Goal: Task Accomplishment & Management: Manage account settings

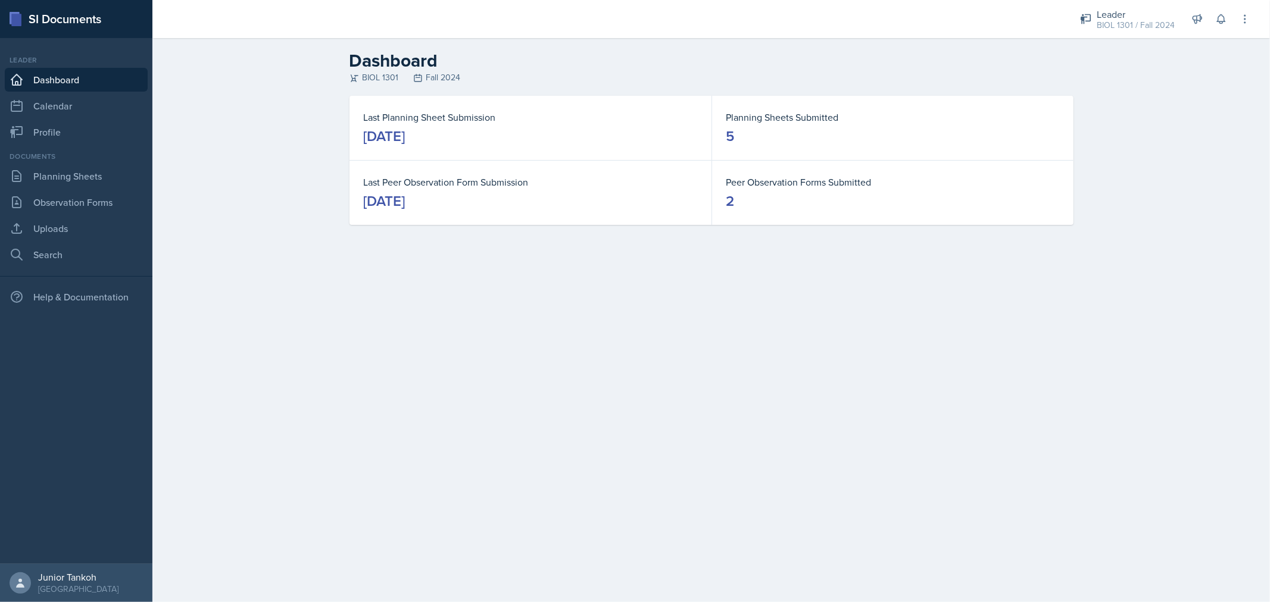
click at [38, 80] on link "Dashboard" at bounding box center [76, 80] width 143 height 24
click at [54, 108] on link "Calendar" at bounding box center [76, 106] width 143 height 24
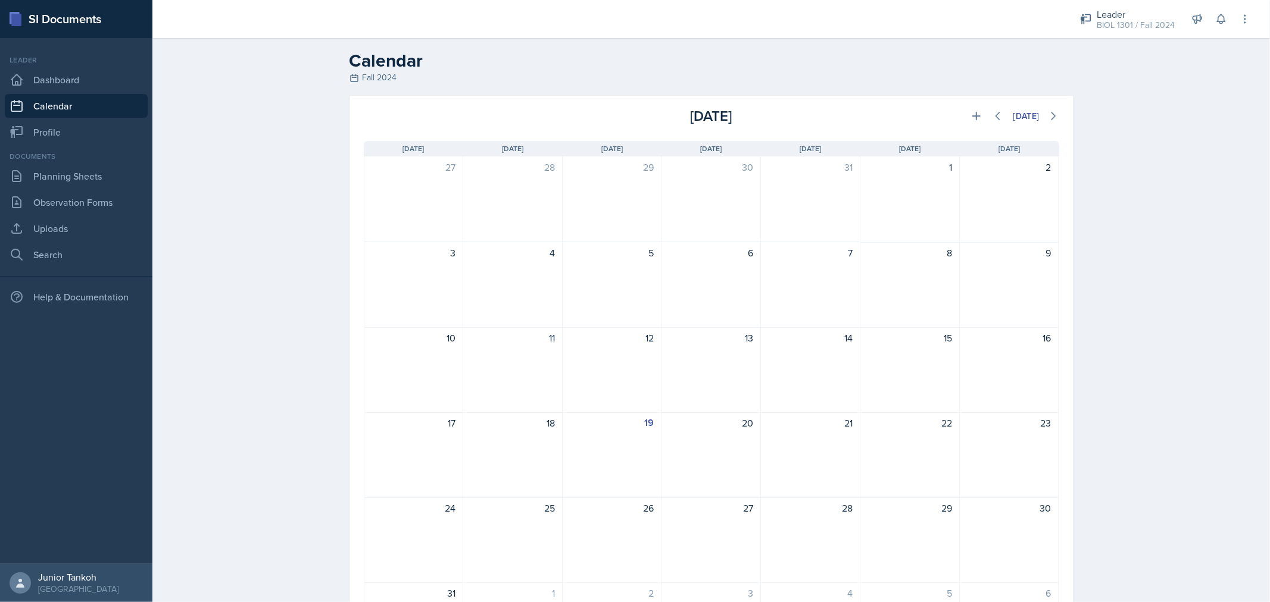
click at [73, 94] on link "Calendar" at bounding box center [76, 106] width 143 height 24
click at [67, 77] on link "Dashboard" at bounding box center [76, 80] width 143 height 24
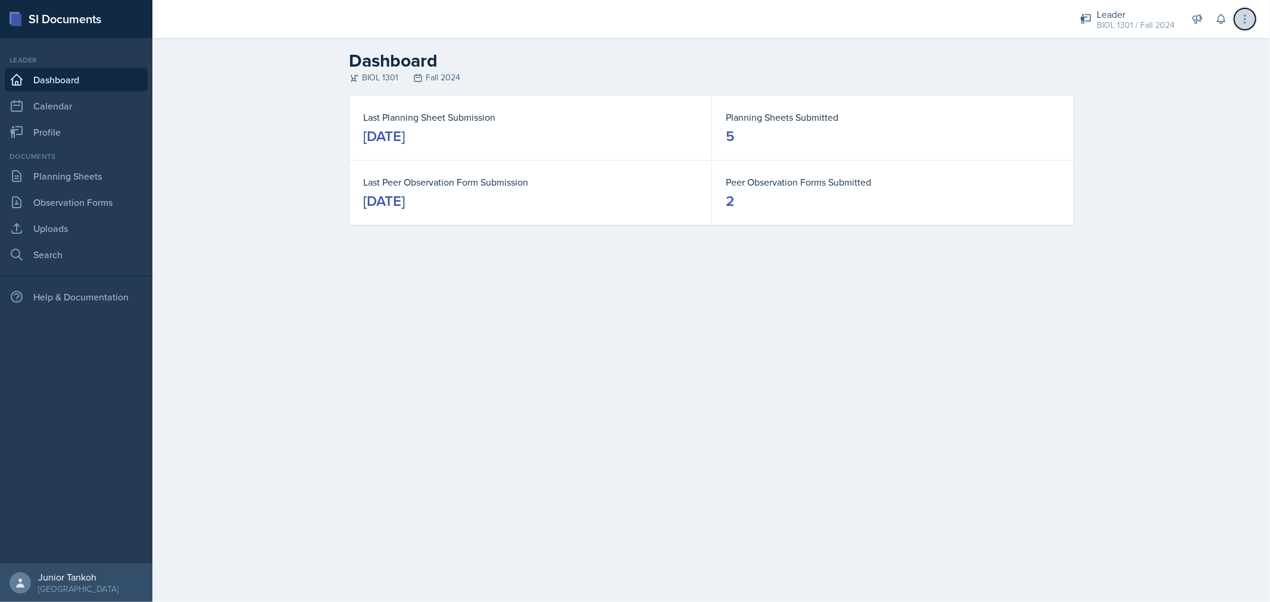
click at [1241, 18] on icon at bounding box center [1245, 19] width 12 height 12
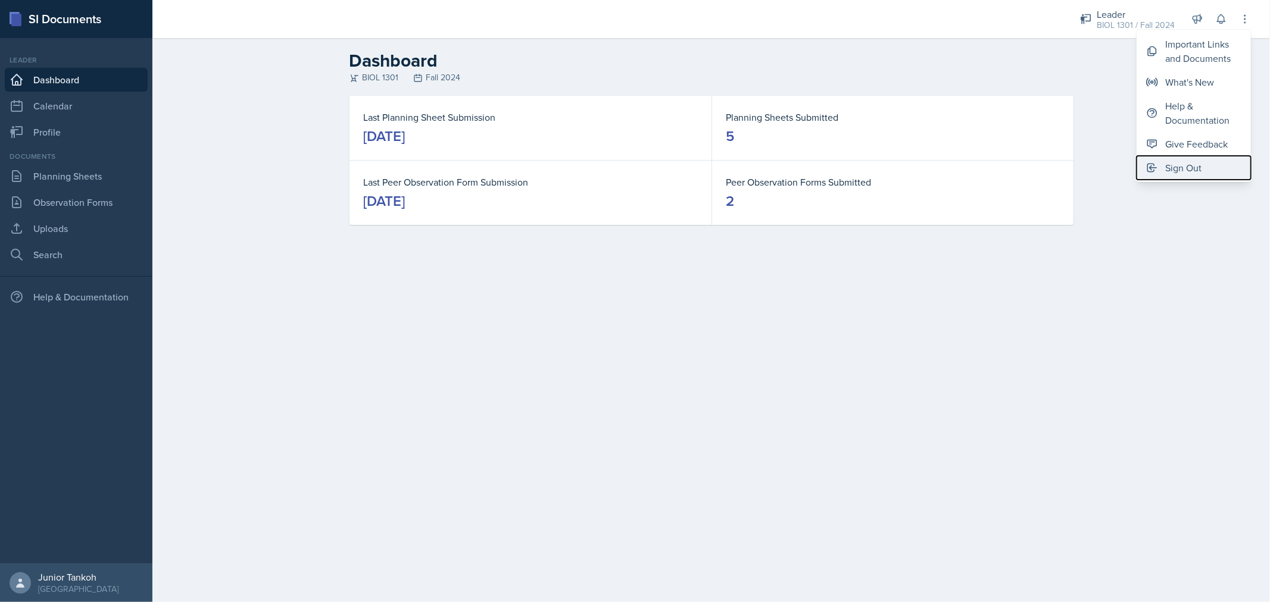
click at [1176, 171] on div "Sign Out" at bounding box center [1183, 168] width 36 height 14
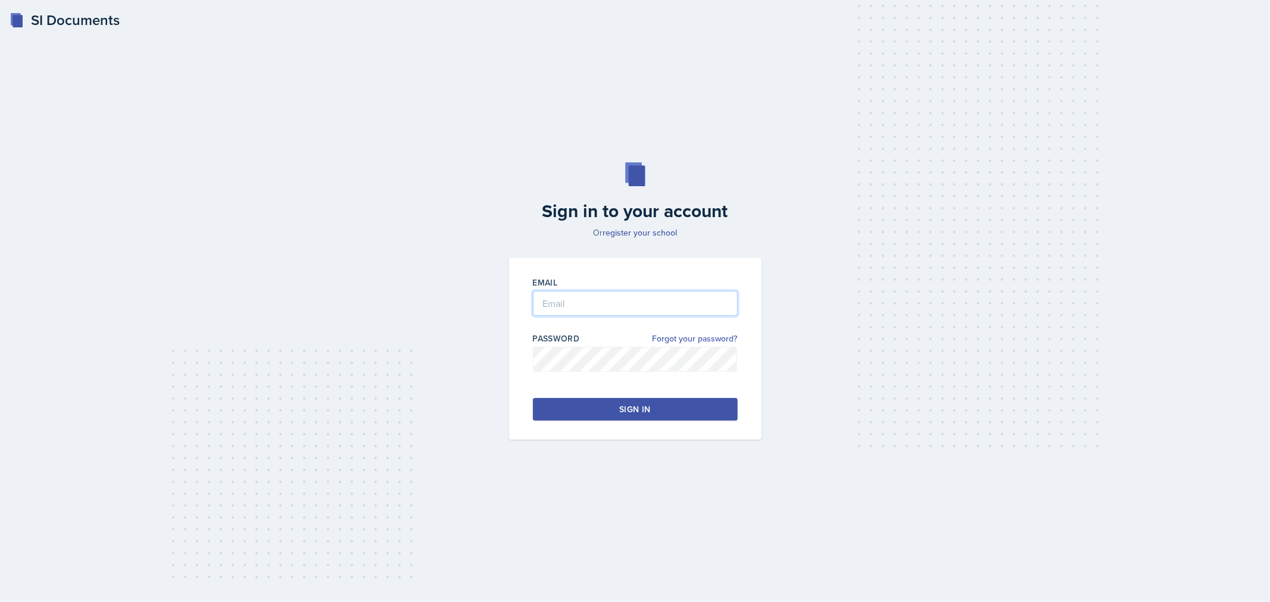
click at [623, 304] on input "email" at bounding box center [635, 303] width 205 height 25
type input "[EMAIL_ADDRESS][DOMAIN_NAME]"
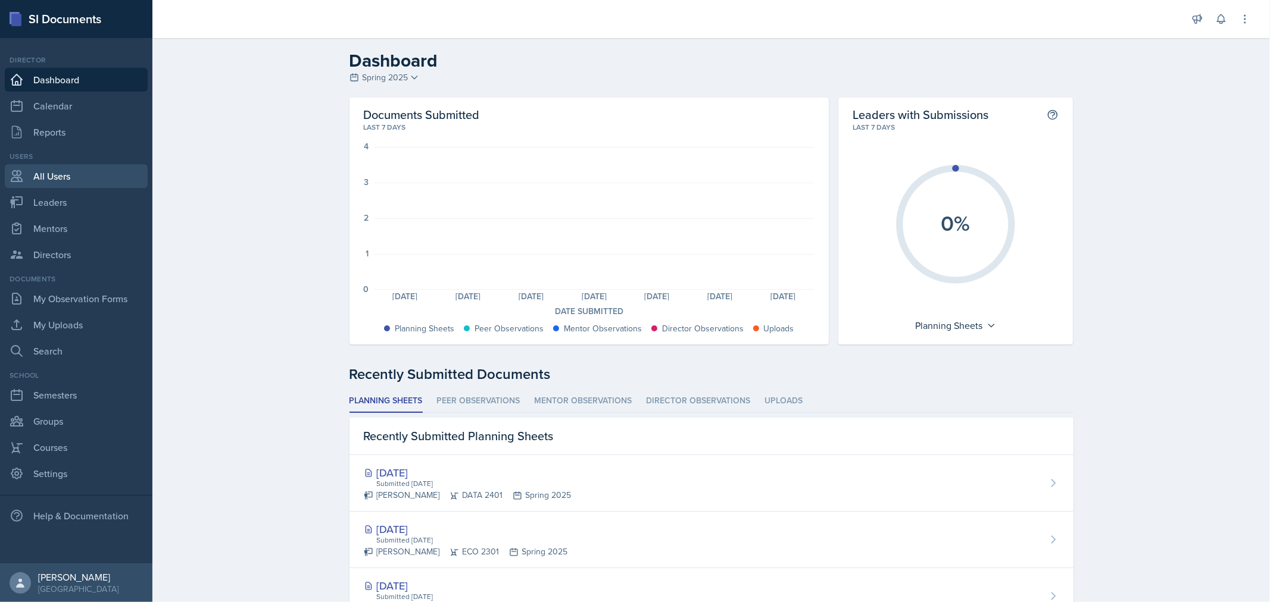
click at [58, 170] on link "All Users" at bounding box center [76, 176] width 143 height 24
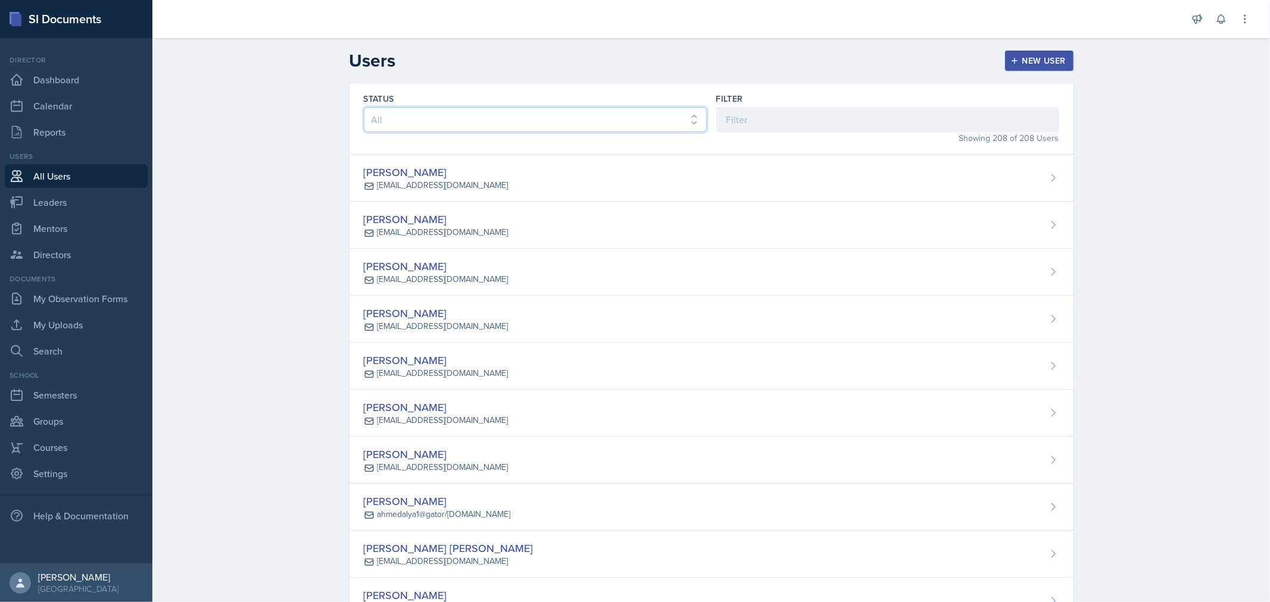
click at [460, 119] on select "All Active Inactive" at bounding box center [535, 119] width 343 height 25
click at [729, 121] on input at bounding box center [887, 119] width 343 height 25
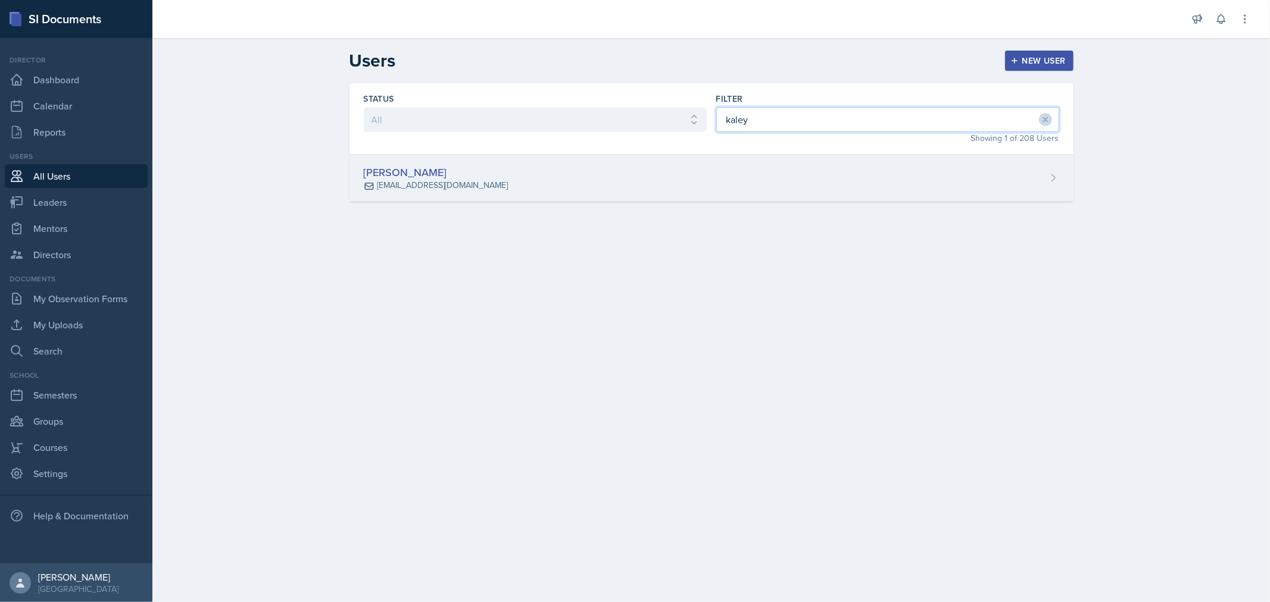
type input "kaley"
click at [501, 177] on div "[PERSON_NAME] [EMAIL_ADDRESS][DOMAIN_NAME]" at bounding box center [711, 178] width 724 height 47
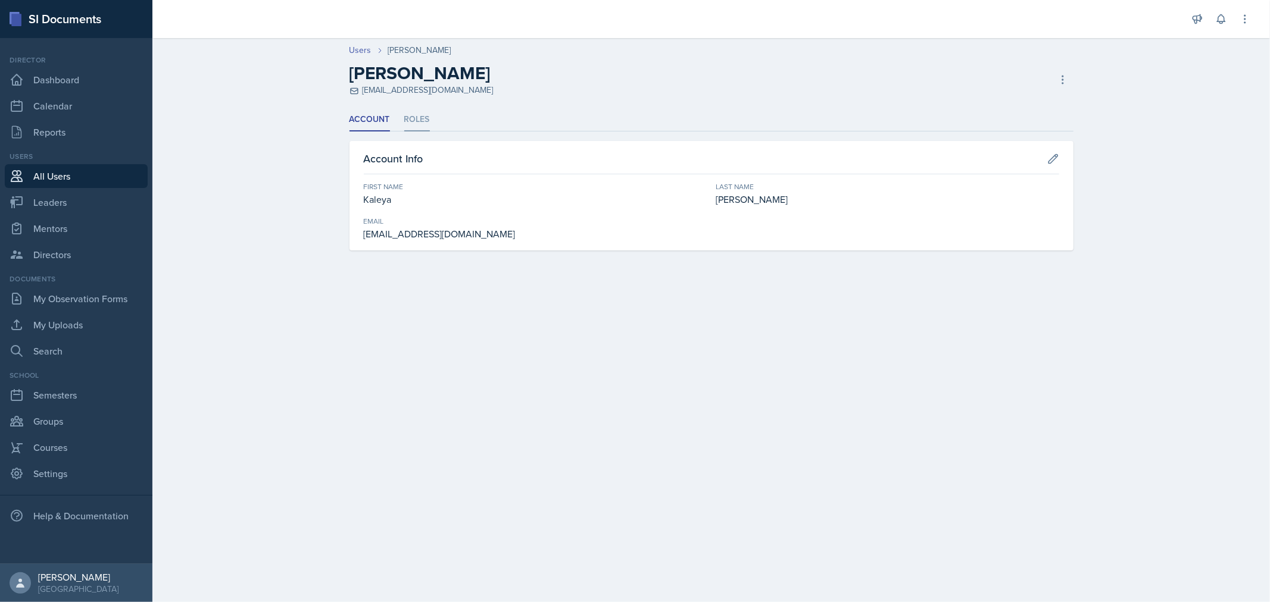
click at [417, 114] on li "Roles" at bounding box center [417, 119] width 26 height 23
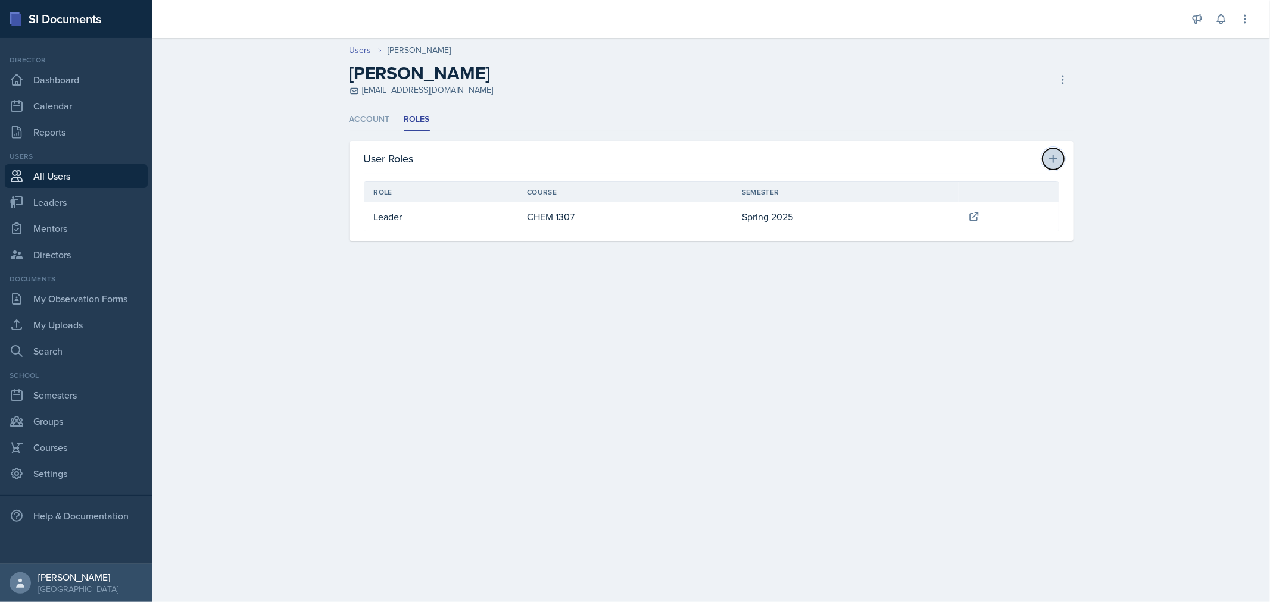
click at [1052, 155] on icon at bounding box center [1053, 159] width 8 height 8
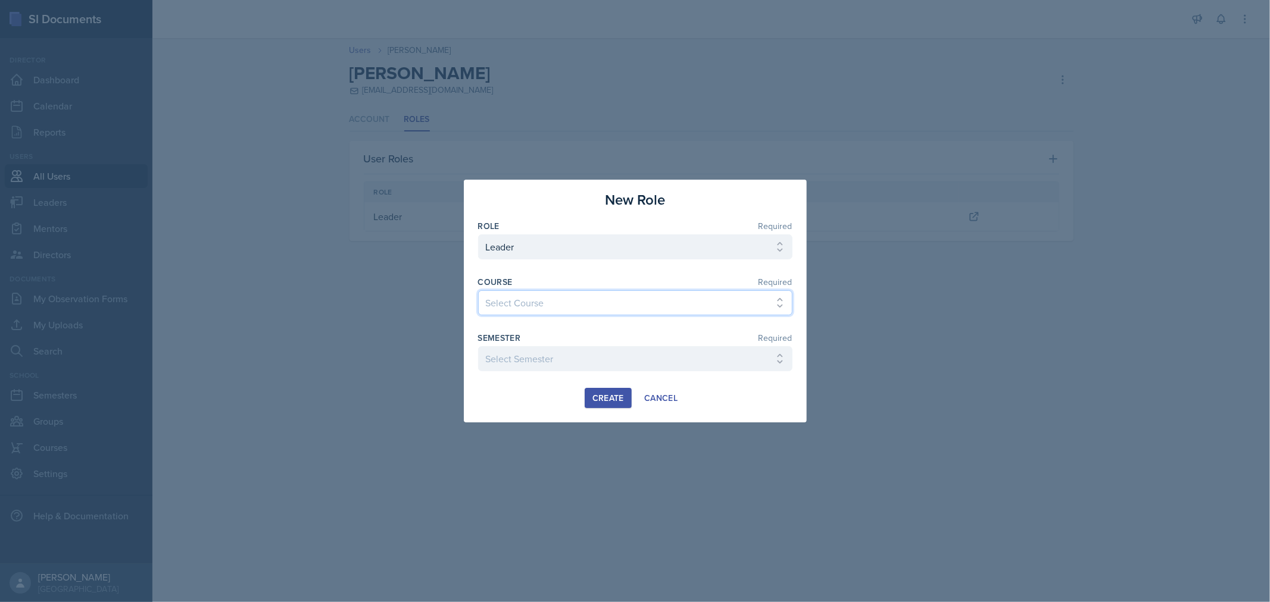
click at [651, 304] on select "Select Course ACC 2301 ART 1301 ART 1302 ART 1310 BIOL 1301 BIOL 1302 BIOL 1310…" at bounding box center [635, 302] width 314 height 25
select select "6e1a4b93-f5fd-4070-b51e-66a0c143b2cb"
click at [478, 290] on select "Select Course ACC 2301 ART 1301 ART 1302 ART 1310 BIOL 1301 BIOL 1302 BIOL 1310…" at bounding box center [635, 302] width 314 height 25
click at [610, 356] on select "Select Semester Summer II 2025 Summer I 2025 Spring 2025 Fall 2024 Summer II 20…" at bounding box center [635, 358] width 314 height 25
click at [883, 140] on div at bounding box center [635, 301] width 1270 height 602
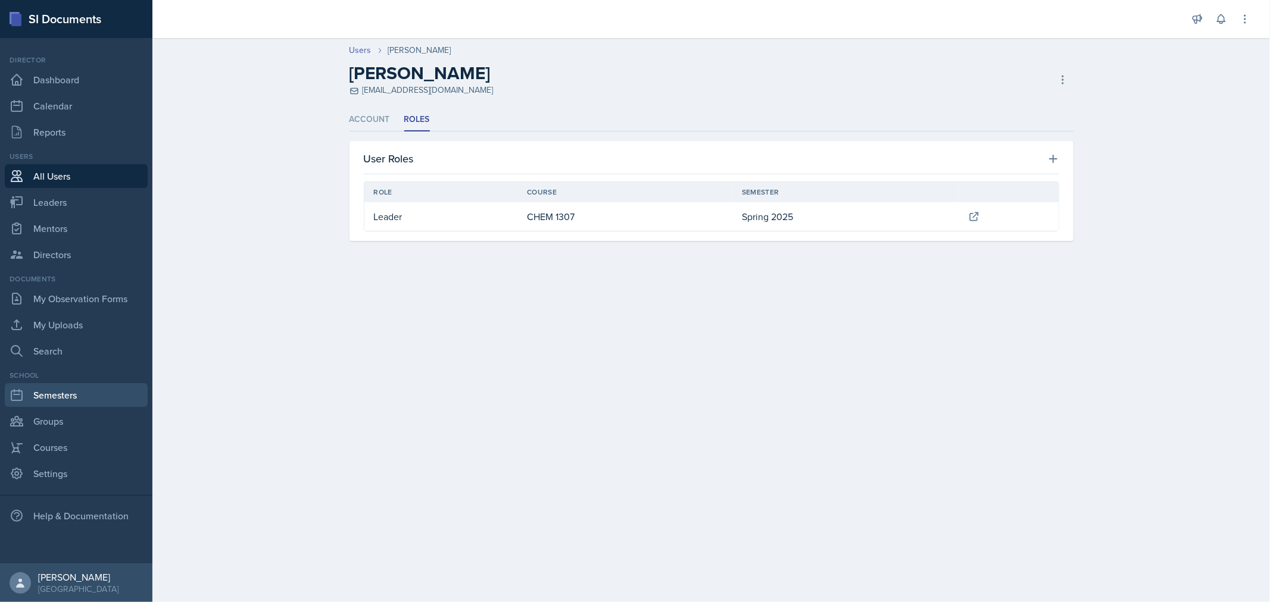
click at [57, 395] on link "Semesters" at bounding box center [76, 395] width 143 height 24
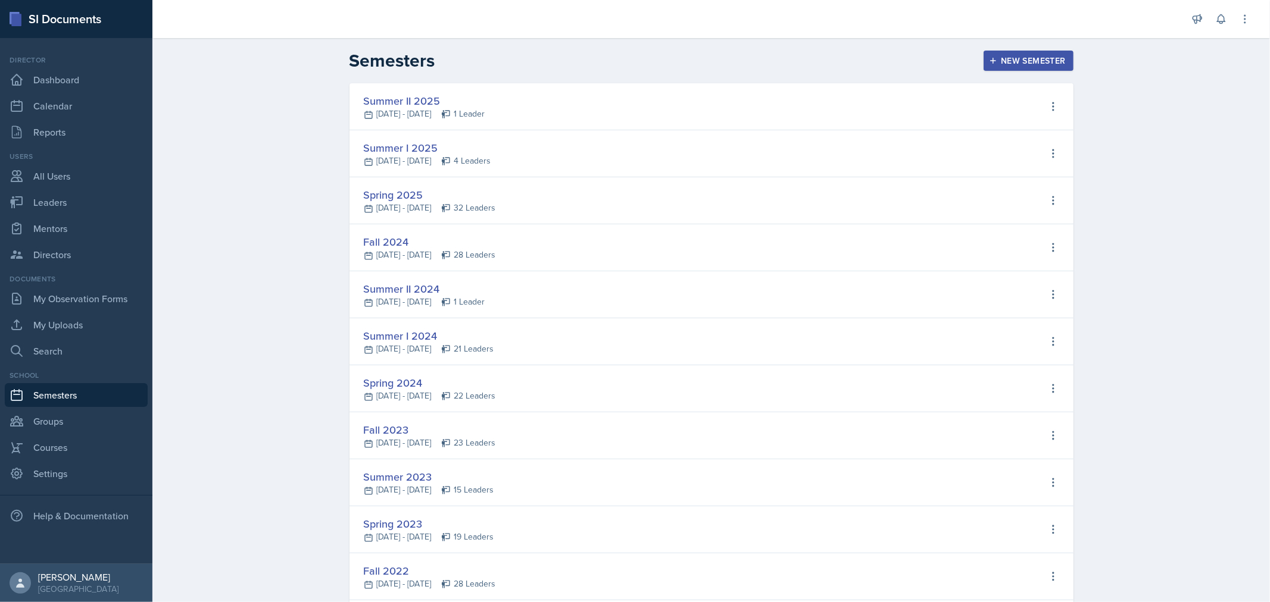
click at [1013, 60] on div "New Semester" at bounding box center [1028, 61] width 74 height 10
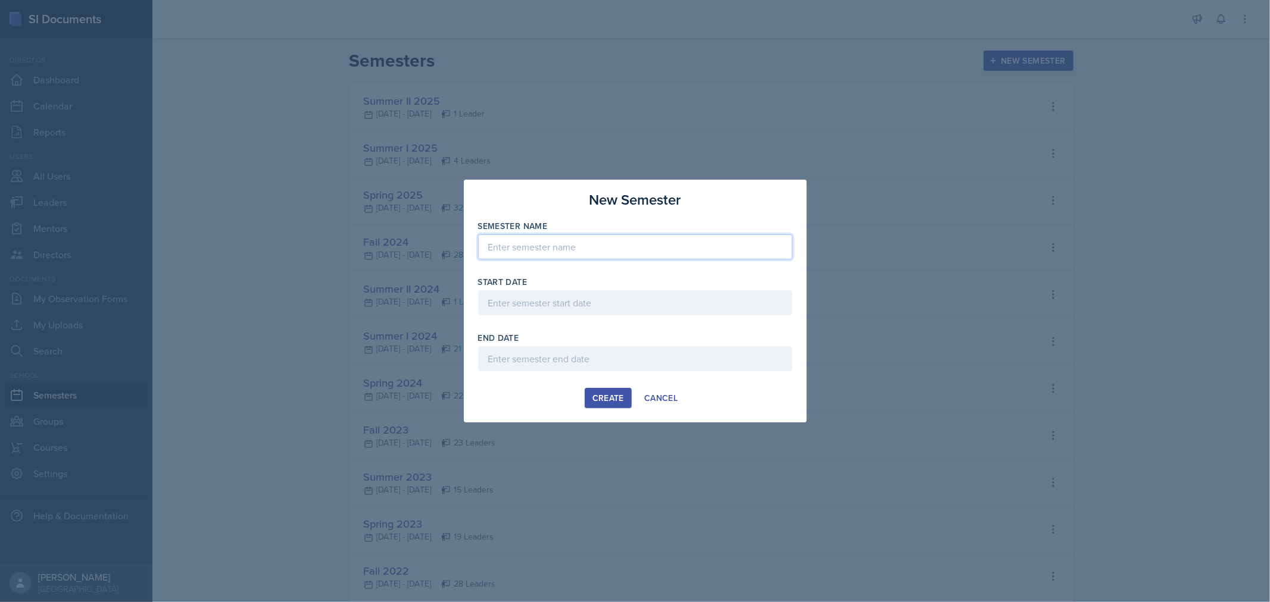
click at [578, 246] on input at bounding box center [635, 247] width 314 height 25
type input "FALL 2025"
click at [564, 307] on div at bounding box center [635, 302] width 314 height 25
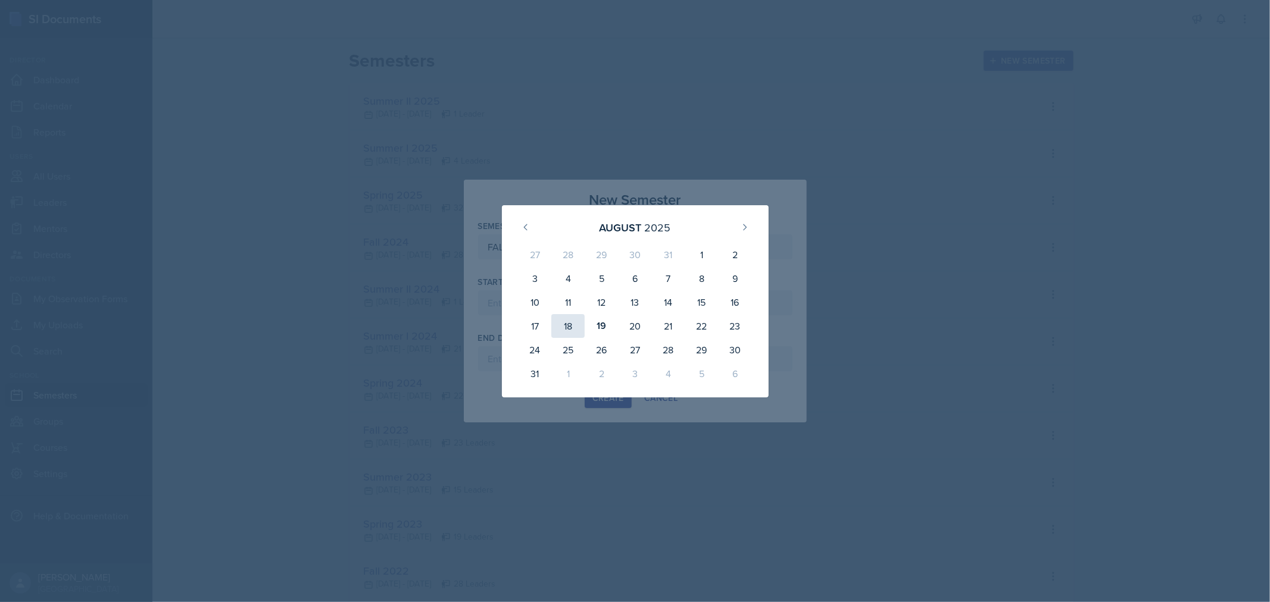
click at [0, 0] on div "18" at bounding box center [0, 0] width 0 height 0
type input "[DATE]"
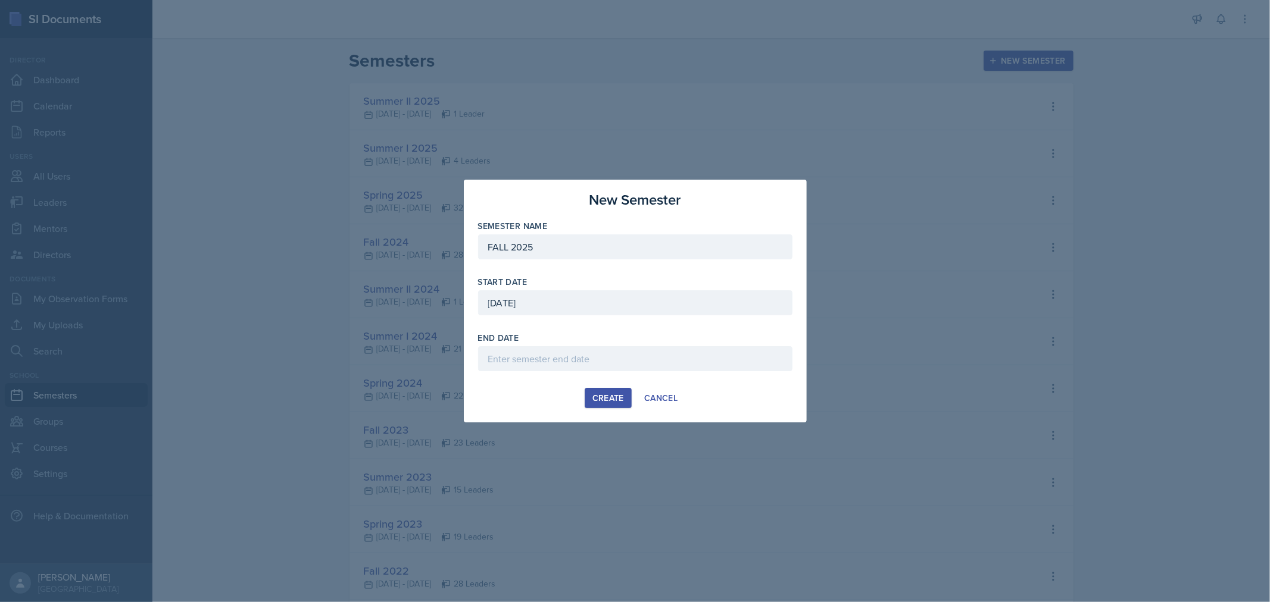
click at [652, 362] on div at bounding box center [635, 358] width 314 height 25
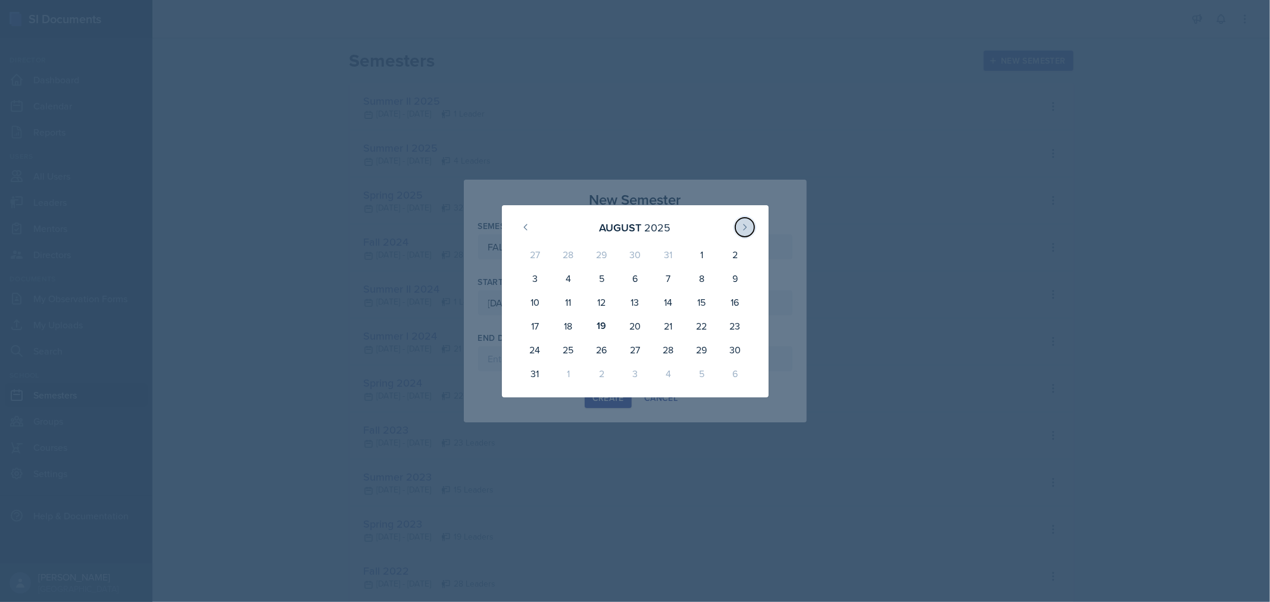
click at [744, 230] on icon at bounding box center [745, 228] width 10 height 10
click at [0, 0] on div "8" at bounding box center [0, 0] width 0 height 0
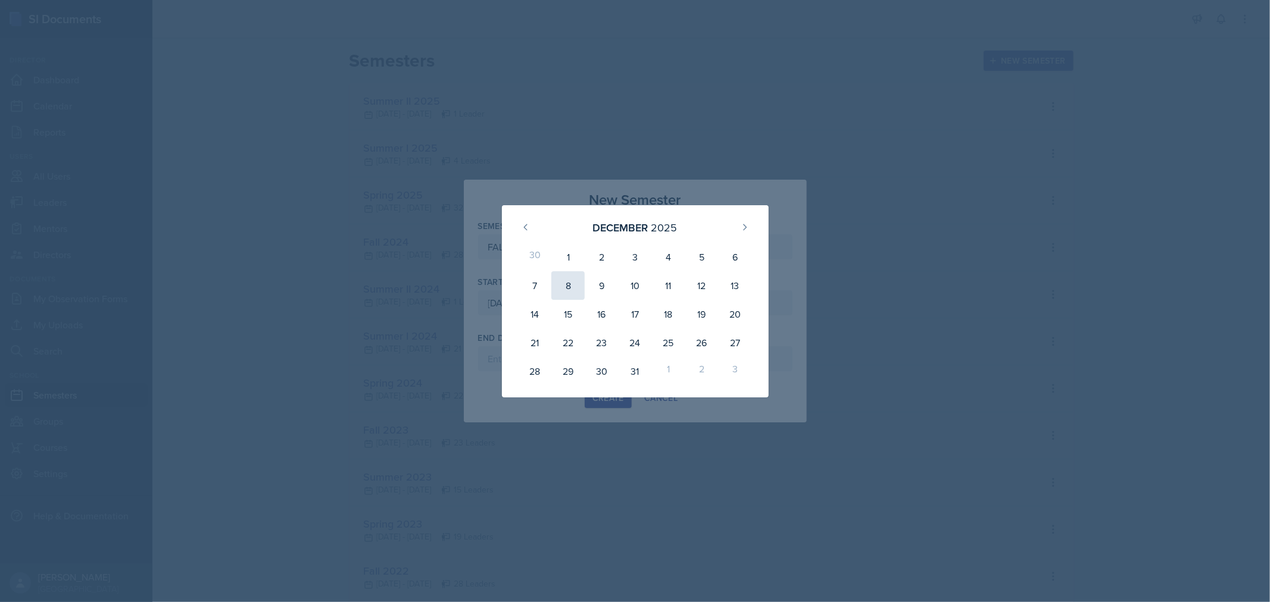
type input "[DATE]"
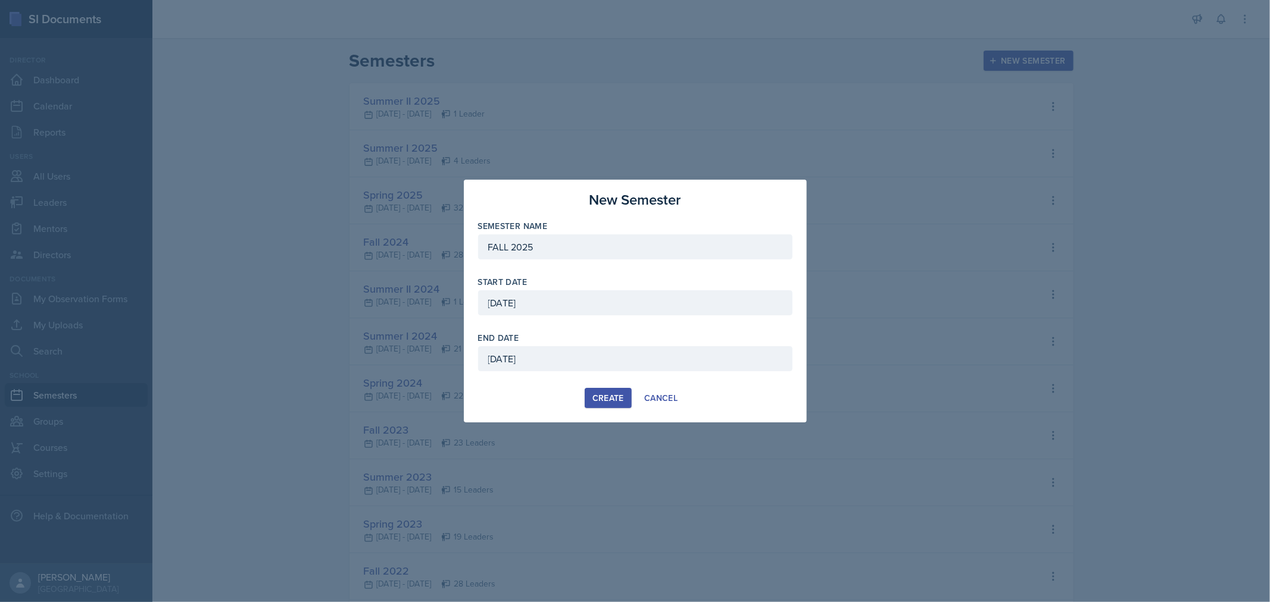
click at [610, 402] on div "Create" at bounding box center [608, 398] width 32 height 10
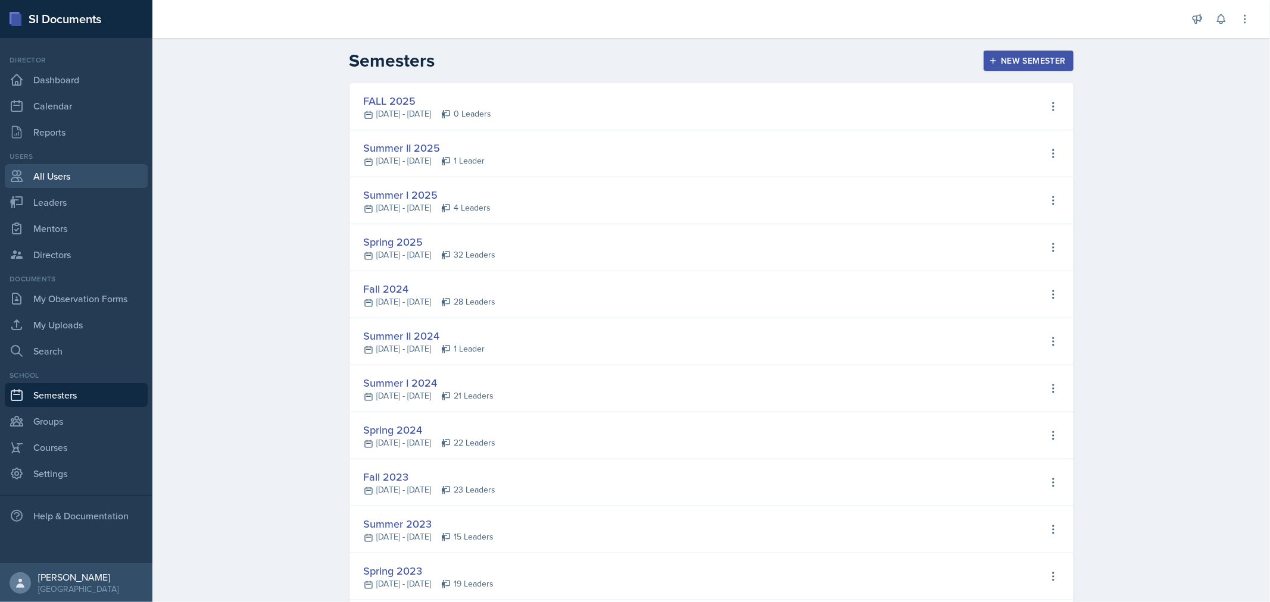
click at [43, 170] on link "All Users" at bounding box center [76, 176] width 143 height 24
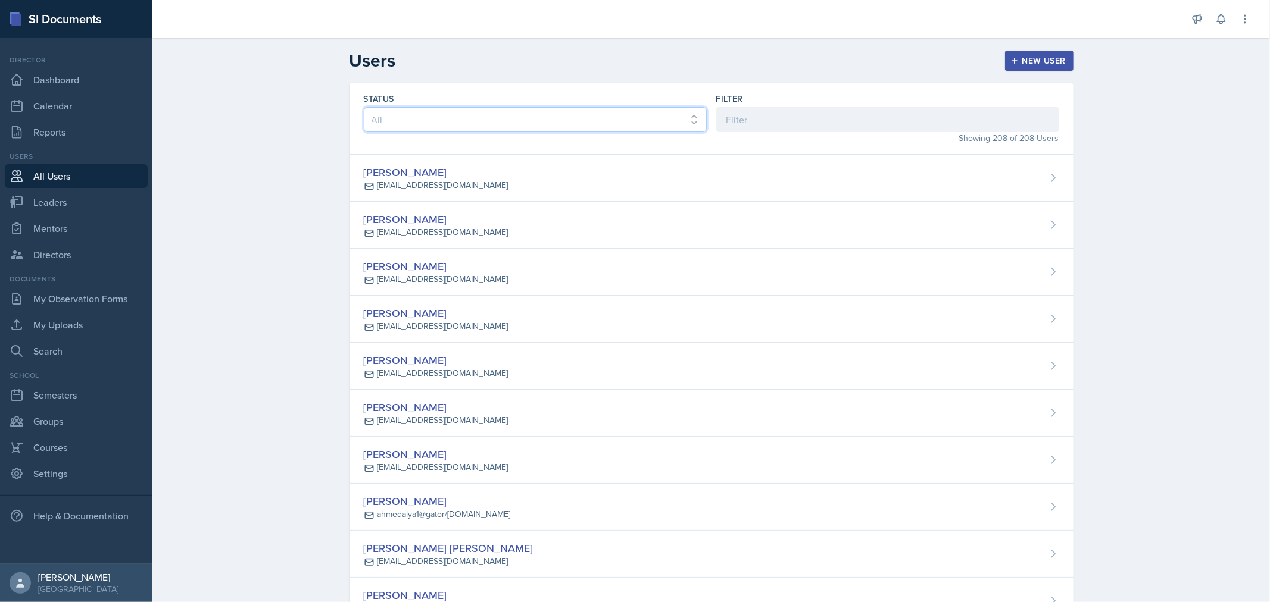
click at [415, 118] on select "All Active Inactive" at bounding box center [535, 119] width 343 height 25
click at [727, 125] on input at bounding box center [887, 119] width 343 height 25
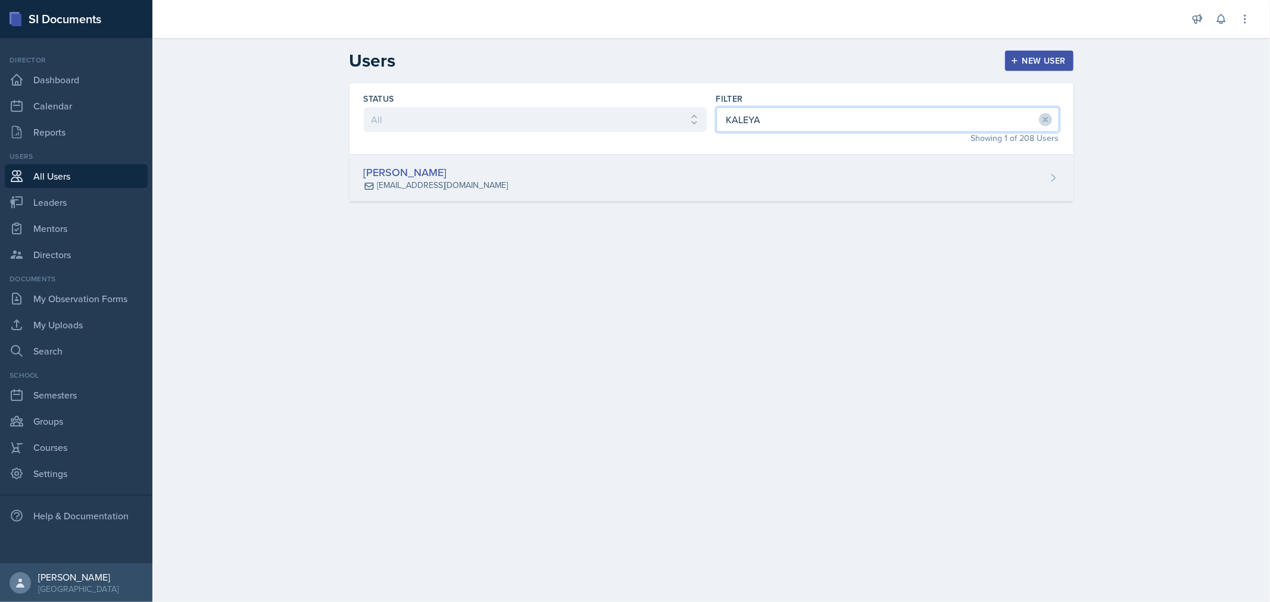
type input "KALEYA"
click at [590, 173] on div "[PERSON_NAME] [EMAIL_ADDRESS][DOMAIN_NAME]" at bounding box center [711, 178] width 724 height 47
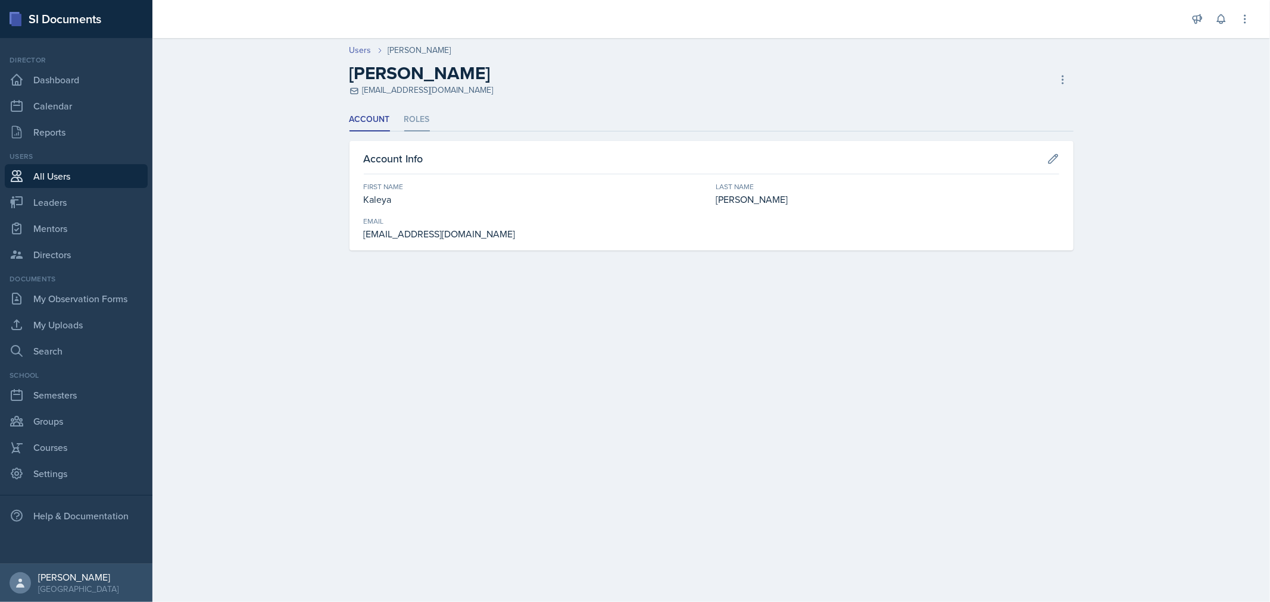
click at [420, 122] on li "Roles" at bounding box center [417, 119] width 26 height 23
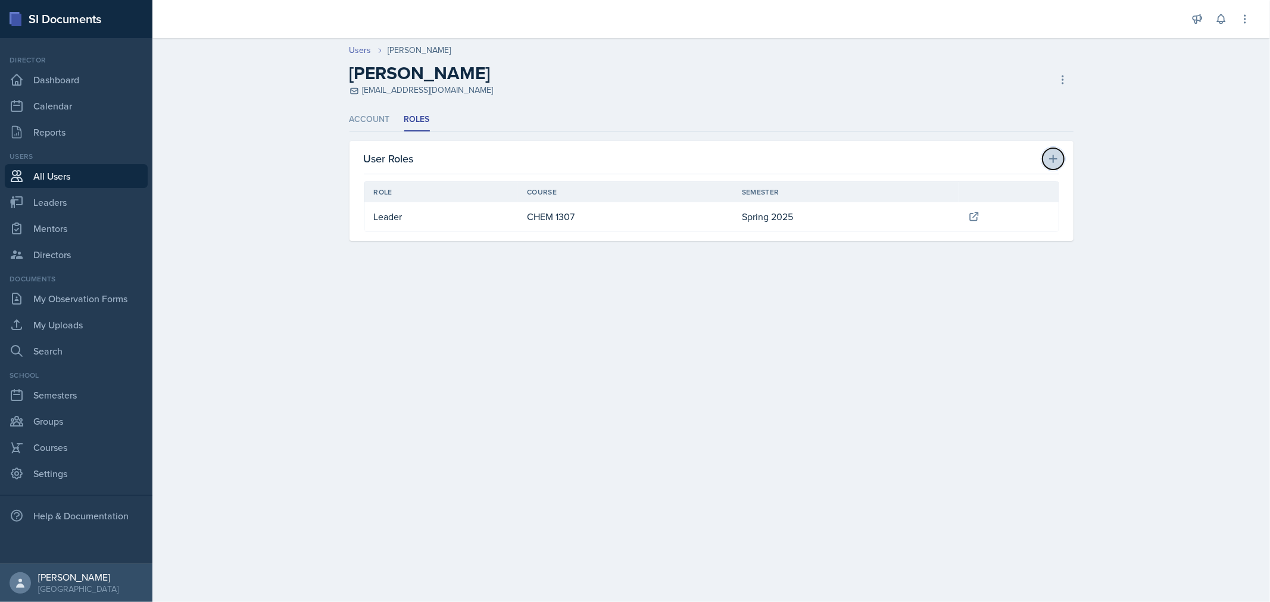
click at [1050, 158] on icon at bounding box center [1053, 159] width 12 height 12
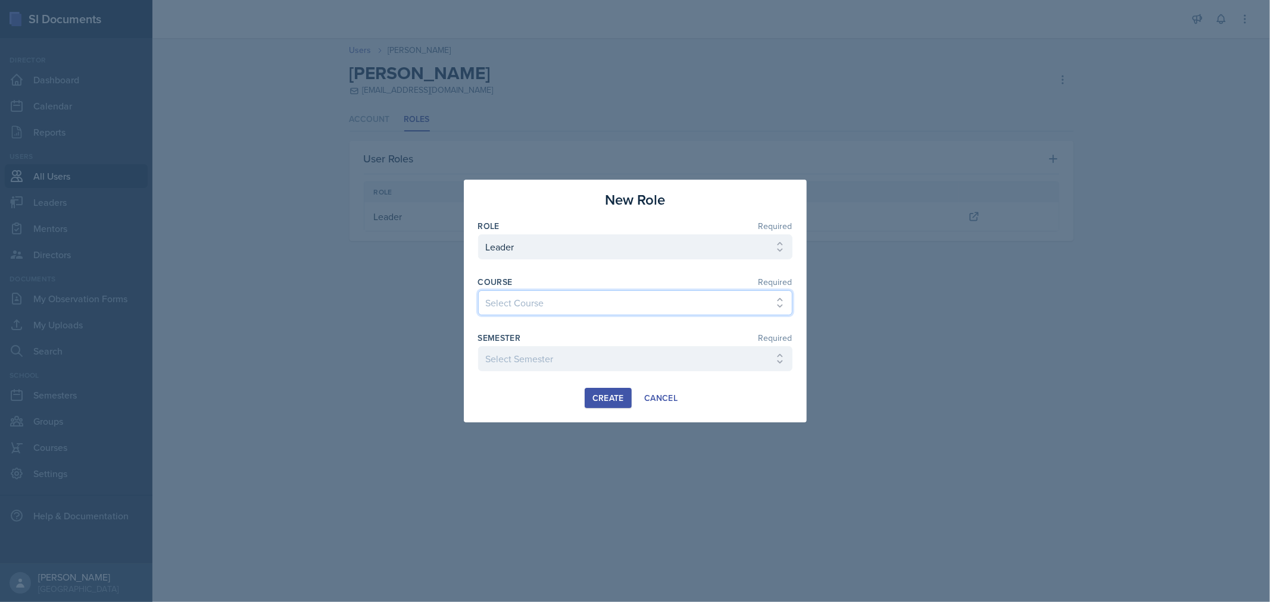
click at [708, 302] on select "Select Course ACC 2301 ART 1301 ART 1302 ART 1310 BIOL 1301 BIOL 1302 BIOL 1310…" at bounding box center [635, 302] width 314 height 25
select select "6e1a4b93-f5fd-4070-b51e-66a0c143b2cb"
click at [478, 290] on select "Select Course ACC 2301 ART 1301 ART 1302 ART 1310 BIOL 1301 BIOL 1302 BIOL 1310…" at bounding box center [635, 302] width 314 height 25
click at [685, 364] on select "Select Semester FALL 2025 Summer II 2025 Summer I 2025 Spring 2025 Fall 2024 Su…" at bounding box center [635, 358] width 314 height 25
select select "0924c876-6fa7-4296-b593-7db6428ef465"
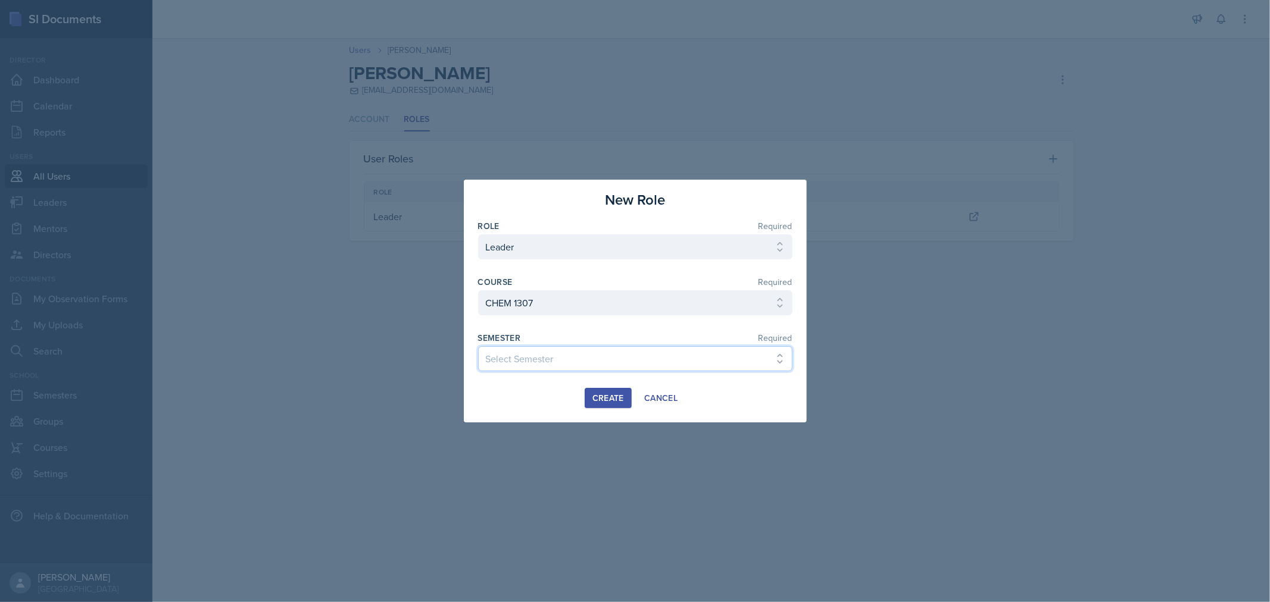
click at [478, 346] on select "Select Semester FALL 2025 Summer II 2025 Summer I 2025 Spring 2025 Fall 2024 Su…" at bounding box center [635, 358] width 314 height 25
click at [604, 395] on div "Create" at bounding box center [608, 398] width 32 height 10
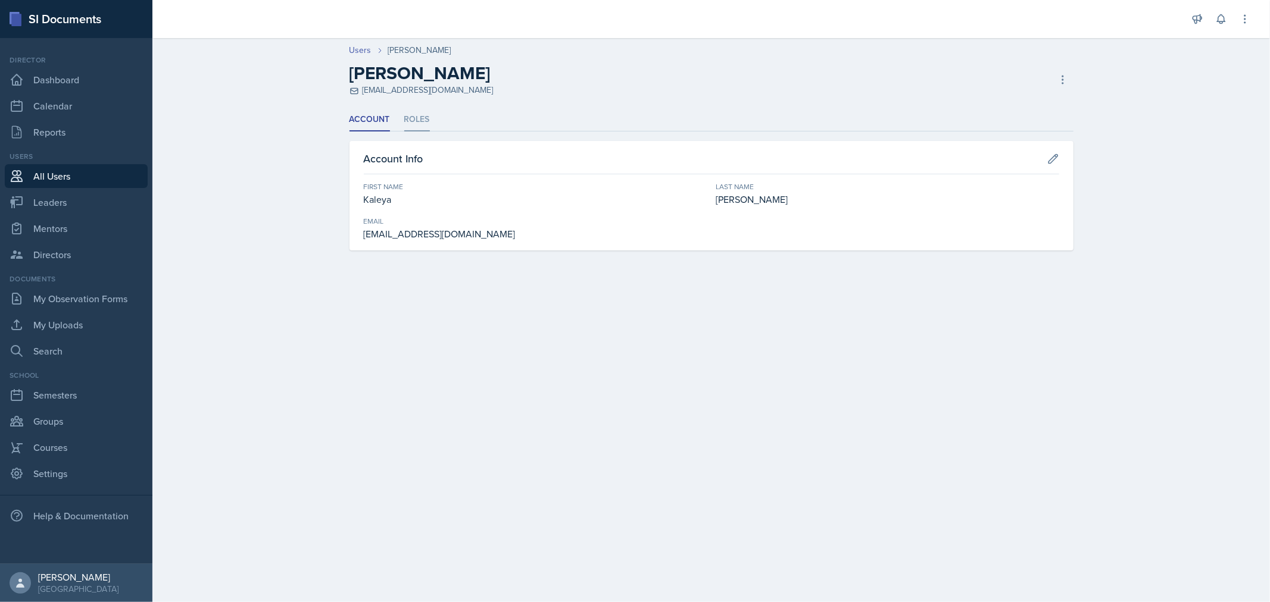
click at [420, 122] on li "Roles" at bounding box center [417, 119] width 26 height 23
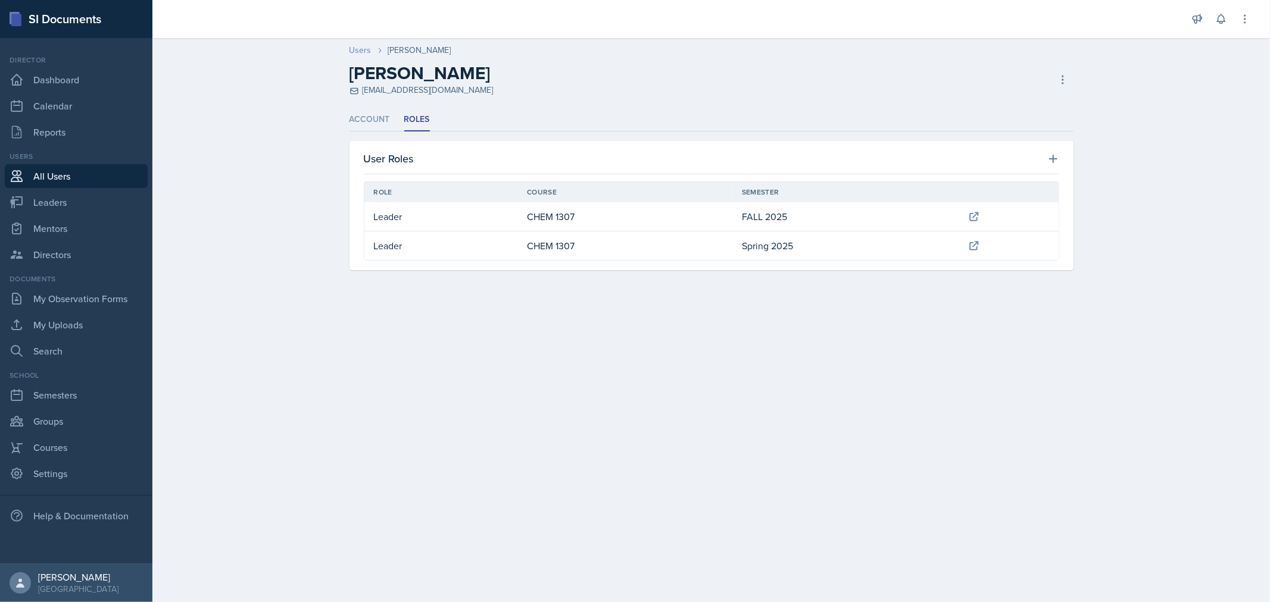
click at [360, 46] on link "Users" at bounding box center [360, 50] width 22 height 13
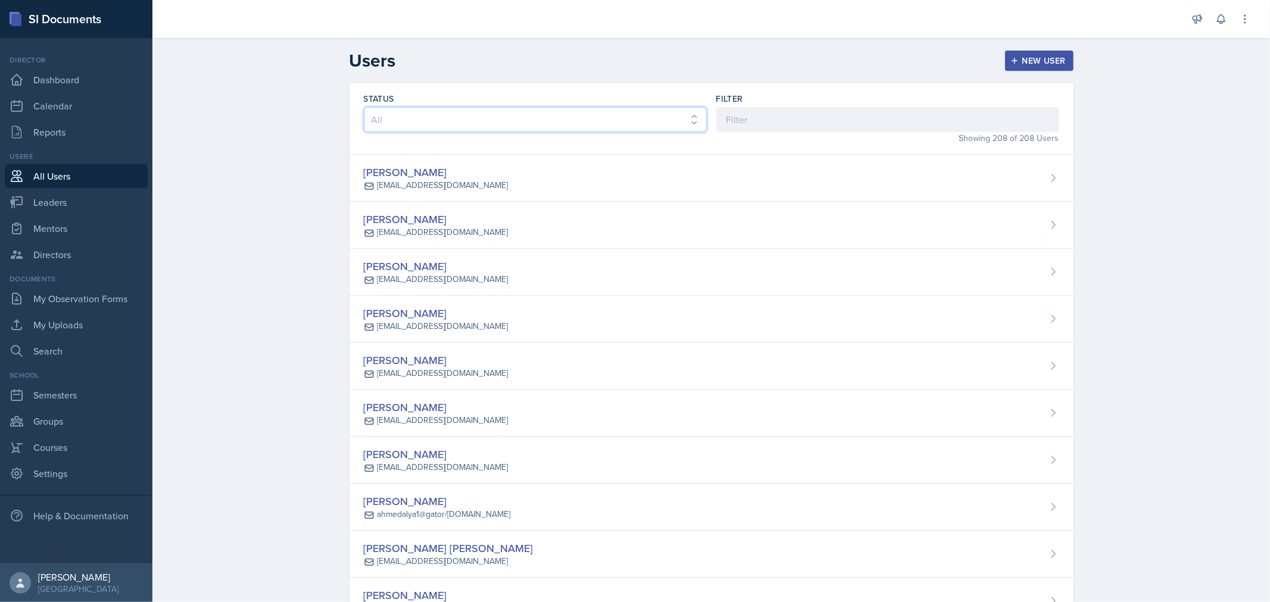
click at [471, 127] on select "All Active Inactive" at bounding box center [535, 119] width 343 height 25
click at [760, 123] on input at bounding box center [887, 119] width 343 height 25
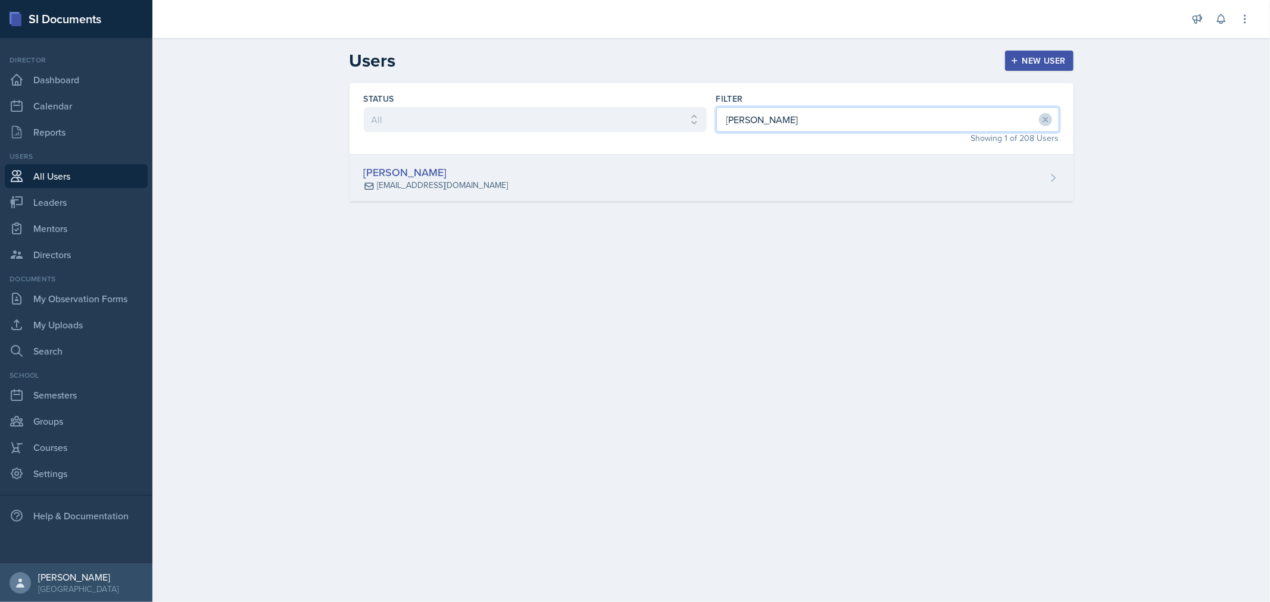
type input "[PERSON_NAME]"
click at [649, 182] on div "[PERSON_NAME] [EMAIL_ADDRESS][DOMAIN_NAME]" at bounding box center [711, 178] width 724 height 47
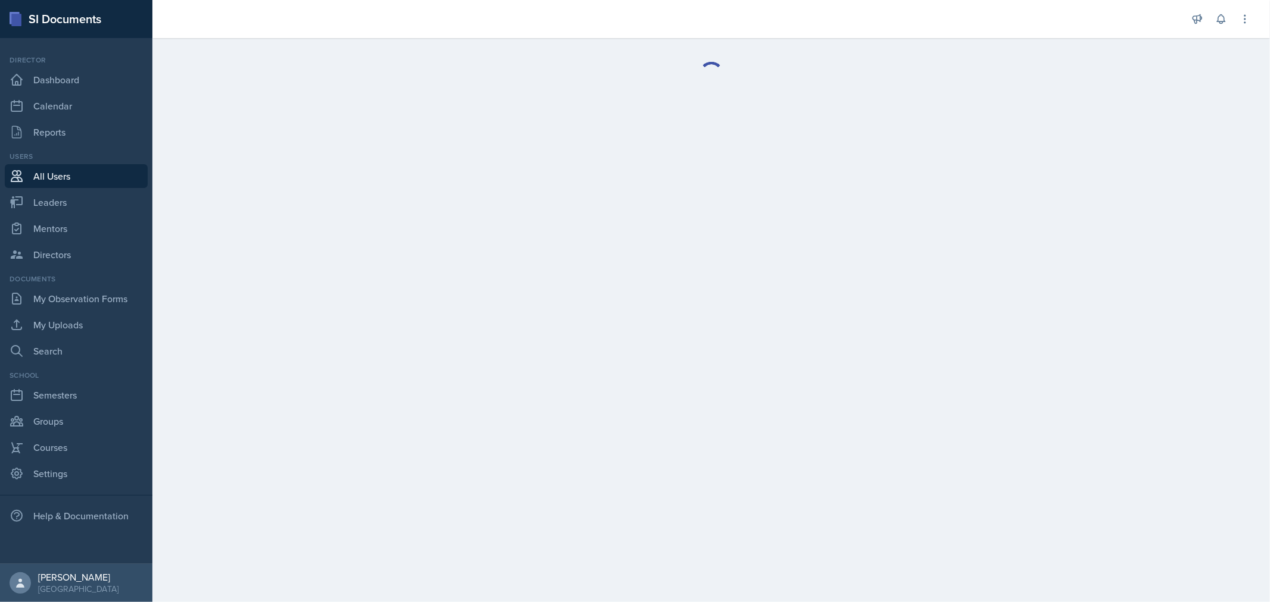
select select "1"
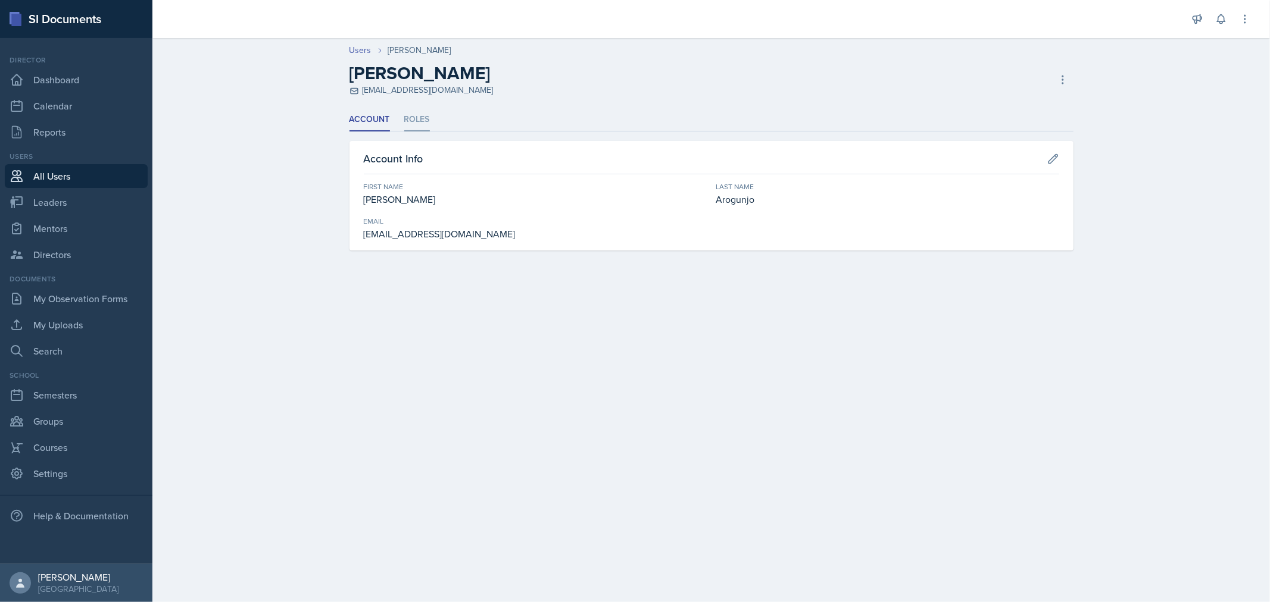
click at [424, 122] on li "Roles" at bounding box center [417, 119] width 26 height 23
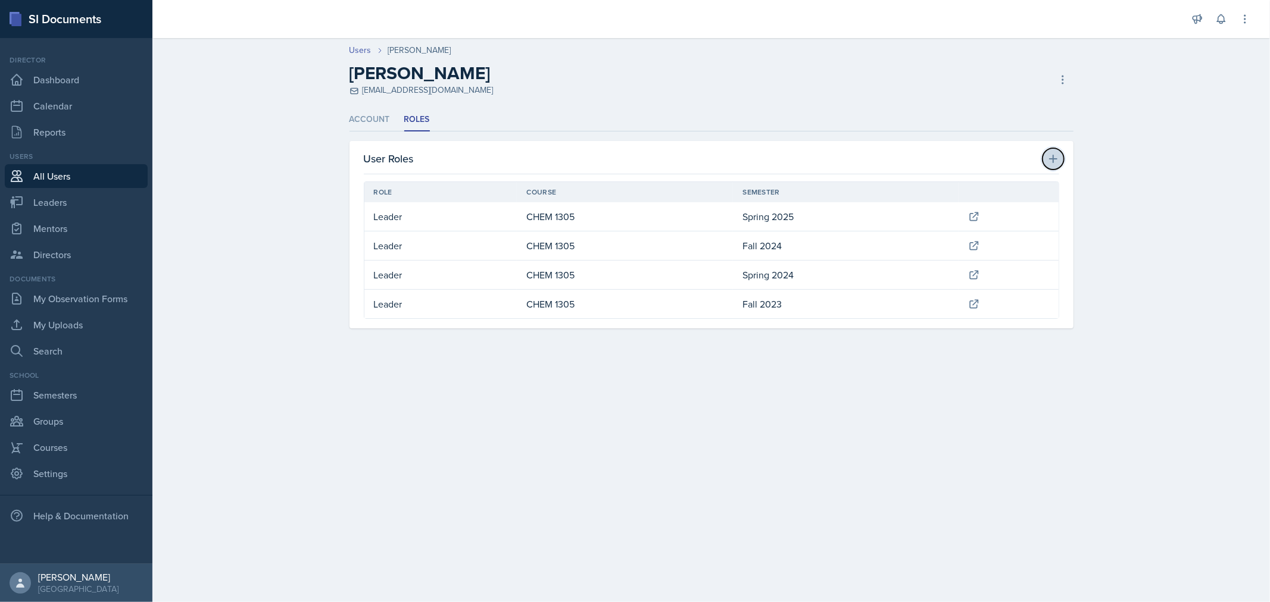
click at [1055, 155] on icon at bounding box center [1053, 159] width 12 height 12
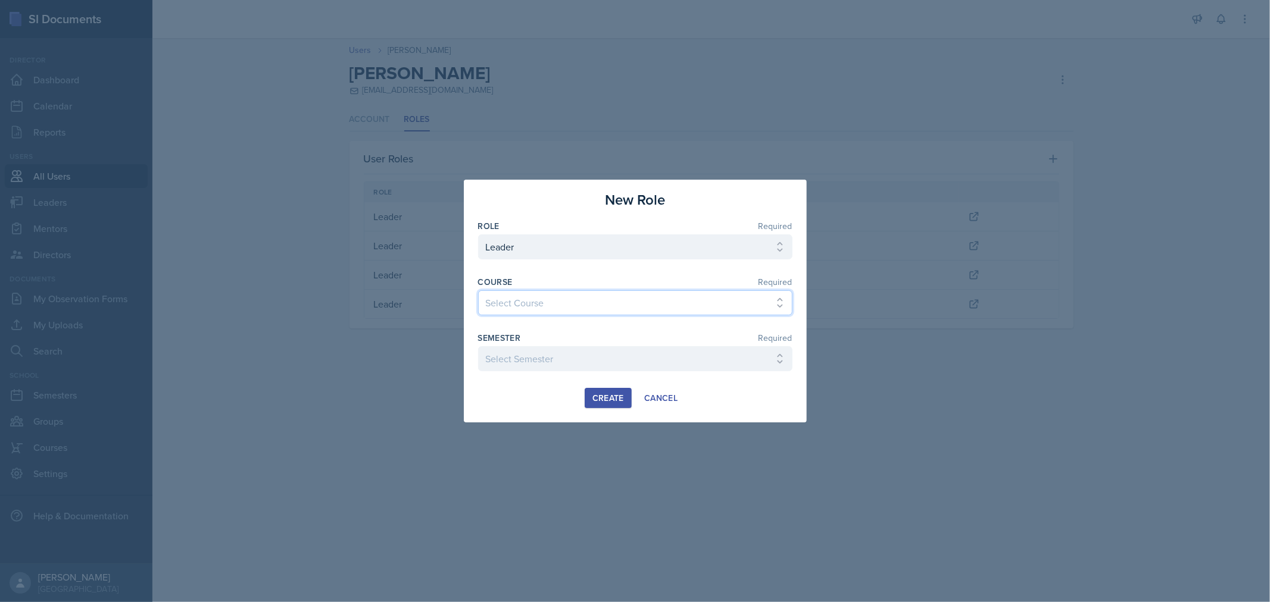
click at [636, 295] on select "Select Course ACC 2301 ART 1301 ART 1302 ART 1310 BIOL 1301 BIOL 1302 BIOL 1310…" at bounding box center [635, 302] width 314 height 25
select select "998d60f9-6c2c-4a46-90ff-6fc264b3409f"
click at [478, 290] on select "Select Course ACC 2301 ART 1301 ART 1302 ART 1310 BIOL 1301 BIOL 1302 BIOL 1310…" at bounding box center [635, 302] width 314 height 25
click at [596, 354] on select "Select Semester FALL 2025 Summer II 2025 Summer I 2025 Spring 2025 Fall 2024 Su…" at bounding box center [635, 358] width 314 height 25
select select "0924c876-6fa7-4296-b593-7db6428ef465"
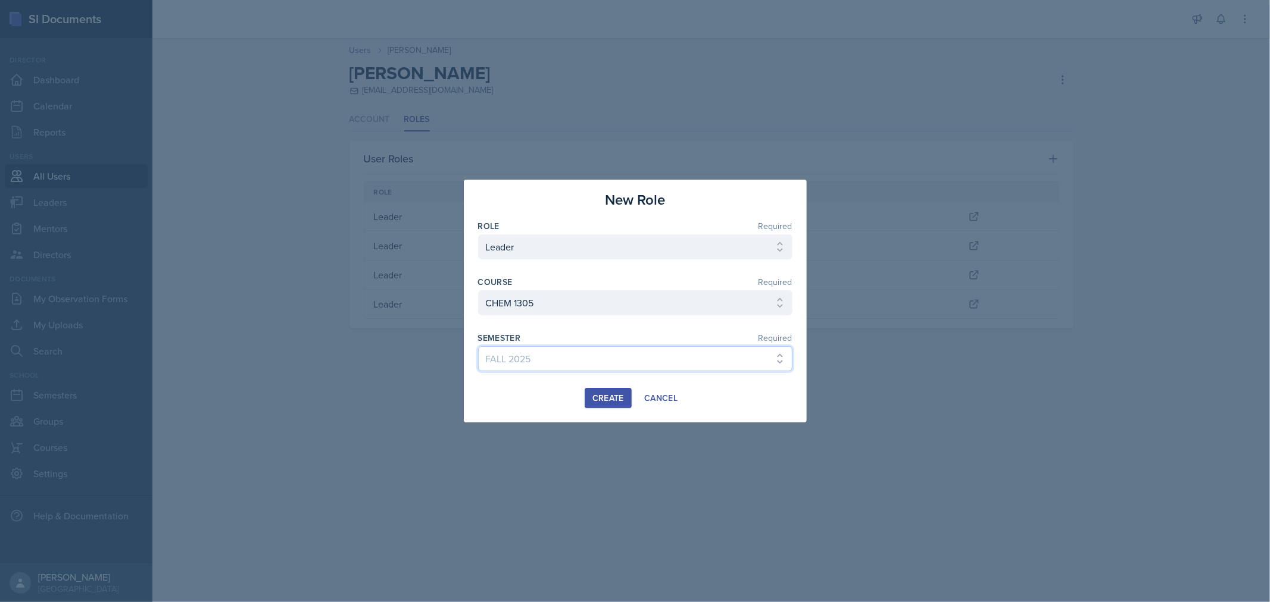
click at [478, 346] on select "Select Semester FALL 2025 Summer II 2025 Summer I 2025 Spring 2025 Fall 2024 Su…" at bounding box center [635, 358] width 314 height 25
click at [601, 391] on button "Create" at bounding box center [608, 398] width 47 height 20
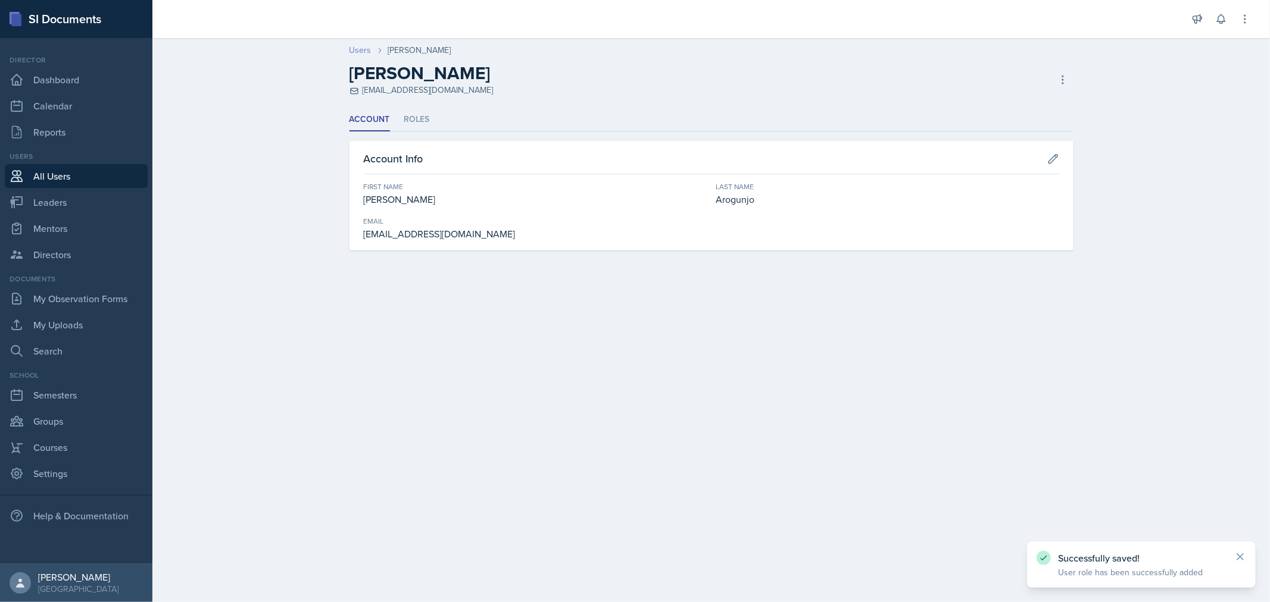
click at [354, 48] on link "Users" at bounding box center [360, 50] width 22 height 13
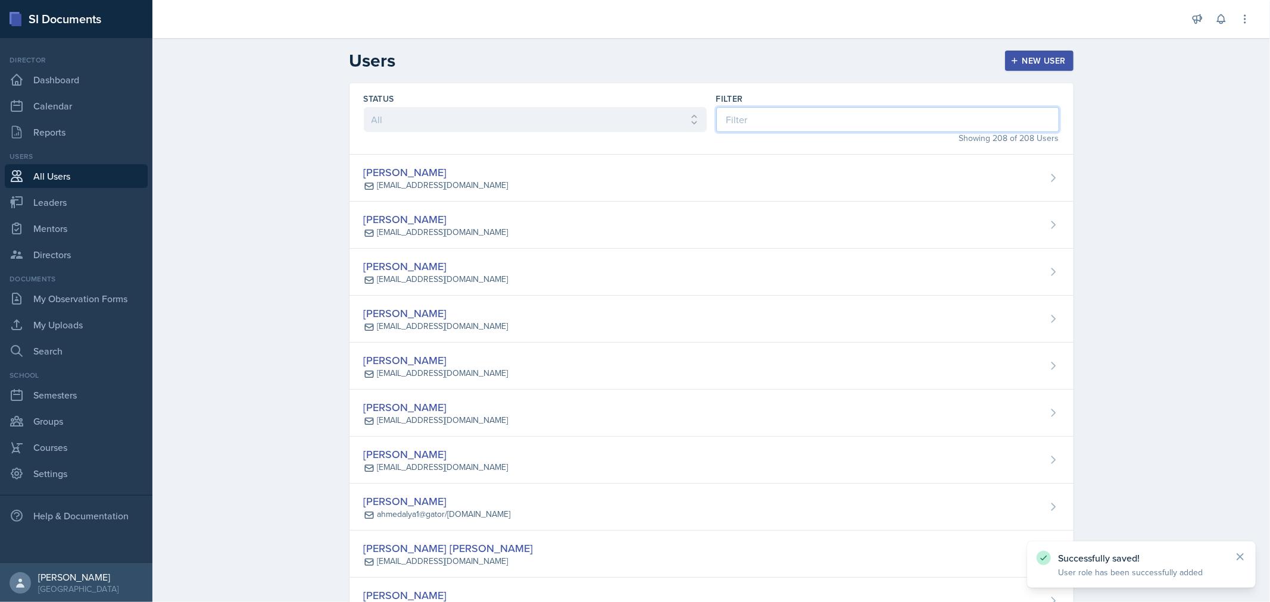
click at [782, 119] on input at bounding box center [887, 119] width 343 height 25
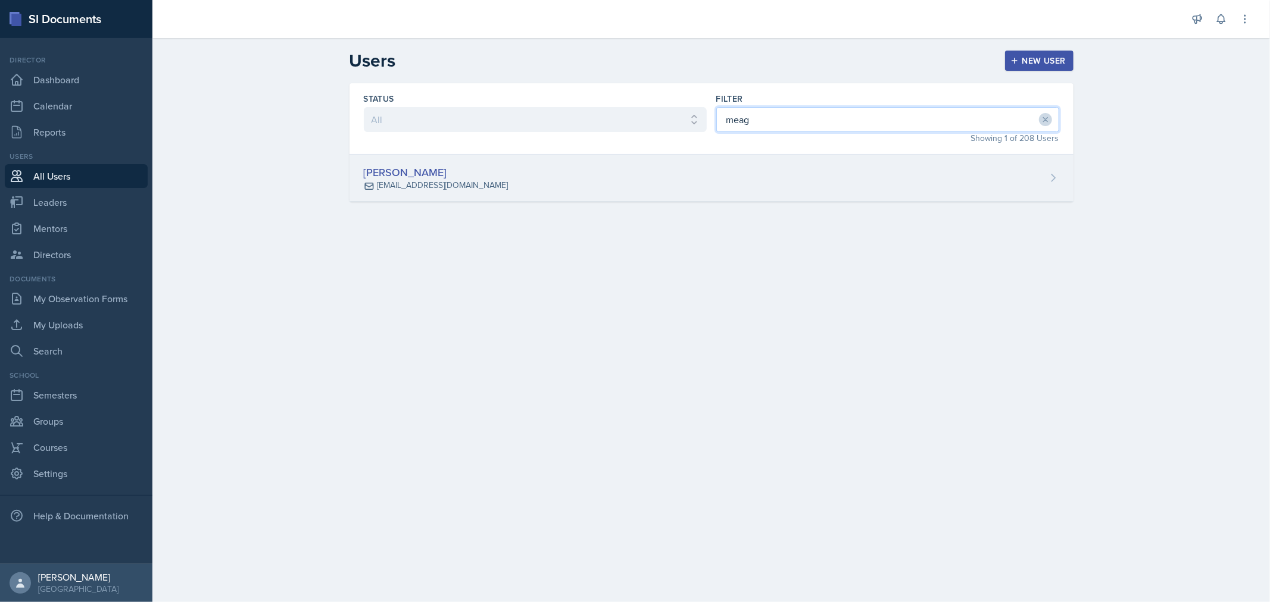
type input "meag"
click at [729, 182] on div "[PERSON_NAME] [EMAIL_ADDRESS][DOMAIN_NAME]" at bounding box center [711, 178] width 724 height 47
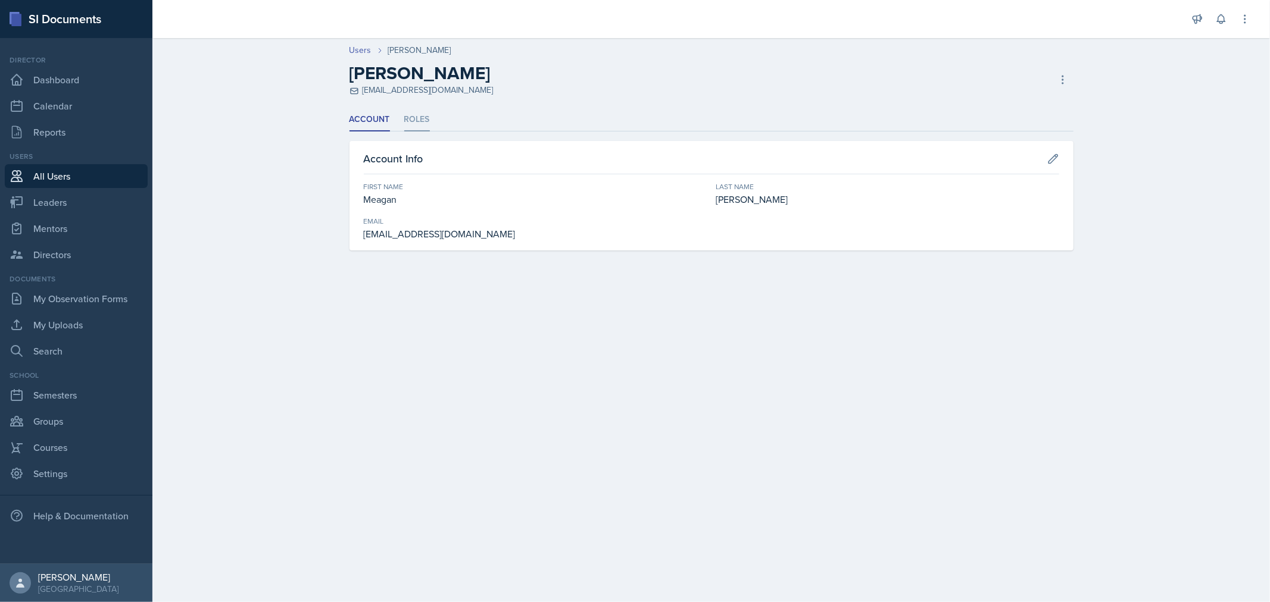
click at [415, 121] on li "Roles" at bounding box center [417, 119] width 26 height 23
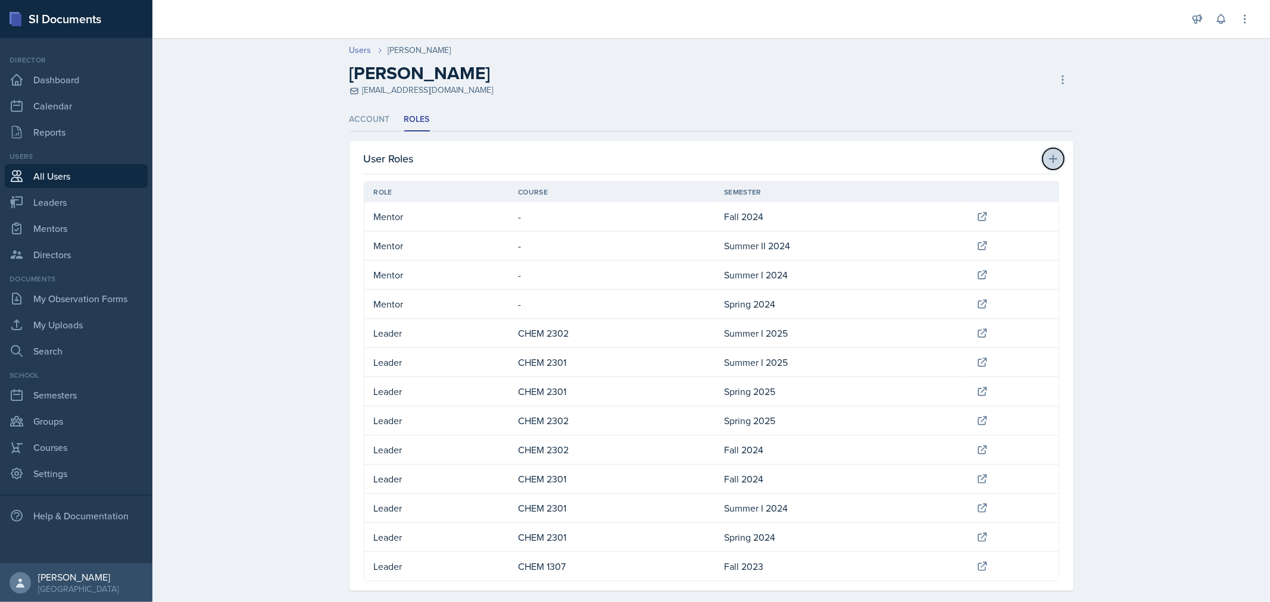
click at [1047, 154] on icon at bounding box center [1053, 159] width 12 height 12
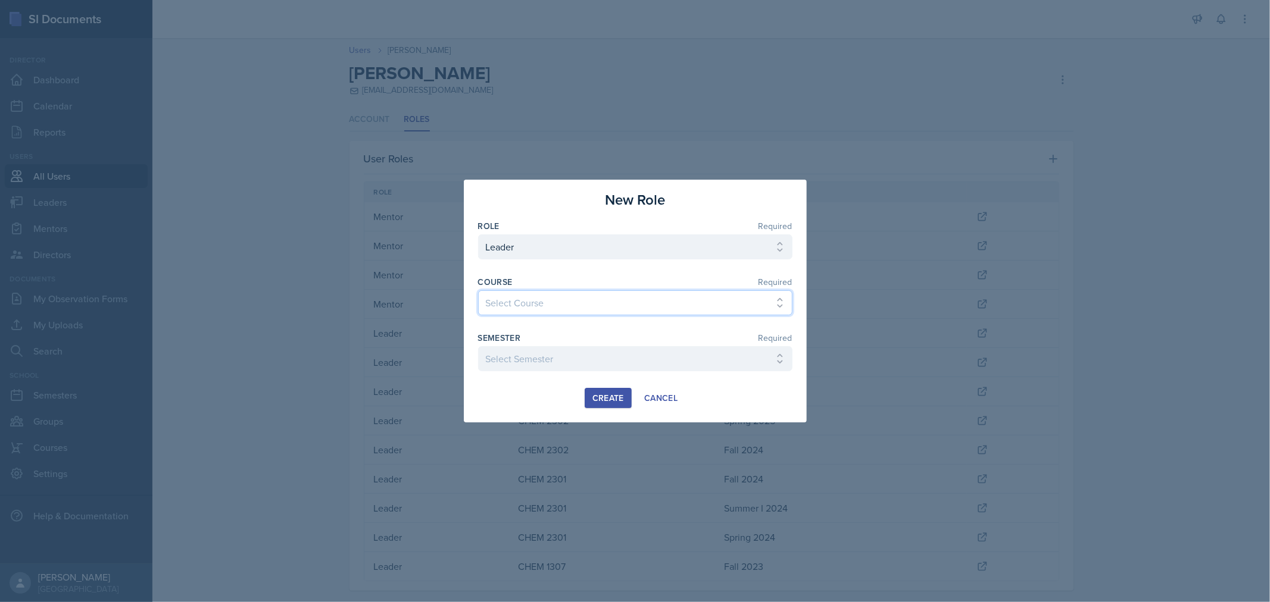
click at [648, 308] on select "Select Course ACC 2301 ART 1301 ART 1302 ART 1310 BIOL 1301 BIOL 1302 BIOL 1310…" at bounding box center [635, 302] width 314 height 25
select select "4cb0028c-11b7-457f-ae81-fe220ea2f1de"
click at [478, 290] on select "Select Course ACC 2301 ART 1301 ART 1302 ART 1310 BIOL 1301 BIOL 1302 BIOL 1310…" at bounding box center [635, 302] width 314 height 25
click at [635, 364] on select "Select Semester FALL 2025 Summer II 2025 Summer I 2025 Spring 2025 Fall 2024 Su…" at bounding box center [635, 358] width 314 height 25
select select "0924c876-6fa7-4296-b593-7db6428ef465"
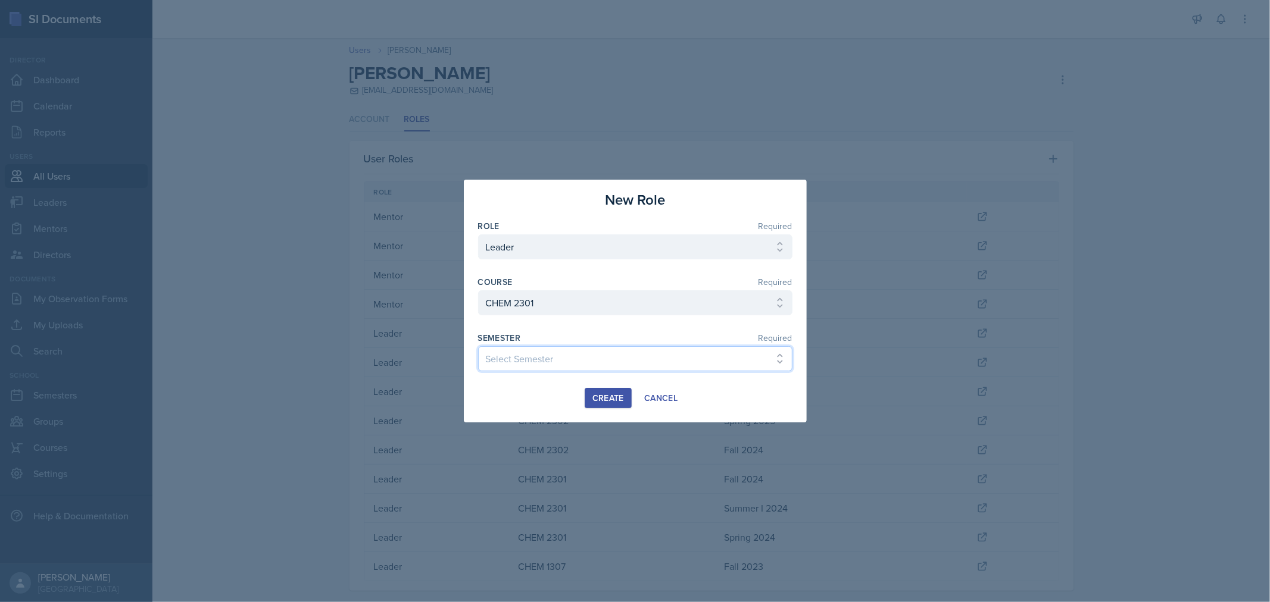
click at [478, 346] on select "Select Semester FALL 2025 Summer II 2025 Summer I 2025 Spring 2025 Fall 2024 Su…" at bounding box center [635, 358] width 314 height 25
click at [594, 395] on div "Create" at bounding box center [608, 398] width 32 height 10
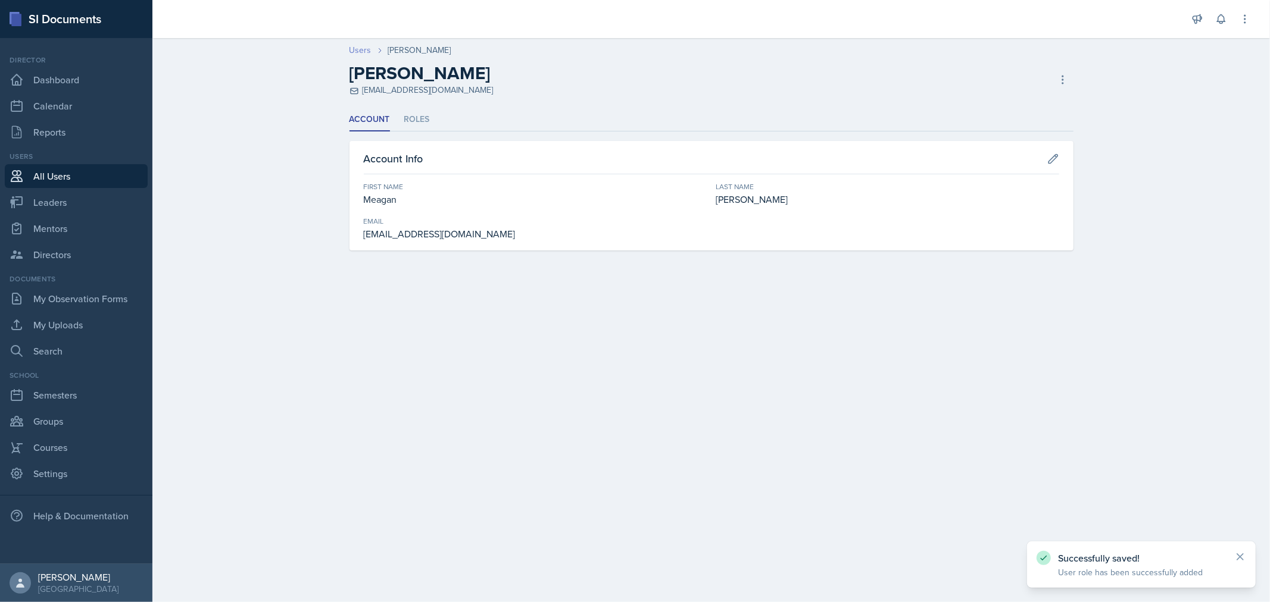
click at [364, 46] on link "Users" at bounding box center [360, 50] width 22 height 13
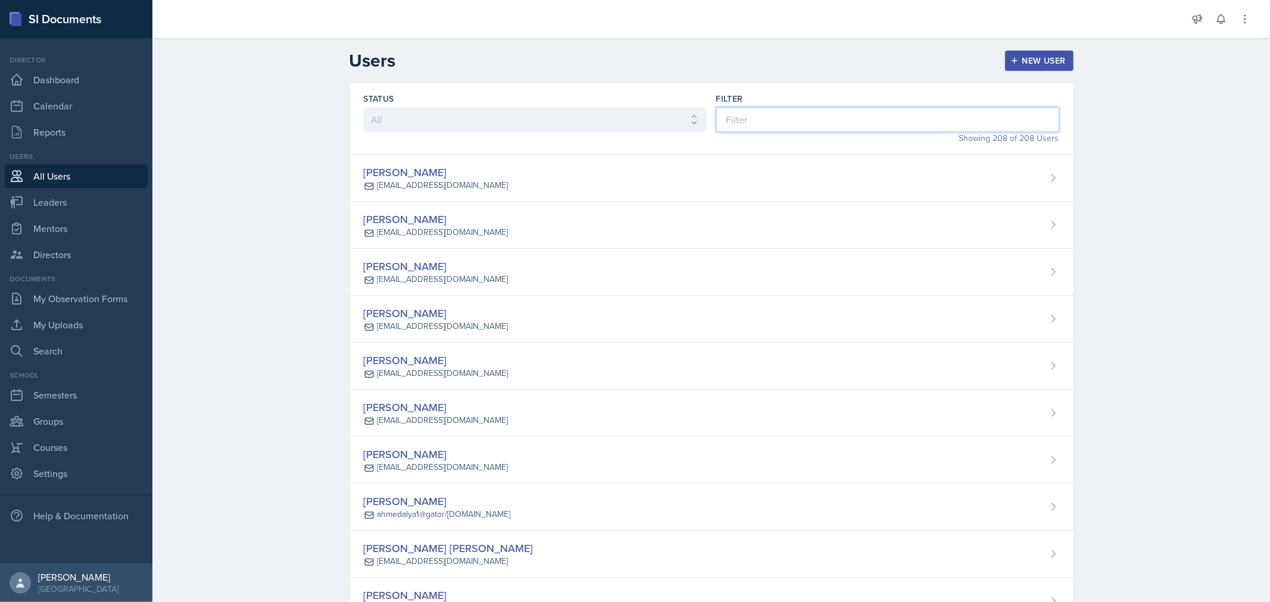
click at [878, 117] on input at bounding box center [887, 119] width 343 height 25
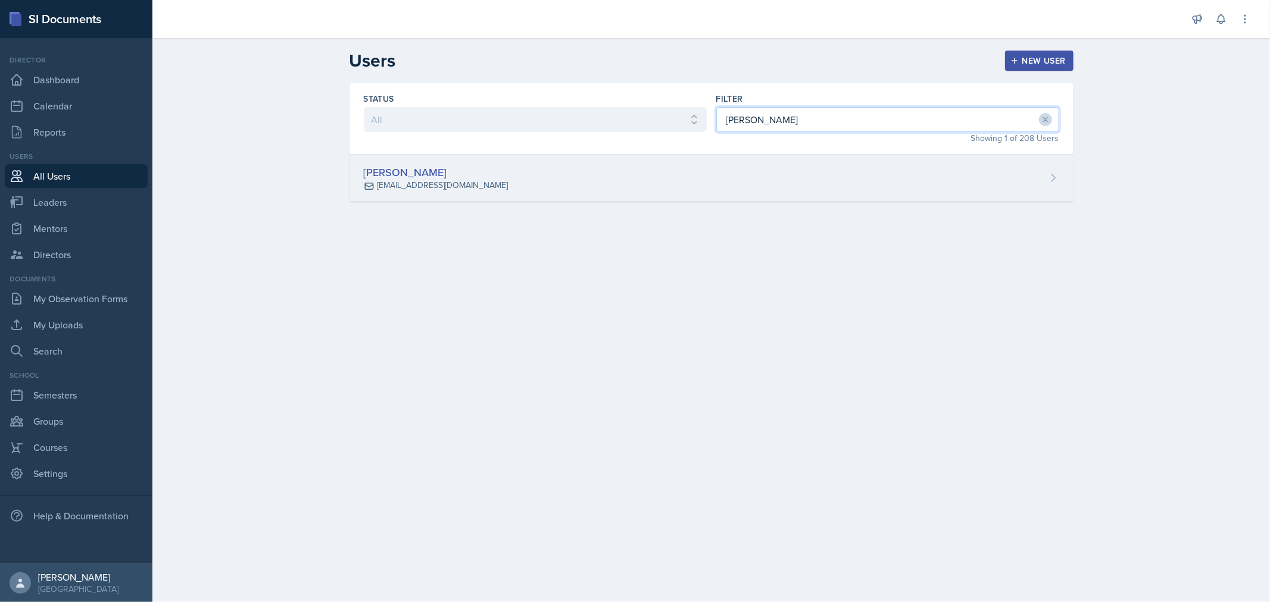
type input "[PERSON_NAME]"
click at [861, 181] on div "[PERSON_NAME] [EMAIL_ADDRESS][DOMAIN_NAME]" at bounding box center [711, 178] width 724 height 47
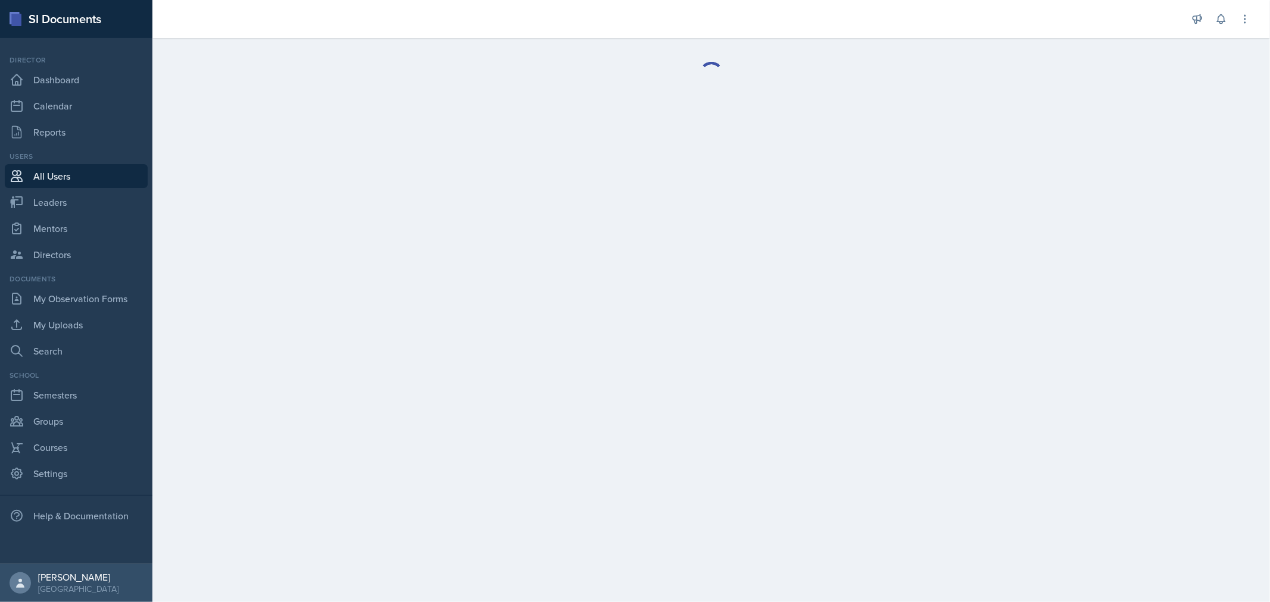
select select "1"
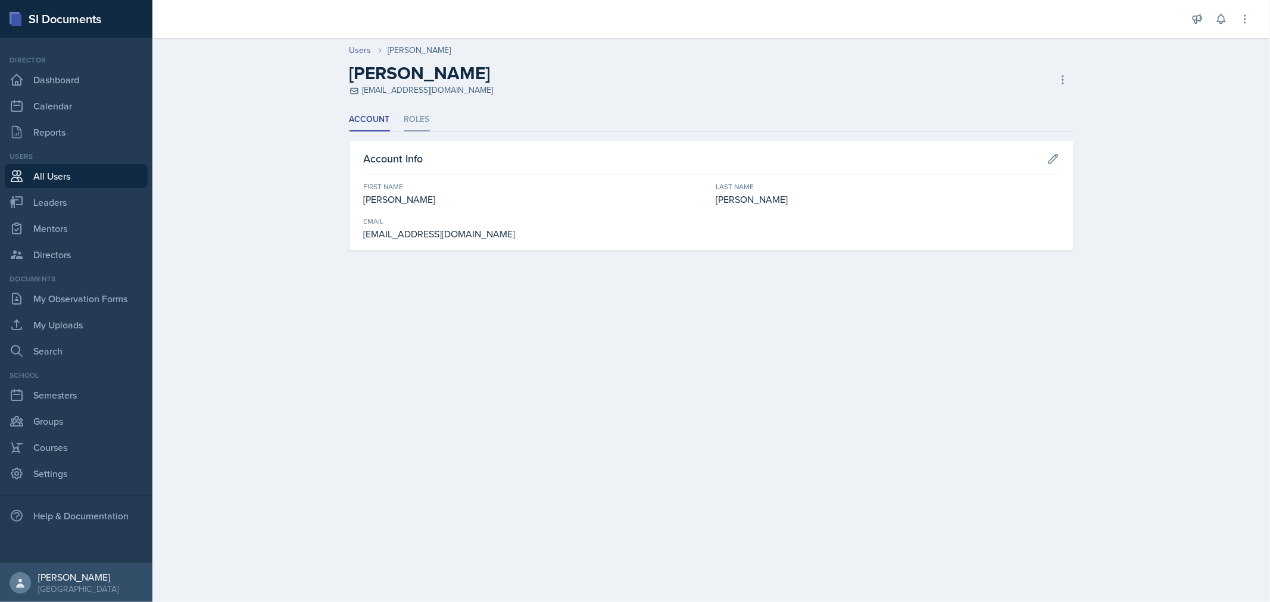
click at [423, 119] on li "Roles" at bounding box center [417, 119] width 26 height 23
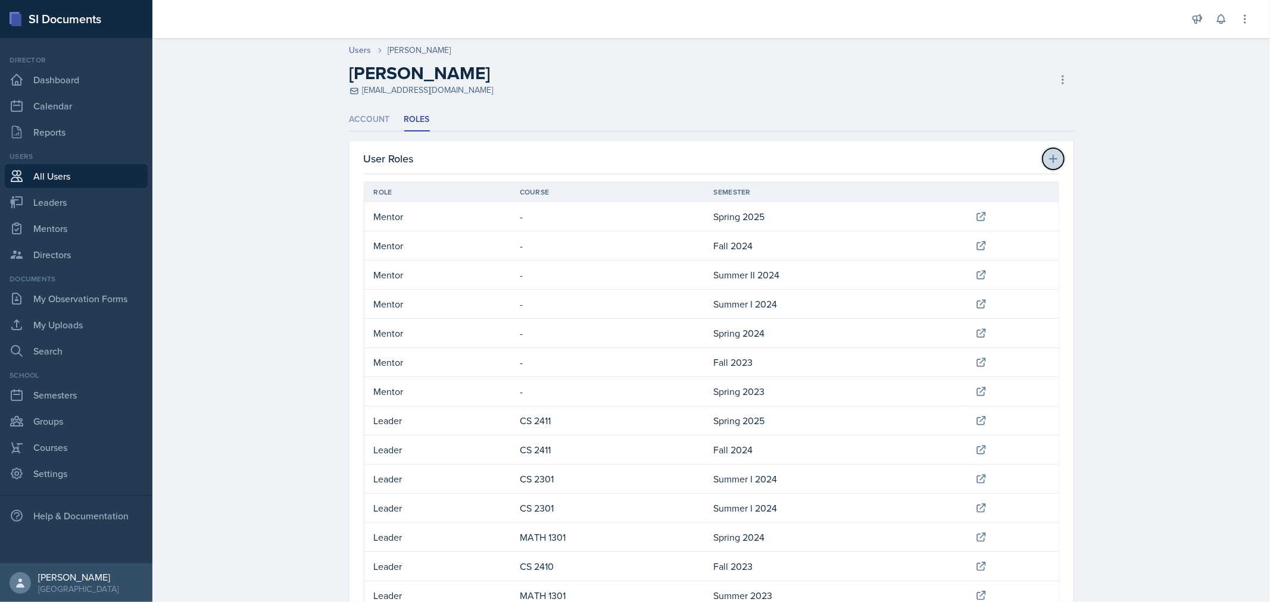
click at [1048, 163] on icon at bounding box center [1053, 159] width 12 height 12
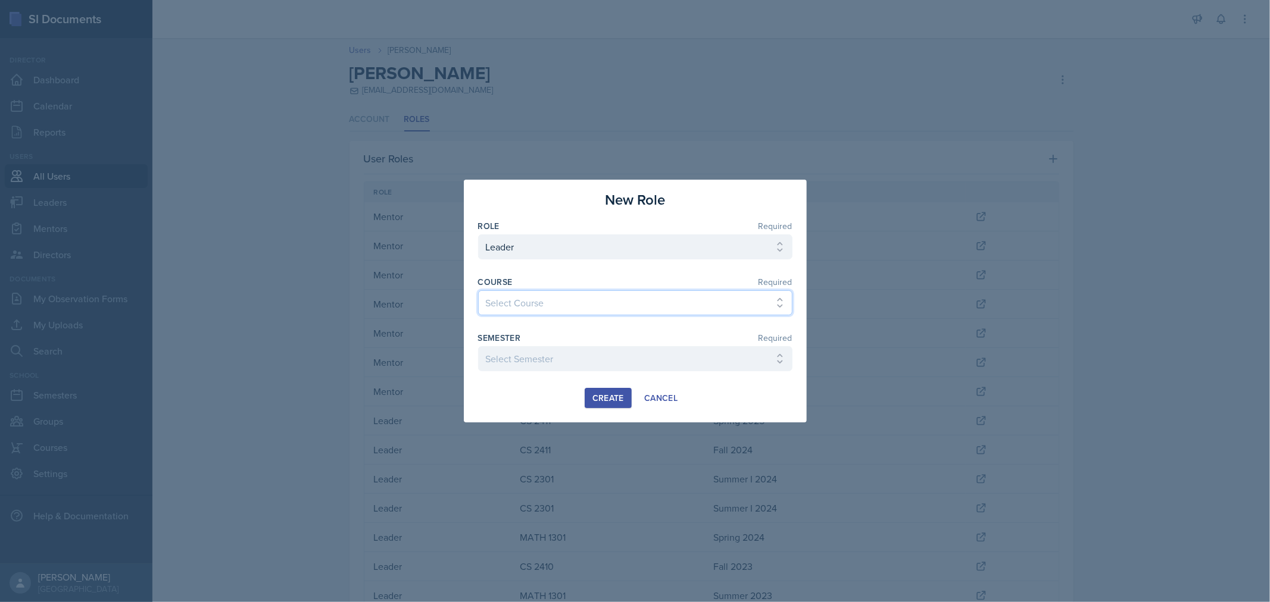
click at [775, 298] on select "Select Course ACC 2301 ART 1301 ART 1302 ART 1310 BIOL 1301 BIOL 1302 BIOL 1310…" at bounding box center [635, 302] width 314 height 25
select select "1923fe32-8394-4dcb-833a-7ac1240c3b16"
click at [478, 290] on select "Select Course ACC 2301 ART 1301 ART 1302 ART 1310 BIOL 1301 BIOL 1302 BIOL 1310…" at bounding box center [635, 302] width 314 height 25
click at [640, 356] on select "Select Semester FALL 2025 Summer II 2025 Summer I 2025 Spring 2025 Fall 2024 Su…" at bounding box center [635, 358] width 314 height 25
select select "0924c876-6fa7-4296-b593-7db6428ef465"
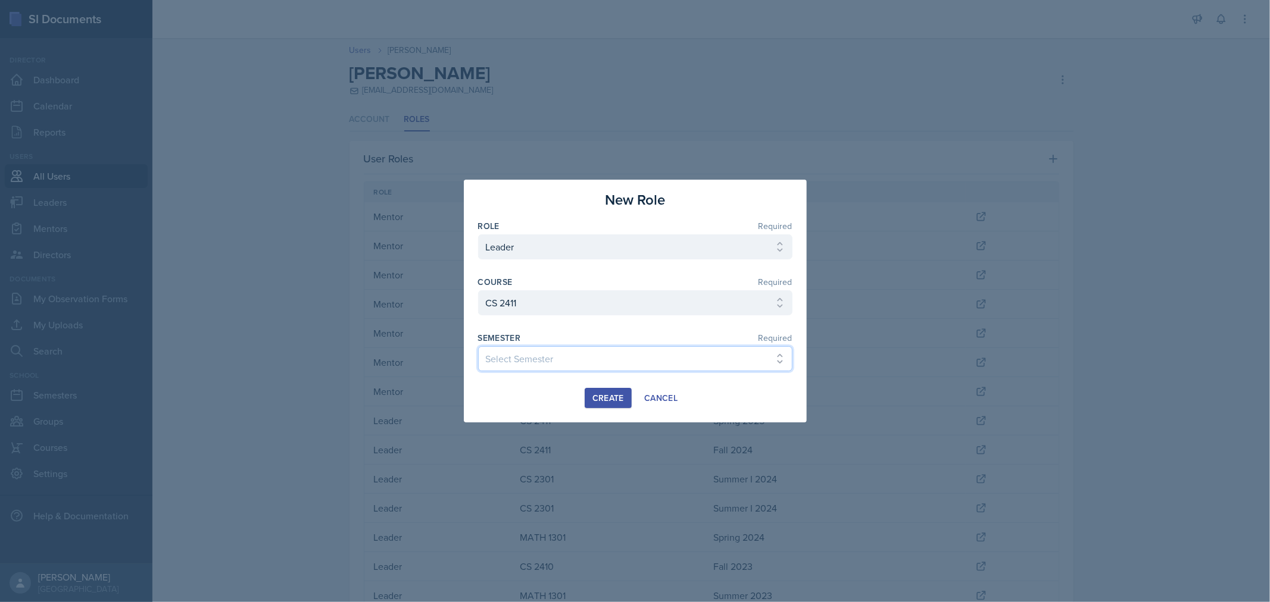
click at [478, 346] on select "Select Semester FALL 2025 Summer II 2025 Summer I 2025 Spring 2025 Fall 2024 Su…" at bounding box center [635, 358] width 314 height 25
click at [602, 403] on div "Create" at bounding box center [608, 398] width 32 height 10
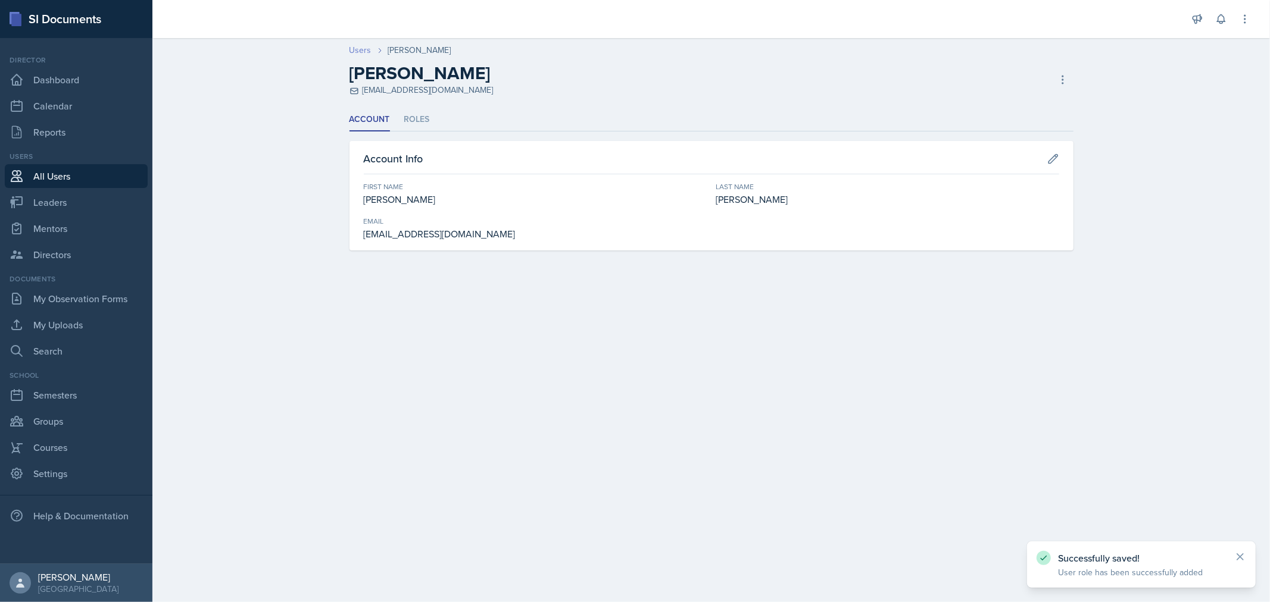
click at [354, 45] on link "Users" at bounding box center [360, 50] width 22 height 13
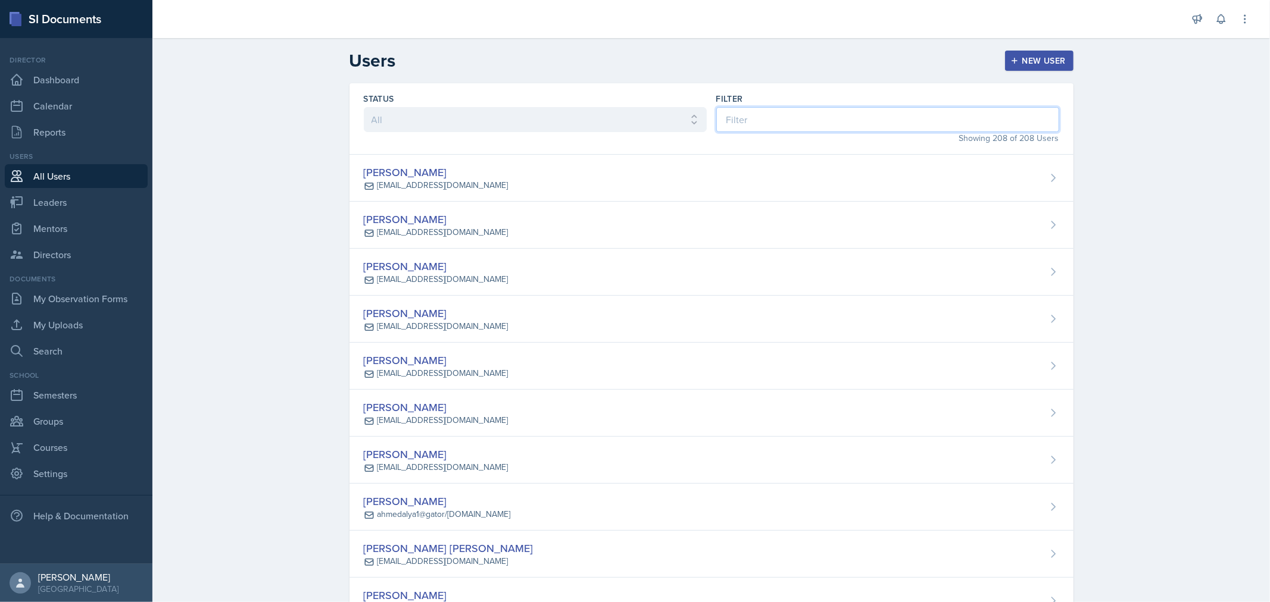
click at [754, 117] on input at bounding box center [887, 119] width 343 height 25
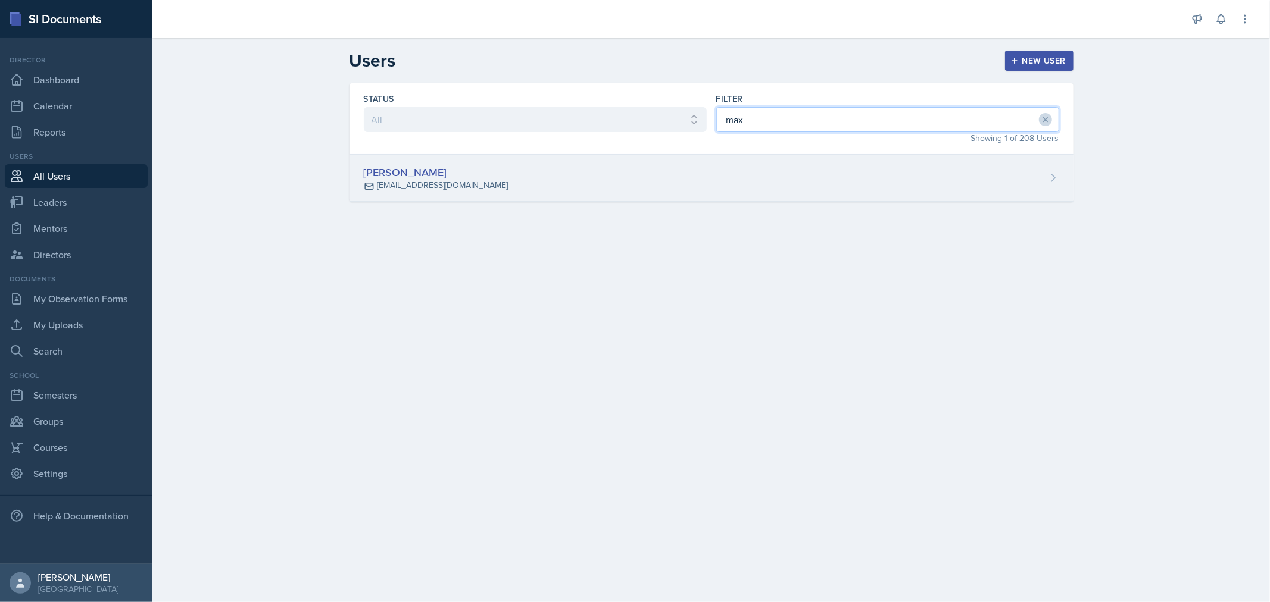
type input "max"
click at [679, 192] on div "[PERSON_NAME] [EMAIL_ADDRESS][DOMAIN_NAME]" at bounding box center [711, 178] width 724 height 47
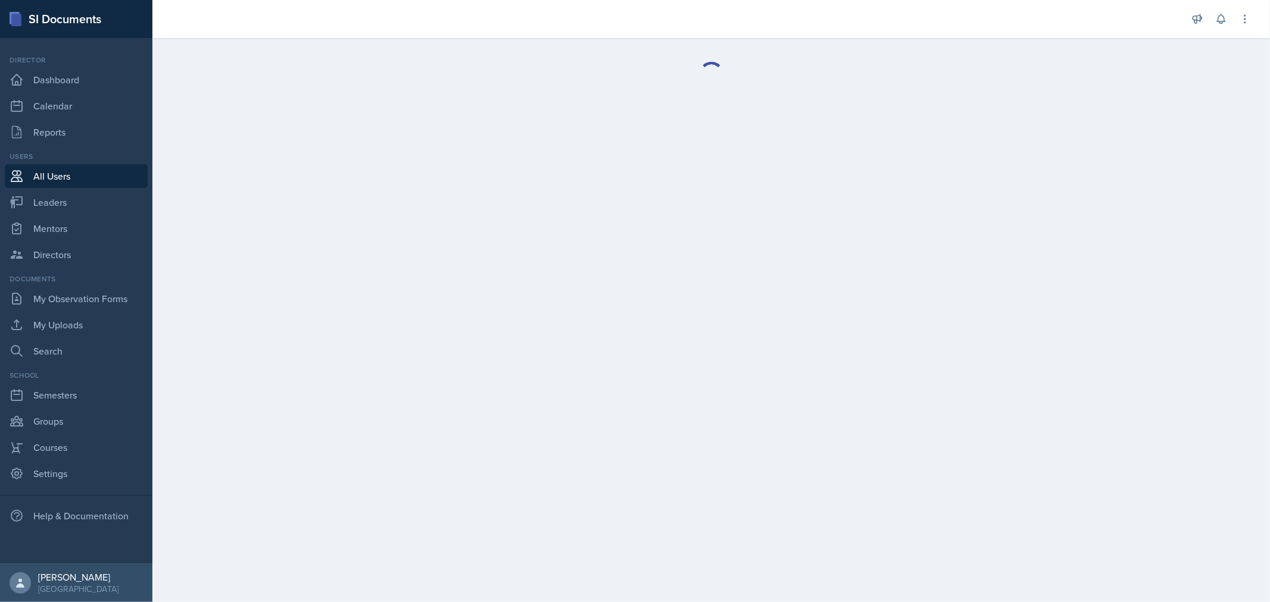
select select "1"
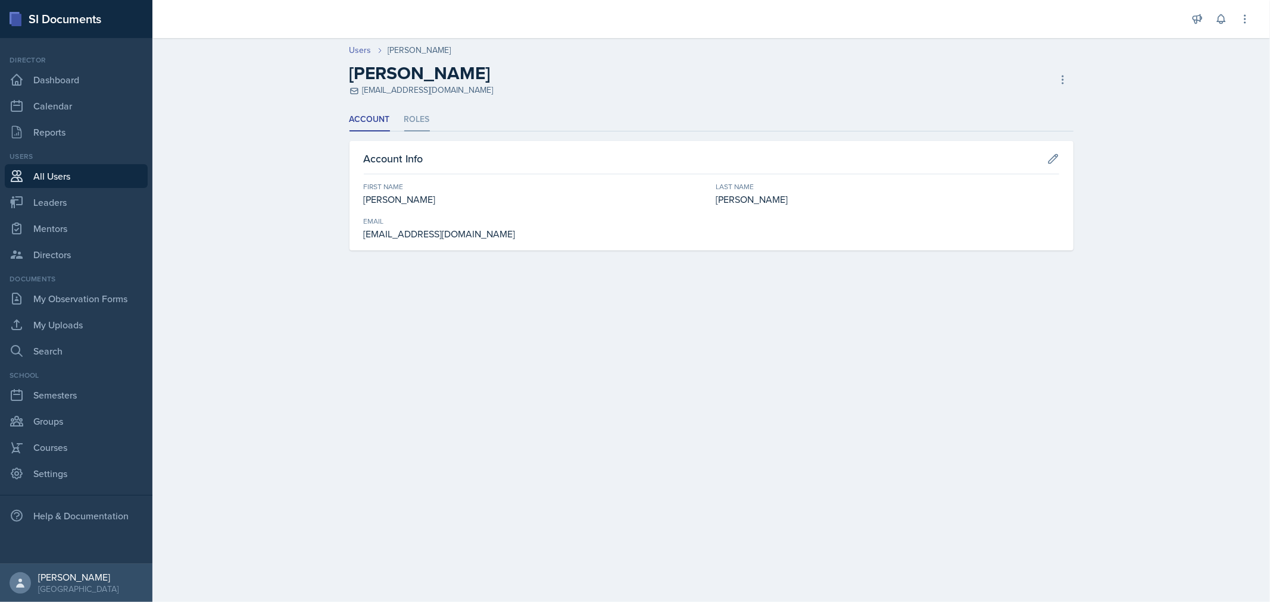
click at [411, 118] on li "Roles" at bounding box center [417, 119] width 26 height 23
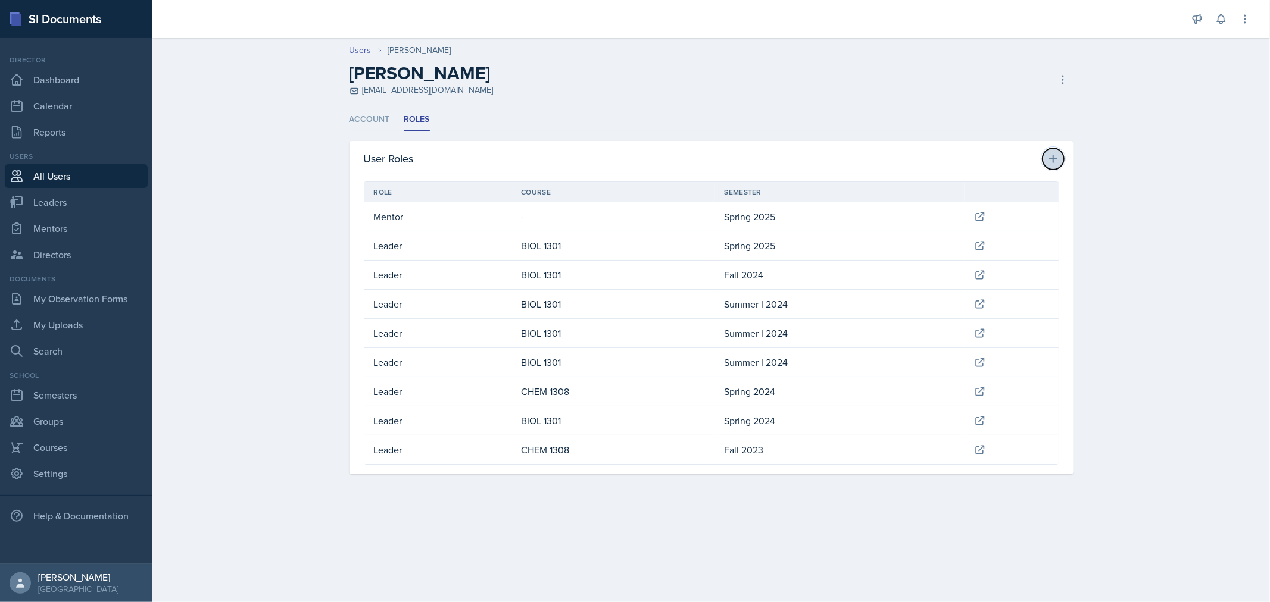
click at [1057, 160] on icon at bounding box center [1053, 159] width 12 height 12
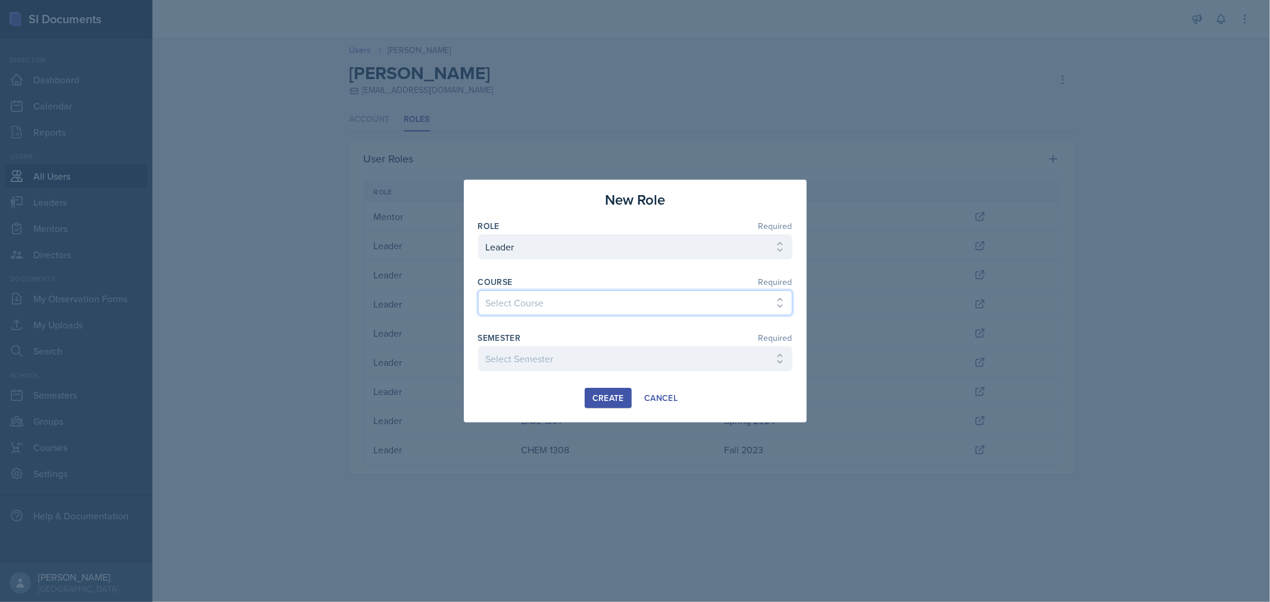
click at [616, 298] on select "Select Course ACC 2301 ART 1301 ART 1302 ART 1310 BIOL 1301 BIOL 1302 BIOL 1310…" at bounding box center [635, 302] width 314 height 25
select select "c73234d0-58dc-4671-94d5-5ef6a03f38bd"
click at [478, 290] on select "Select Course ACC 2301 ART 1301 ART 1302 ART 1310 BIOL 1301 BIOL 1302 BIOL 1310…" at bounding box center [635, 302] width 314 height 25
click at [594, 359] on select "Select Semester FALL 2025 Summer II 2025 Summer I 2025 Spring 2025 Fall 2024 Su…" at bounding box center [635, 358] width 314 height 25
select select "0924c876-6fa7-4296-b593-7db6428ef465"
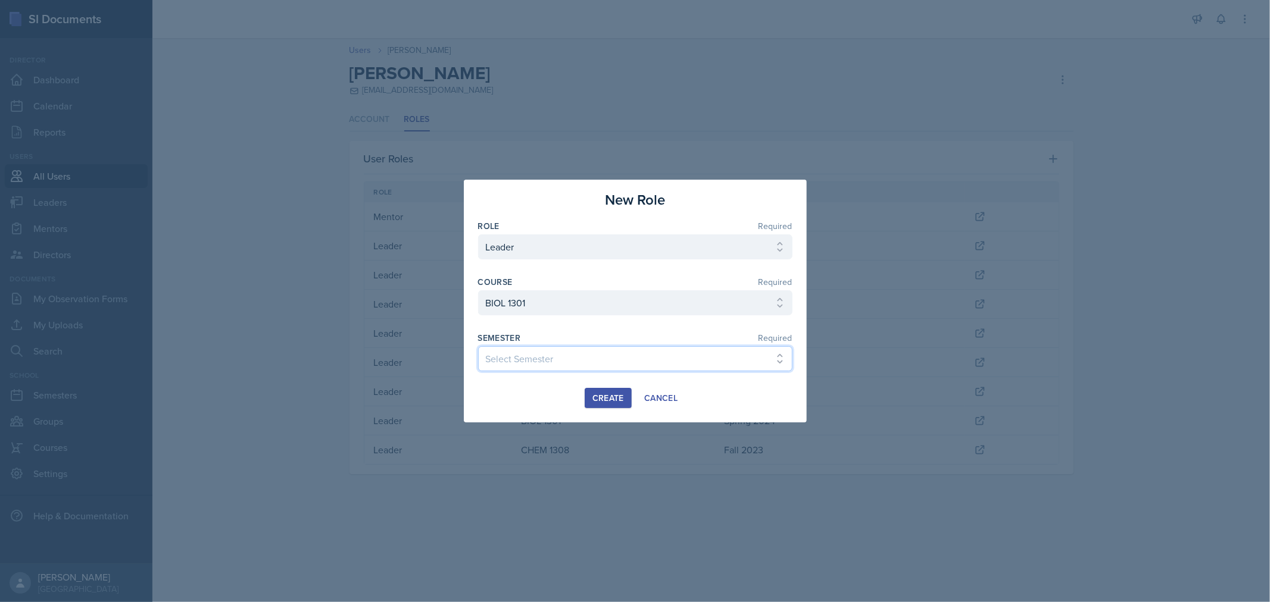
click at [478, 346] on select "Select Semester FALL 2025 Summer II 2025 Summer I 2025 Spring 2025 Fall 2024 Su…" at bounding box center [635, 358] width 314 height 25
click at [608, 399] on div "Create" at bounding box center [608, 398] width 32 height 10
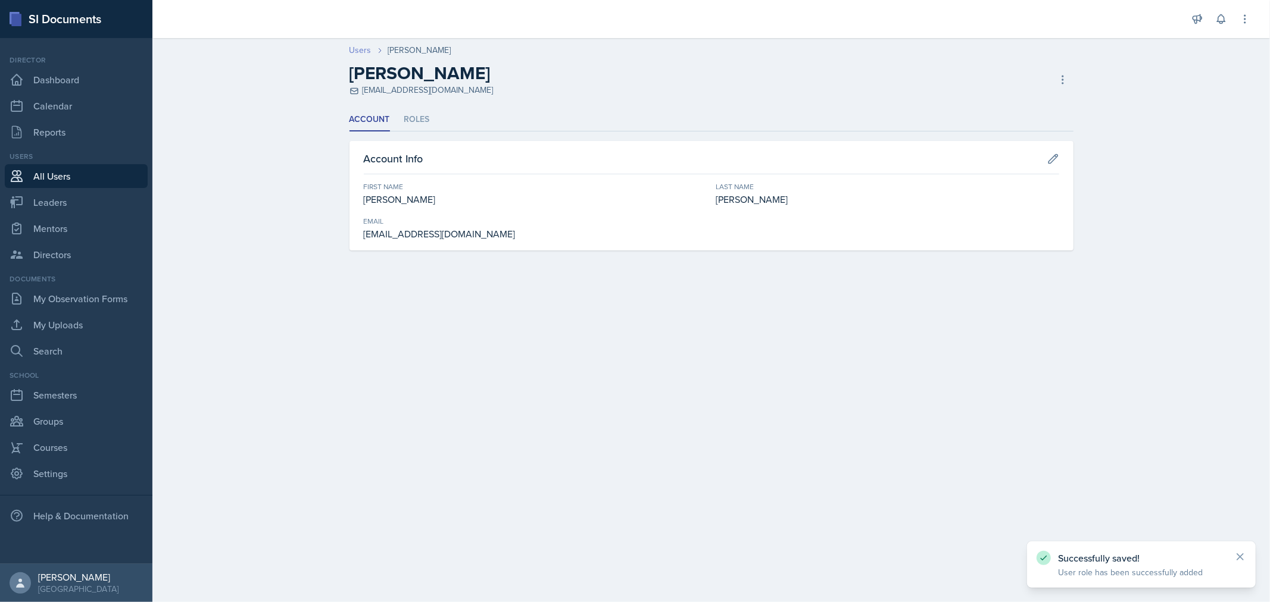
click at [358, 54] on link "Users" at bounding box center [360, 50] width 22 height 13
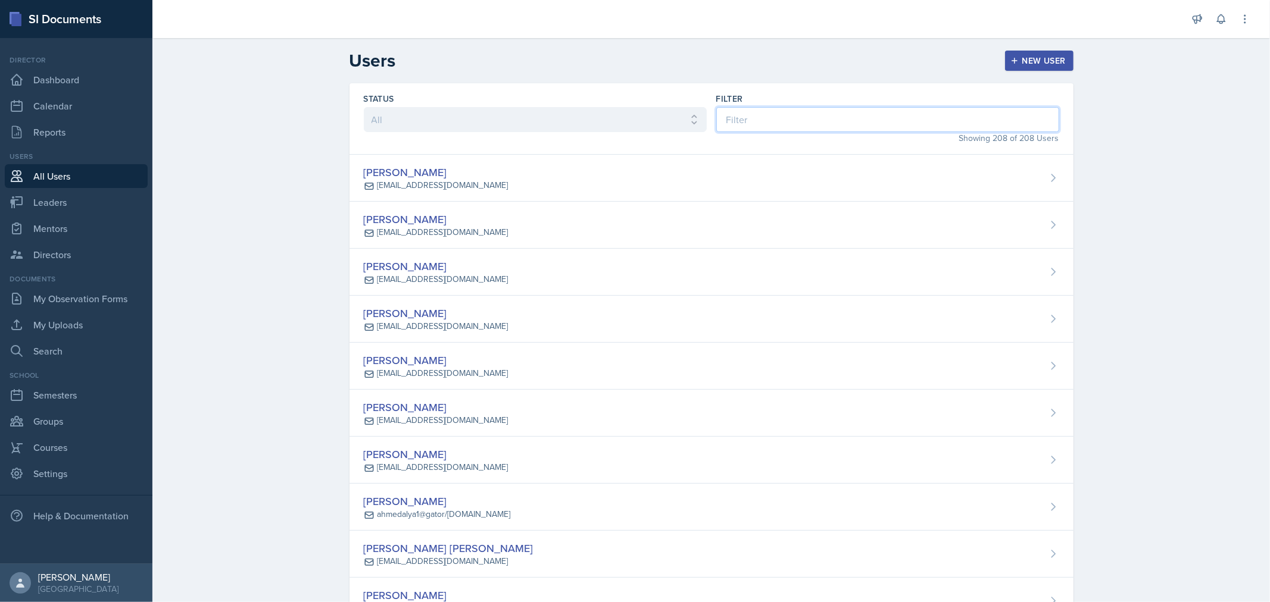
click at [738, 121] on input at bounding box center [887, 119] width 343 height 25
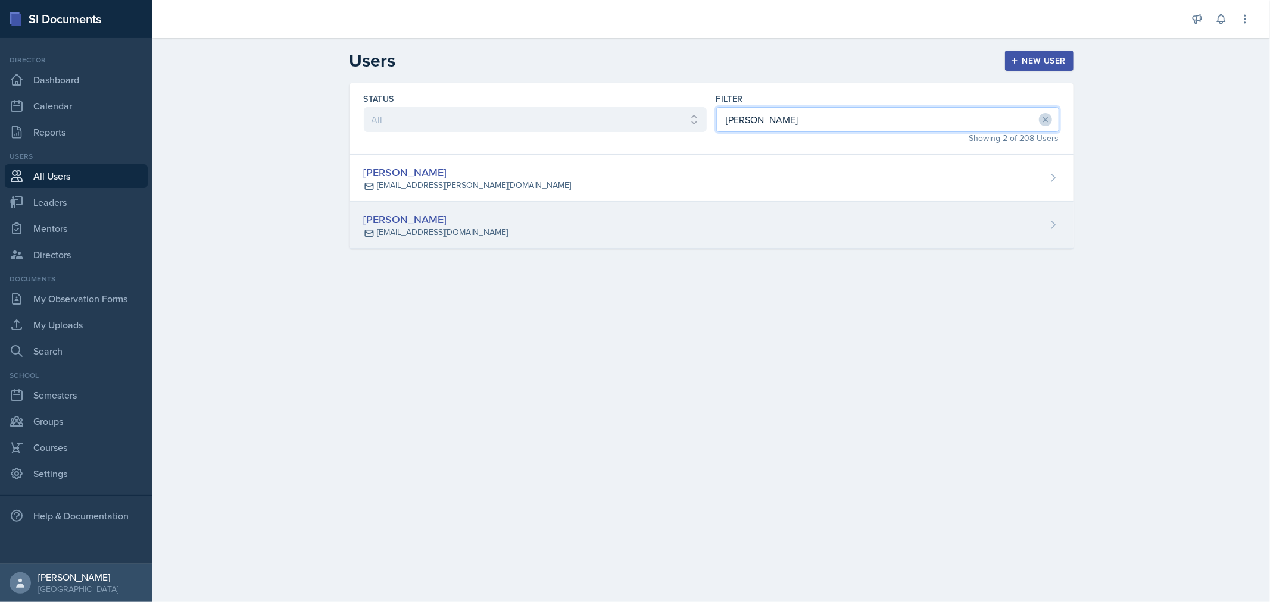
type input "[PERSON_NAME]"
click at [658, 223] on div "[PERSON_NAME] [EMAIL_ADDRESS][DOMAIN_NAME]" at bounding box center [711, 225] width 724 height 47
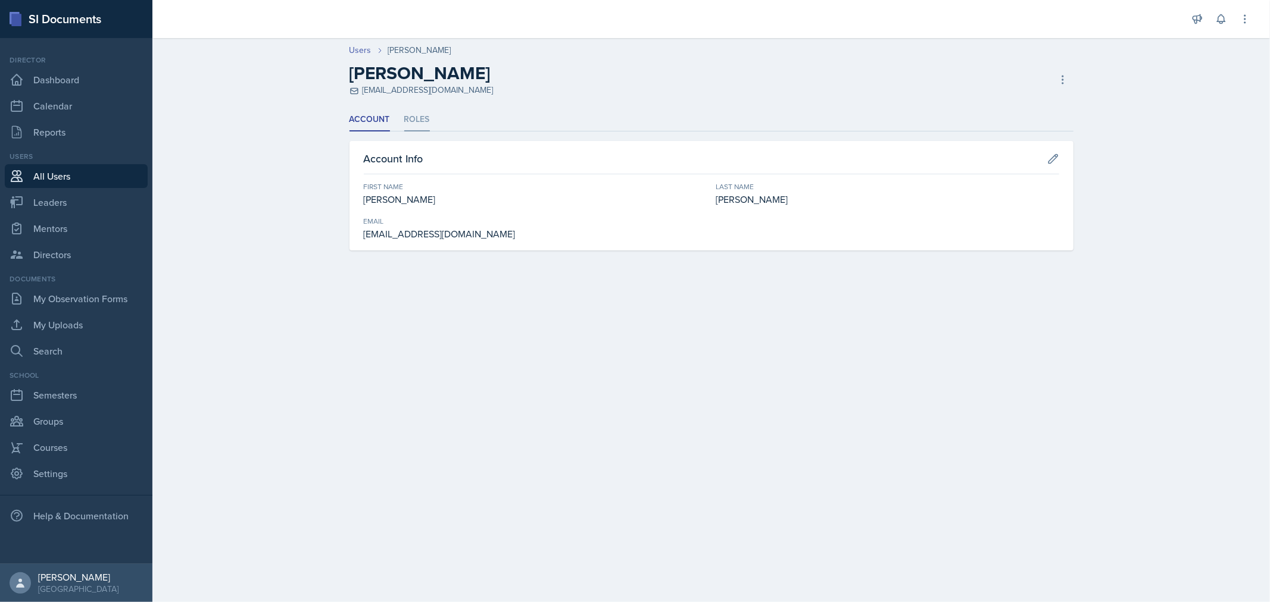
click at [415, 111] on li "Roles" at bounding box center [417, 119] width 26 height 23
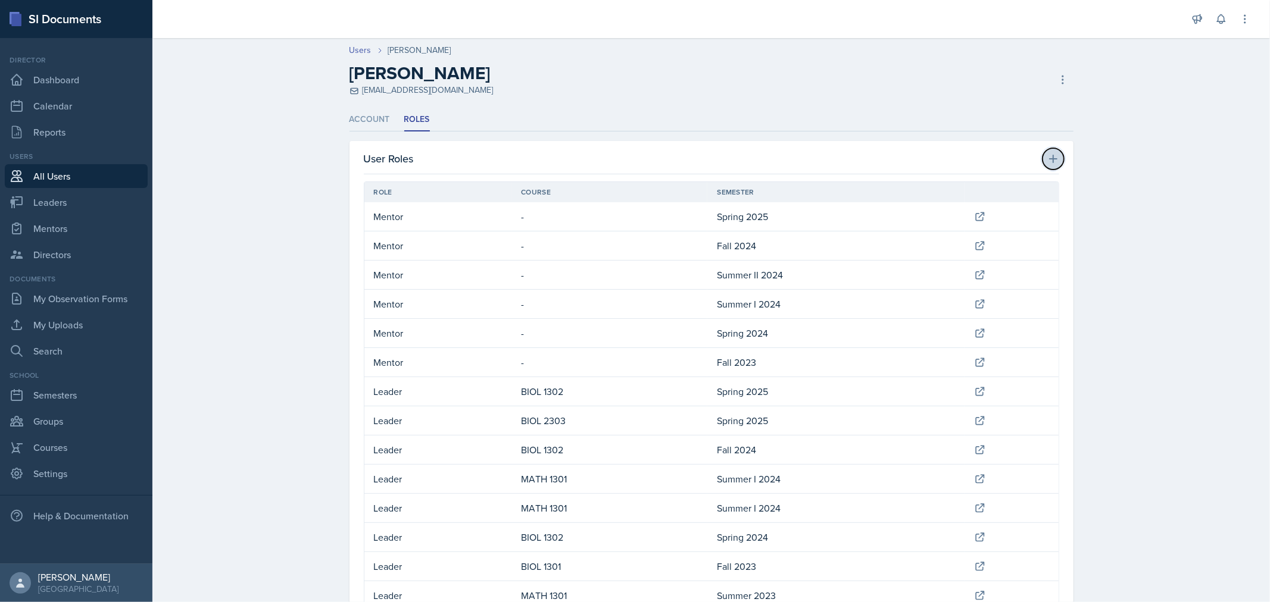
click at [1047, 157] on icon at bounding box center [1053, 159] width 12 height 12
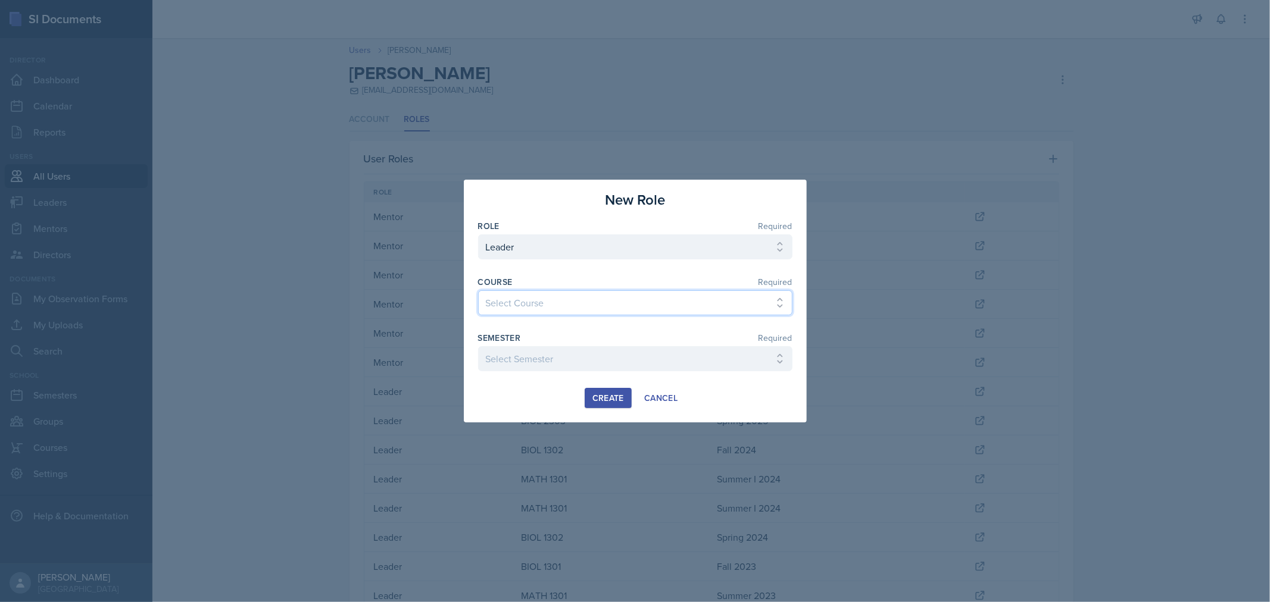
click at [649, 301] on select "Select Course ACC 2301 ART 1301 ART 1302 ART 1310 BIOL 1301 BIOL 1302 BIOL 1310…" at bounding box center [635, 302] width 314 height 25
select select "c73234d0-58dc-4671-94d5-5ef6a03f38bd"
click at [478, 290] on select "Select Course ACC 2301 ART 1301 ART 1302 ART 1310 BIOL 1301 BIOL 1302 BIOL 1310…" at bounding box center [635, 302] width 314 height 25
click at [635, 355] on select "Select Semester FALL 2025 Summer II 2025 Summer I 2025 Spring 2025 Fall 2024 Su…" at bounding box center [635, 358] width 314 height 25
select select "0924c876-6fa7-4296-b593-7db6428ef465"
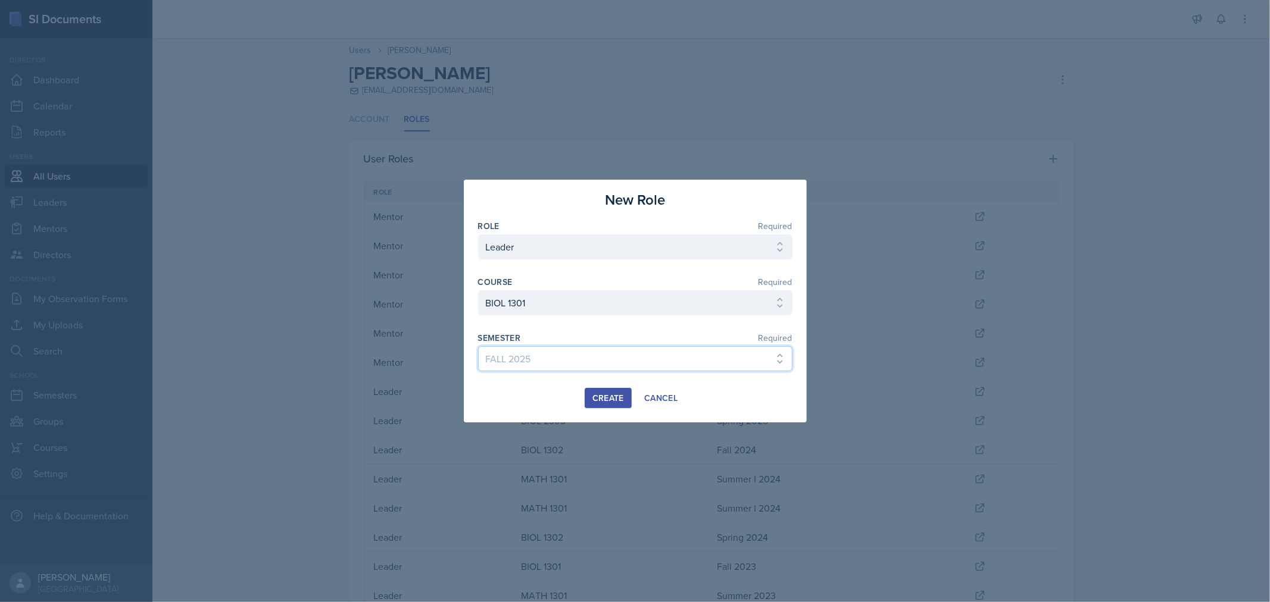
click at [478, 346] on select "Select Semester FALL 2025 Summer II 2025 Summer I 2025 Spring 2025 Fall 2024 Su…" at bounding box center [635, 358] width 314 height 25
click at [603, 408] on button "Create" at bounding box center [608, 398] width 47 height 20
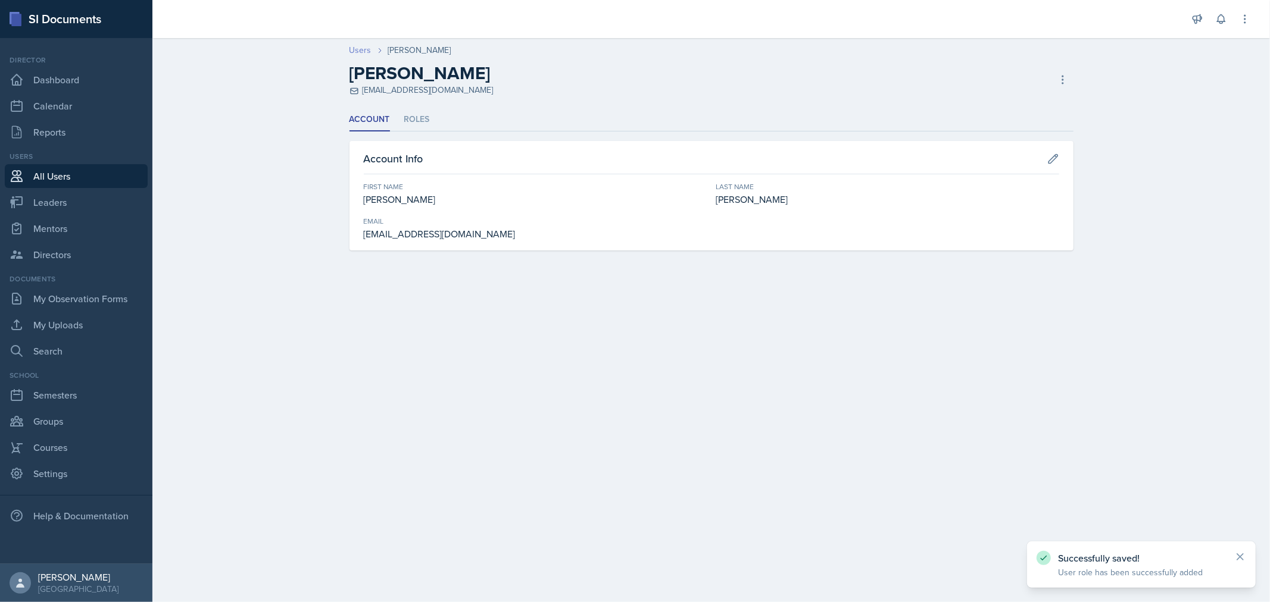
click at [358, 48] on link "Users" at bounding box center [360, 50] width 22 height 13
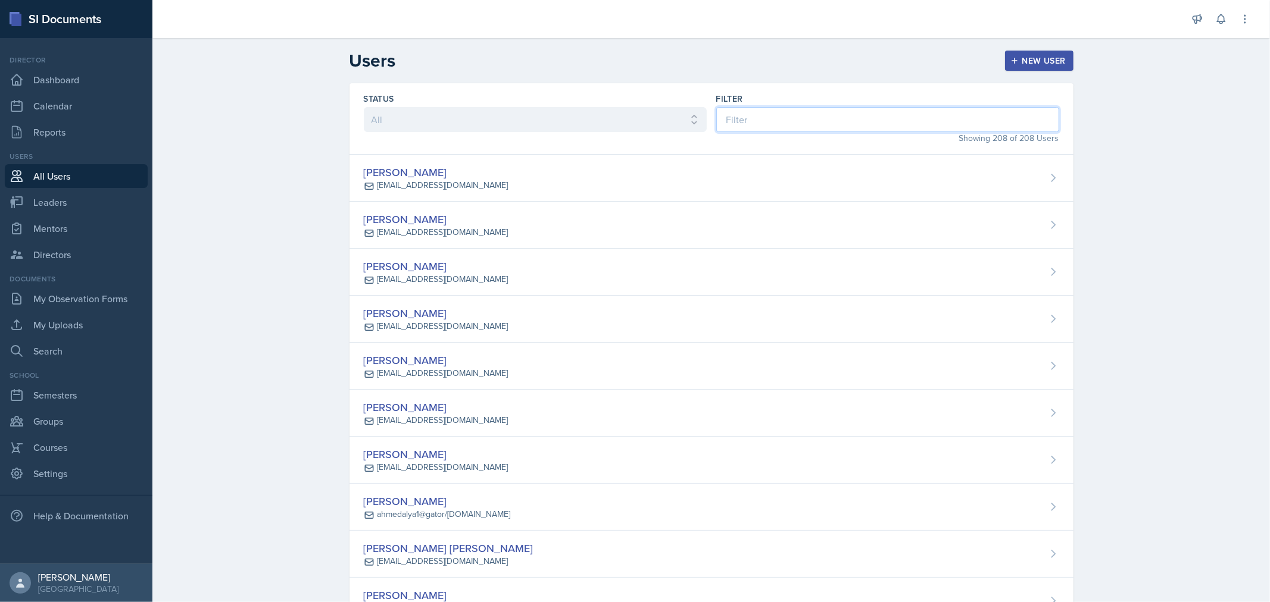
click at [779, 117] on input at bounding box center [887, 119] width 343 height 25
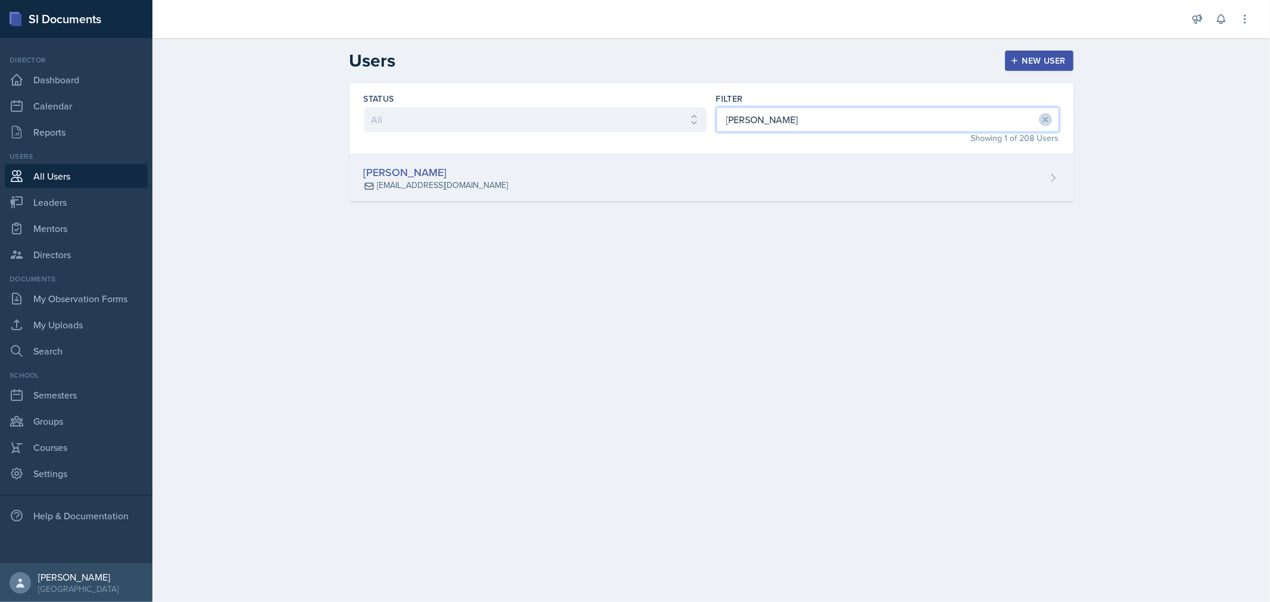
type input "[PERSON_NAME]"
click at [715, 176] on div "[PERSON_NAME] [EMAIL_ADDRESS][DOMAIN_NAME]" at bounding box center [711, 178] width 724 height 47
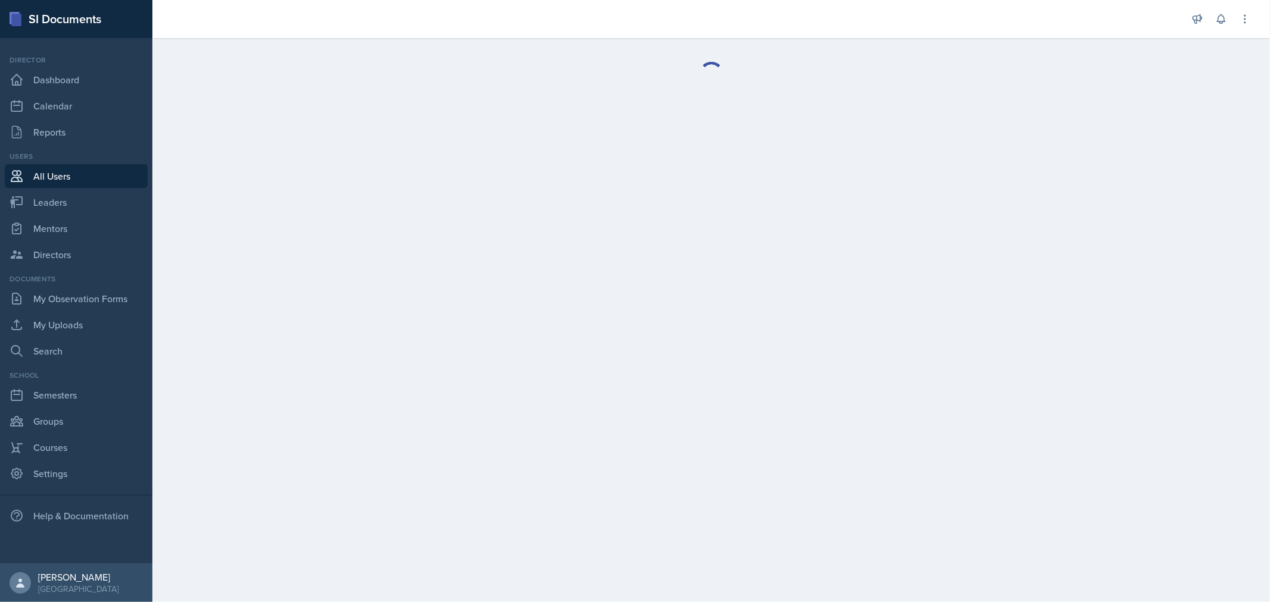
select select "1"
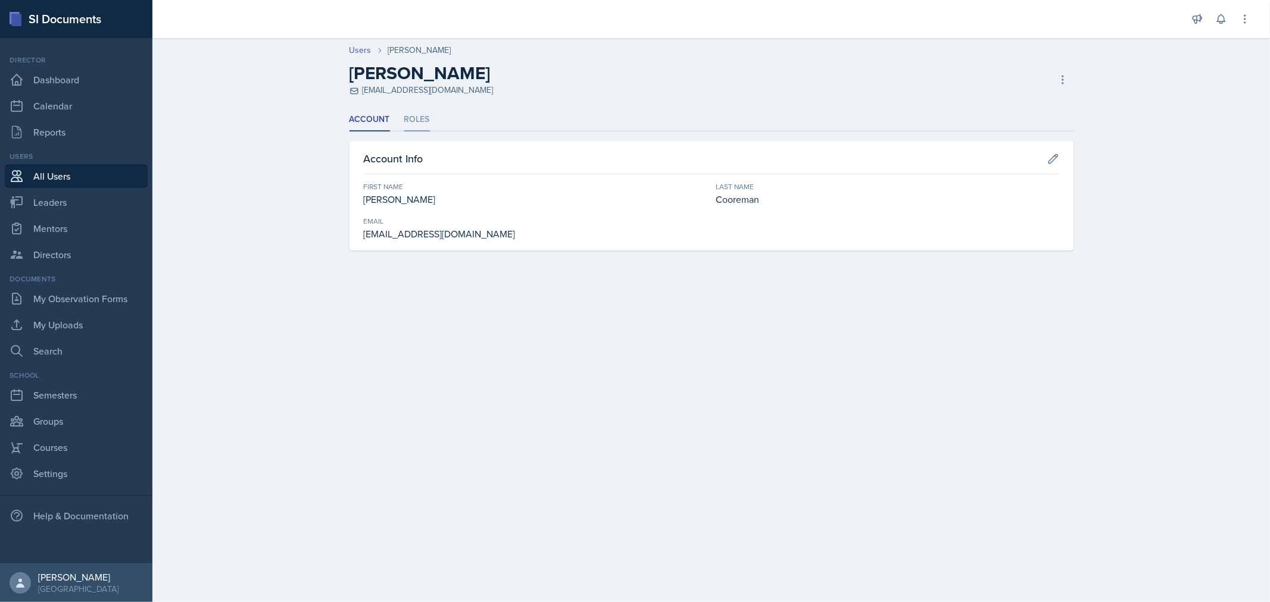
click at [420, 120] on li "Roles" at bounding box center [417, 119] width 26 height 23
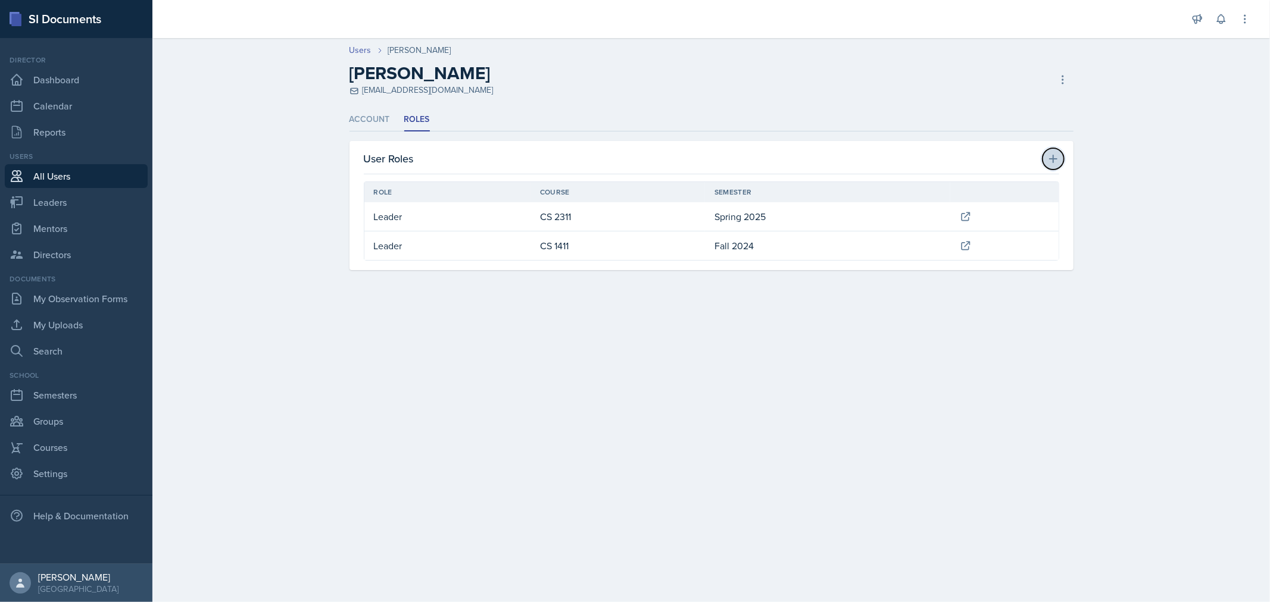
click at [1049, 157] on icon at bounding box center [1053, 159] width 12 height 12
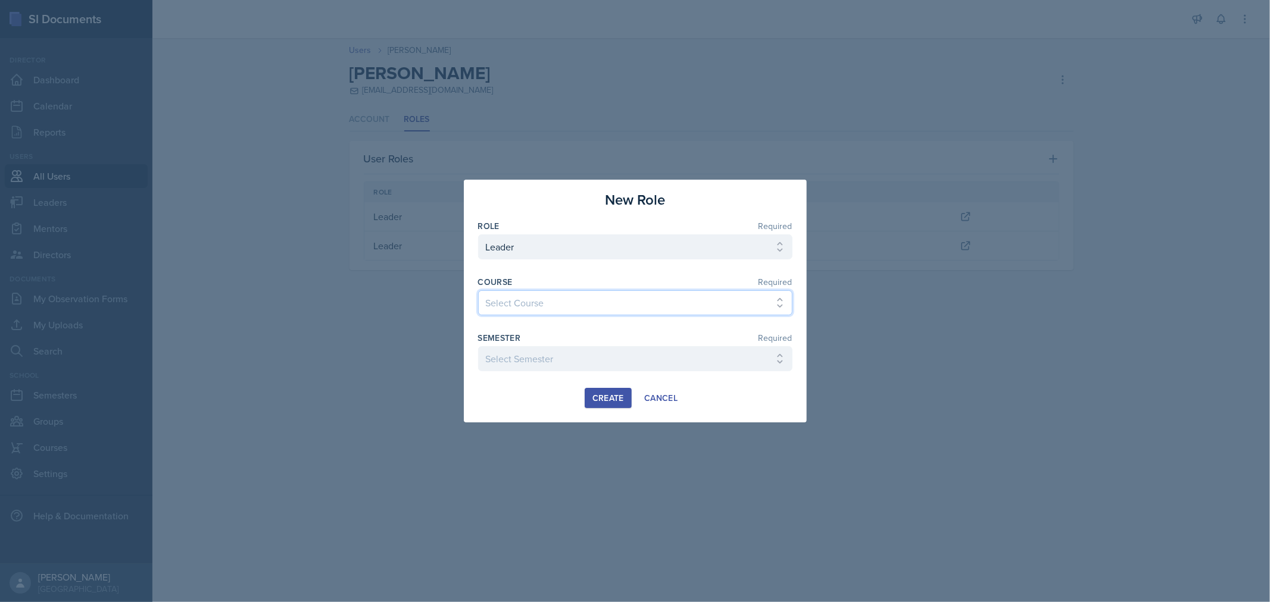
click at [574, 300] on select "Select Course ACC 2301 ART 1301 ART 1302 ART 1310 BIOL 1301 BIOL 1302 BIOL 1310…" at bounding box center [635, 302] width 314 height 25
select select "53f03a1d-3bca-4b26-864a-14c989ccd7d8"
click at [478, 290] on select "Select Course ACC 2301 ART 1301 ART 1302 ART 1310 BIOL 1301 BIOL 1302 BIOL 1310…" at bounding box center [635, 302] width 314 height 25
click at [581, 360] on select "Select Semester FALL 2025 Summer II 2025 Summer I 2025 Spring 2025 Fall 2024 Su…" at bounding box center [635, 358] width 314 height 25
select select "0924c876-6fa7-4296-b593-7db6428ef465"
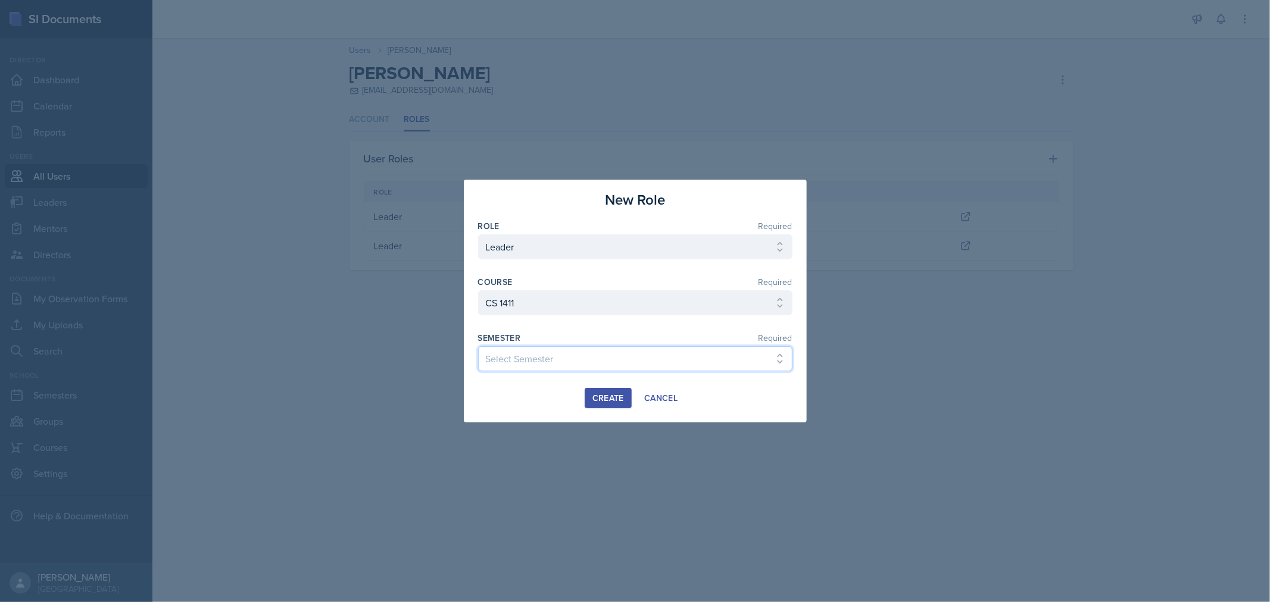
click at [478, 346] on select "Select Semester FALL 2025 Summer II 2025 Summer I 2025 Spring 2025 Fall 2024 Su…" at bounding box center [635, 358] width 314 height 25
click at [607, 400] on div "Create" at bounding box center [608, 398] width 32 height 10
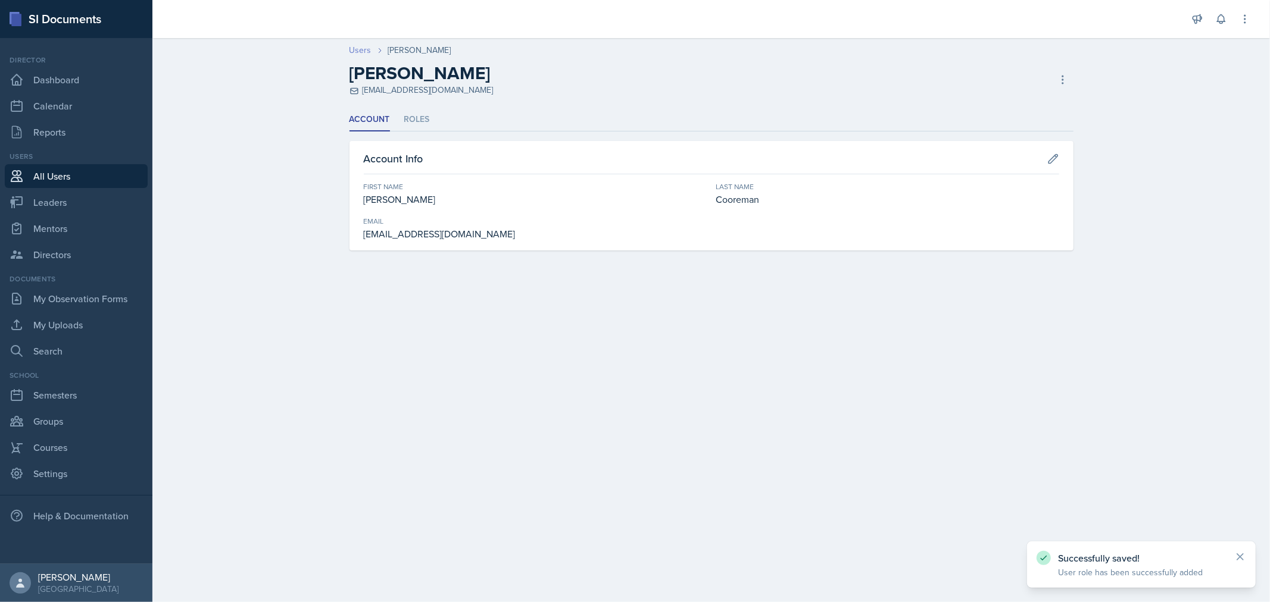
click at [362, 52] on link "Users" at bounding box center [360, 50] width 22 height 13
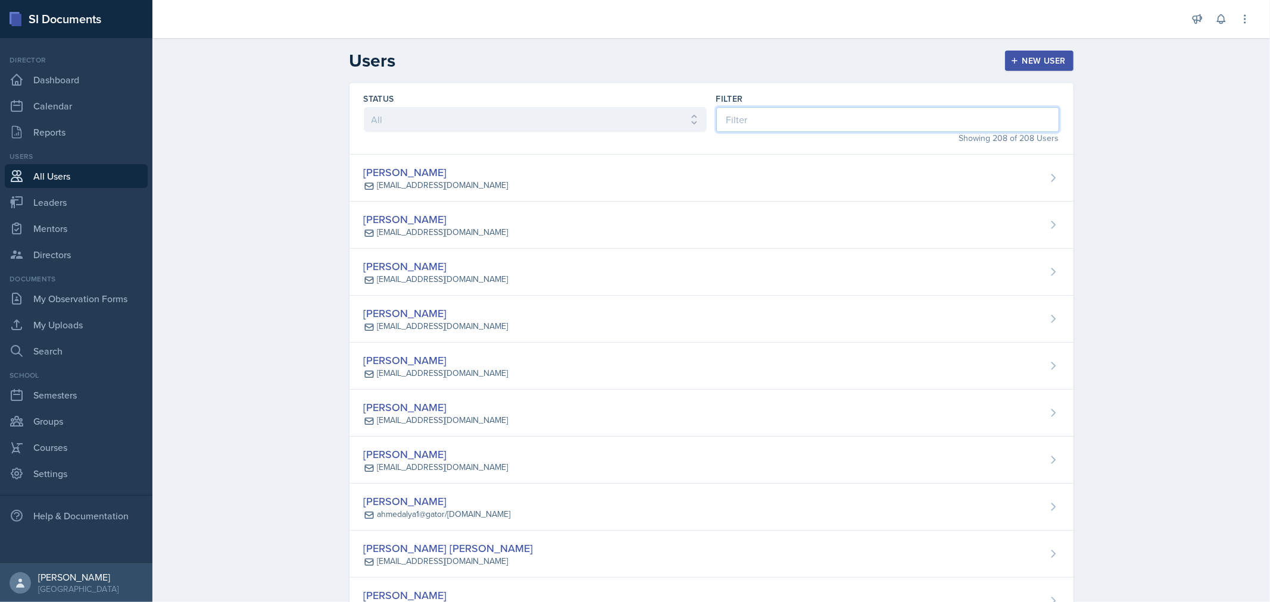
click at [795, 119] on input at bounding box center [887, 119] width 343 height 25
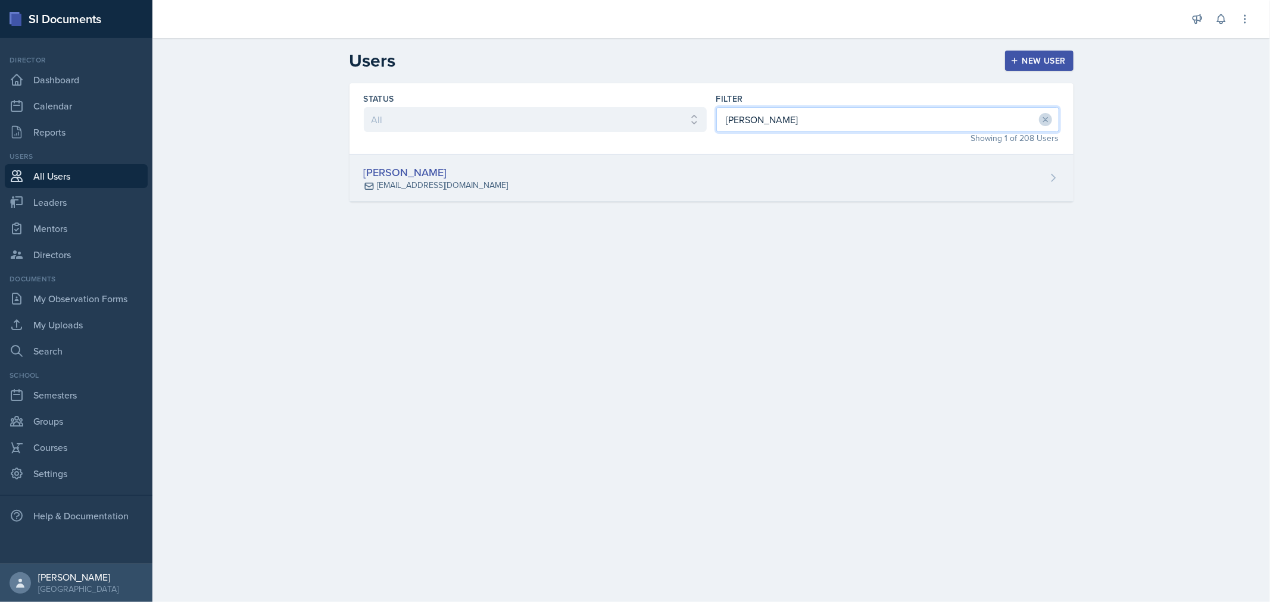
type input "[PERSON_NAME]"
click at [720, 173] on div "[PERSON_NAME] [EMAIL_ADDRESS][DOMAIN_NAME]" at bounding box center [711, 178] width 724 height 47
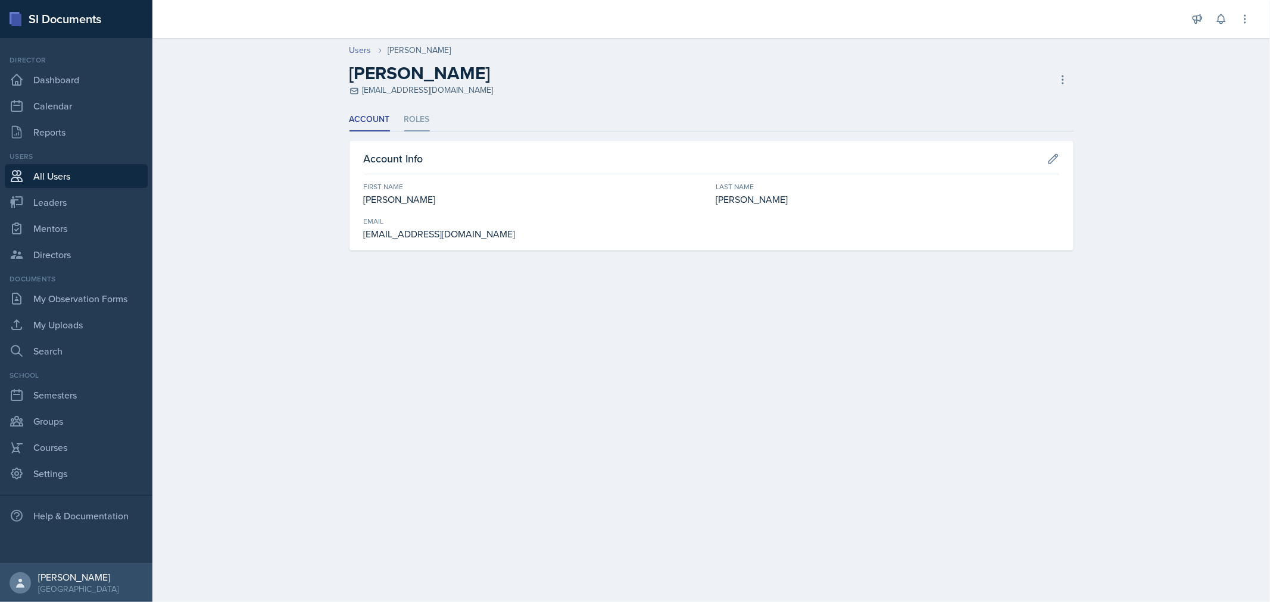
click at [424, 113] on li "Roles" at bounding box center [417, 119] width 26 height 23
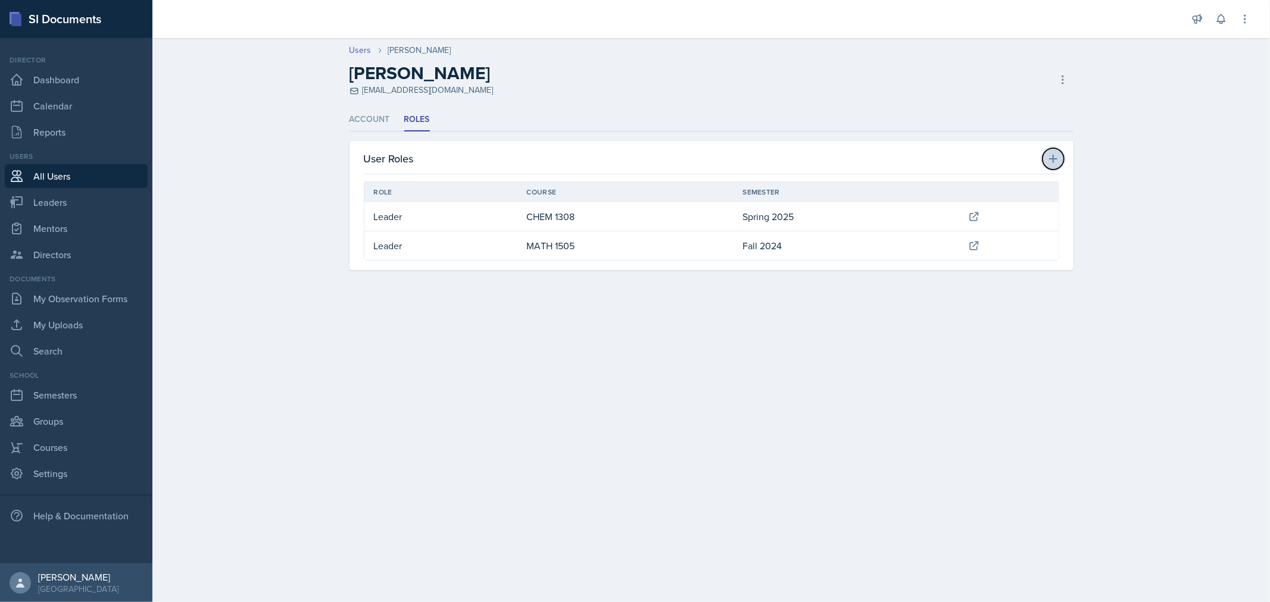
click at [1052, 160] on icon at bounding box center [1053, 159] width 8 height 8
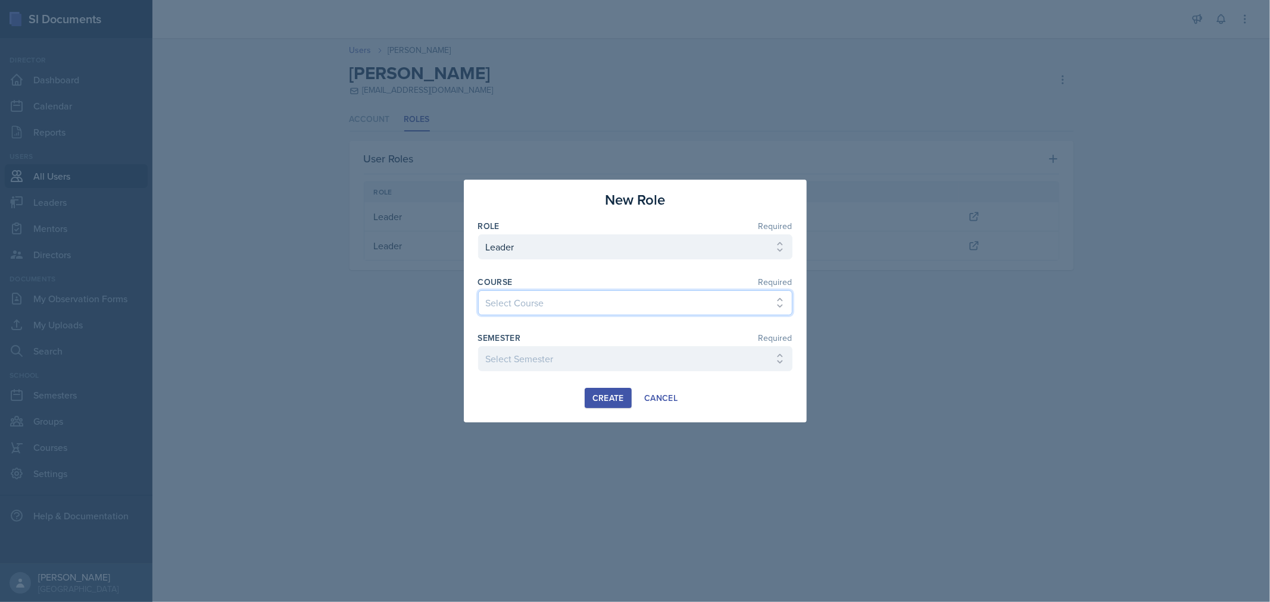
click at [550, 302] on select "Select Course ACC 2301 ART 1301 ART 1302 ART 1310 BIOL 1301 BIOL 1302 BIOL 1310…" at bounding box center [635, 302] width 314 height 25
select select "efb22956-41c7-4178-bc44-15f757e855df"
click at [478, 290] on select "Select Course ACC 2301 ART 1301 ART 1302 ART 1310 BIOL 1301 BIOL 1302 BIOL 1310…" at bounding box center [635, 302] width 314 height 25
click at [604, 363] on select "Select Semester FALL 2025 Summer II 2025 Summer I 2025 Spring 2025 Fall 2024 Su…" at bounding box center [635, 358] width 314 height 25
select select "0924c876-6fa7-4296-b593-7db6428ef465"
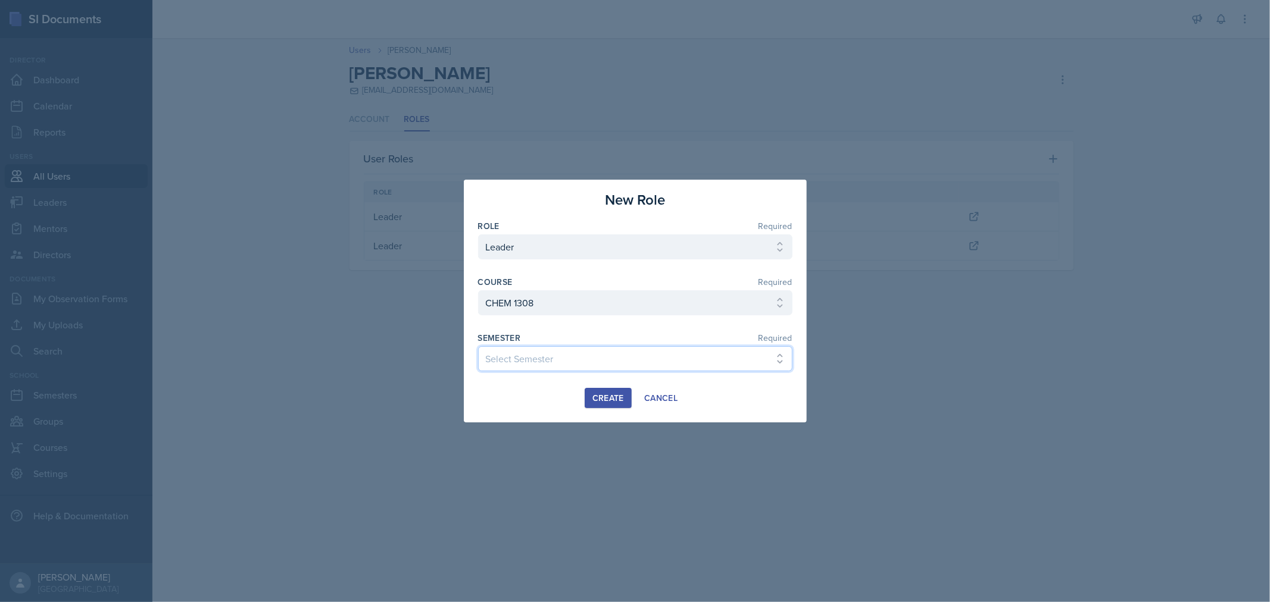
click at [478, 346] on select "Select Semester FALL 2025 Summer II 2025 Summer I 2025 Spring 2025 Fall 2024 Su…" at bounding box center [635, 358] width 314 height 25
click at [609, 398] on div "Create" at bounding box center [608, 398] width 32 height 10
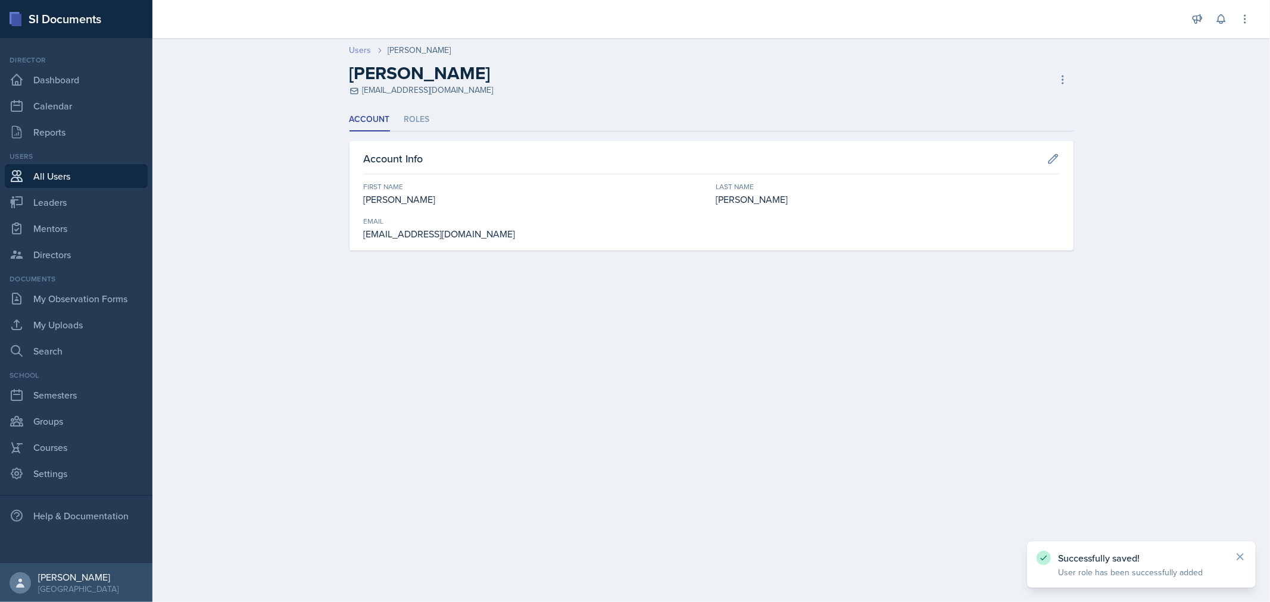
click at [361, 49] on link "Users" at bounding box center [360, 50] width 22 height 13
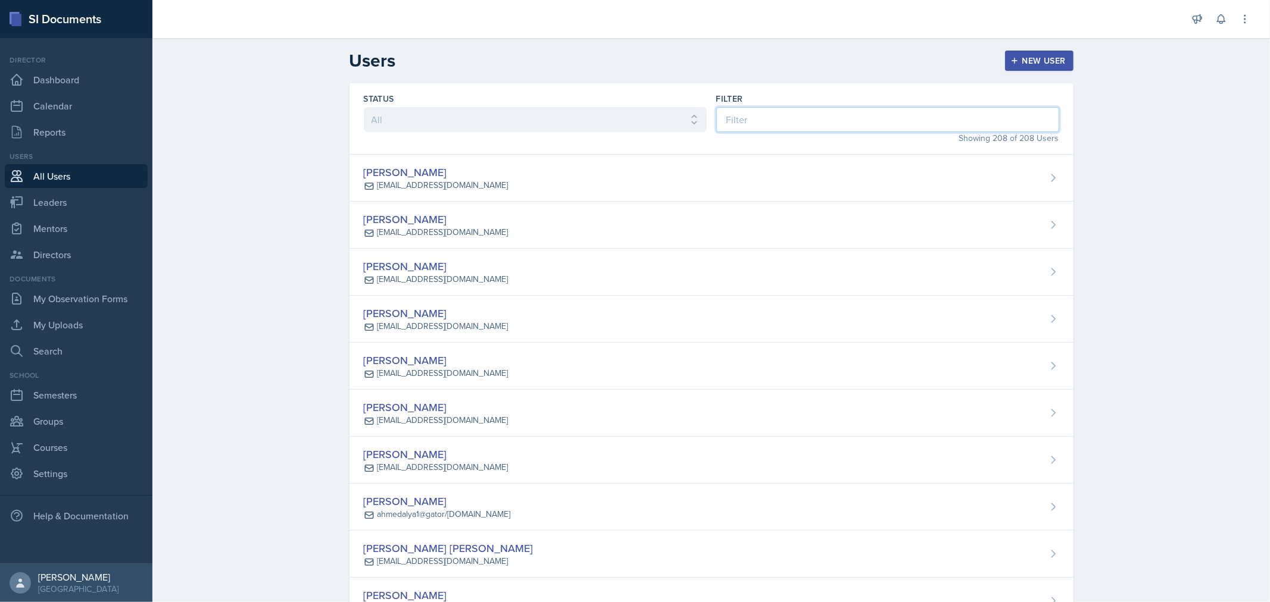
click at [779, 119] on input at bounding box center [887, 119] width 343 height 25
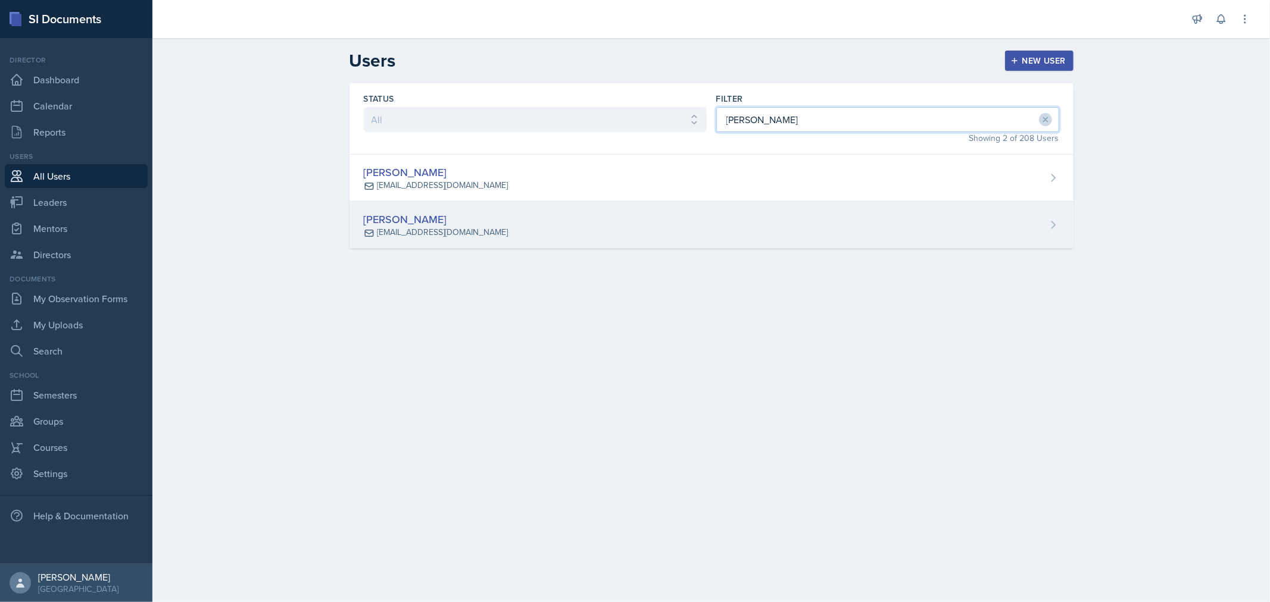
type input "[PERSON_NAME]"
click at [561, 232] on div "[PERSON_NAME] [EMAIL_ADDRESS][DOMAIN_NAME]" at bounding box center [711, 225] width 724 height 47
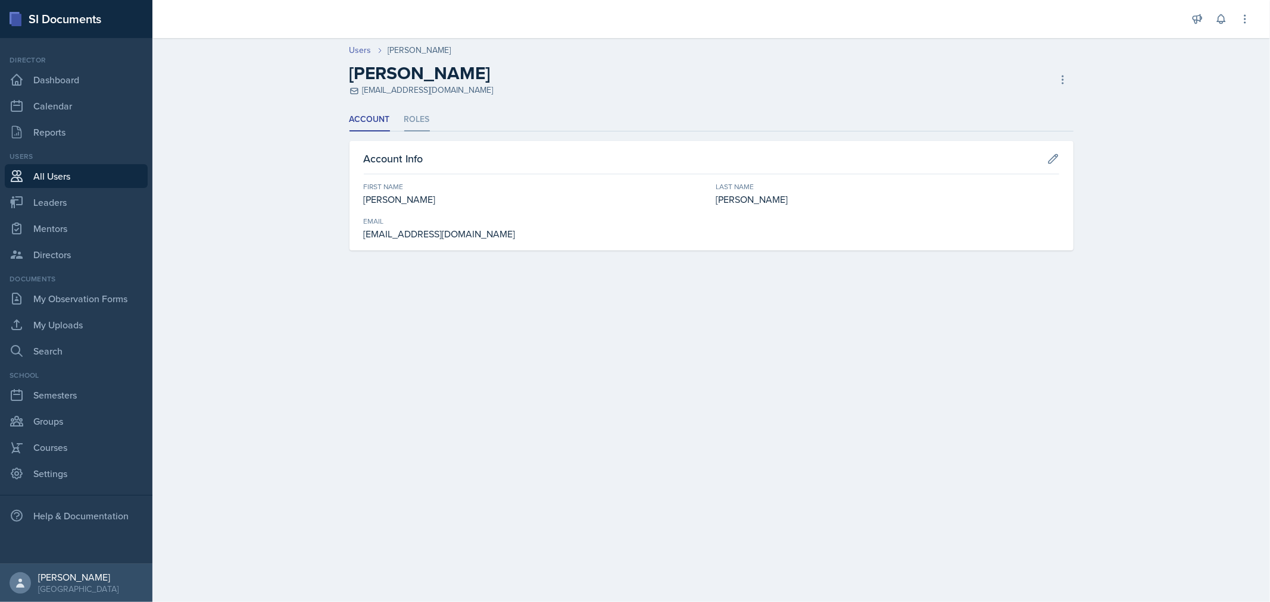
click at [420, 126] on li "Roles" at bounding box center [417, 119] width 26 height 23
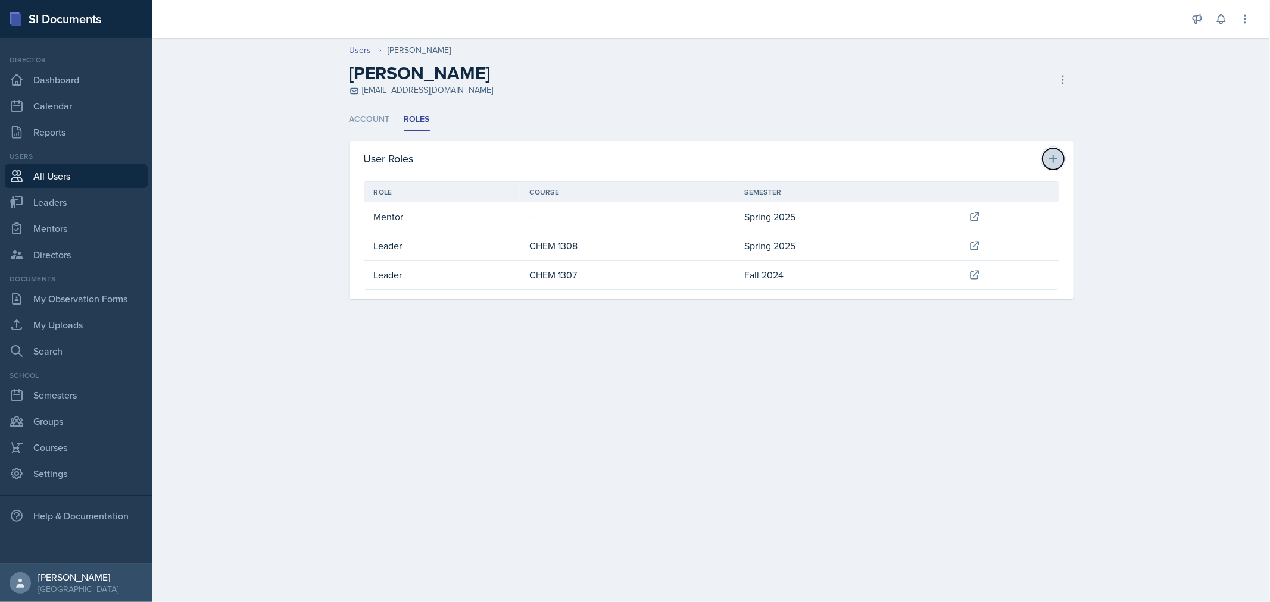
click at [1050, 158] on icon at bounding box center [1053, 159] width 12 height 12
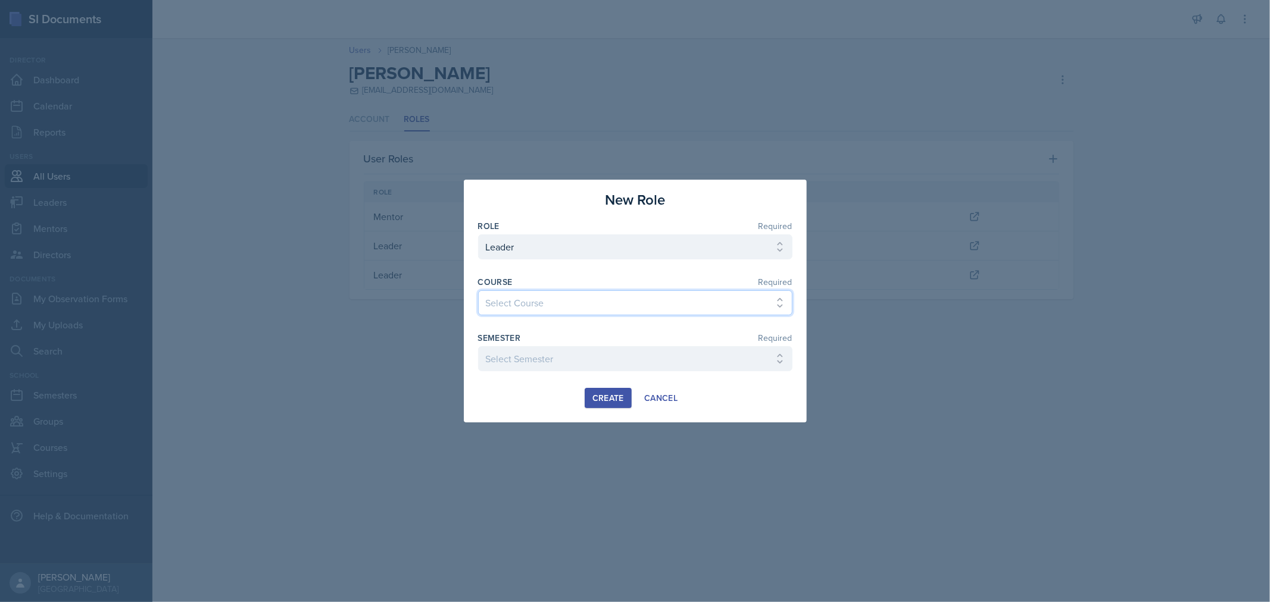
click at [570, 306] on select "Select Course ACC 2301 ART 1301 ART 1302 ART 1310 BIOL 1301 BIOL 1302 BIOL 1310…" at bounding box center [635, 302] width 314 height 25
select select "6e1a4b93-f5fd-4070-b51e-66a0c143b2cb"
click at [478, 290] on select "Select Course ACC 2301 ART 1301 ART 1302 ART 1310 BIOL 1301 BIOL 1302 BIOL 1310…" at bounding box center [635, 302] width 314 height 25
click at [568, 364] on select "Select Semester FALL 2025 Summer II 2025 Summer I 2025 Spring 2025 Fall 2024 Su…" at bounding box center [635, 358] width 314 height 25
select select "0924c876-6fa7-4296-b593-7db6428ef465"
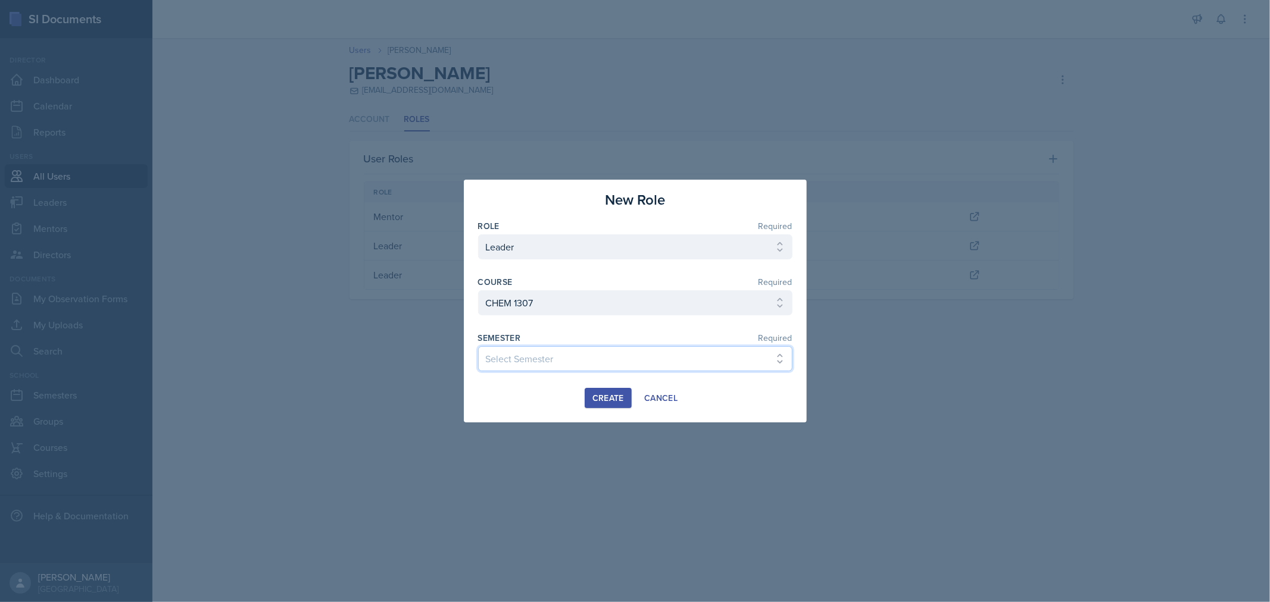
click at [478, 346] on select "Select Semester FALL 2025 Summer II 2025 Summer I 2025 Spring 2025 Fall 2024 Su…" at bounding box center [635, 358] width 314 height 25
click at [621, 401] on div "Create" at bounding box center [608, 398] width 32 height 10
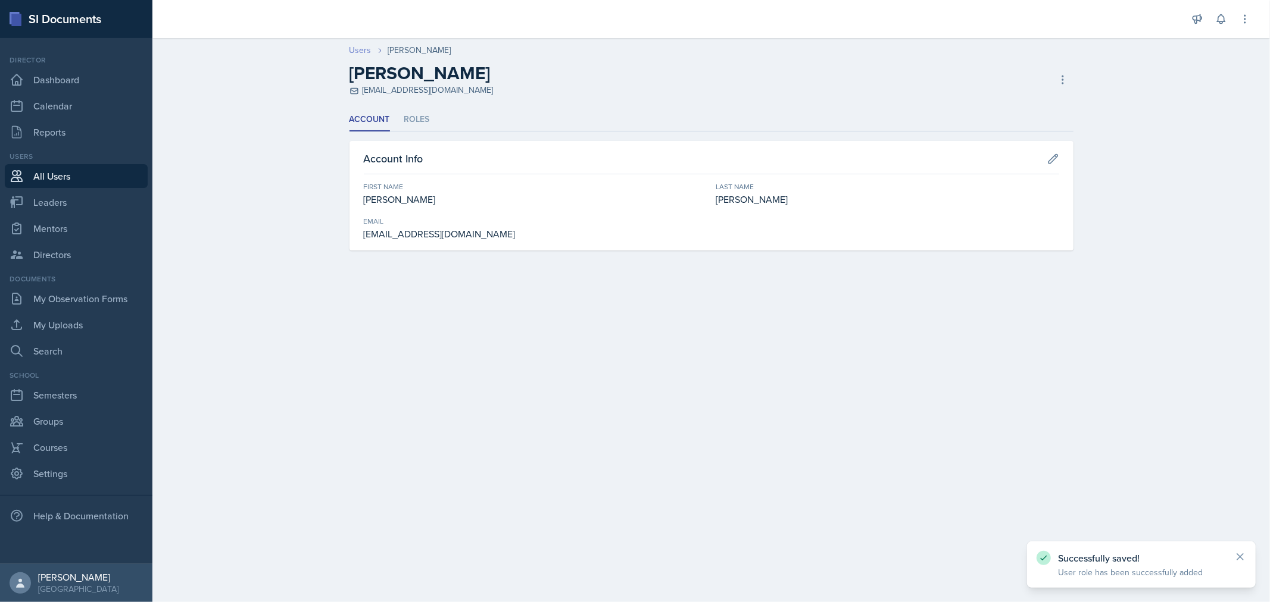
click at [360, 52] on link "Users" at bounding box center [360, 50] width 22 height 13
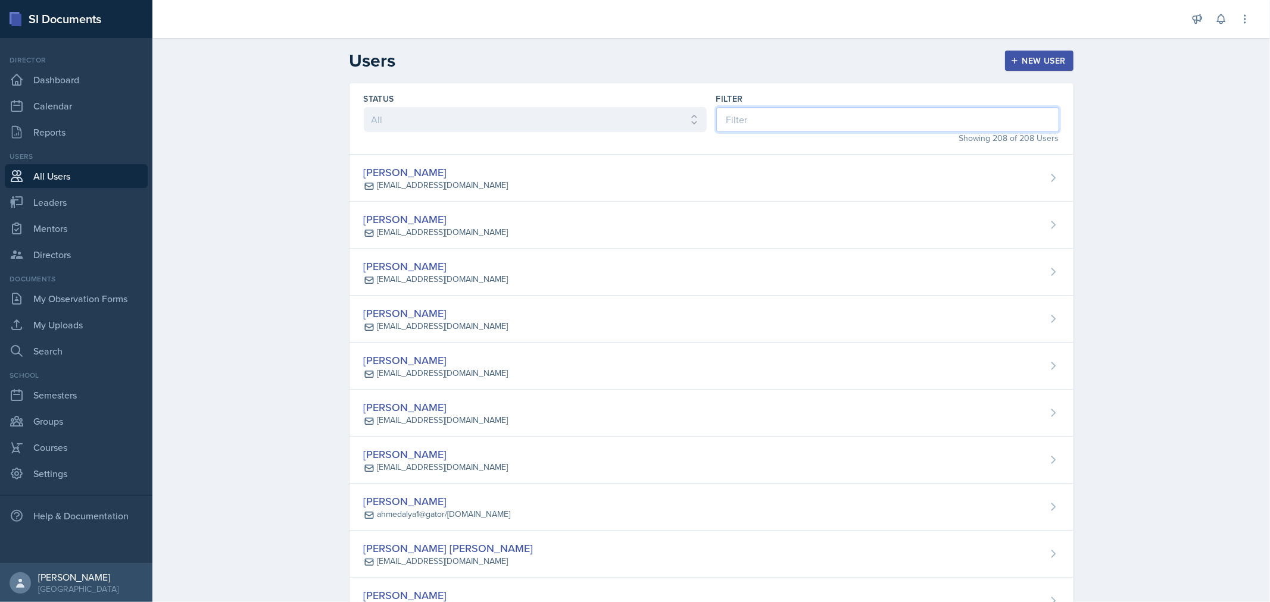
click at [832, 126] on input at bounding box center [887, 119] width 343 height 25
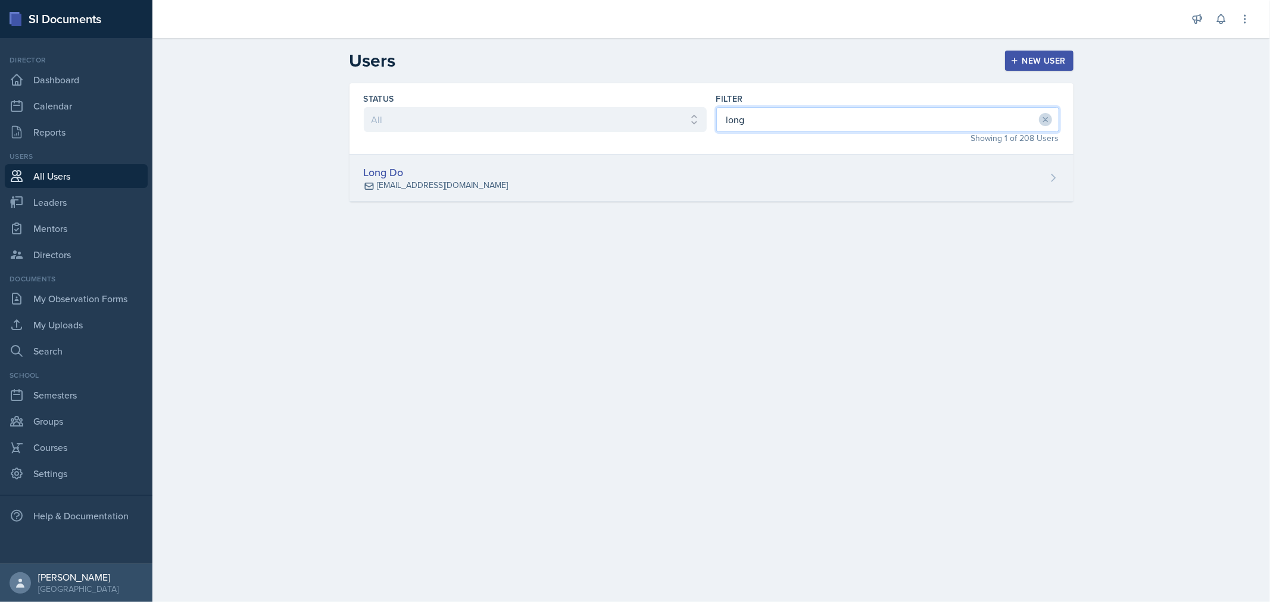
type input "long"
click at [642, 171] on div "Long Do [EMAIL_ADDRESS][DOMAIN_NAME]" at bounding box center [711, 178] width 724 height 47
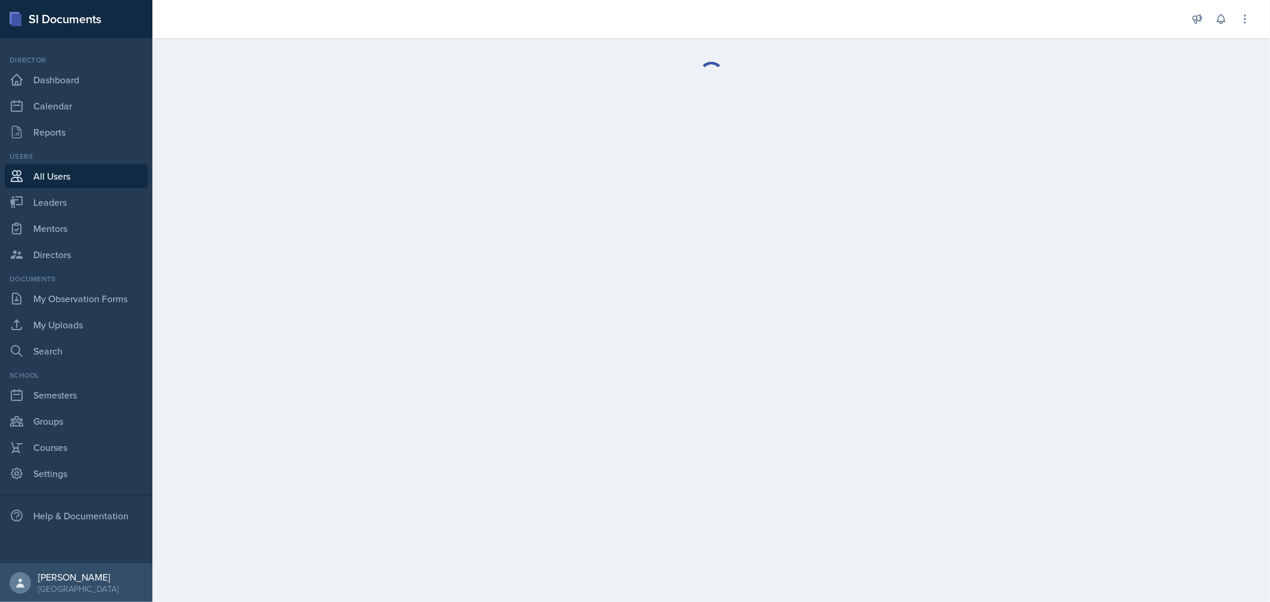
select select "1"
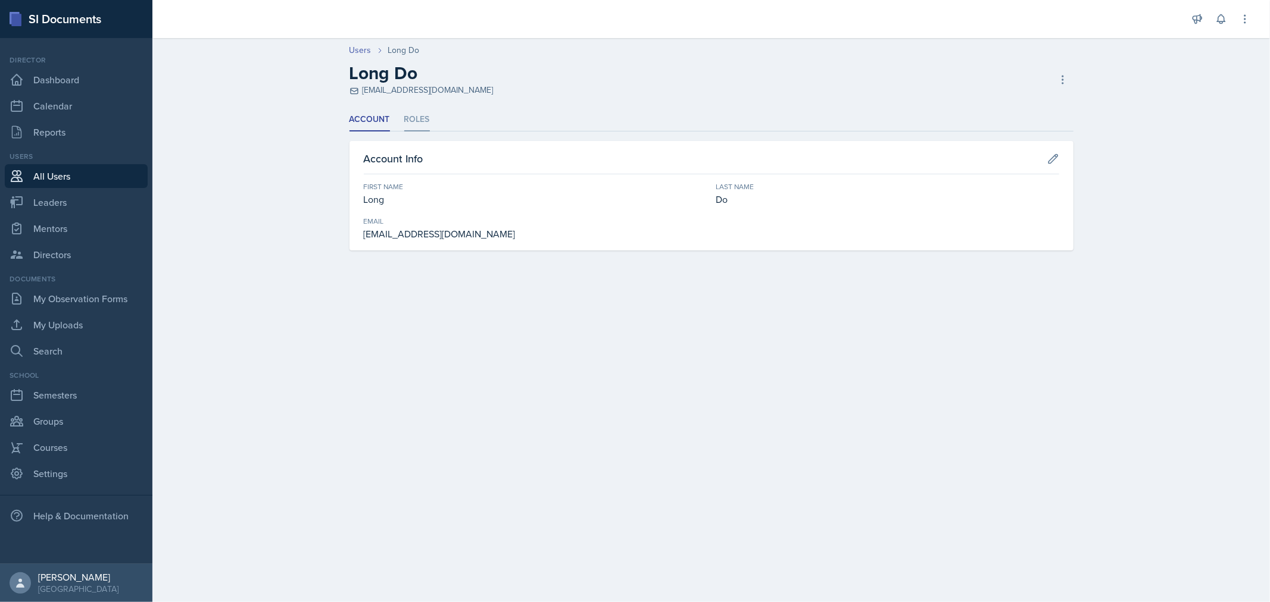
click at [413, 125] on li "Roles" at bounding box center [417, 119] width 26 height 23
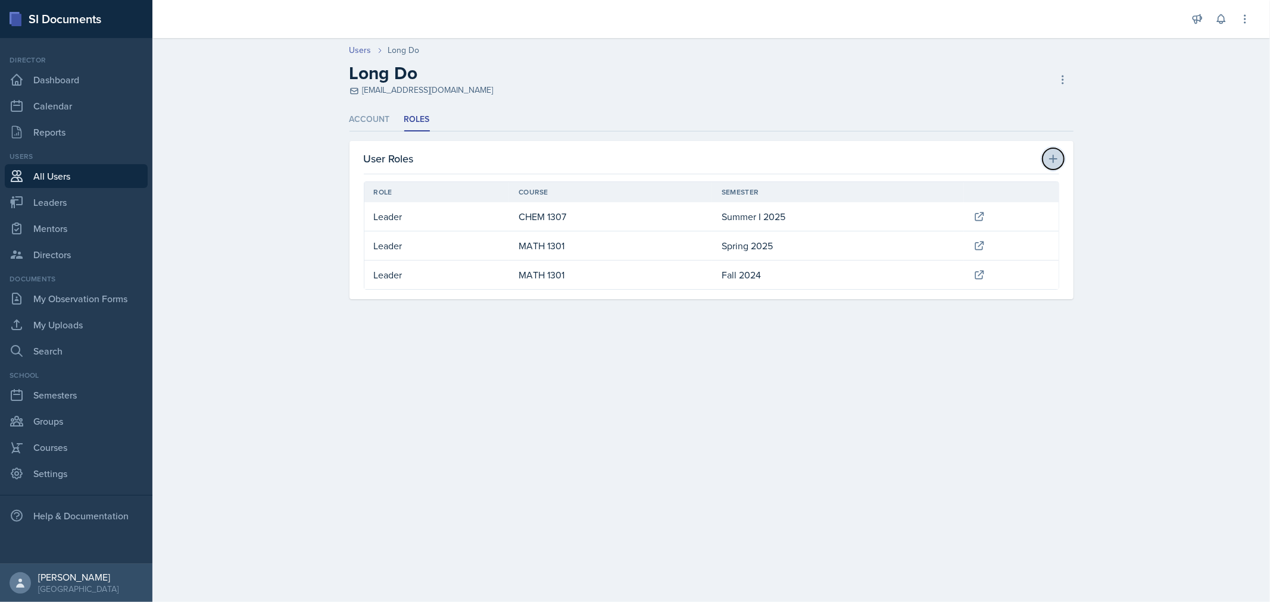
click at [1047, 156] on icon at bounding box center [1053, 159] width 12 height 12
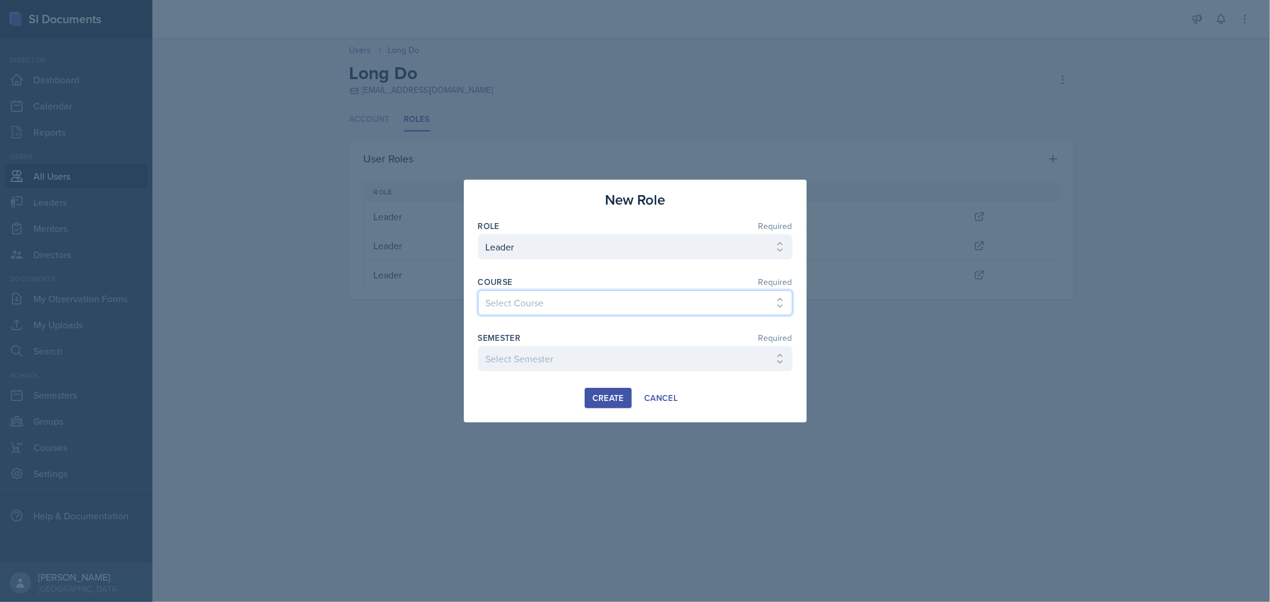
click at [679, 299] on select "Select Course ACC 2301 ART 1301 ART 1302 ART 1310 BIOL 1301 BIOL 1302 BIOL 1310…" at bounding box center [635, 302] width 314 height 25
select select "31b9ddcd-1b0f-4369-9c18-b06cc83889ef"
click at [478, 290] on select "Select Course ACC 2301 ART 1301 ART 1302 ART 1310 BIOL 1301 BIOL 1302 BIOL 1310…" at bounding box center [635, 302] width 314 height 25
click at [614, 371] on div at bounding box center [635, 377] width 314 height 12
click at [613, 361] on select "Select Semester FALL 2025 Summer II 2025 Summer I 2025 Spring 2025 Fall 2024 Su…" at bounding box center [635, 358] width 314 height 25
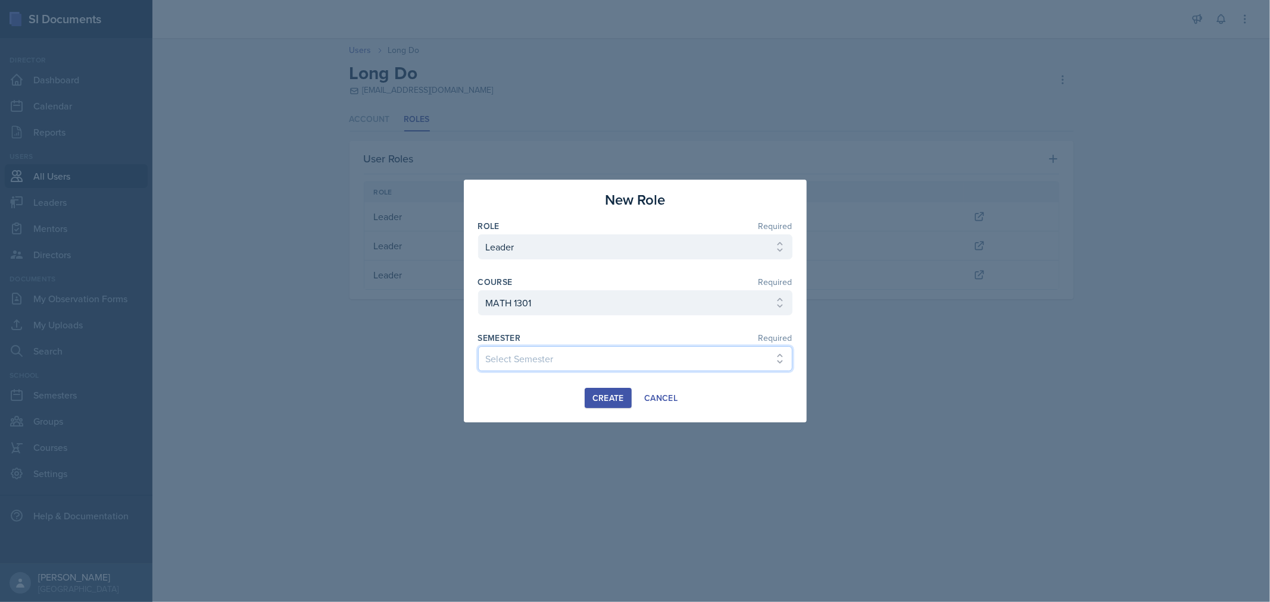
select select "0924c876-6fa7-4296-b593-7db6428ef465"
click at [478, 346] on select "Select Semester FALL 2025 Summer II 2025 Summer I 2025 Spring 2025 Fall 2024 Su…" at bounding box center [635, 358] width 314 height 25
click at [603, 399] on div "Create" at bounding box center [608, 398] width 32 height 10
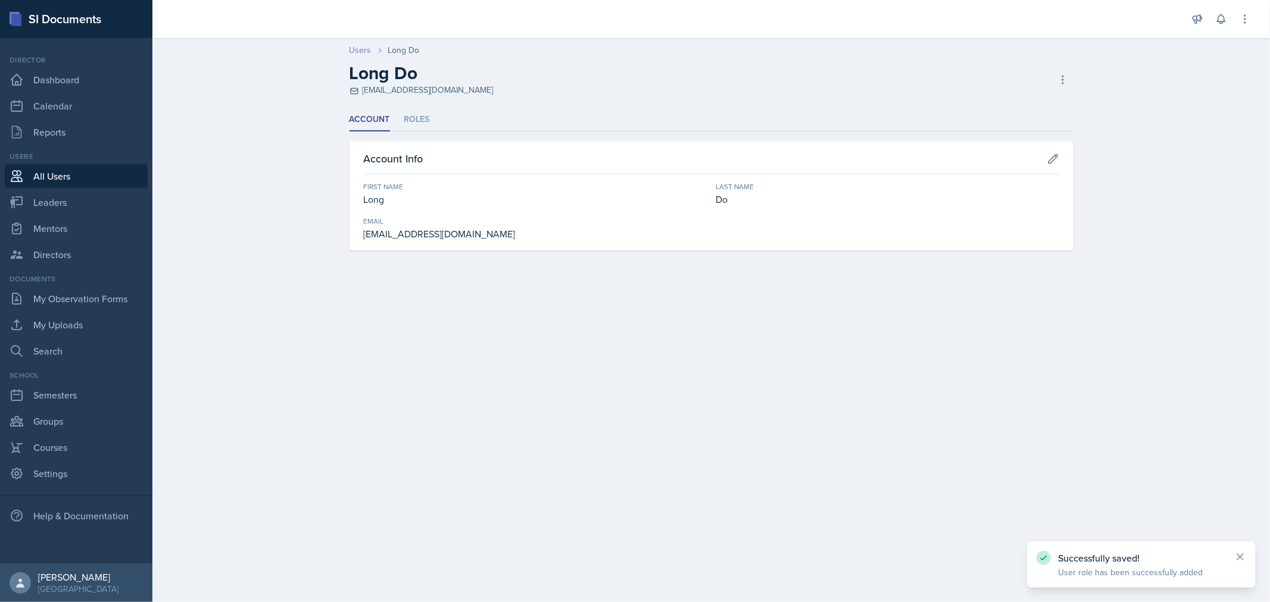
click at [369, 48] on link "Users" at bounding box center [360, 50] width 22 height 13
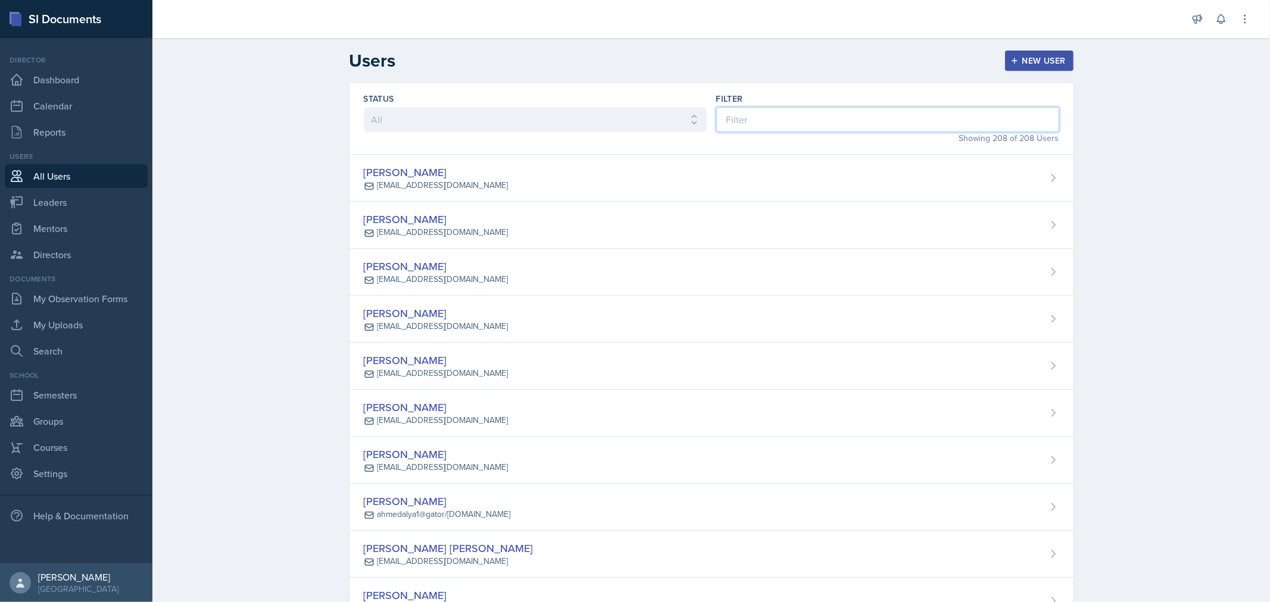
click at [794, 128] on input at bounding box center [887, 119] width 343 height 25
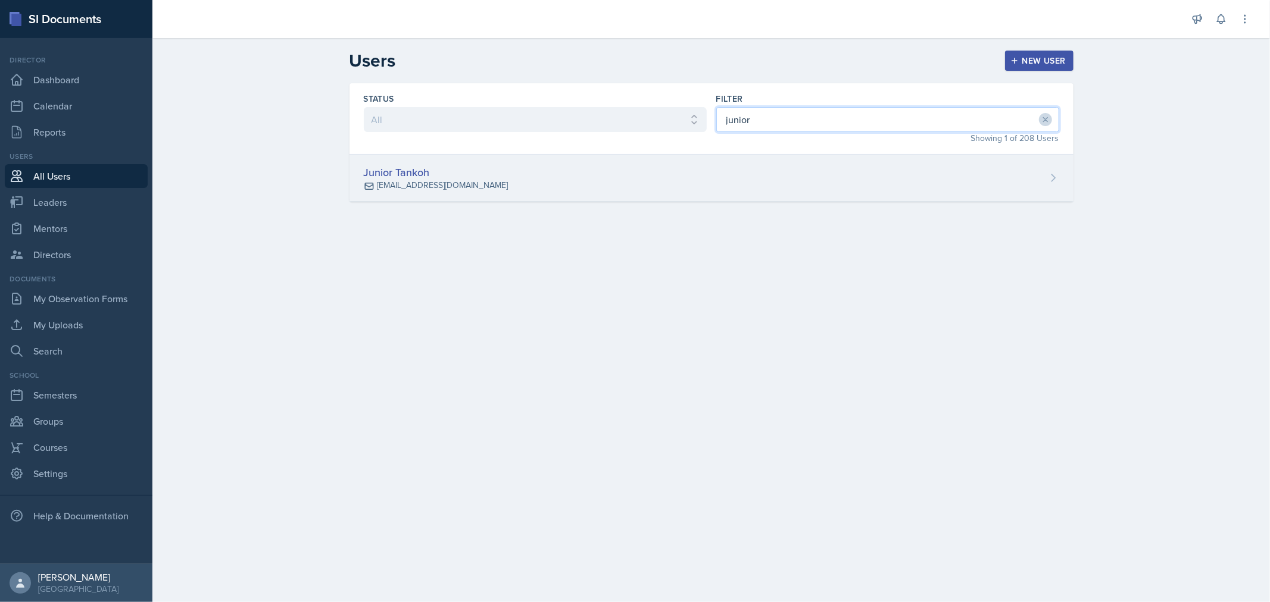
type input "junior"
click at [754, 170] on div "Junior Tankoh [EMAIL_ADDRESS][DOMAIN_NAME]" at bounding box center [711, 178] width 724 height 47
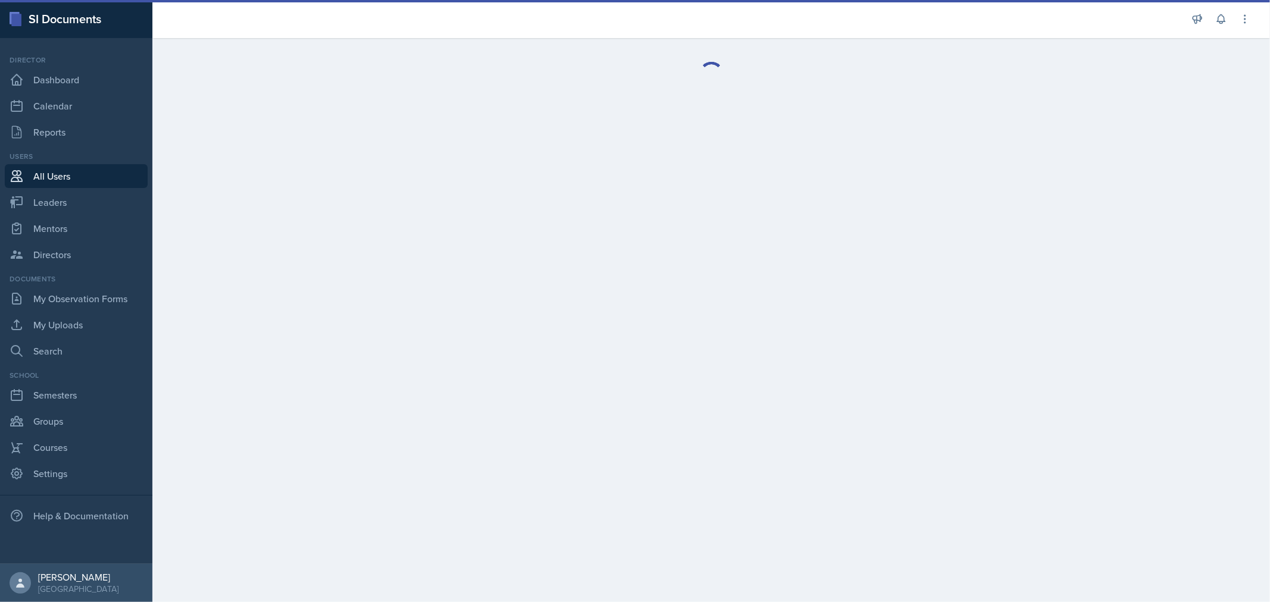
select select "1"
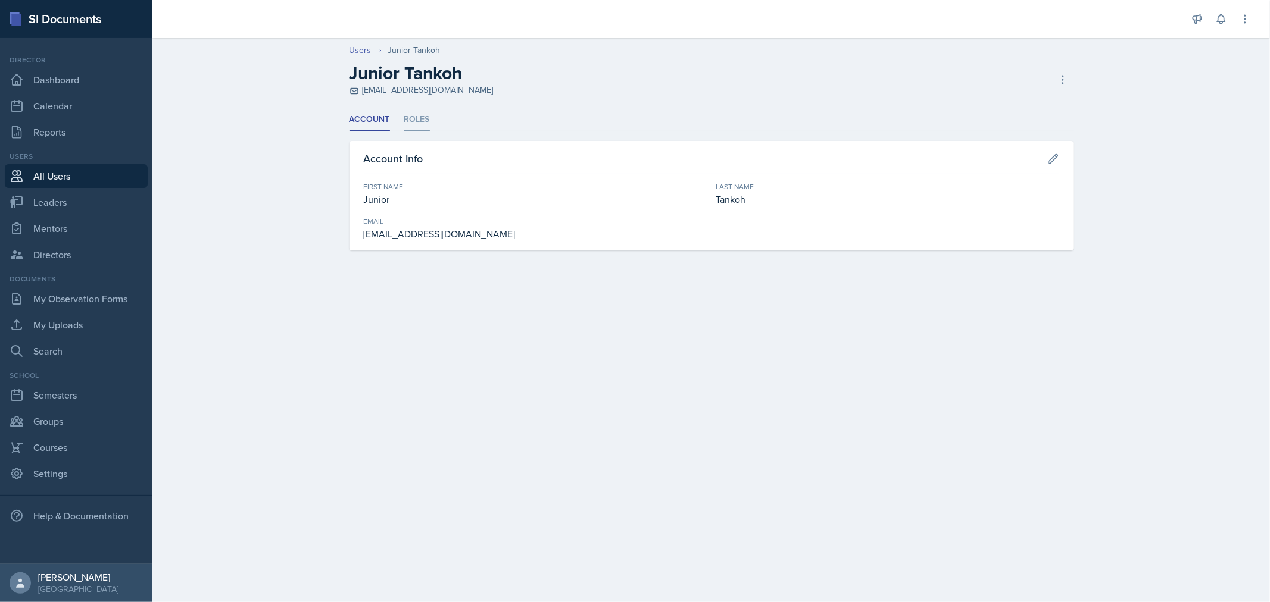
click at [410, 116] on li "Roles" at bounding box center [417, 119] width 26 height 23
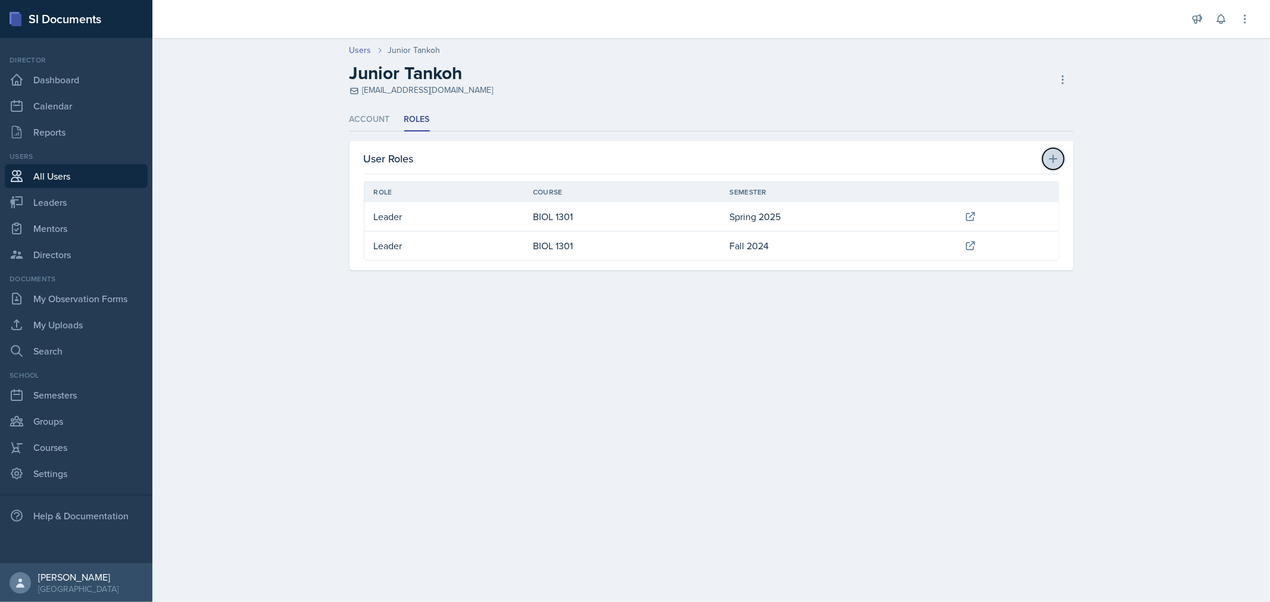
click at [1051, 153] on icon at bounding box center [1053, 159] width 12 height 12
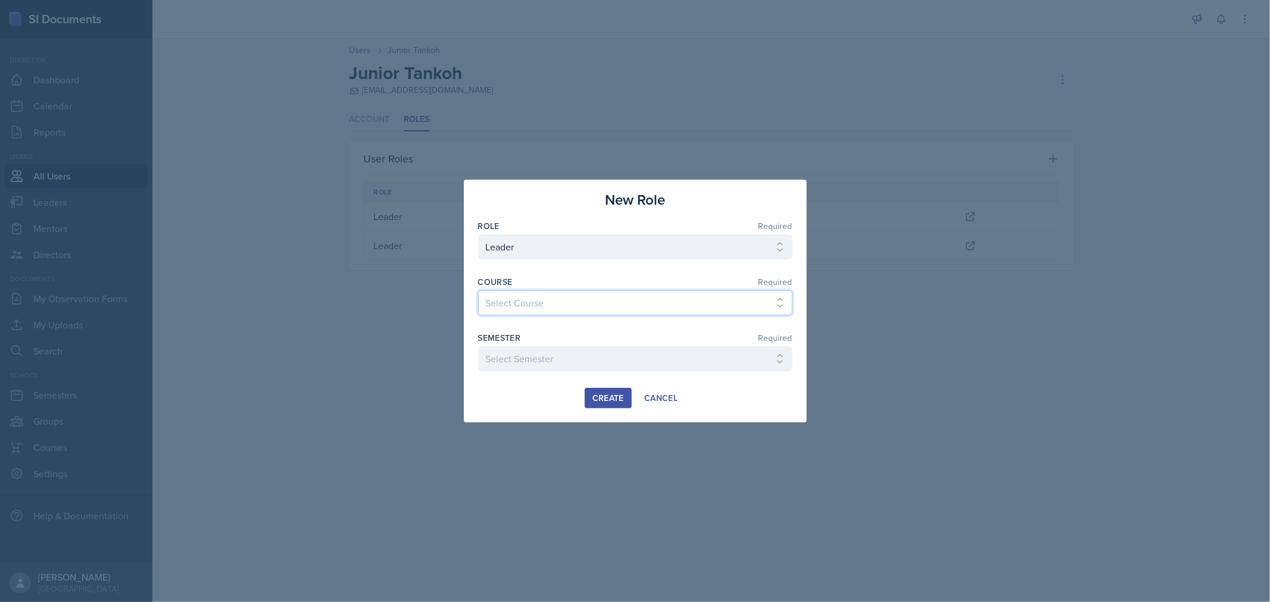
click at [578, 306] on select "Select Course ACC 2301 ART 1301 ART 1302 ART 1310 BIOL 1301 BIOL 1302 BIOL 1310…" at bounding box center [635, 302] width 314 height 25
click at [923, 162] on div at bounding box center [635, 301] width 1270 height 602
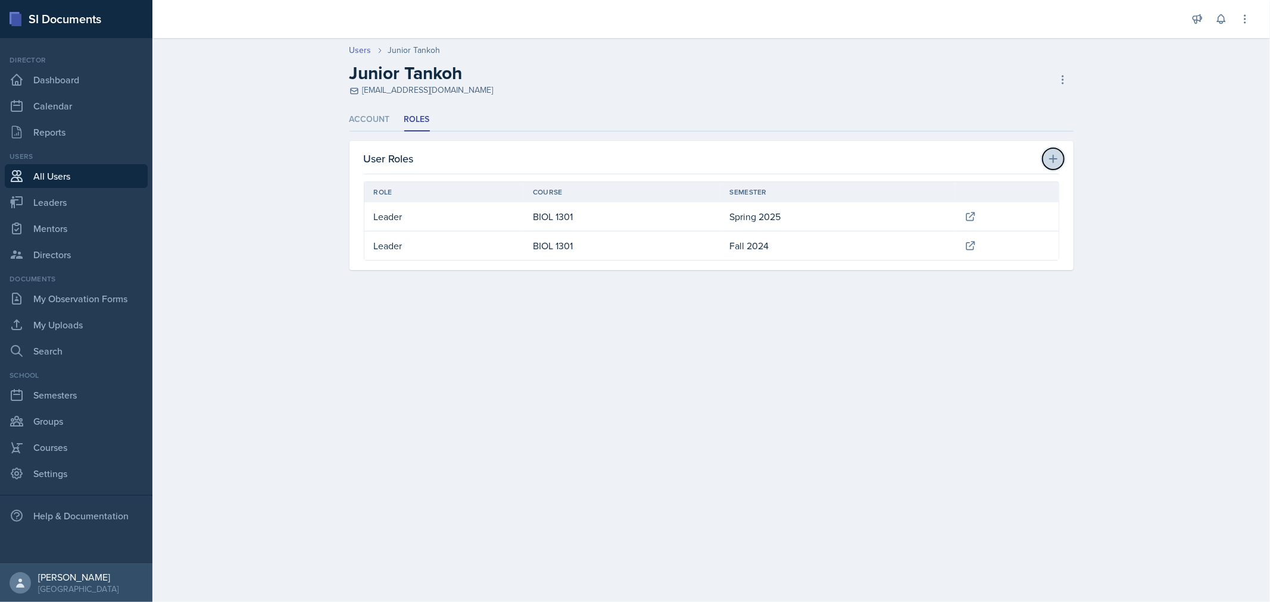
click at [1055, 158] on icon at bounding box center [1053, 159] width 12 height 12
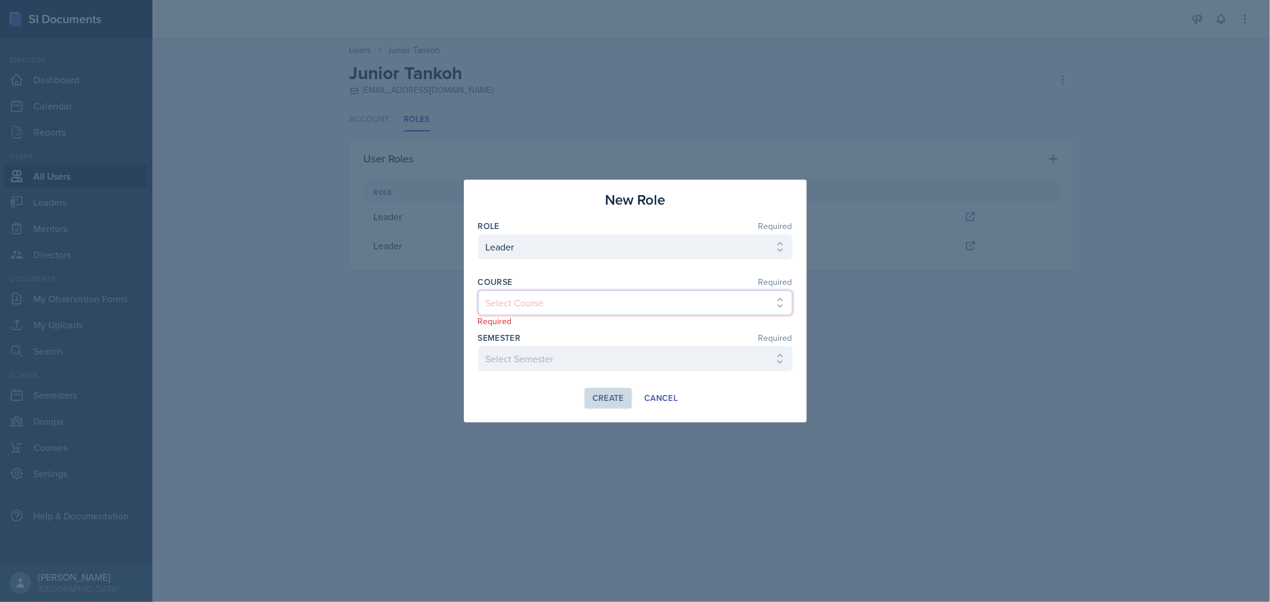
click at [551, 305] on select "Select Course ACC 2301 ART 1301 ART 1302 ART 1310 BIOL 1301 BIOL 1302 BIOL 1310…" at bounding box center [635, 302] width 314 height 25
select select "37e30fb5-451e-4023-a479-7bb3b59aea50"
click at [478, 290] on select "Select Course ACC 2301 ART 1301 ART 1302 ART 1310 BIOL 1301 BIOL 1302 BIOL 1310…" at bounding box center [635, 302] width 314 height 25
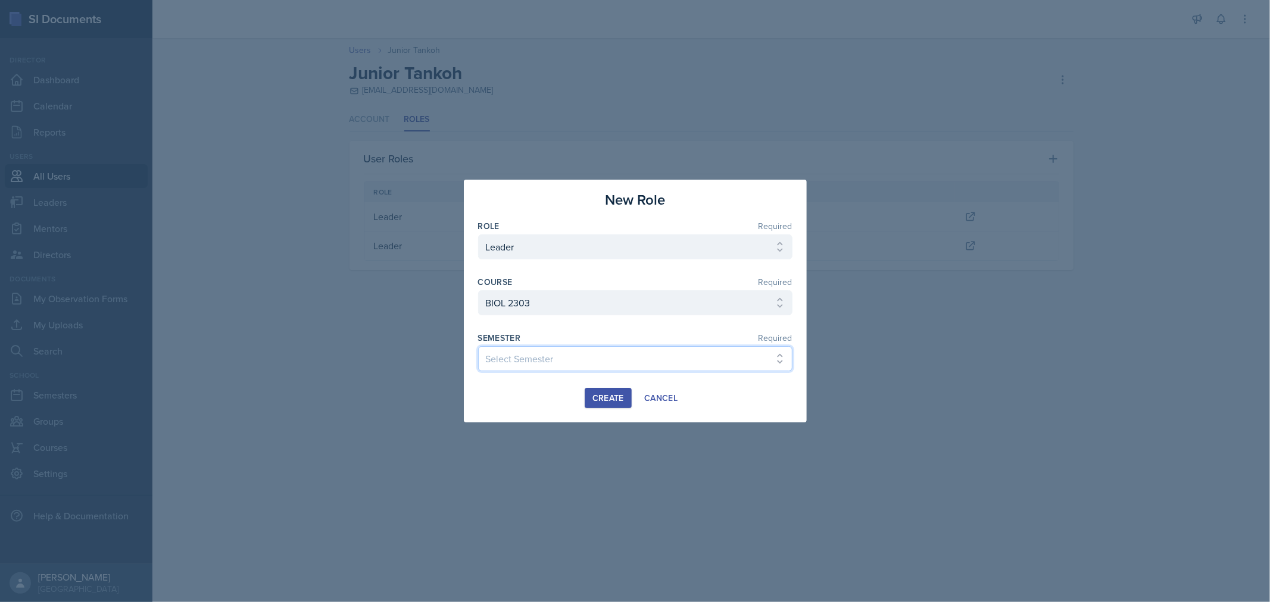
click at [571, 370] on select "Select Semester FALL 2025 Summer II 2025 Summer I 2025 Spring 2025 Fall 2024 Su…" at bounding box center [635, 358] width 314 height 25
select select "0924c876-6fa7-4296-b593-7db6428ef465"
click at [478, 346] on select "Select Semester FALL 2025 Summer II 2025 Summer I 2025 Spring 2025 Fall 2024 Su…" at bounding box center [635, 358] width 314 height 25
click at [607, 394] on div "Create" at bounding box center [608, 398] width 32 height 10
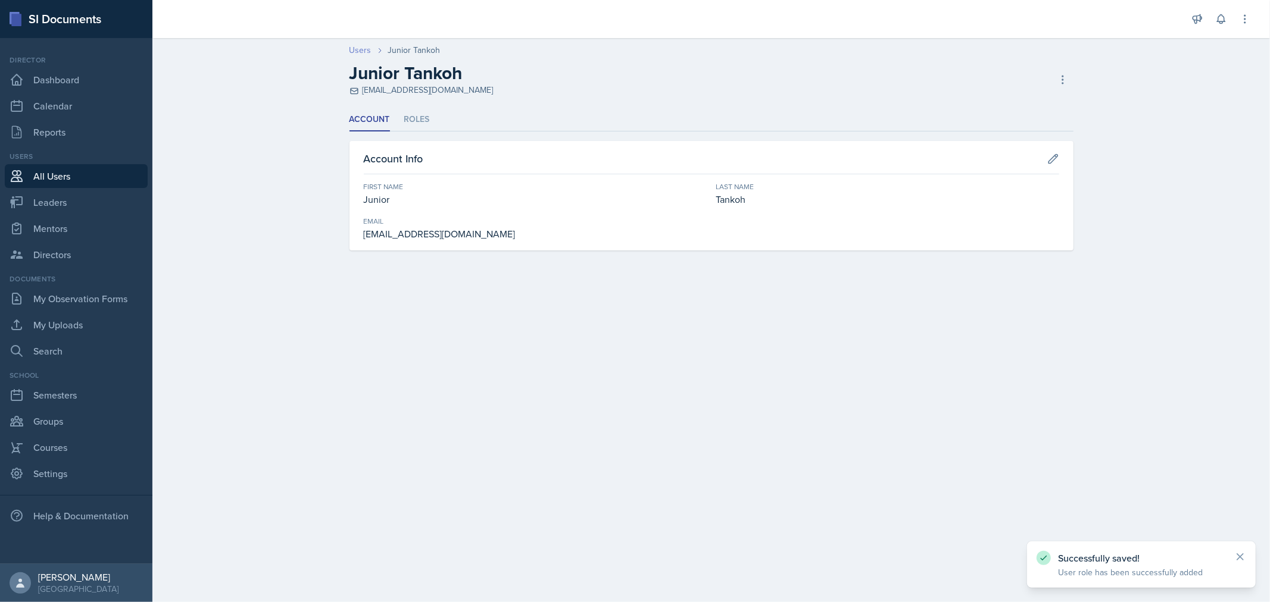
click at [364, 48] on link "Users" at bounding box center [360, 50] width 22 height 13
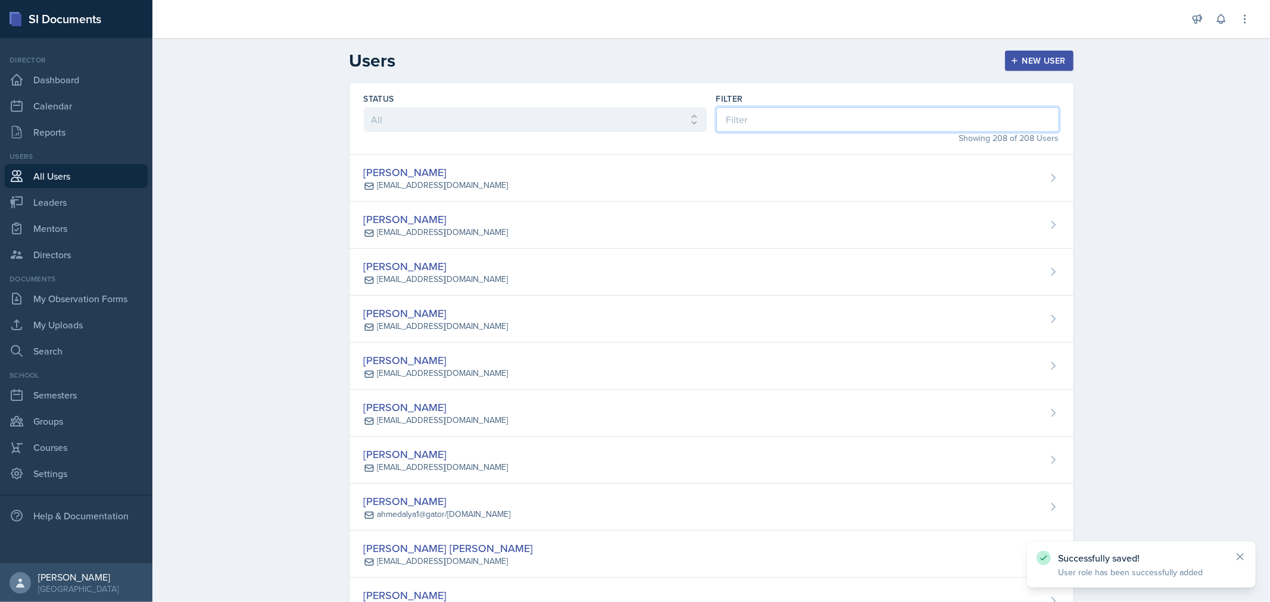
click at [796, 112] on input at bounding box center [887, 119] width 343 height 25
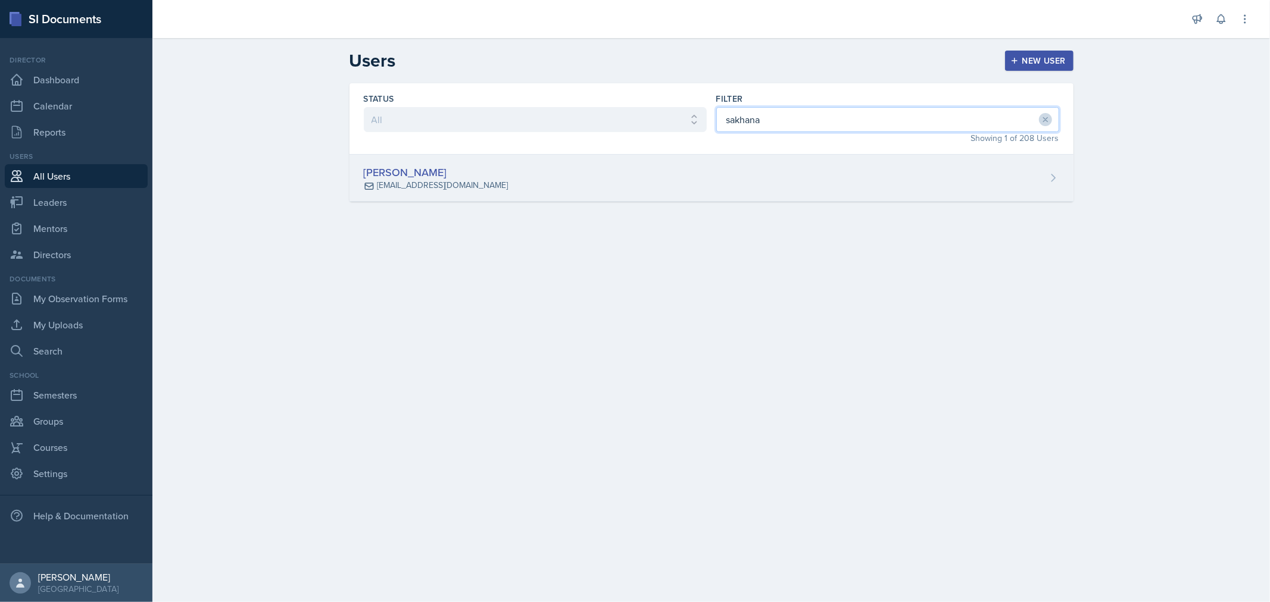
type input "sakhana"
click at [644, 179] on div "[PERSON_NAME] [EMAIL_ADDRESS][DOMAIN_NAME]" at bounding box center [711, 178] width 724 height 47
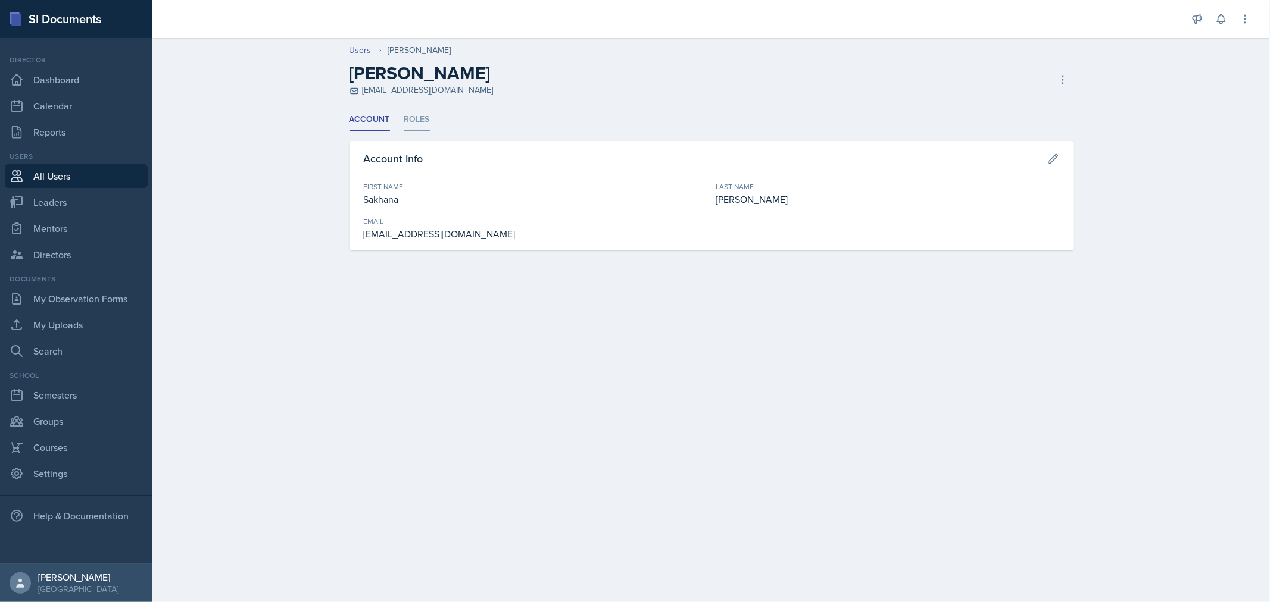
click at [417, 121] on li "Roles" at bounding box center [417, 119] width 26 height 23
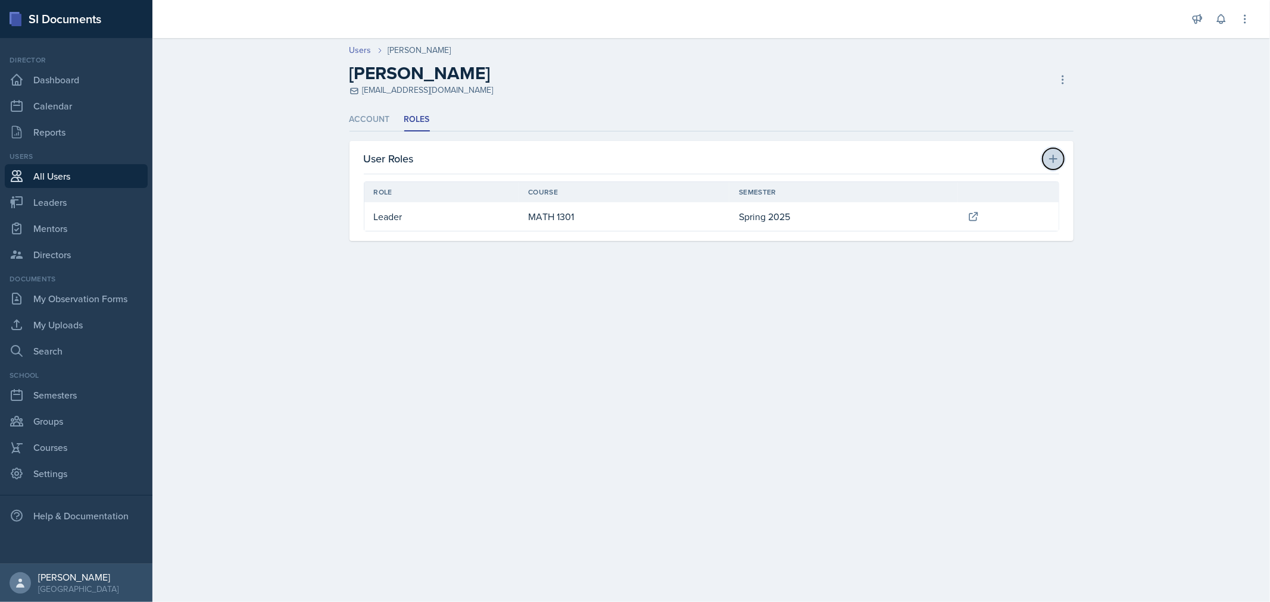
click at [1058, 157] on icon at bounding box center [1053, 159] width 12 height 12
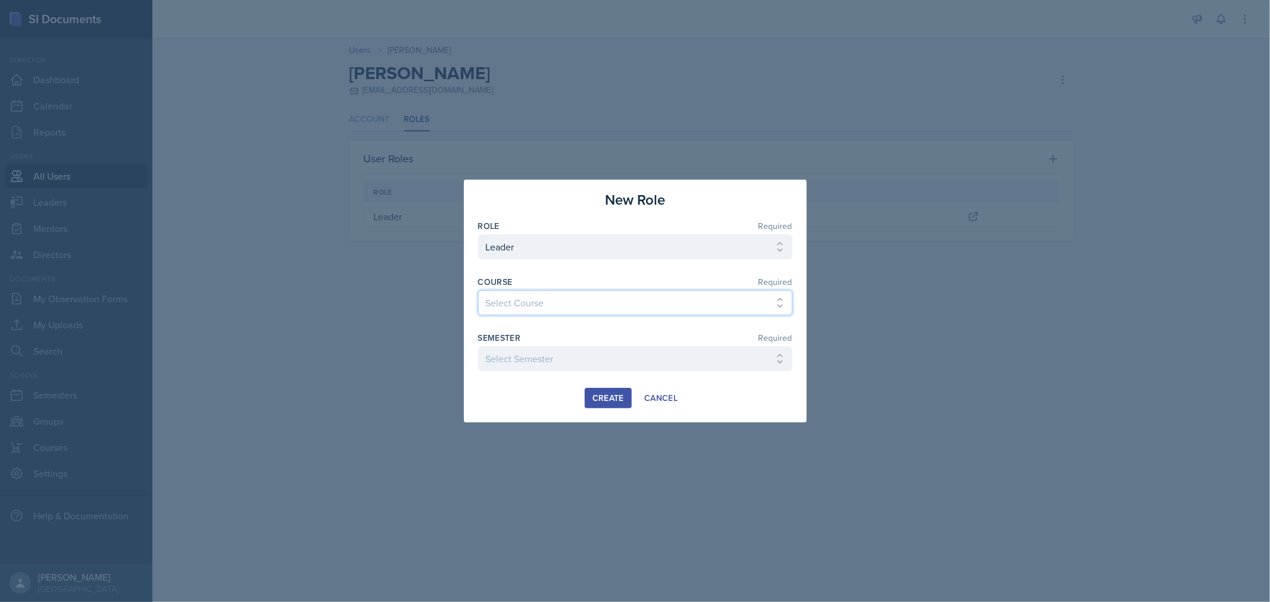
click at [657, 302] on select "Select Course ACC 2301 ART 1301 ART 1302 ART 1310 BIOL 1301 BIOL 1302 BIOL 1310…" at bounding box center [635, 302] width 314 height 25
select select "31b9ddcd-1b0f-4369-9c18-b06cc83889ef"
click at [478, 290] on select "Select Course ACC 2301 ART 1301 ART 1302 ART 1310 BIOL 1301 BIOL 1302 BIOL 1310…" at bounding box center [635, 302] width 314 height 25
click at [651, 365] on select "Select Semester FALL 2025 Summer II 2025 Summer I 2025 Spring 2025 Fall 2024 Su…" at bounding box center [635, 358] width 314 height 25
select select "0924c876-6fa7-4296-b593-7db6428ef465"
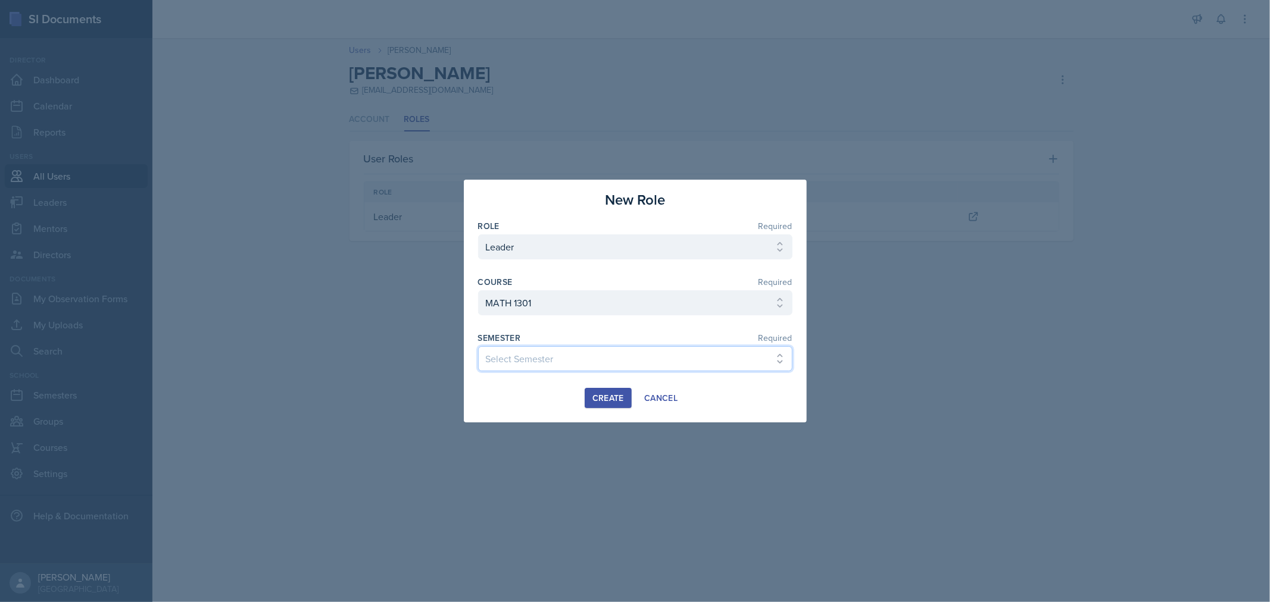
click at [478, 346] on select "Select Semester FALL 2025 Summer II 2025 Summer I 2025 Spring 2025 Fall 2024 Su…" at bounding box center [635, 358] width 314 height 25
click at [616, 398] on div "Create" at bounding box center [608, 398] width 32 height 10
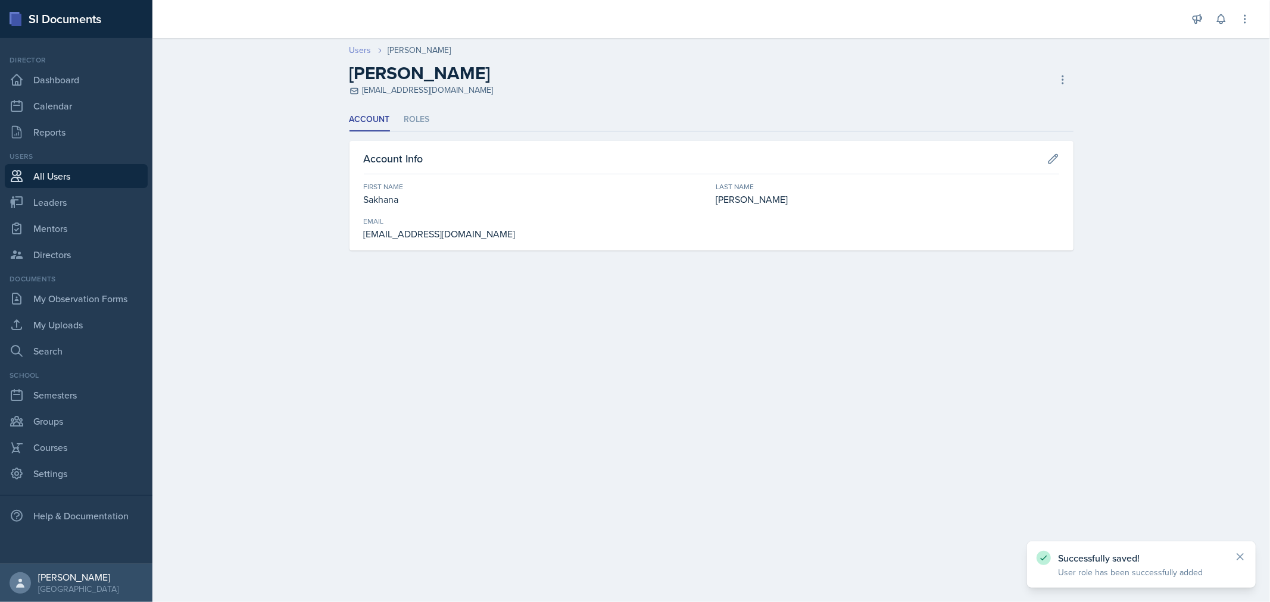
click at [357, 50] on link "Users" at bounding box center [360, 50] width 22 height 13
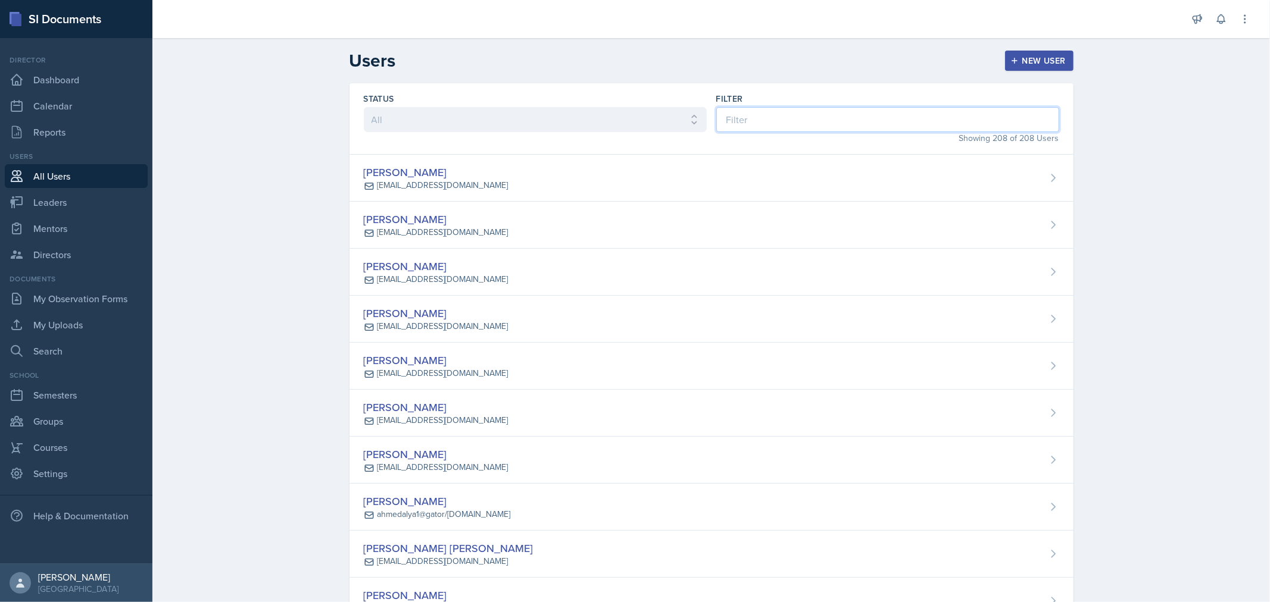
click at [742, 121] on input at bounding box center [887, 119] width 343 height 25
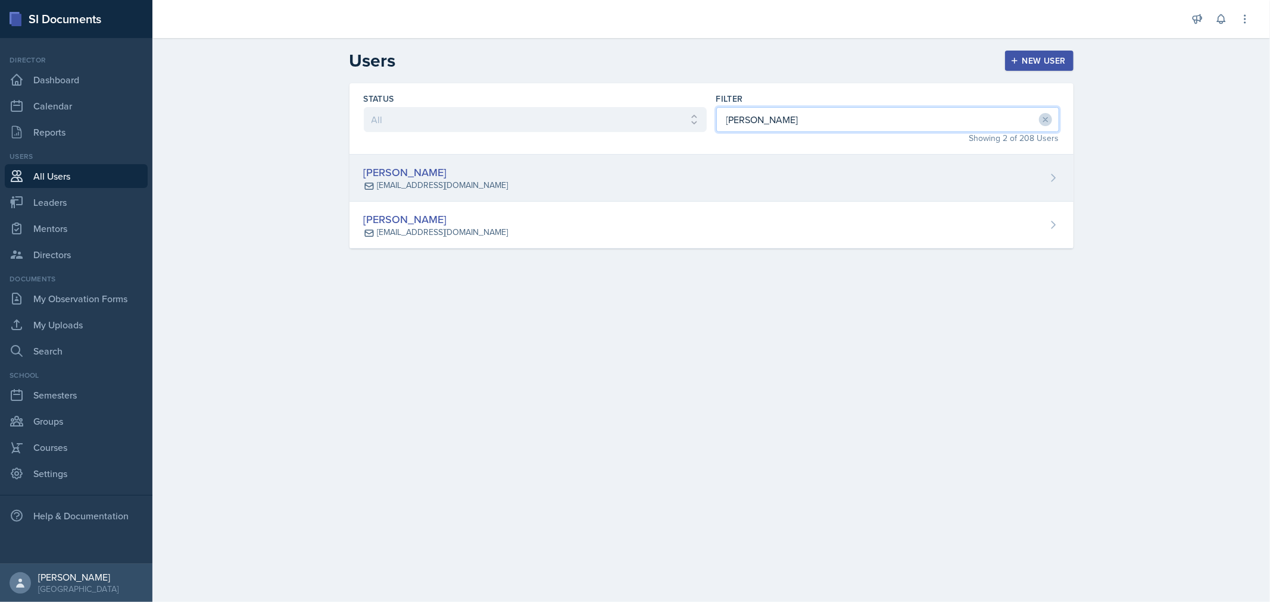
type input "[PERSON_NAME]"
click at [635, 193] on div "[PERSON_NAME] [EMAIL_ADDRESS][DOMAIN_NAME]" at bounding box center [711, 178] width 724 height 47
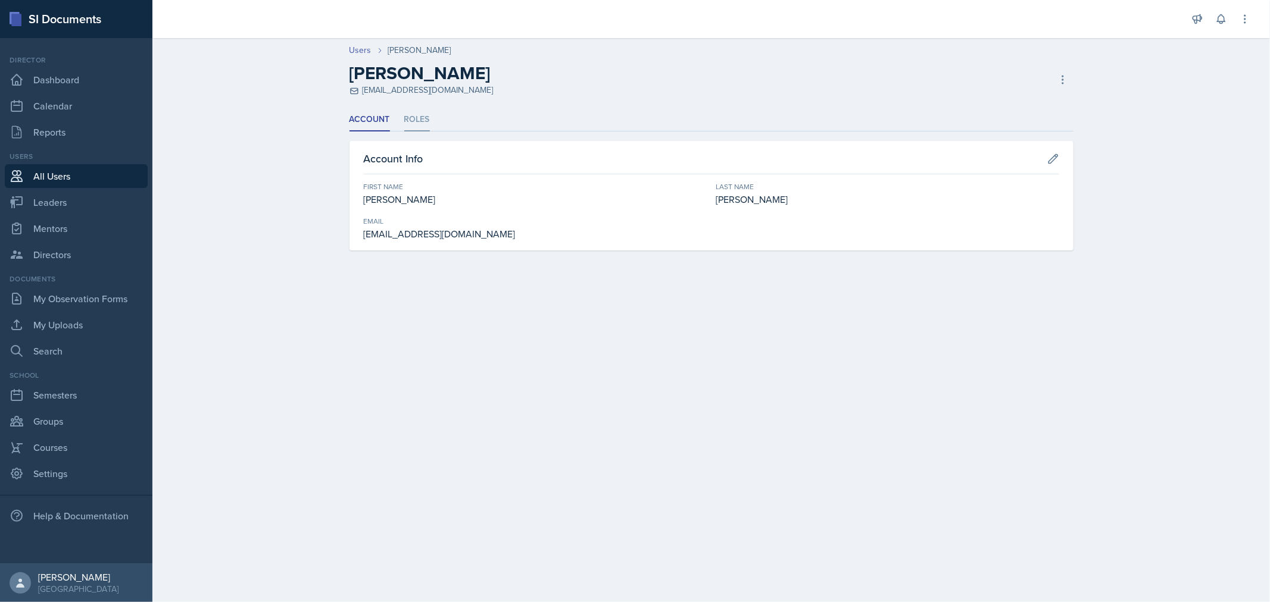
click at [416, 121] on li "Roles" at bounding box center [417, 119] width 26 height 23
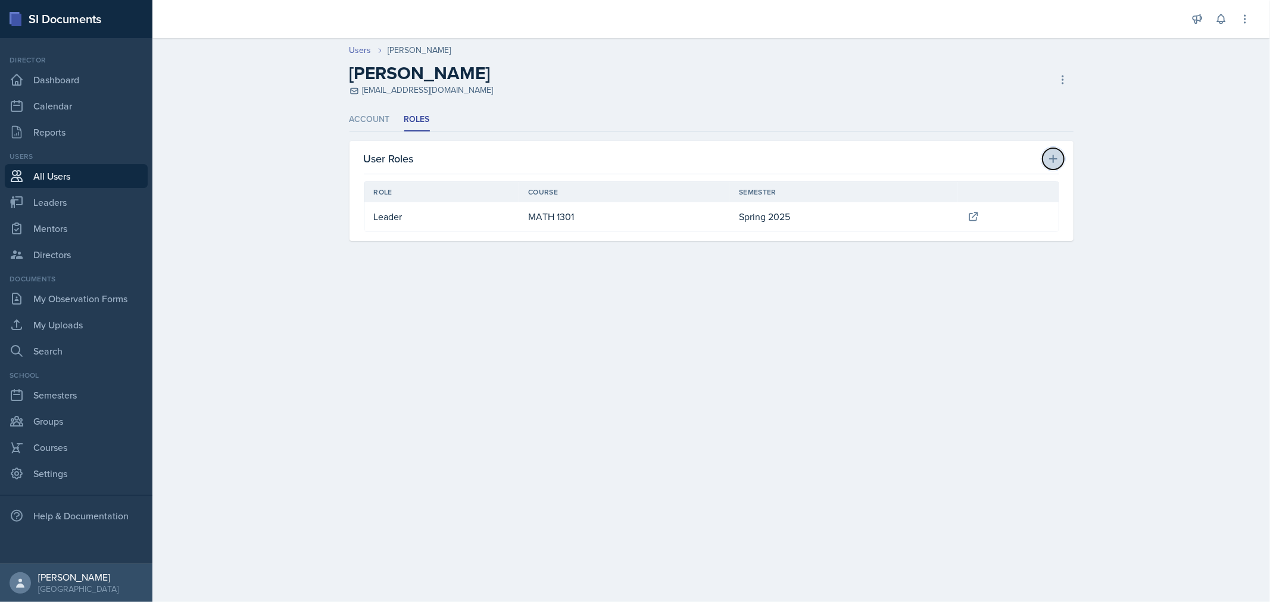
click at [1050, 159] on icon at bounding box center [1053, 159] width 12 height 12
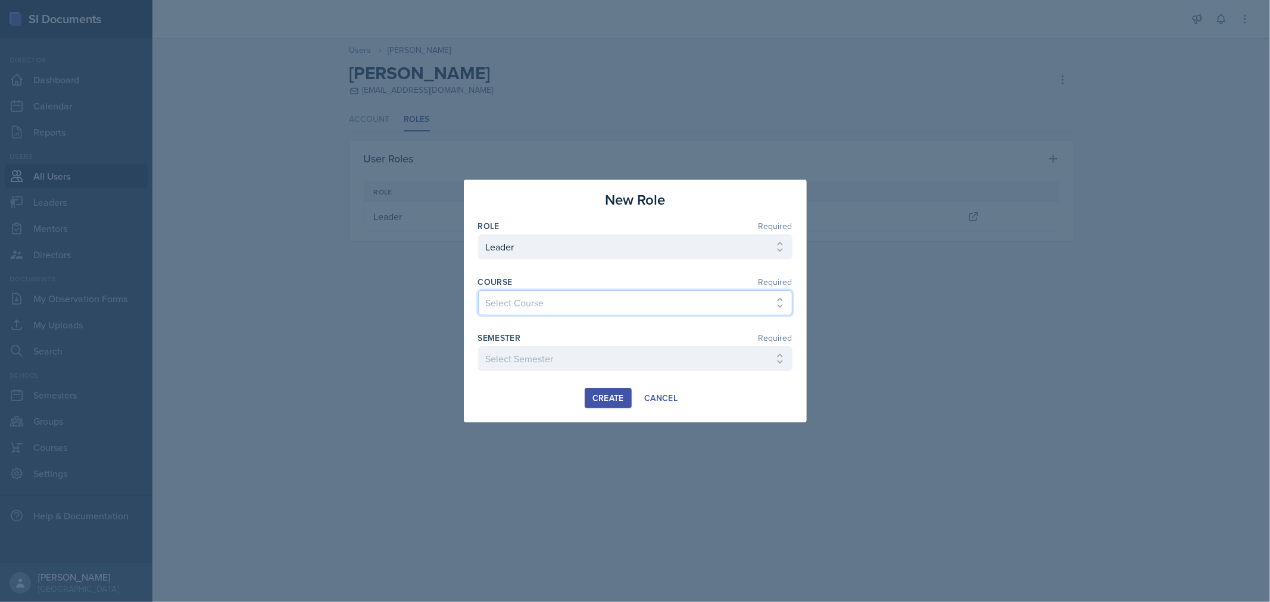
click at [655, 305] on select "Select Course ACC 2301 ART 1301 ART 1302 ART 1310 BIOL 1301 BIOL 1302 BIOL 1310…" at bounding box center [635, 302] width 314 height 25
select select "543a2879-fcd4-48a5-8d4d-f277b31bce40"
click at [478, 290] on select "Select Course ACC 2301 ART 1301 ART 1302 ART 1310 BIOL 1301 BIOL 1302 BIOL 1310…" at bounding box center [635, 302] width 314 height 25
click at [676, 366] on select "Select Semester FALL 2025 Summer II 2025 Summer I 2025 Spring 2025 Fall 2024 Su…" at bounding box center [635, 358] width 314 height 25
select select "0924c876-6fa7-4296-b593-7db6428ef465"
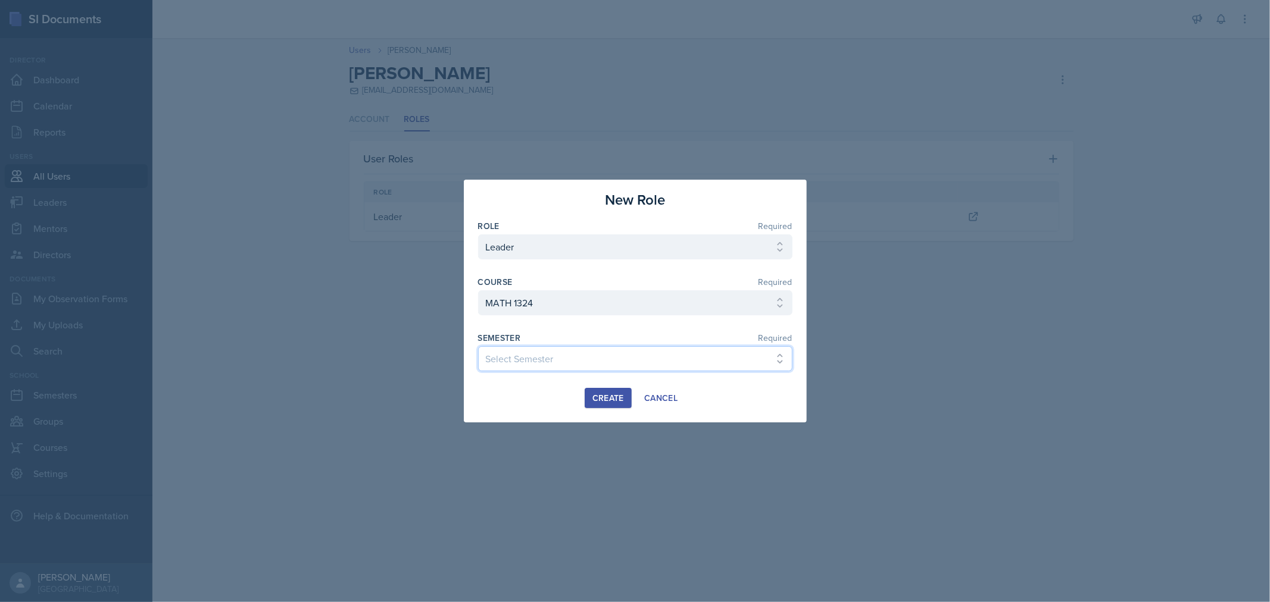
click at [478, 346] on select "Select Semester FALL 2025 Summer II 2025 Summer I 2025 Spring 2025 Fall 2024 Su…" at bounding box center [635, 358] width 314 height 25
click at [608, 401] on div "Create" at bounding box center [608, 398] width 32 height 10
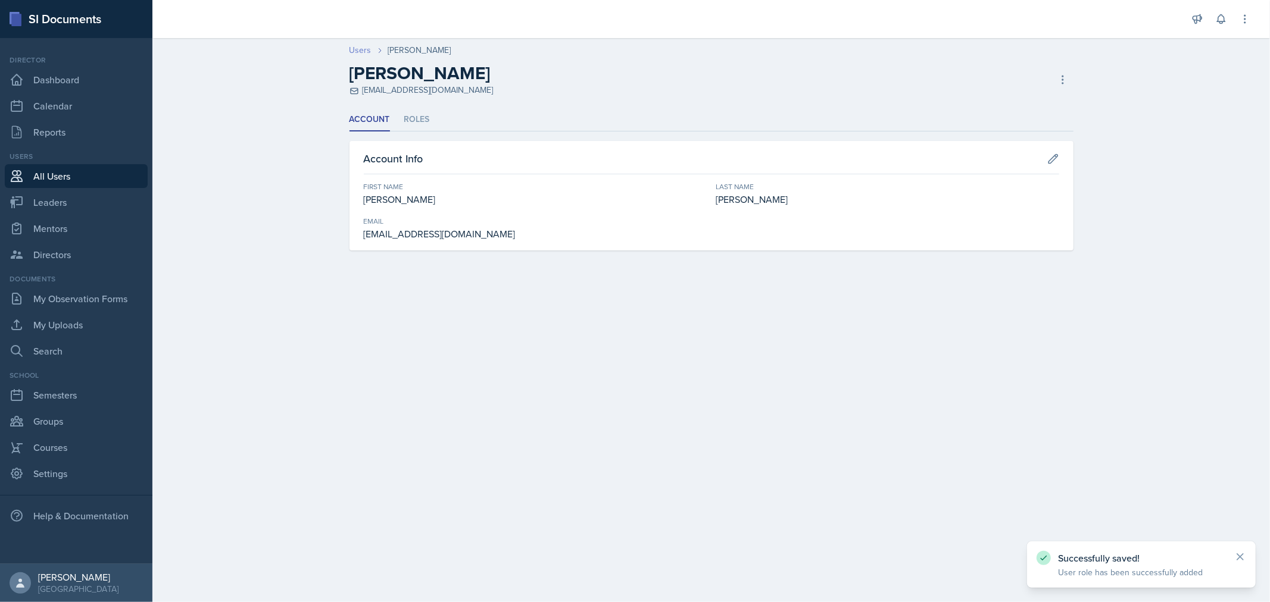
click at [354, 49] on link "Users" at bounding box center [360, 50] width 22 height 13
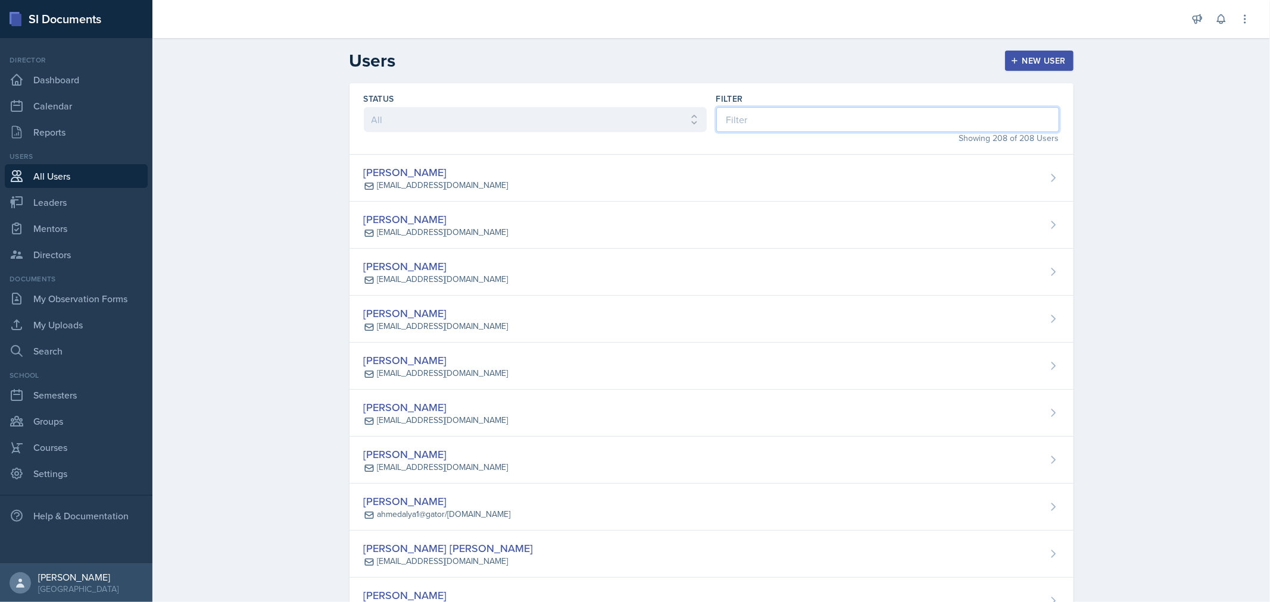
click at [770, 118] on input at bounding box center [887, 119] width 343 height 25
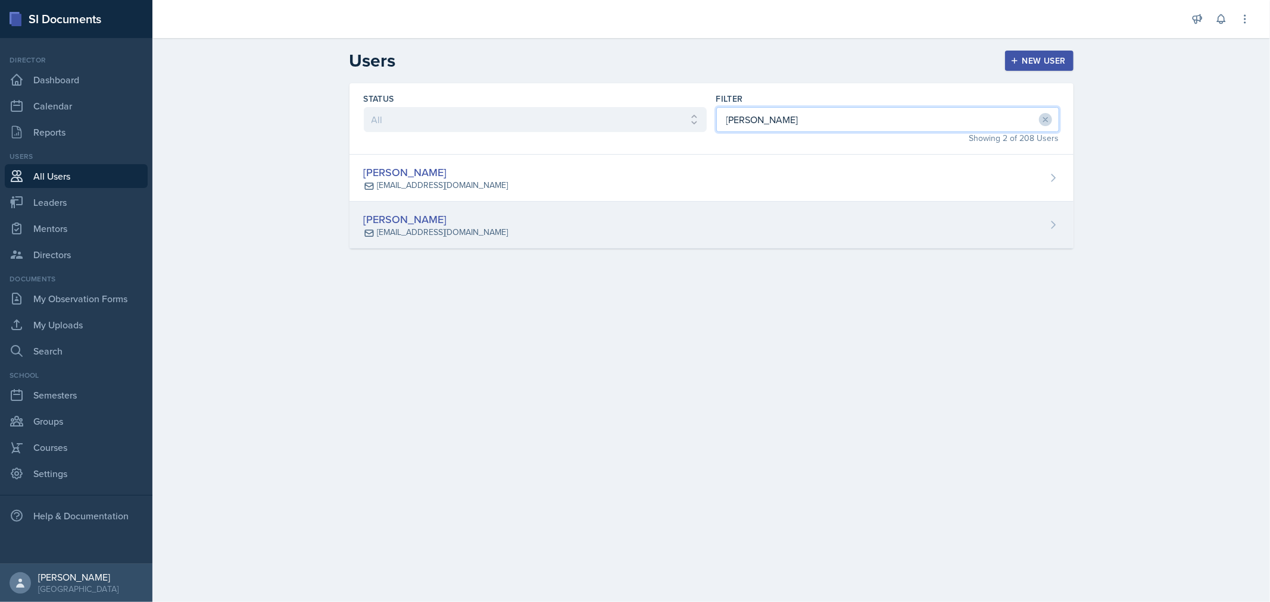
type input "[PERSON_NAME]"
click at [467, 217] on div "[PERSON_NAME] [EMAIL_ADDRESS][DOMAIN_NAME]" at bounding box center [711, 225] width 724 height 47
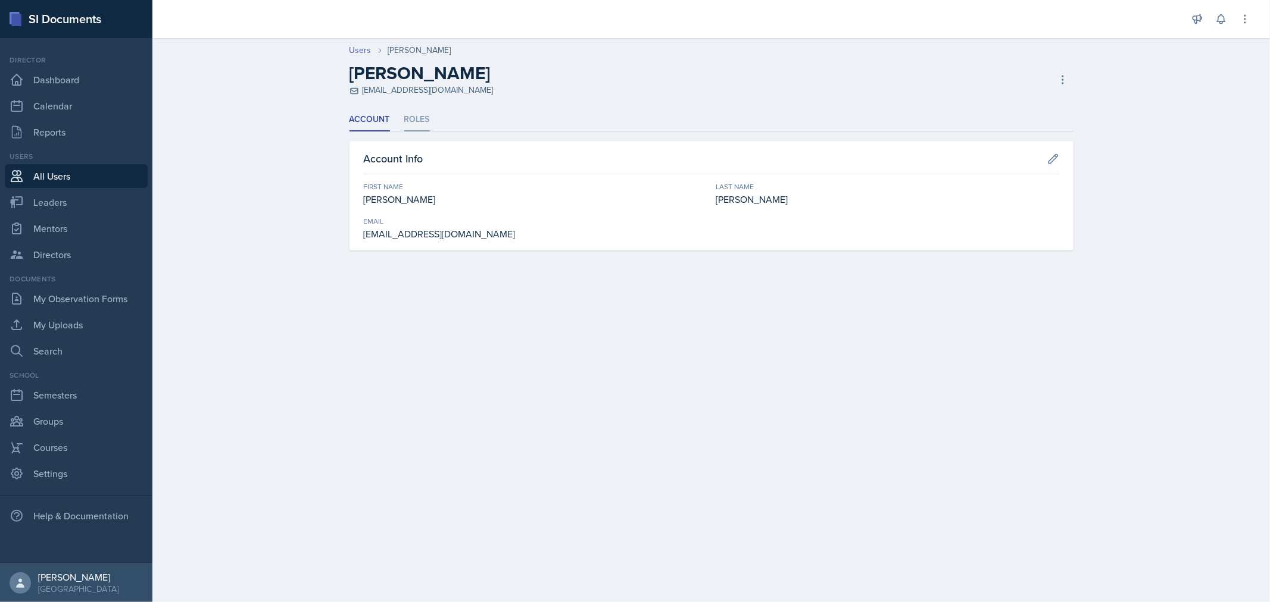
click at [409, 123] on li "Roles" at bounding box center [417, 119] width 26 height 23
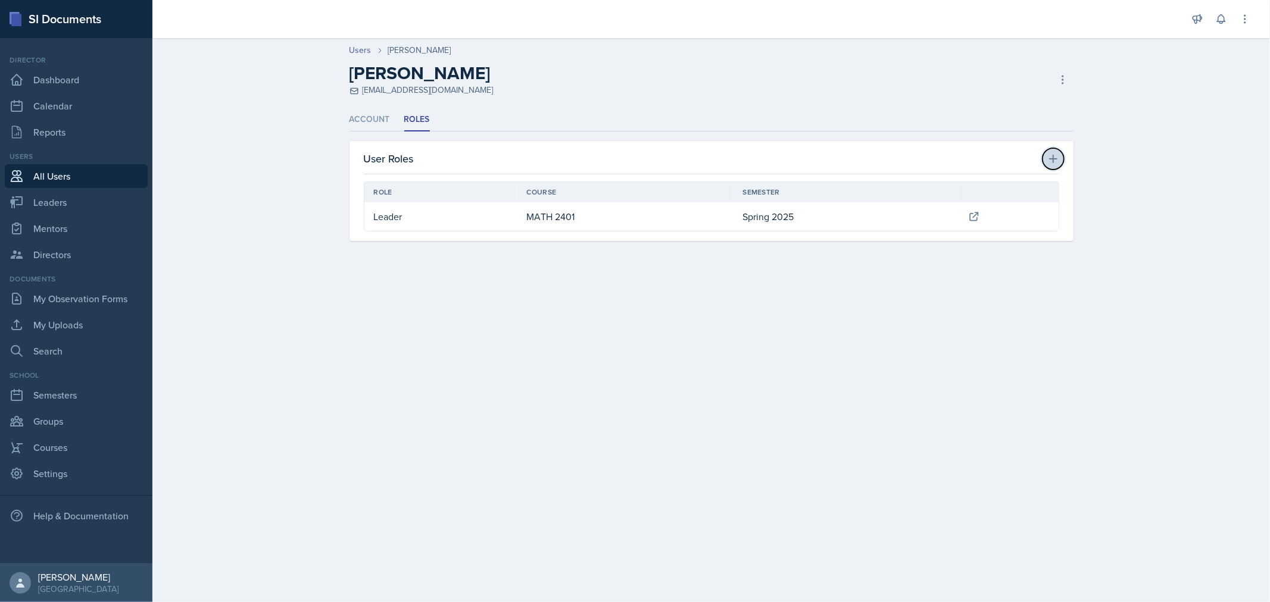
click at [1051, 158] on icon at bounding box center [1053, 159] width 8 height 8
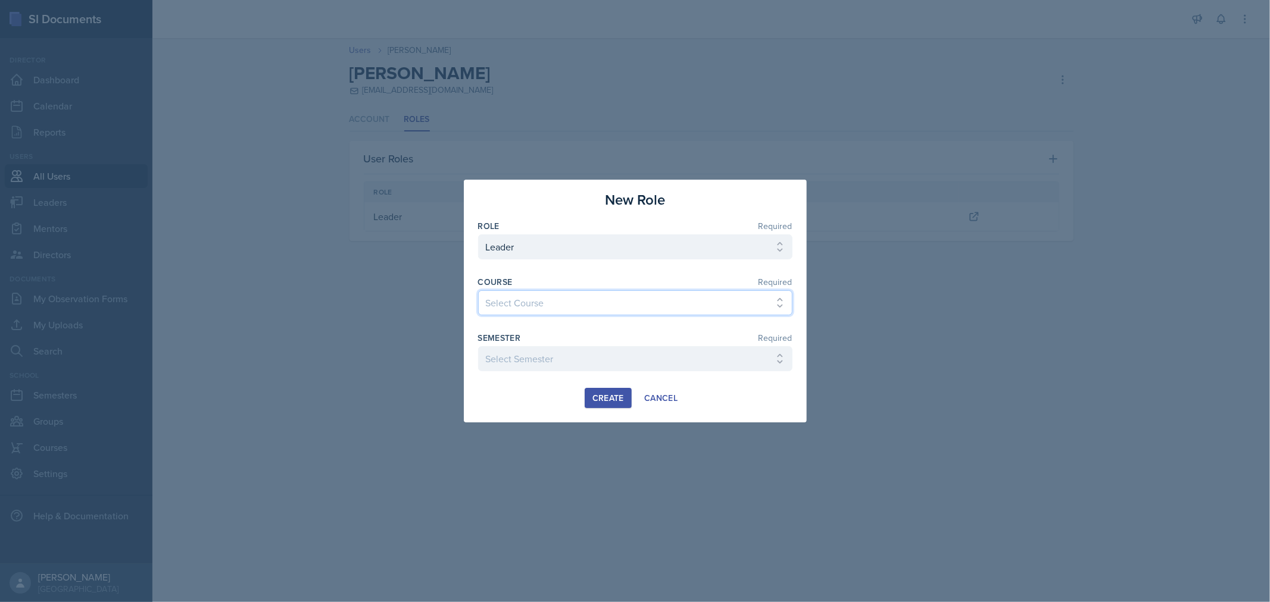
click at [624, 305] on select "Select Course ACC 2301 ART 1301 ART 1302 ART 1310 BIOL 1301 BIOL 1302 BIOL 1310…" at bounding box center [635, 302] width 314 height 25
click at [778, 489] on div at bounding box center [635, 301] width 1270 height 602
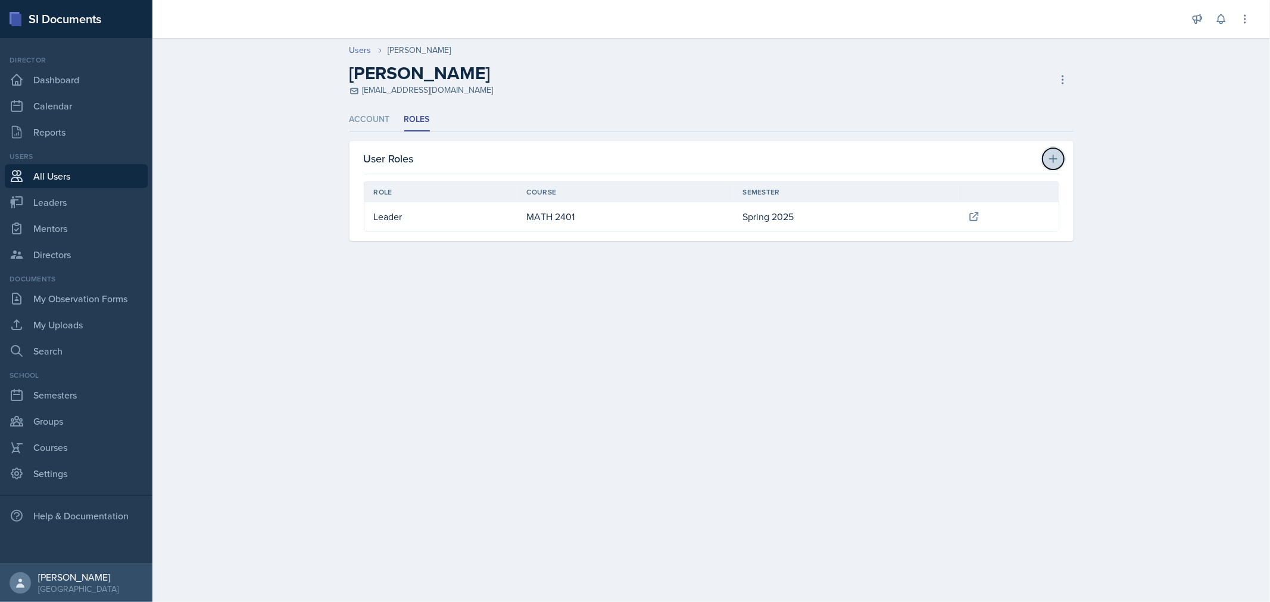
click at [1045, 155] on button at bounding box center [1052, 158] width 21 height 21
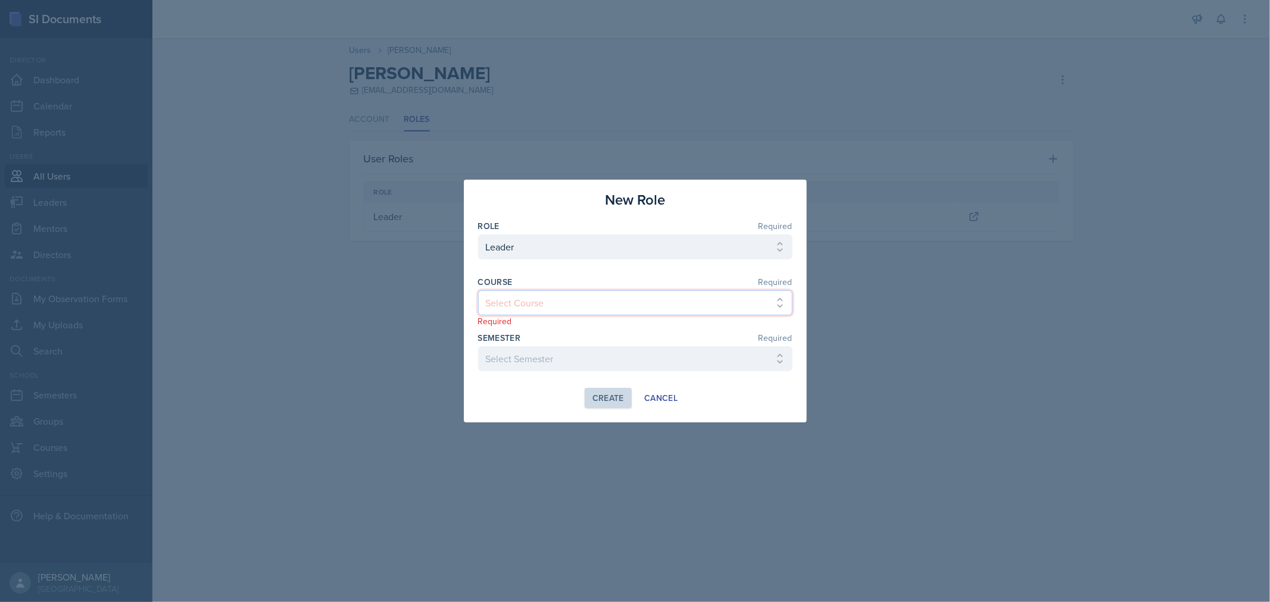
click at [632, 293] on select "Select Course ACC 2301 ART 1301 ART 1302 ART 1310 BIOL 1301 BIOL 1302 BIOL 1310…" at bounding box center [635, 302] width 314 height 25
click at [945, 126] on div at bounding box center [635, 301] width 1270 height 602
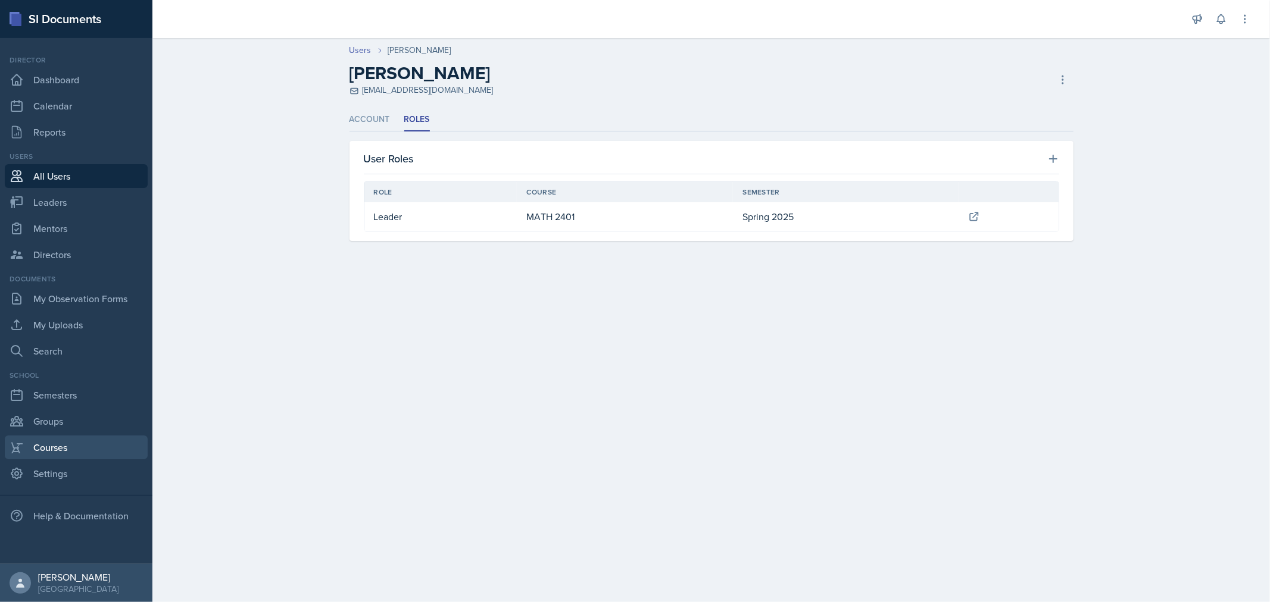
click at [45, 450] on link "Courses" at bounding box center [76, 448] width 143 height 24
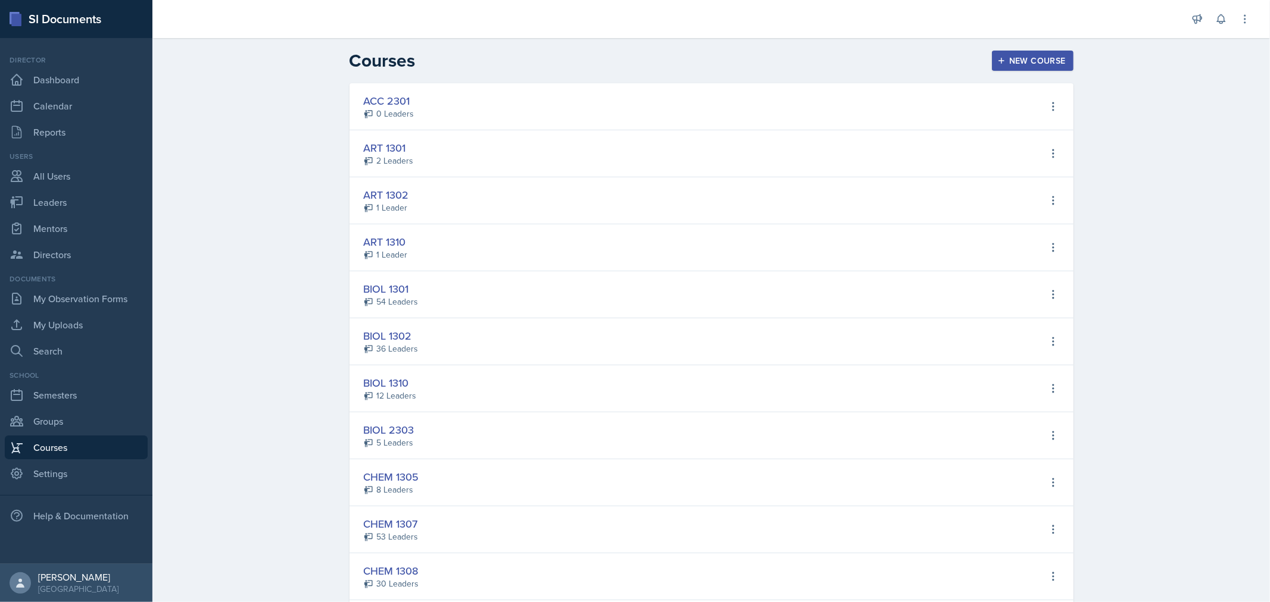
click at [1013, 56] on div "New Course" at bounding box center [1032, 61] width 66 height 10
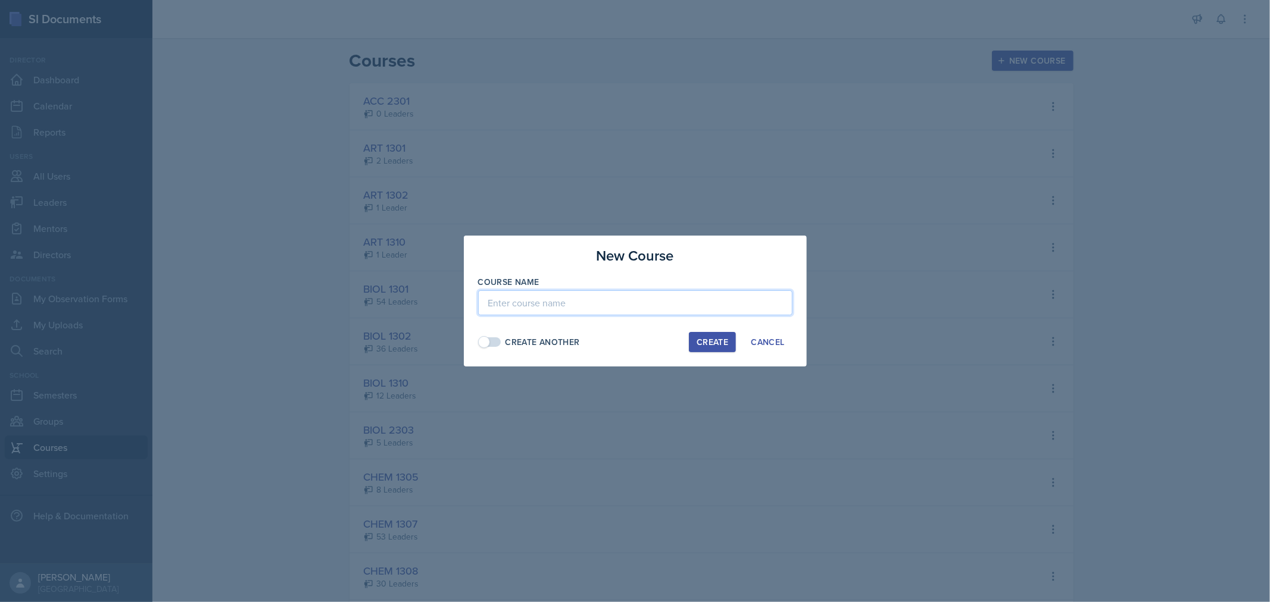
click at [527, 299] on input at bounding box center [635, 302] width 314 height 25
type input "MATH 2307"
click at [711, 338] on div "Create" at bounding box center [712, 343] width 32 height 10
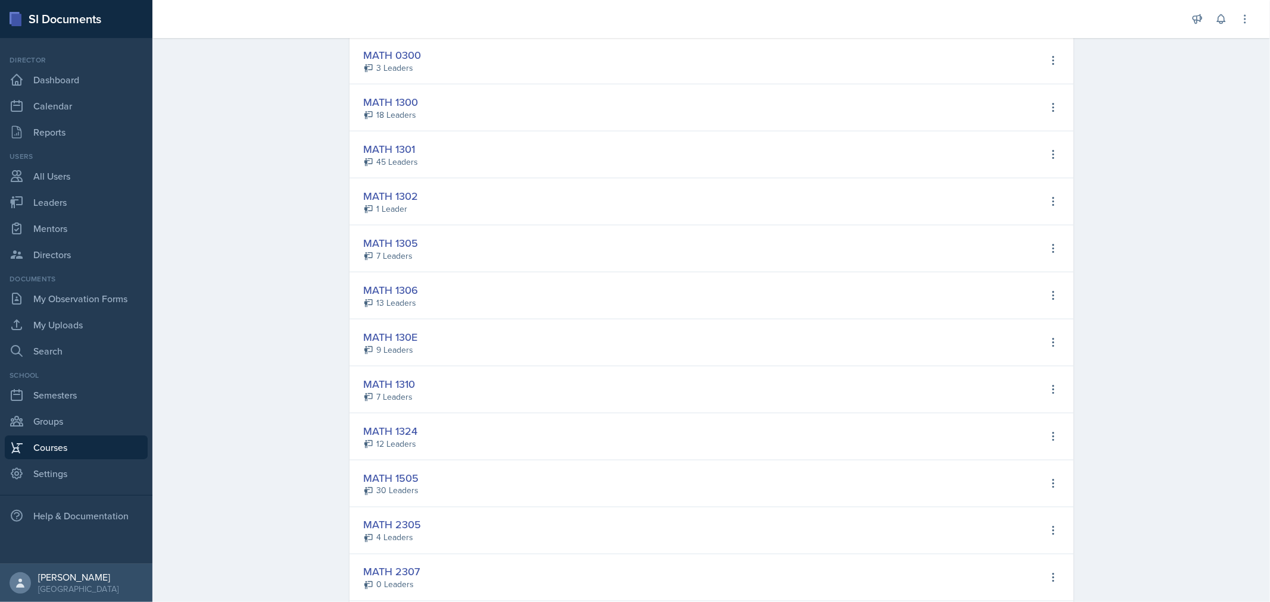
scroll to position [1692, 0]
click at [46, 180] on link "All Users" at bounding box center [76, 176] width 143 height 24
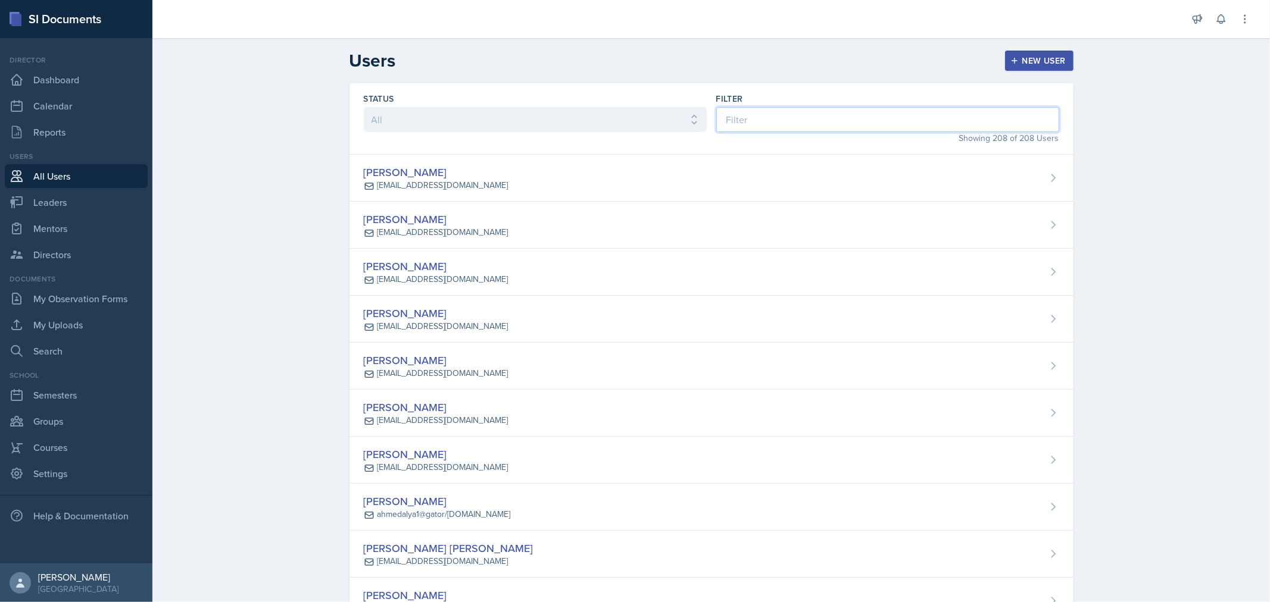
click at [1008, 110] on input at bounding box center [887, 119] width 343 height 25
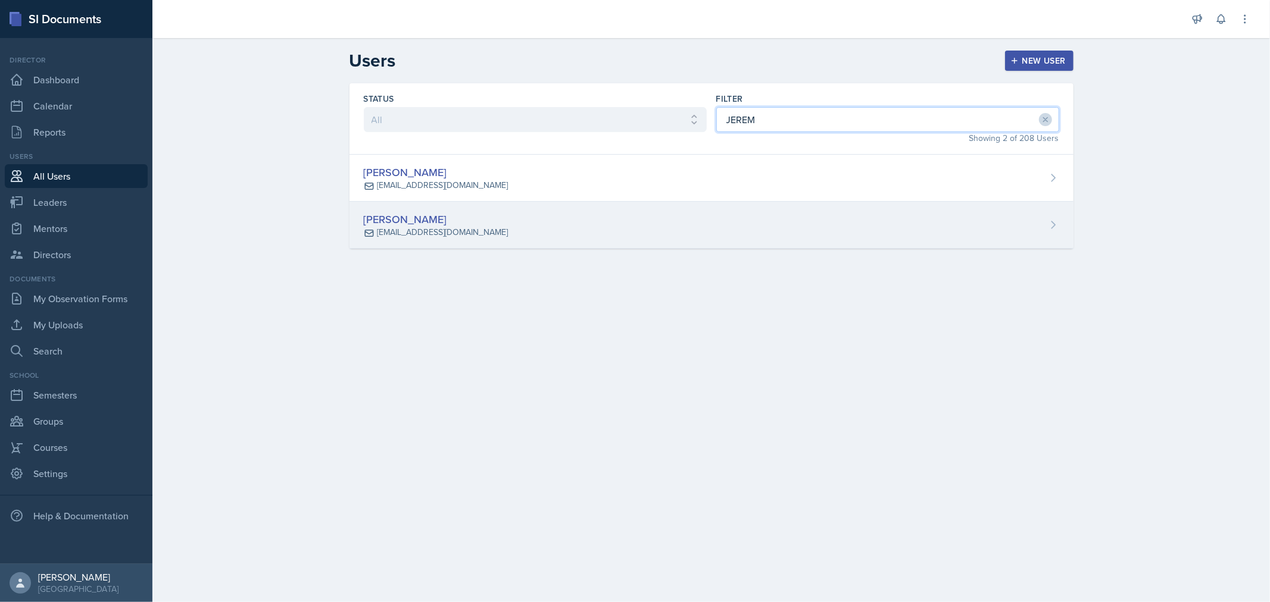
type input "JEREM"
click at [609, 222] on div "[PERSON_NAME] [EMAIL_ADDRESS][DOMAIN_NAME]" at bounding box center [711, 225] width 724 height 47
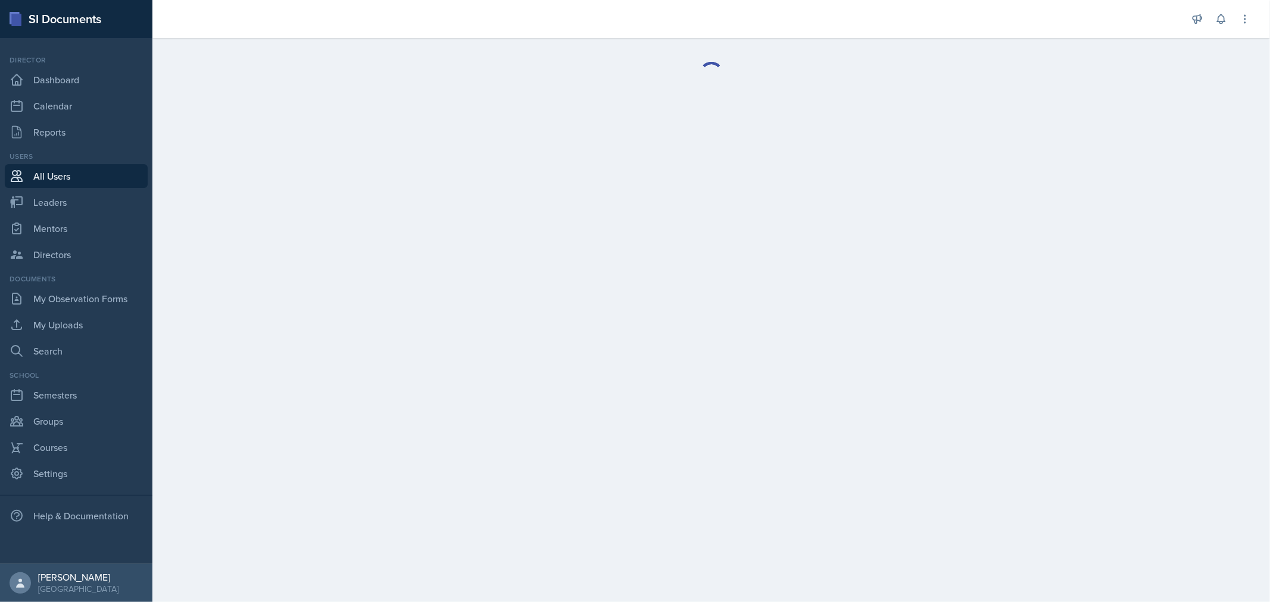
click at [609, 222] on main at bounding box center [710, 320] width 1117 height 564
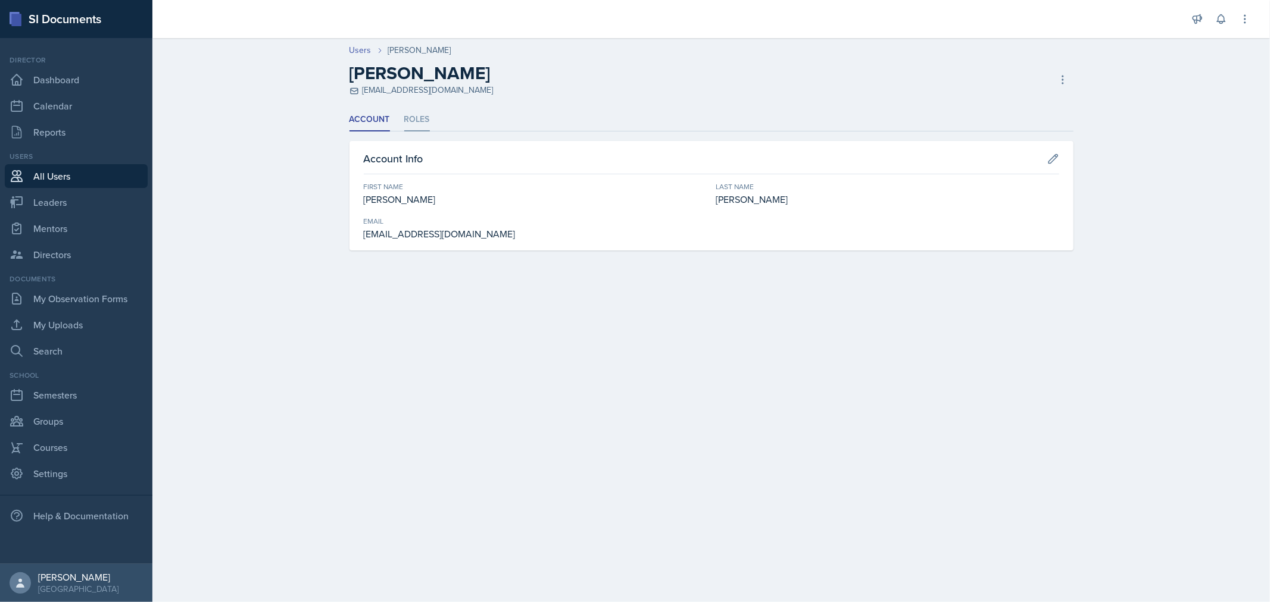
click at [411, 126] on li "Roles" at bounding box center [417, 119] width 26 height 23
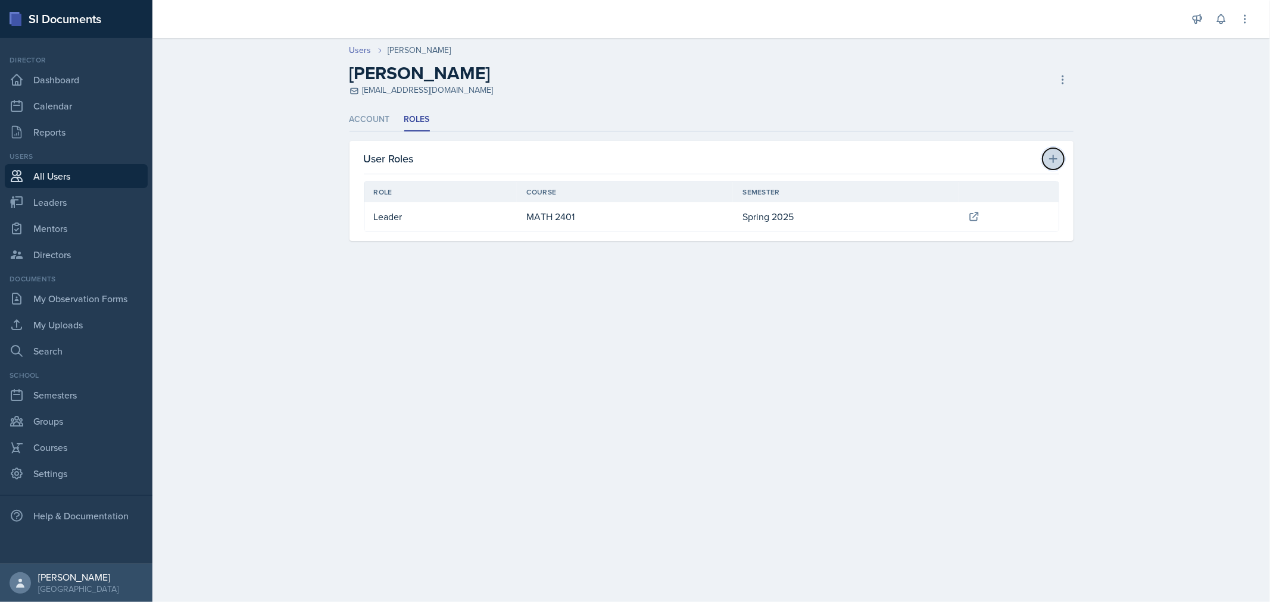
click at [1052, 160] on icon at bounding box center [1053, 159] width 8 height 8
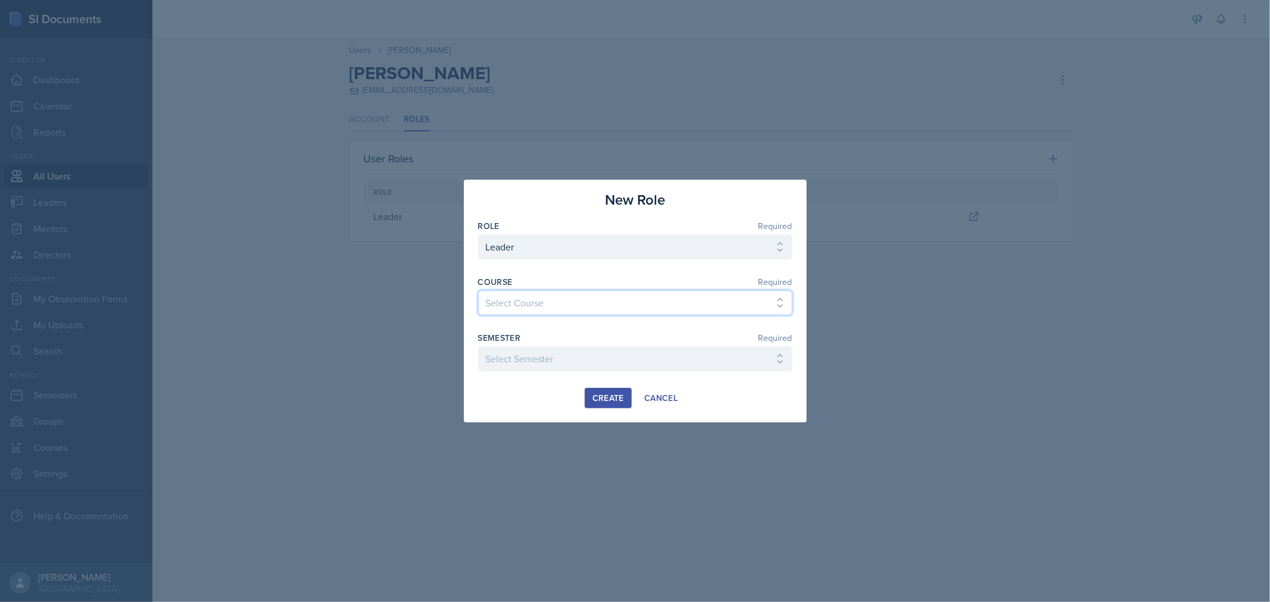
click at [716, 311] on select "Select Course ACC 2301 ART 1301 ART 1302 ART 1310 BIOL 1301 BIOL 1302 BIOL 1310…" at bounding box center [635, 302] width 314 height 25
select select "83b1ef5a-3133-4eae-ba87-bcc54c2c8cf7"
click at [478, 290] on select "Select Course ACC 2301 ART 1301 ART 1302 ART 1310 BIOL 1301 BIOL 1302 BIOL 1310…" at bounding box center [635, 302] width 314 height 25
click at [639, 364] on select "Select Semester FALL 2025 Summer II 2025 Summer I 2025 Spring 2025 Fall 2024 Su…" at bounding box center [635, 358] width 314 height 25
select select "0924c876-6fa7-4296-b593-7db6428ef465"
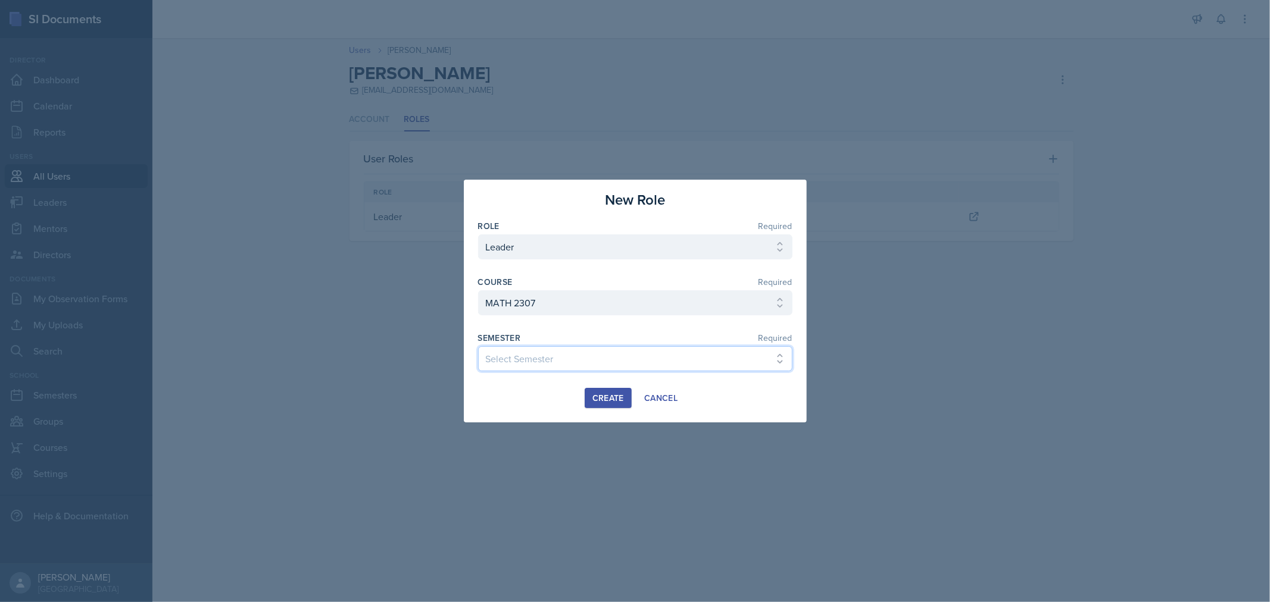
click at [478, 346] on select "Select Semester FALL 2025 Summer II 2025 Summer I 2025 Spring 2025 Fall 2024 Su…" at bounding box center [635, 358] width 314 height 25
click at [608, 388] on button "Create" at bounding box center [608, 398] width 47 height 20
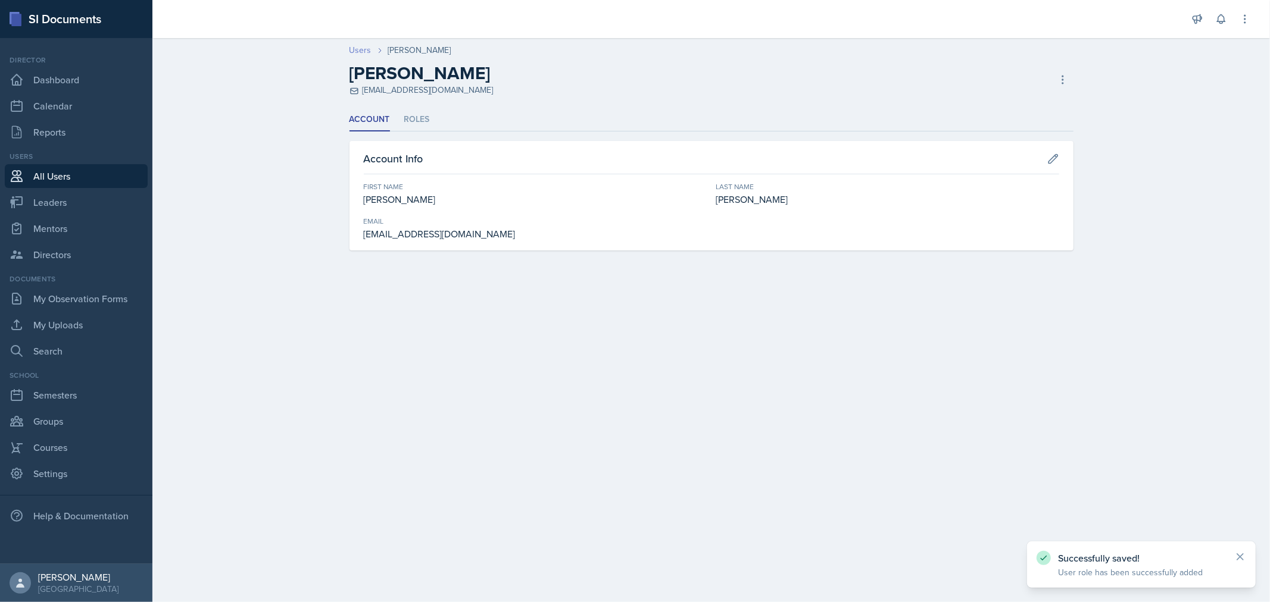
click at [359, 55] on link "Users" at bounding box center [360, 50] width 22 height 13
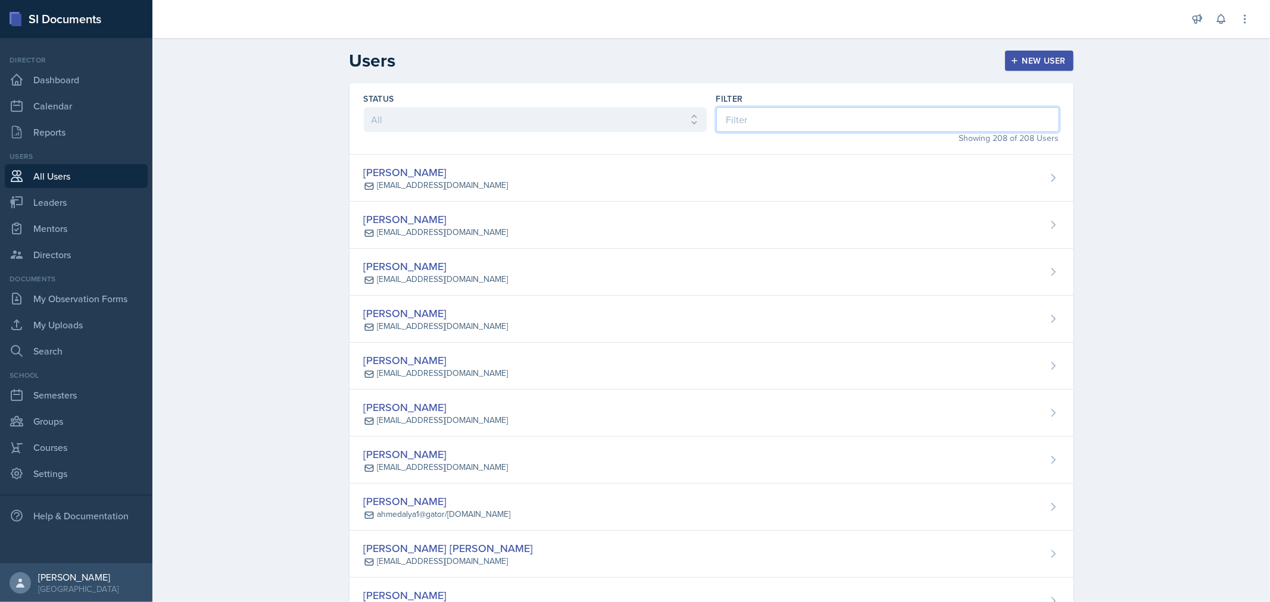
click at [729, 117] on input at bounding box center [887, 119] width 343 height 25
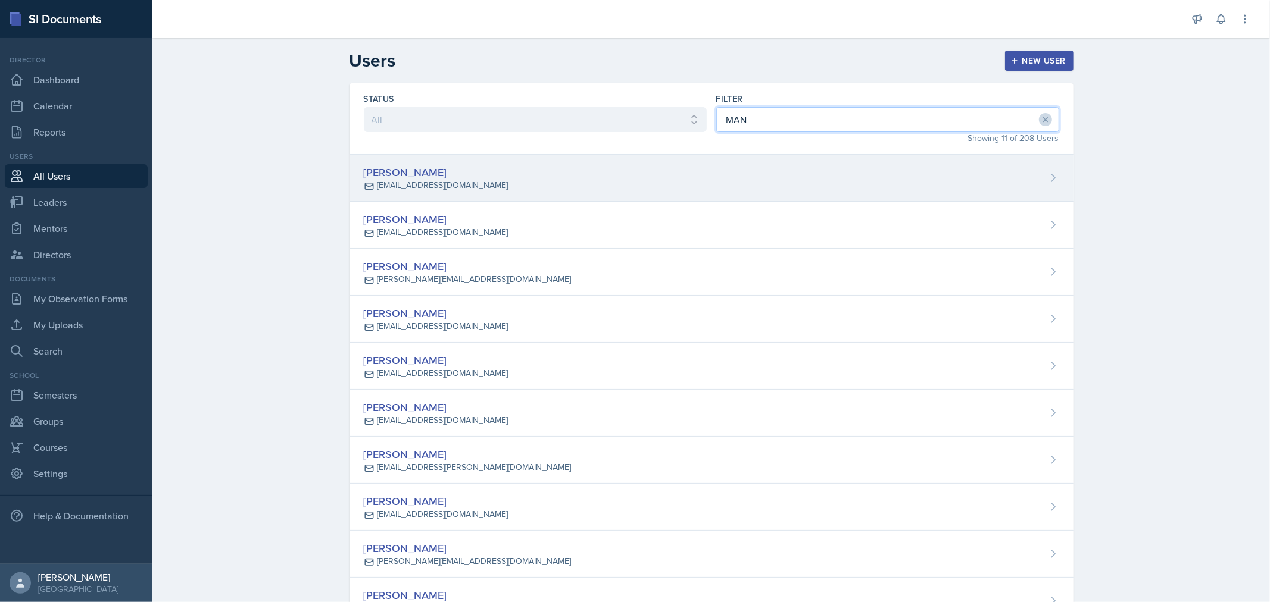
type input "MAN"
click at [439, 180] on div "[EMAIL_ADDRESS][DOMAIN_NAME]" at bounding box center [442, 185] width 131 height 13
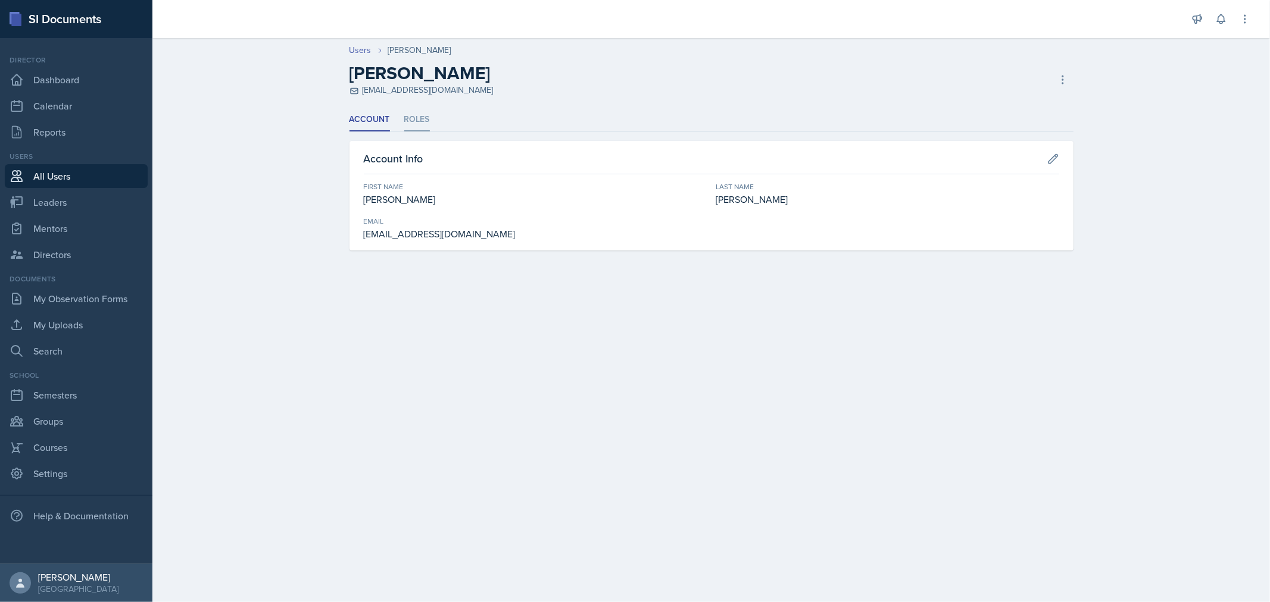
click at [424, 120] on li "Roles" at bounding box center [417, 119] width 26 height 23
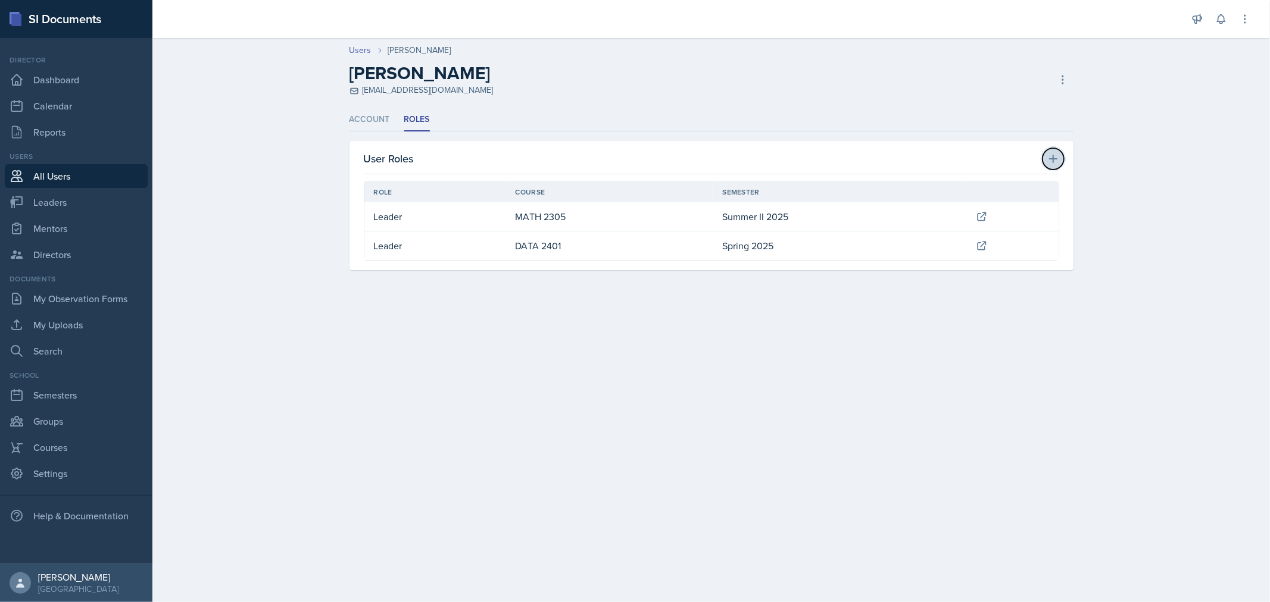
click at [1049, 157] on icon at bounding box center [1053, 159] width 12 height 12
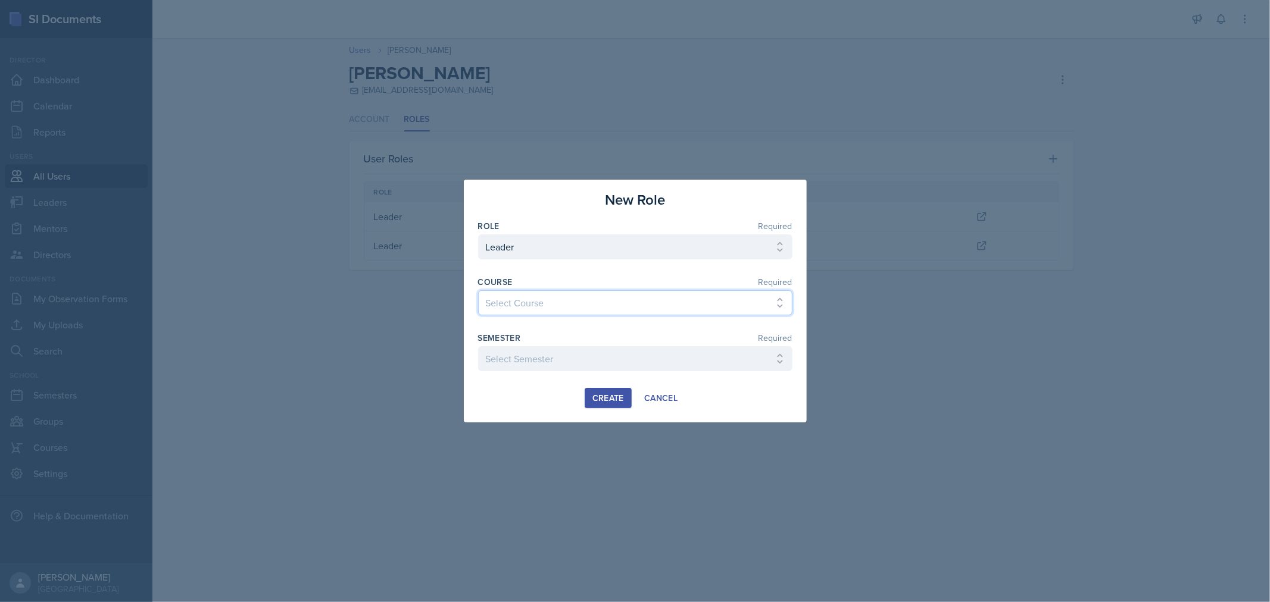
click at [724, 299] on select "Select Course ACC 2301 ART 1301 ART 1302 ART 1310 BIOL 1301 BIOL 1302 BIOL 1310…" at bounding box center [635, 302] width 314 height 25
select select "ee886be2-7e7d-48f1-b535-5aa74d0ef9bf"
click at [478, 290] on select "Select Course ACC 2301 ART 1301 ART 1302 ART 1310 BIOL 1301 BIOL 1302 BIOL 1310…" at bounding box center [635, 302] width 314 height 25
click at [596, 363] on select "Select Semester FALL 2025 Summer II 2025 Summer I 2025 Spring 2025 Fall 2024 Su…" at bounding box center [635, 358] width 314 height 25
select select "0924c876-6fa7-4296-b593-7db6428ef465"
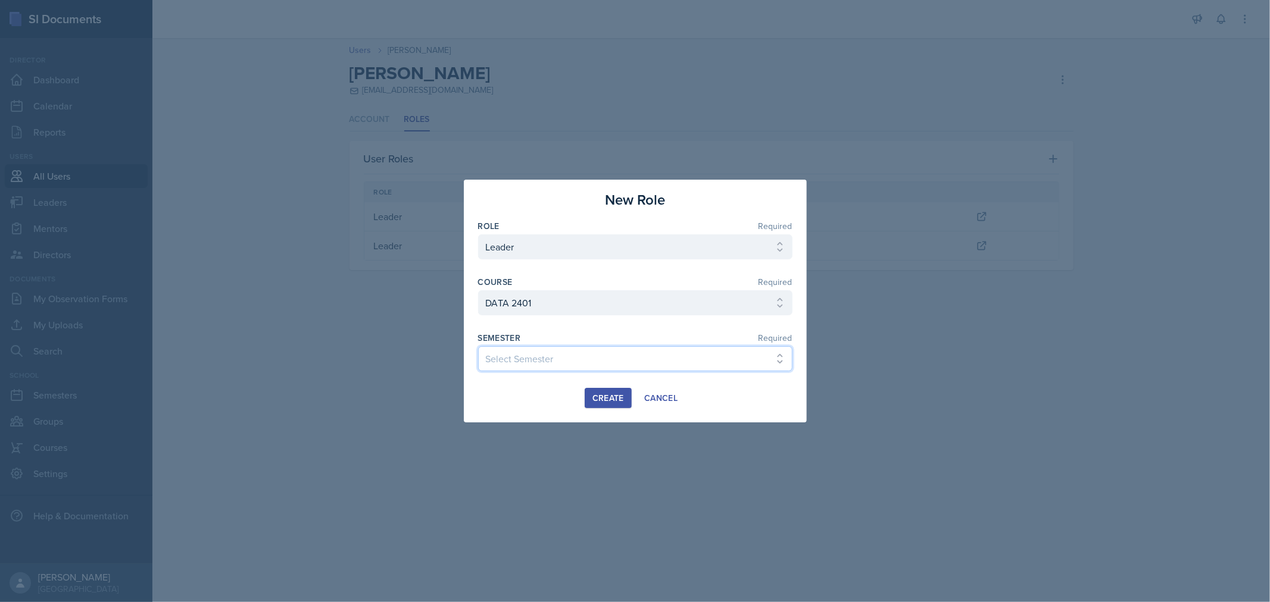
click at [478, 346] on select "Select Semester FALL 2025 Summer II 2025 Summer I 2025 Spring 2025 Fall 2024 Su…" at bounding box center [635, 358] width 314 height 25
click at [605, 405] on button "Create" at bounding box center [608, 398] width 47 height 20
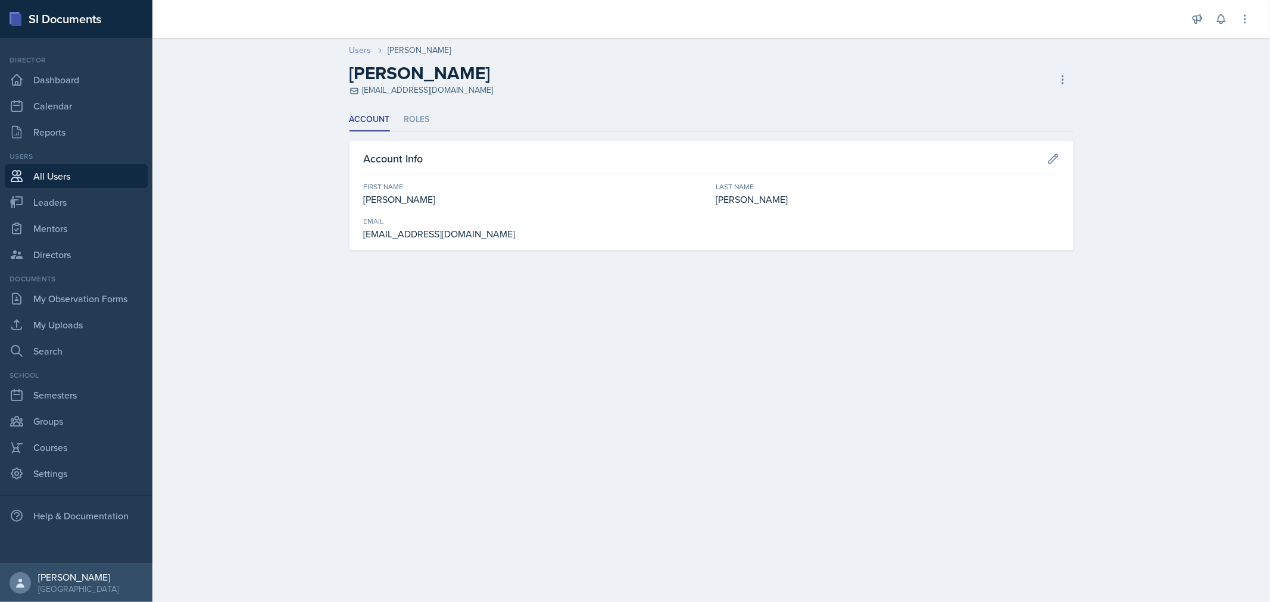
click at [360, 49] on link "Users" at bounding box center [360, 50] width 22 height 13
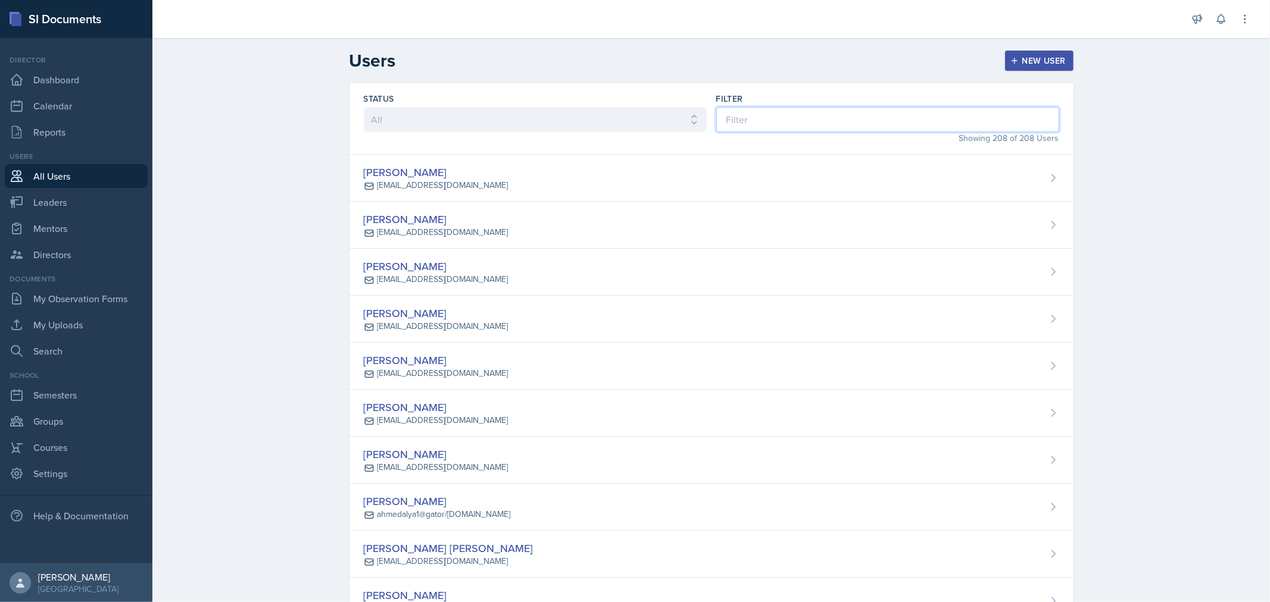
click at [739, 117] on input at bounding box center [887, 119] width 343 height 25
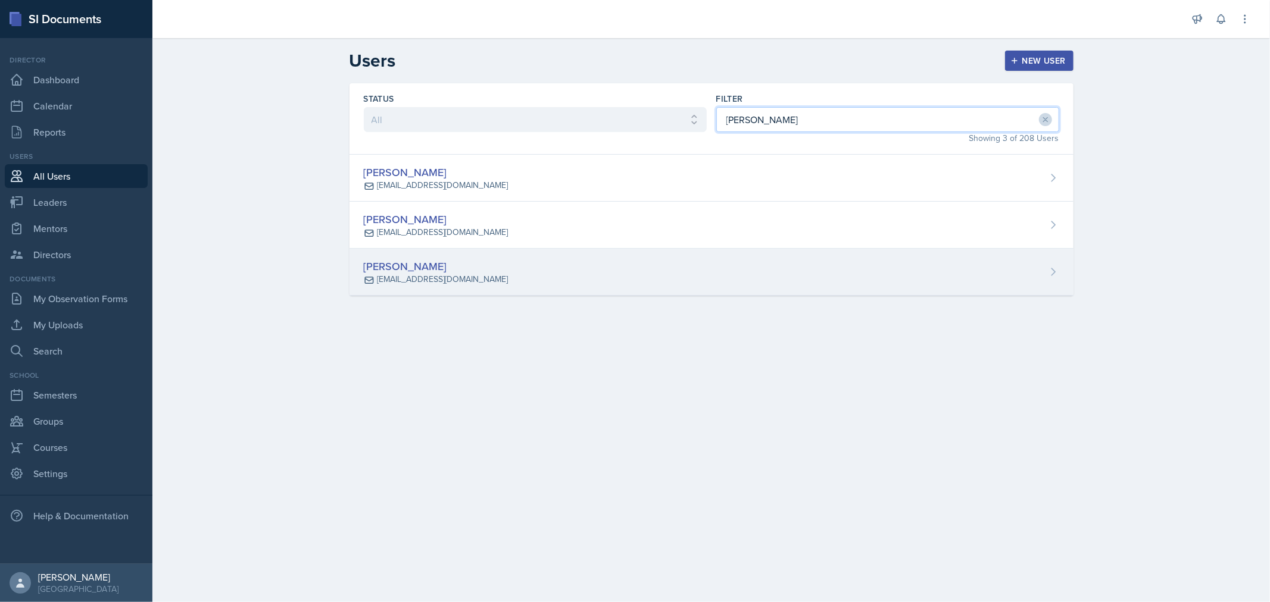
type input "[PERSON_NAME]"
click at [453, 282] on div "[EMAIL_ADDRESS][DOMAIN_NAME]" at bounding box center [442, 279] width 131 height 13
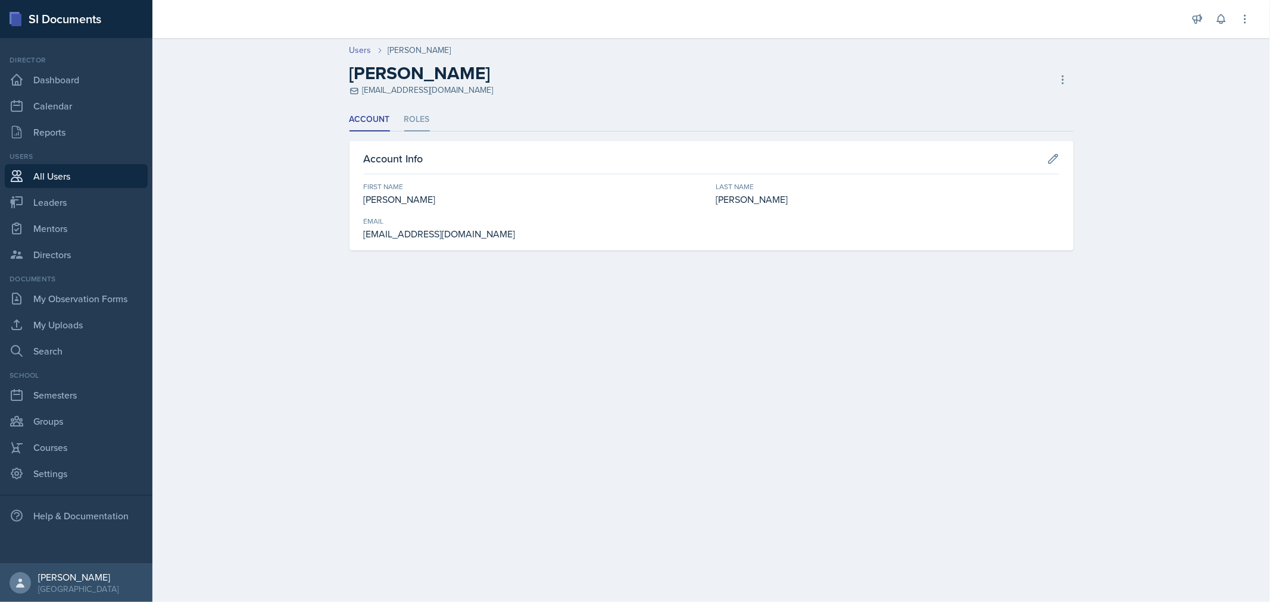
click at [411, 125] on li "Roles" at bounding box center [417, 119] width 26 height 23
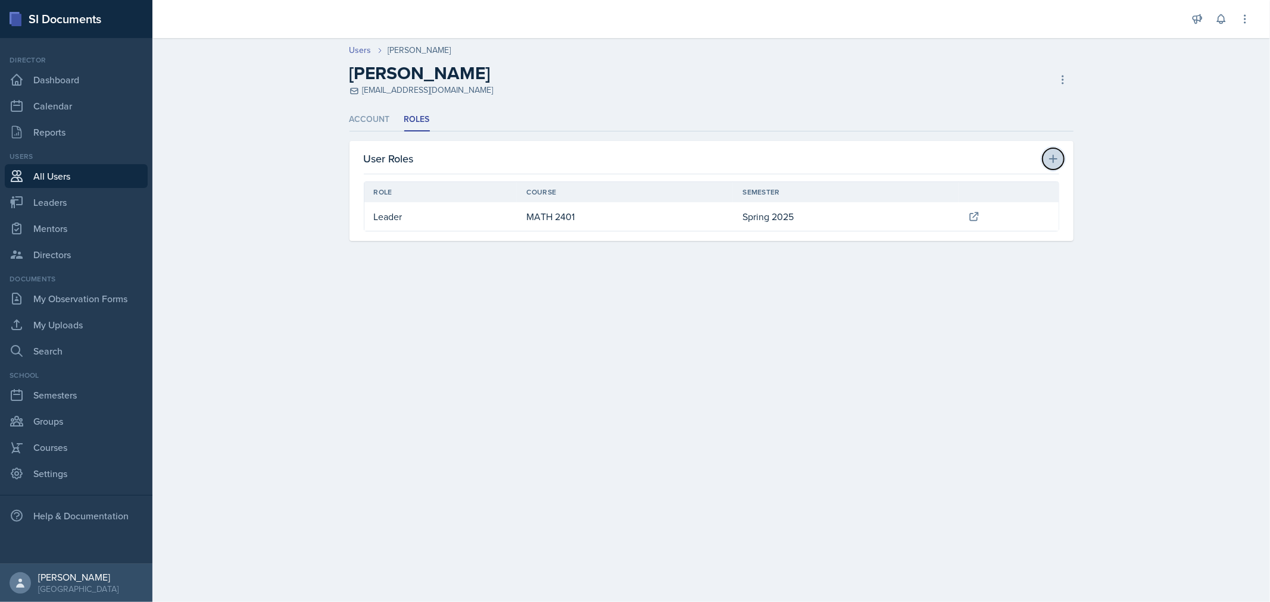
click at [1052, 160] on icon at bounding box center [1053, 159] width 8 height 8
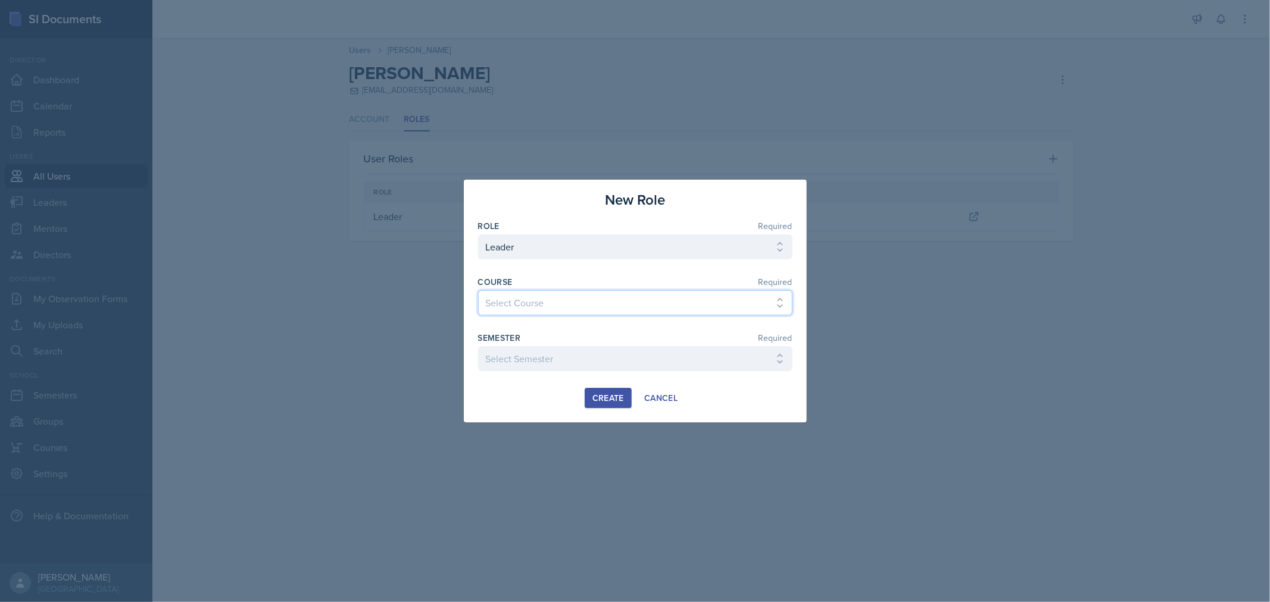
click at [653, 311] on select "Select Course ACC 2301 ART 1301 ART 1302 ART 1310 BIOL 1301 BIOL 1302 BIOL 1310…" at bounding box center [635, 302] width 314 height 25
select select "c8ec9c96-808c-4bfa-9e77-15ca7f634cf2"
click at [478, 290] on select "Select Course ACC 2301 ART 1301 ART 1302 ART 1310 BIOL 1301 BIOL 1302 BIOL 1310…" at bounding box center [635, 302] width 314 height 25
click at [621, 358] on select "Select Semester FALL 2025 Summer II 2025 Summer I 2025 Spring 2025 Fall 2024 Su…" at bounding box center [635, 358] width 314 height 25
select select "0924c876-6fa7-4296-b593-7db6428ef465"
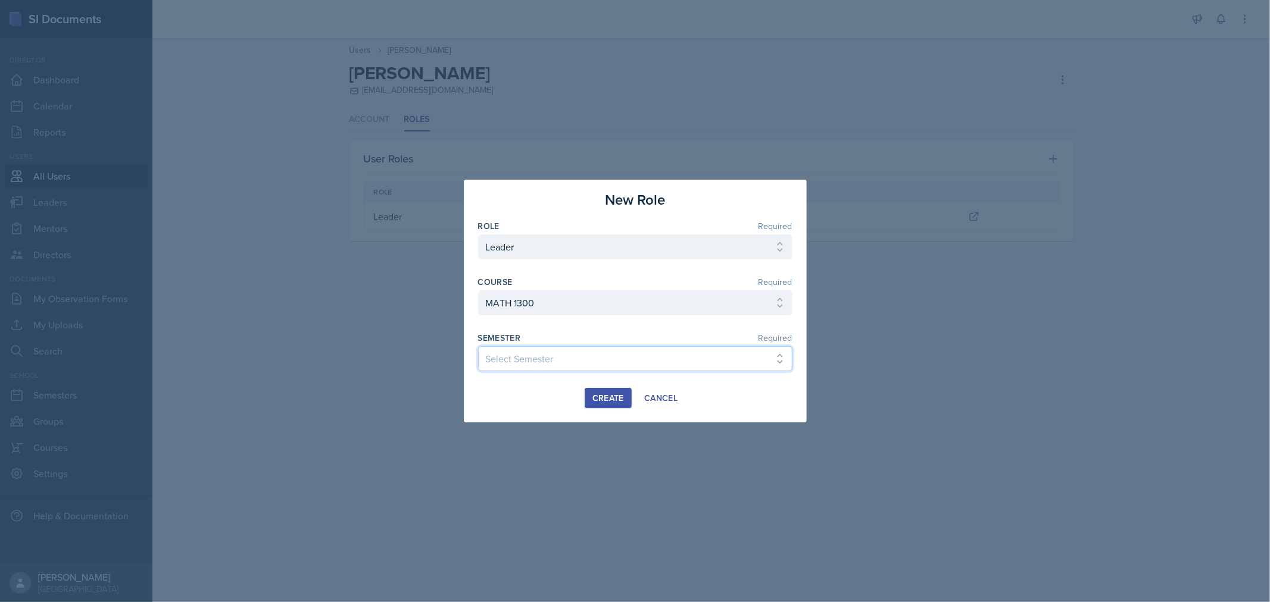
click at [478, 346] on select "Select Semester FALL 2025 Summer II 2025 Summer I 2025 Spring 2025 Fall 2024 Su…" at bounding box center [635, 358] width 314 height 25
click at [606, 393] on div "Create" at bounding box center [608, 398] width 32 height 10
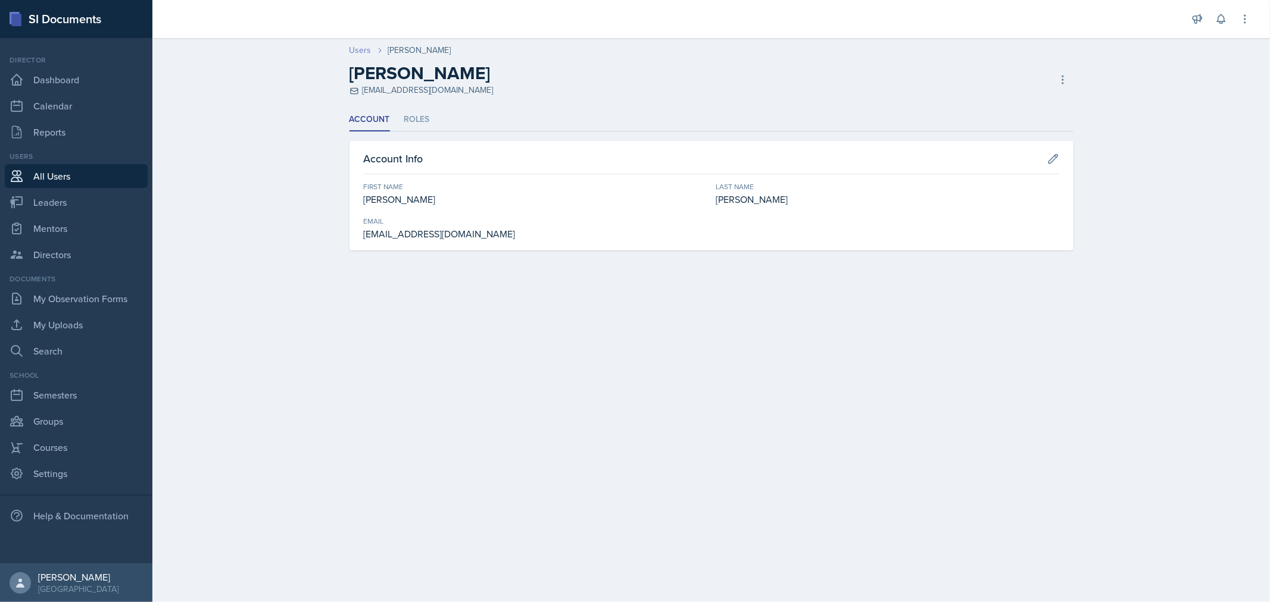
click at [355, 51] on link "Users" at bounding box center [360, 50] width 22 height 13
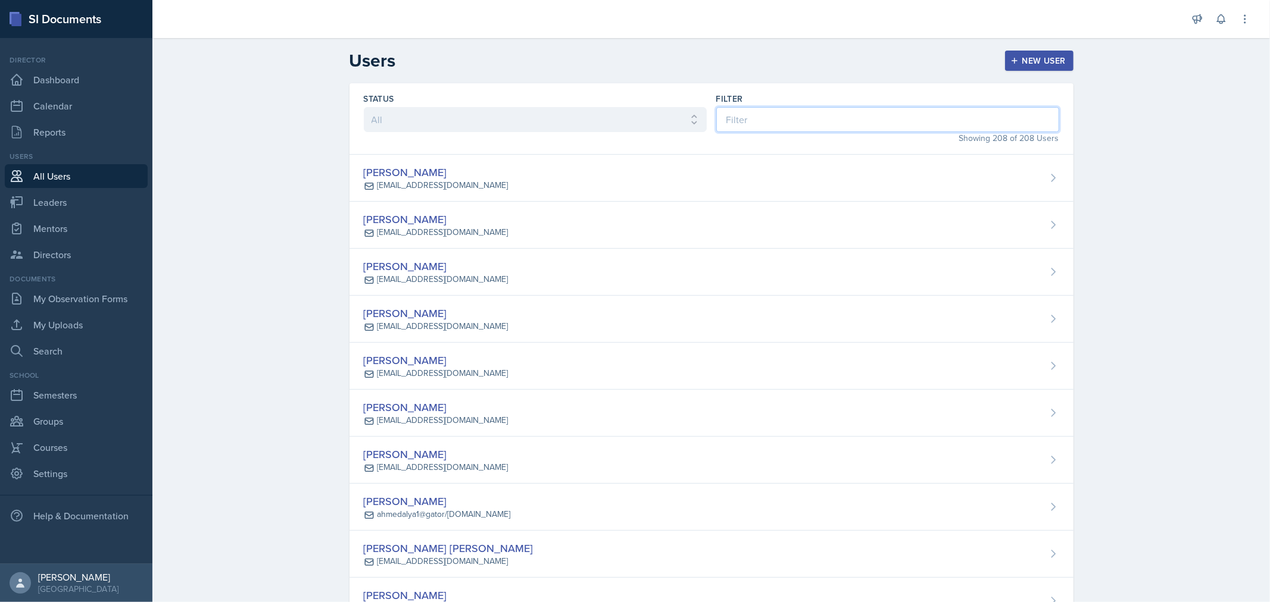
click at [775, 118] on input at bounding box center [887, 119] width 343 height 25
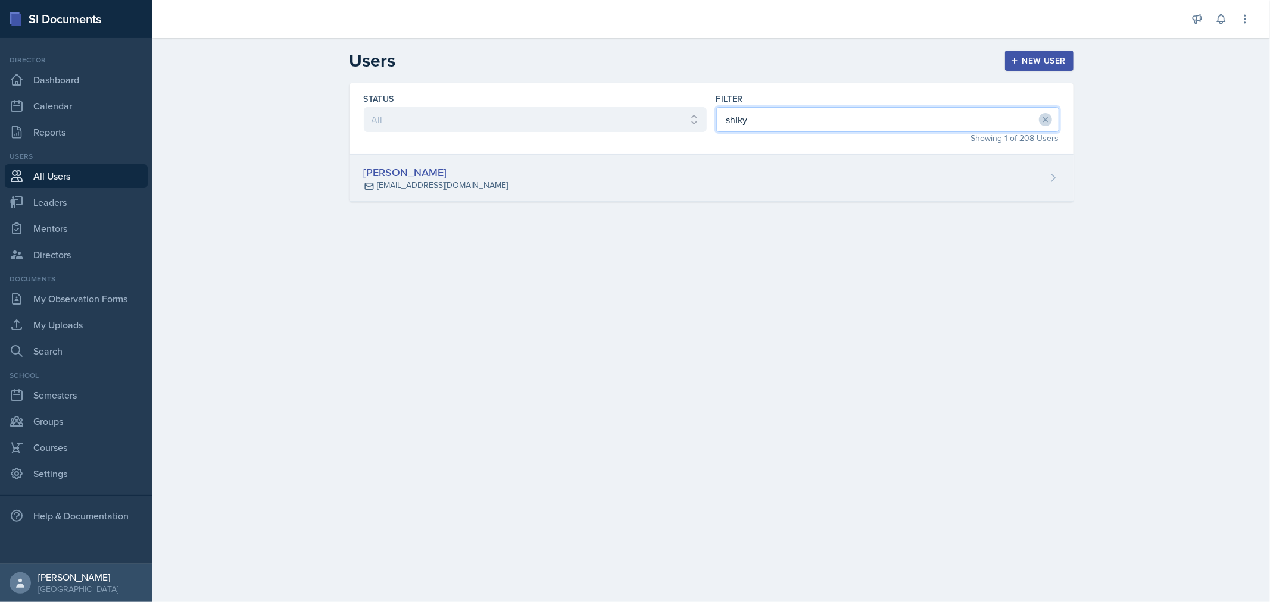
type input "shiky"
click at [674, 168] on div "Shikyna [PERSON_NAME] [EMAIL_ADDRESS][DOMAIN_NAME]" at bounding box center [711, 178] width 724 height 47
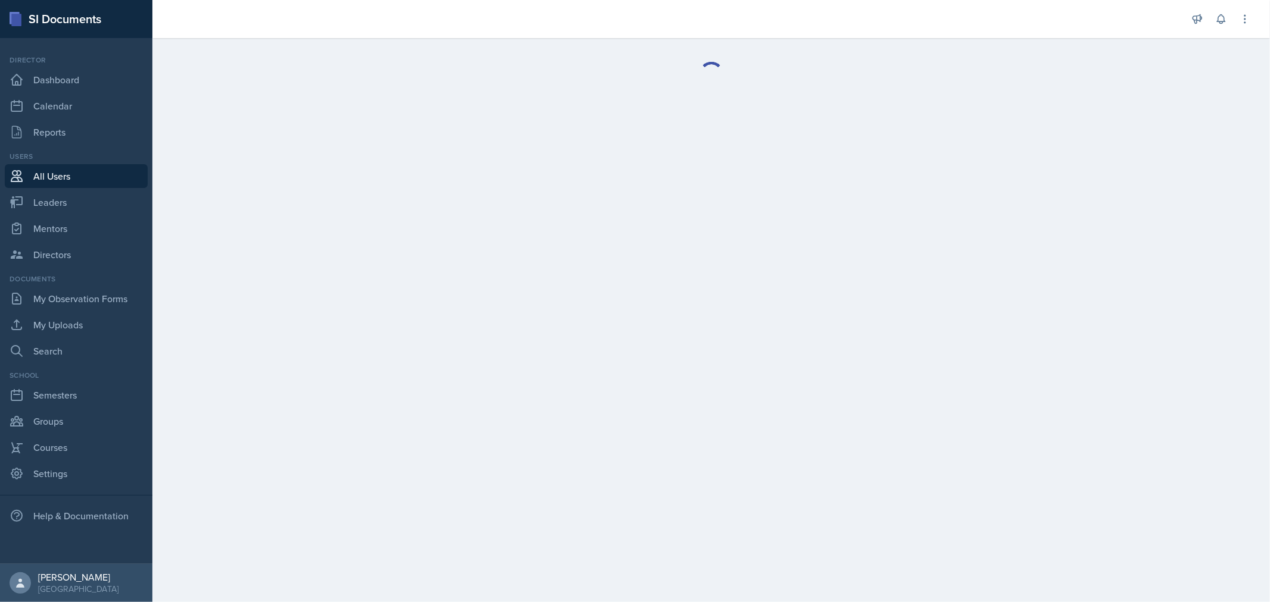
select select "1"
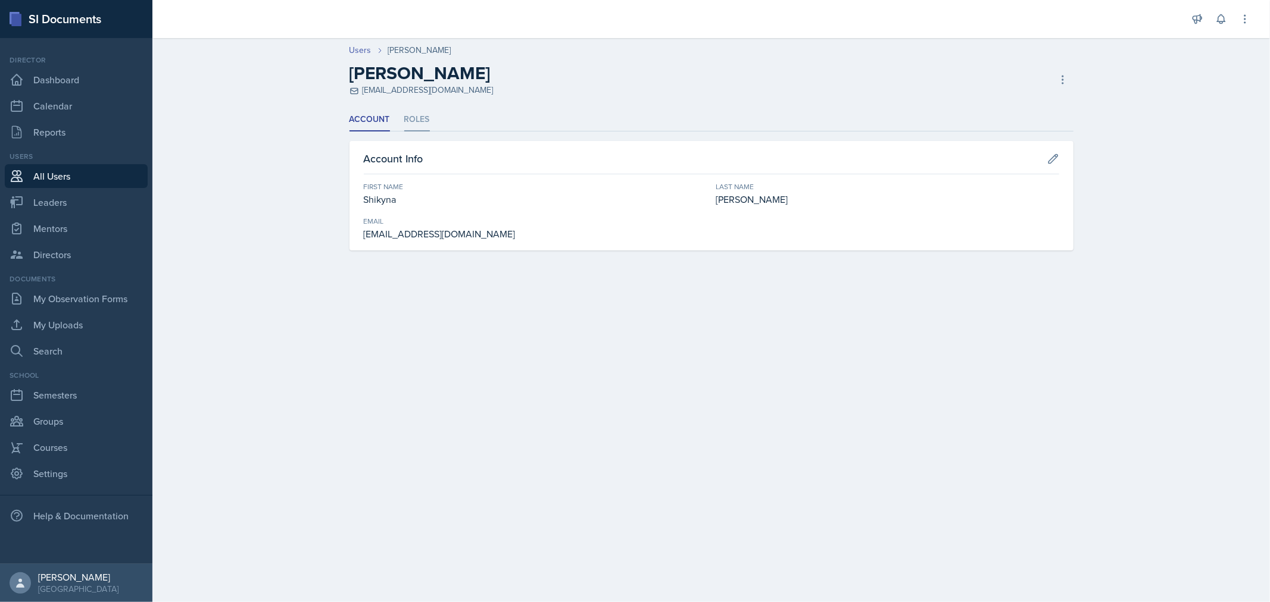
click at [420, 119] on li "Roles" at bounding box center [417, 119] width 26 height 23
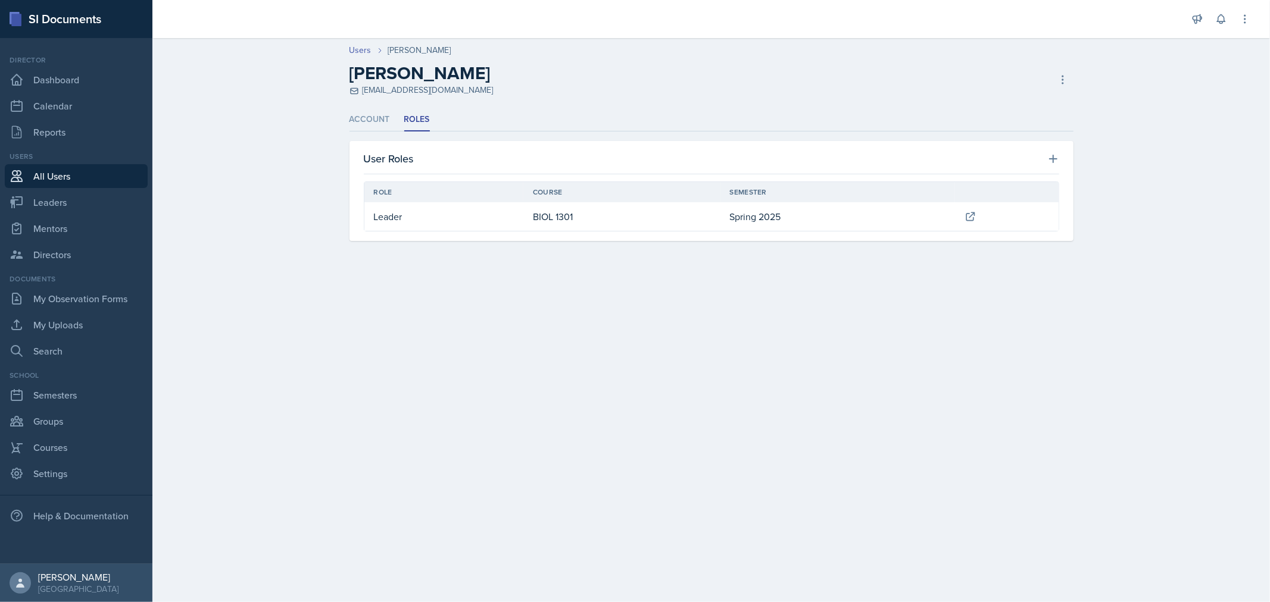
click at [1064, 157] on div "User Roles Role Course Semester Leader BIOL 1301 Spring 2025 New Role Role Requ…" at bounding box center [711, 191] width 724 height 100
click at [1051, 158] on icon at bounding box center [1053, 159] width 12 height 12
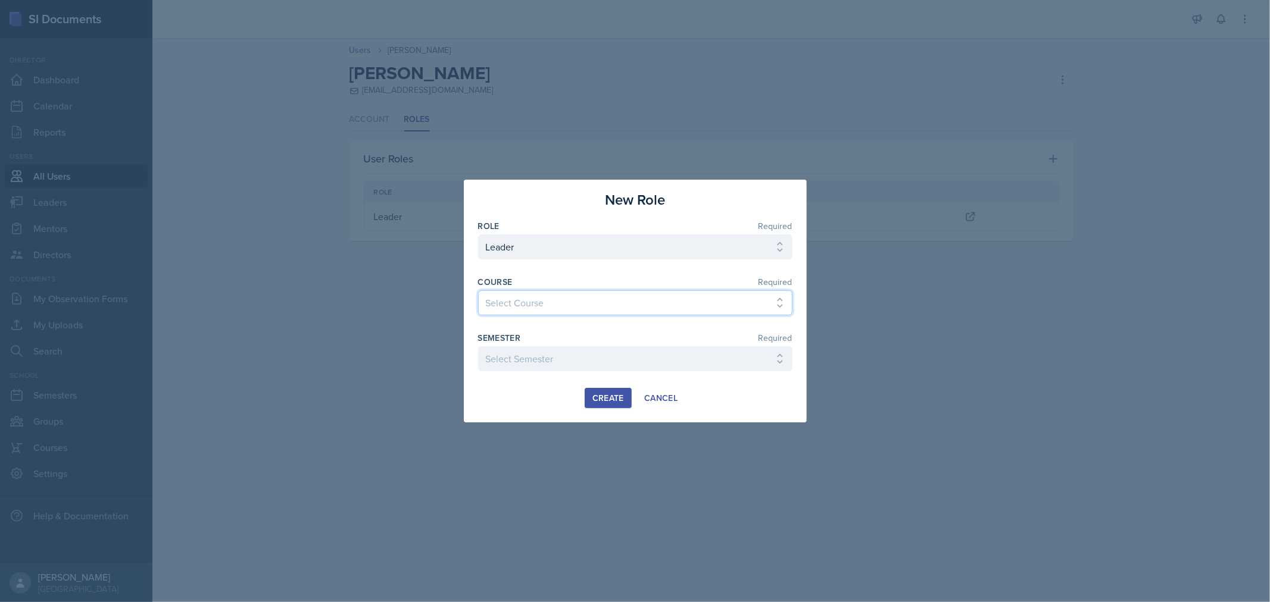
click at [695, 298] on select "Select Course ACC 2301 ART 1301 ART 1302 ART 1310 BIOL 1301 BIOL 1302 BIOL 1310…" at bounding box center [635, 302] width 314 height 25
select select "1533e435-e0aa-45a5-aa15-47b6ea268a05"
click at [478, 290] on select "Select Course ACC 2301 ART 1301 ART 1302 ART 1310 BIOL 1301 BIOL 1302 BIOL 1310…" at bounding box center [635, 302] width 314 height 25
click at [638, 359] on select "Select Semester FALL 2025 Summer II 2025 Summer I 2025 Spring 2025 Fall 2024 Su…" at bounding box center [635, 358] width 314 height 25
select select "0924c876-6fa7-4296-b593-7db6428ef465"
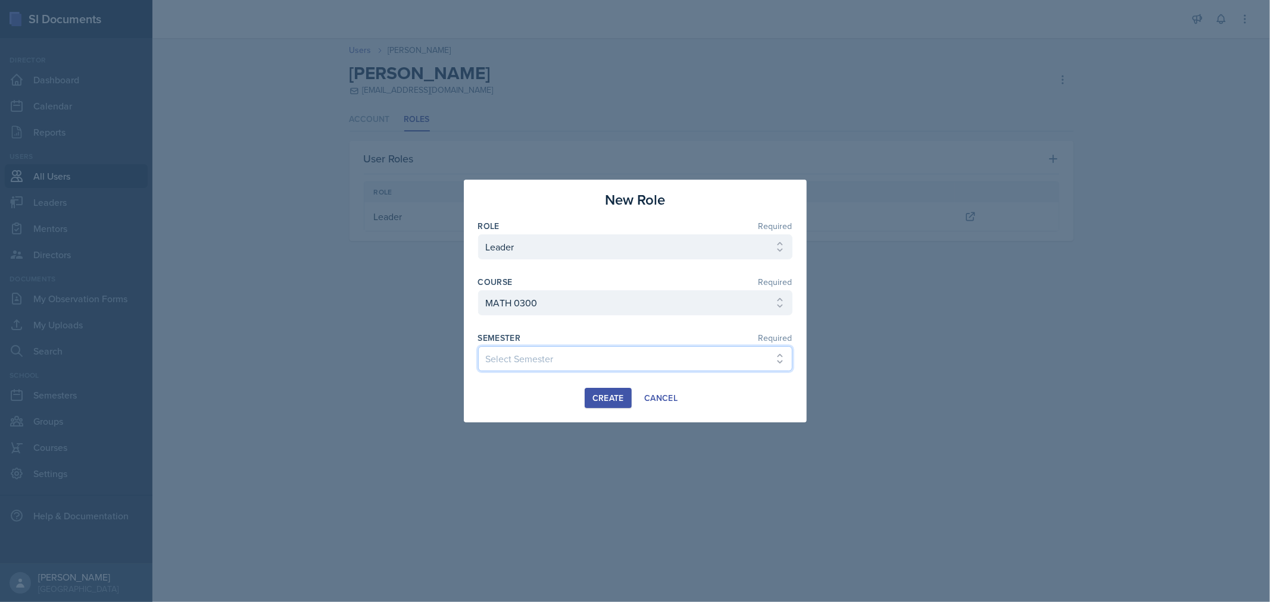
click at [478, 346] on select "Select Semester FALL 2025 Summer II 2025 Summer I 2025 Spring 2025 Fall 2024 Su…" at bounding box center [635, 358] width 314 height 25
click at [613, 396] on div "Create" at bounding box center [608, 398] width 32 height 10
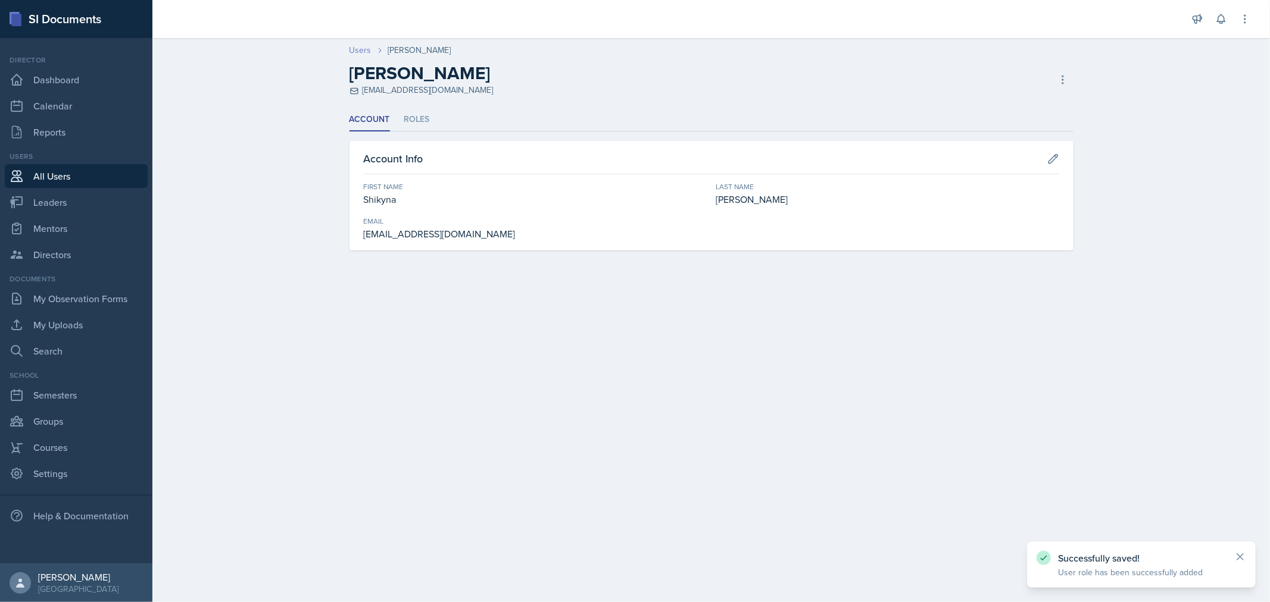
click at [366, 48] on link "Users" at bounding box center [360, 50] width 22 height 13
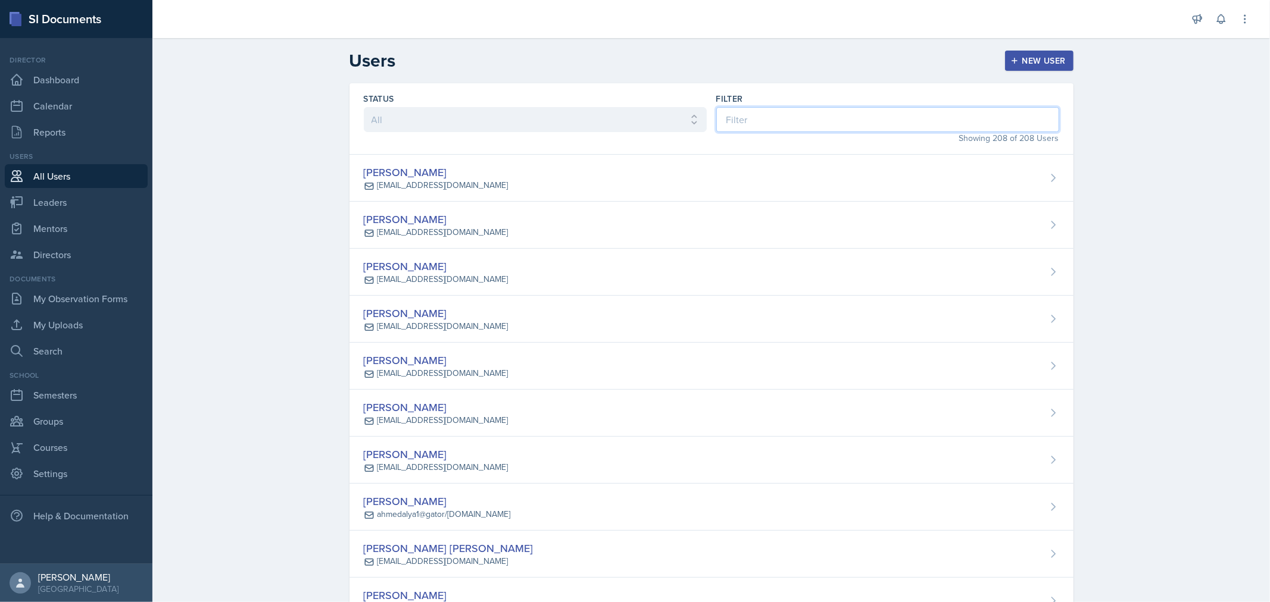
click at [751, 117] on input at bounding box center [887, 119] width 343 height 25
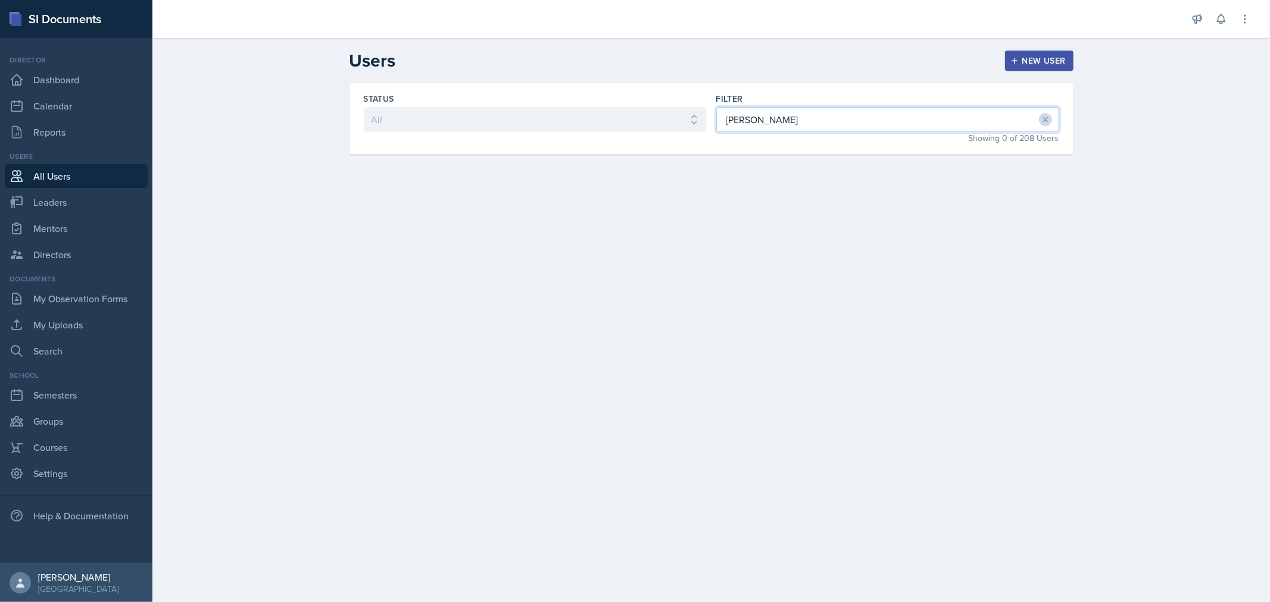
type input "[PERSON_NAME]"
click at [1042, 68] on button "New User" at bounding box center [1039, 61] width 68 height 20
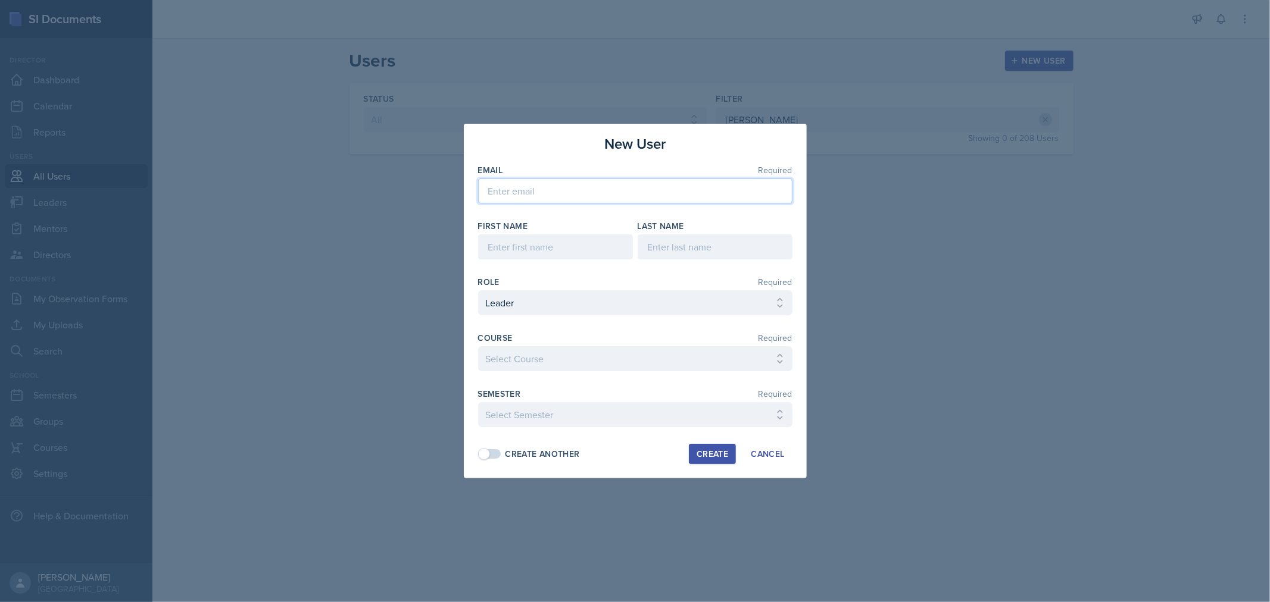
click at [576, 195] on input "email" at bounding box center [635, 191] width 314 height 25
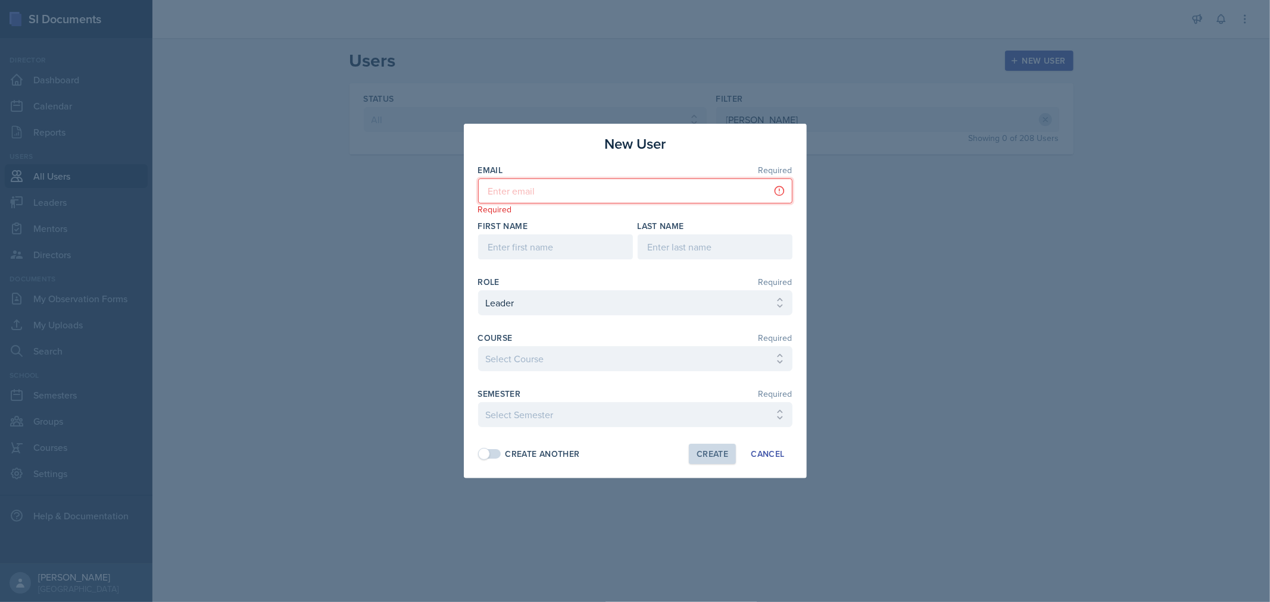
click at [504, 187] on input "email" at bounding box center [635, 191] width 314 height 25
paste input "[EMAIL_ADDRESS][DOMAIN_NAME]"
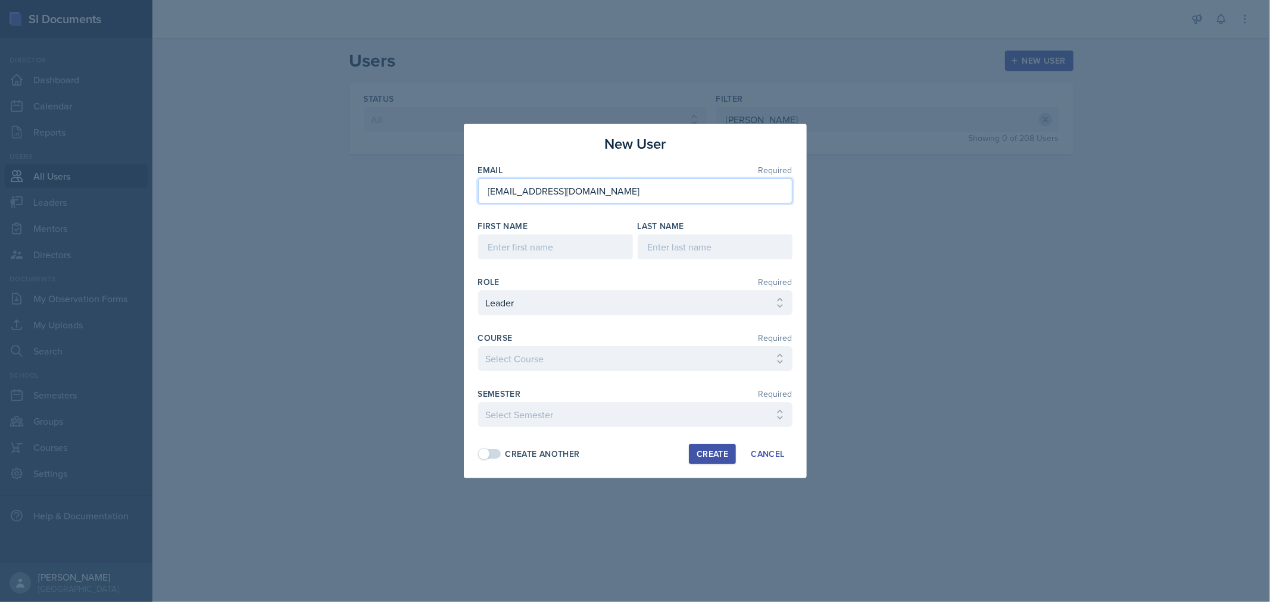
type input "[EMAIL_ADDRESS][DOMAIN_NAME]"
click at [546, 258] on input at bounding box center [555, 247] width 155 height 25
type input "[PERSON_NAME]"
click at [585, 358] on select "Select Course ACC 2301 ART 1301 ART 1302 ART 1310 BIOL 1301 BIOL 1302 BIOL 1310…" at bounding box center [635, 358] width 314 height 25
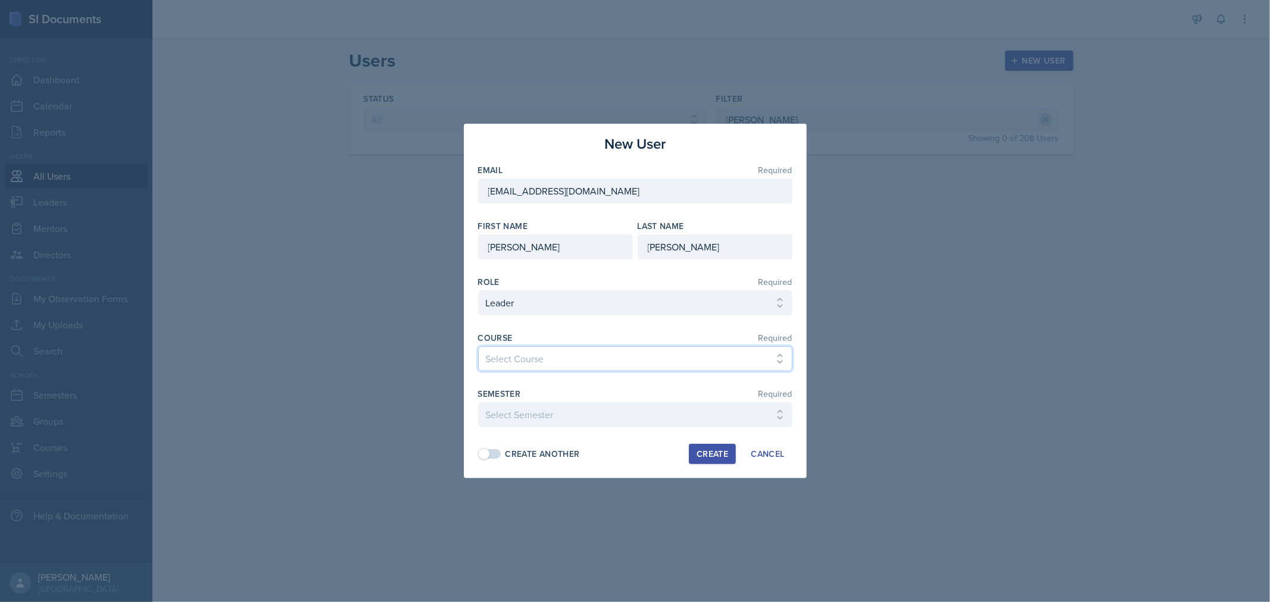
select select "3a3a1199-bb57-4404-b888-08b316082259"
click at [478, 346] on select "Select Course ACC 2301 ART 1301 ART 1302 ART 1310 BIOL 1301 BIOL 1302 BIOL 1310…" at bounding box center [635, 358] width 314 height 25
click at [580, 418] on select "Select Semester FALL 2025 Summer II 2025 Summer I 2025 Spring 2025 Fall 2024 Su…" at bounding box center [635, 414] width 314 height 25
select select "0924c876-6fa7-4296-b593-7db6428ef465"
click at [478, 402] on select "Select Semester FALL 2025 Summer II 2025 Summer I 2025 Spring 2025 Fall 2024 Su…" at bounding box center [635, 414] width 314 height 25
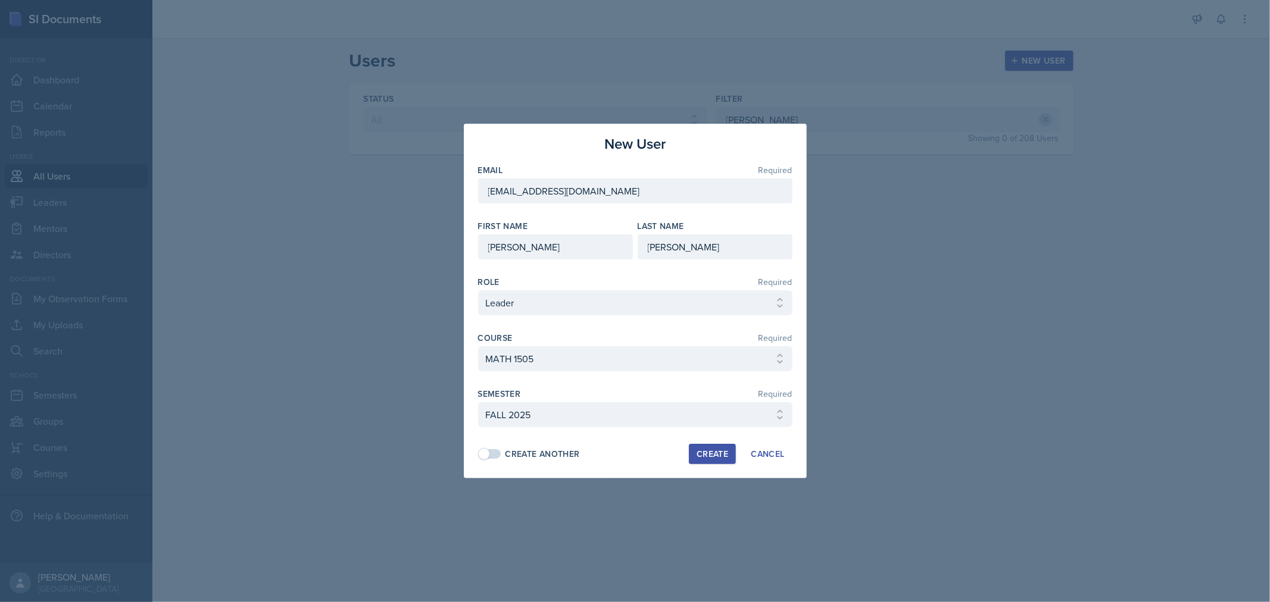
click at [543, 457] on div "Create Another" at bounding box center [542, 454] width 74 height 13
click at [717, 451] on div "Create" at bounding box center [712, 454] width 32 height 10
select select
click at [530, 196] on input "email" at bounding box center [635, 191] width 314 height 25
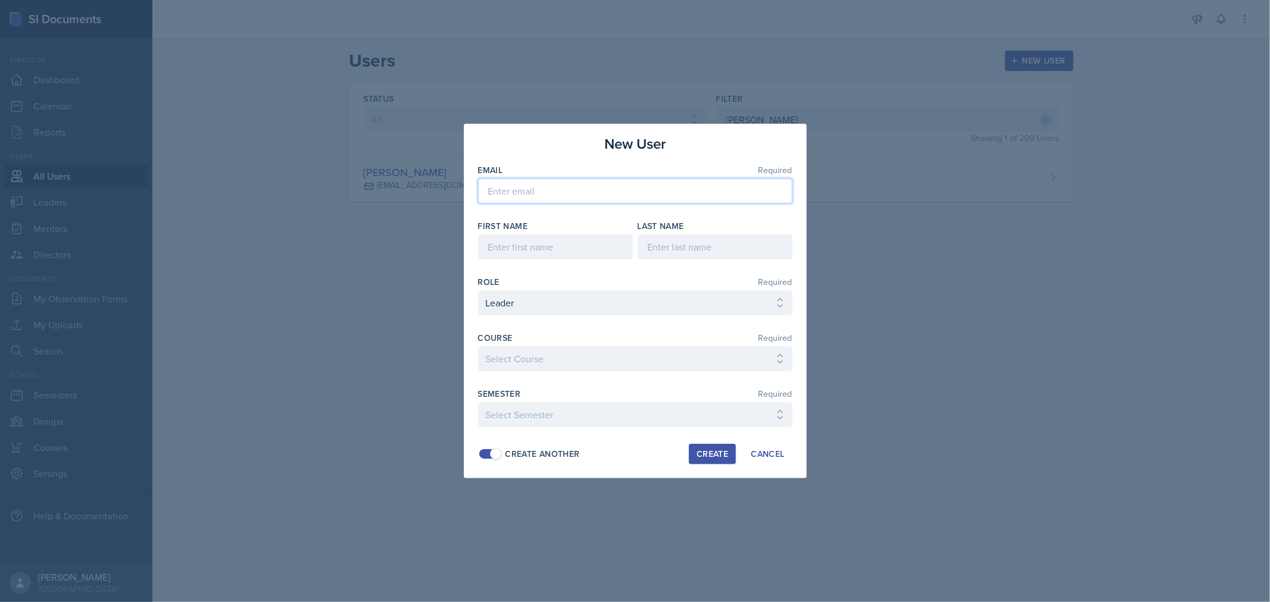
paste input "[EMAIL_ADDRESS][DOMAIN_NAME]"
type input "[EMAIL_ADDRESS][DOMAIN_NAME]"
click at [551, 252] on input at bounding box center [555, 247] width 155 height 25
type input "[PERSON_NAME]"
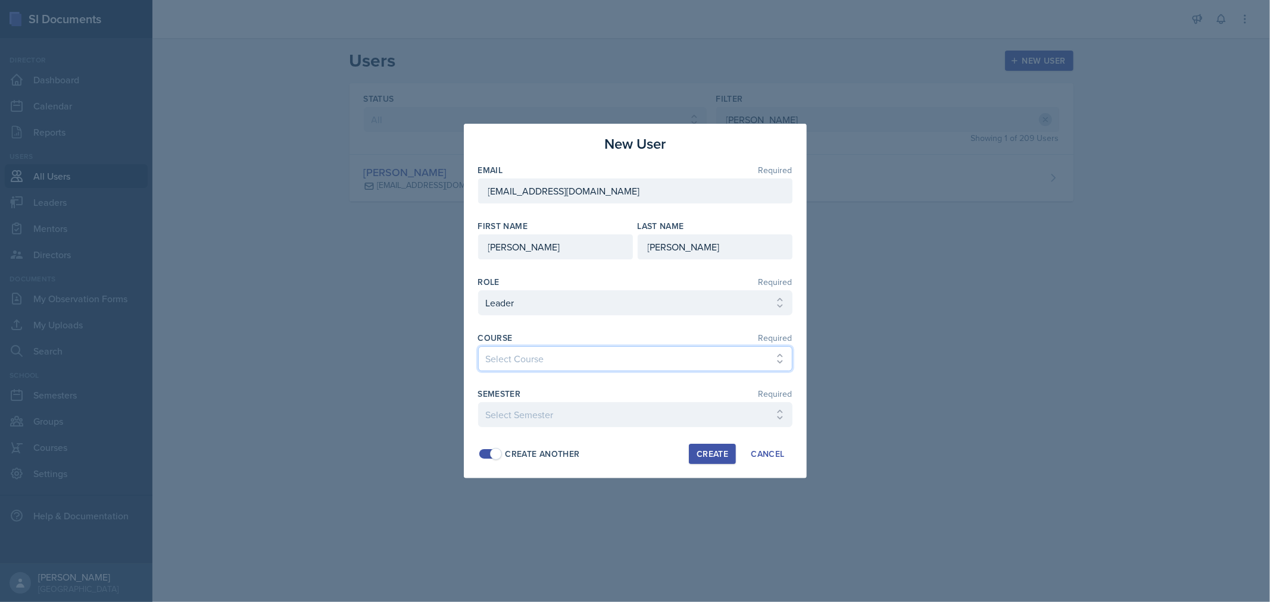
click at [646, 358] on select "Select Course ACC 2301 ART 1301 ART 1302 ART 1310 BIOL 1301 BIOL 1302 BIOL 1310…" at bounding box center [635, 358] width 314 height 25
select select "31b9ddcd-1b0f-4369-9c18-b06cc83889ef"
click at [478, 346] on select "Select Course ACC 2301 ART 1301 ART 1302 ART 1310 BIOL 1301 BIOL 1302 BIOL 1310…" at bounding box center [635, 358] width 314 height 25
click at [673, 414] on select "Select Semester FALL 2025 Summer II 2025 Summer I 2025 Spring 2025 Fall 2024 Su…" at bounding box center [635, 414] width 314 height 25
select select "bdbdfbaf-c718-4aa5-b012-4cb80b46367a"
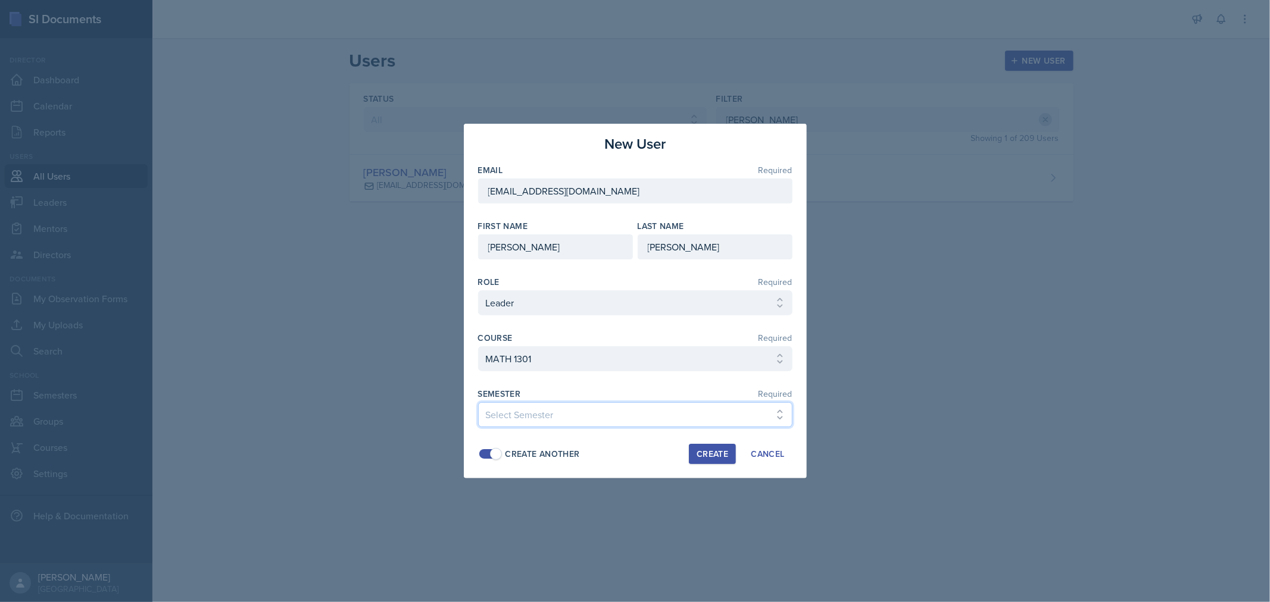
click at [478, 402] on select "Select Semester FALL 2025 Summer II 2025 Summer I 2025 Spring 2025 Fall 2024 Su…" at bounding box center [635, 414] width 314 height 25
click at [579, 70] on div at bounding box center [635, 301] width 1270 height 602
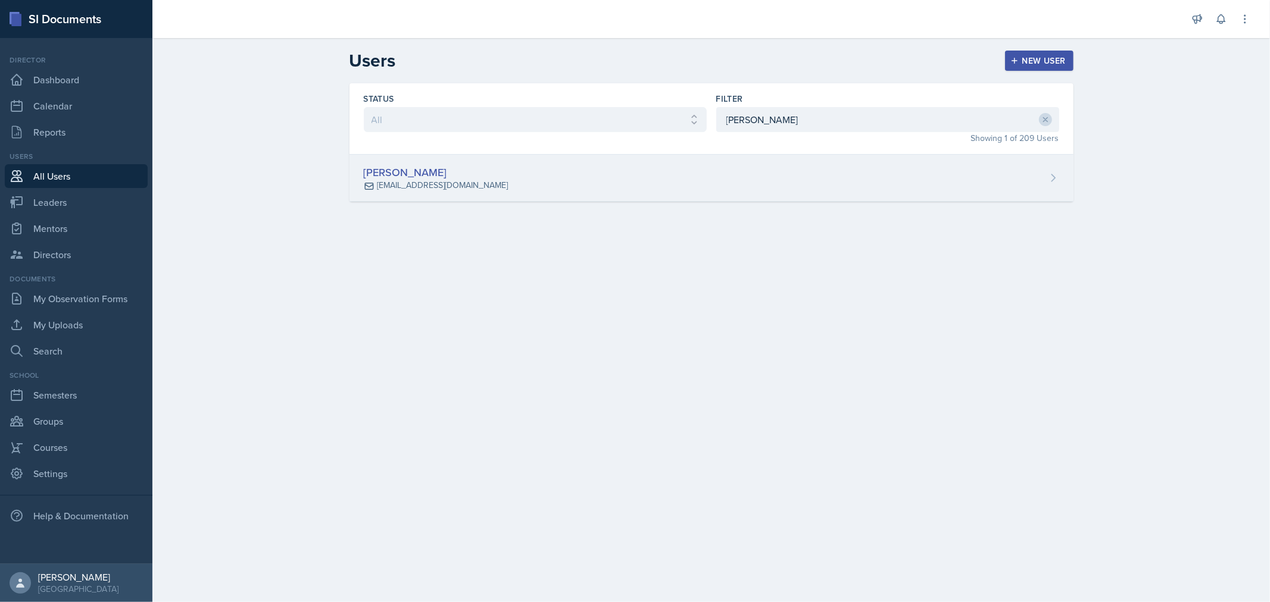
click at [673, 171] on div "[PERSON_NAME] [EMAIL_ADDRESS][DOMAIN_NAME]" at bounding box center [711, 178] width 724 height 47
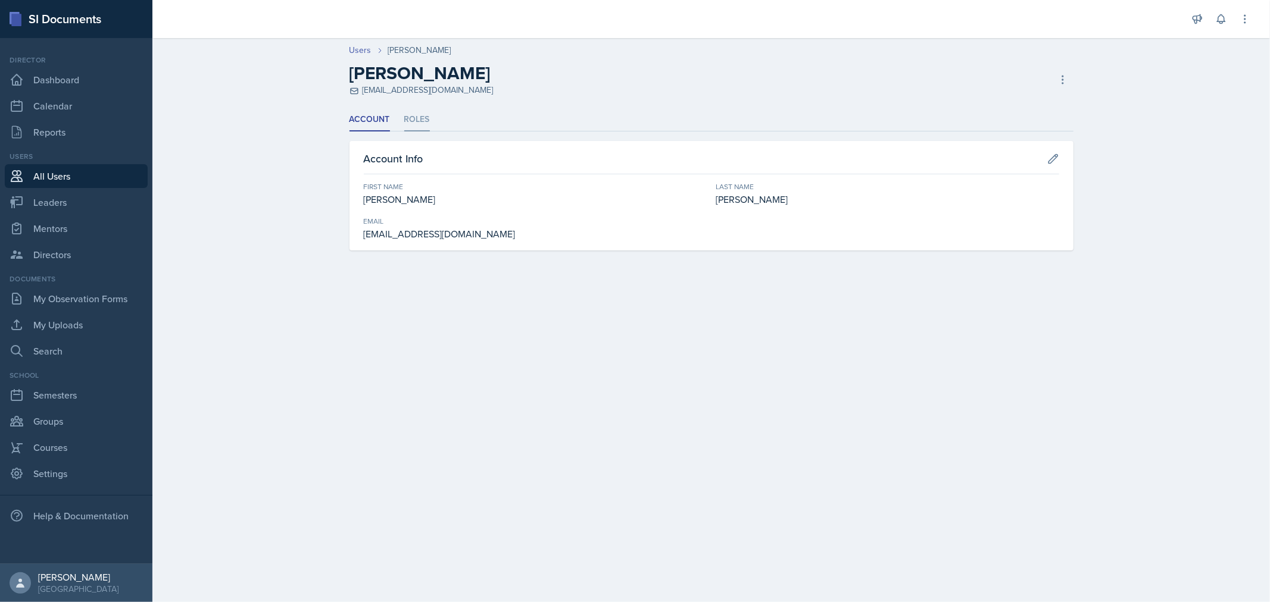
click at [413, 117] on li "Roles" at bounding box center [417, 119] width 26 height 23
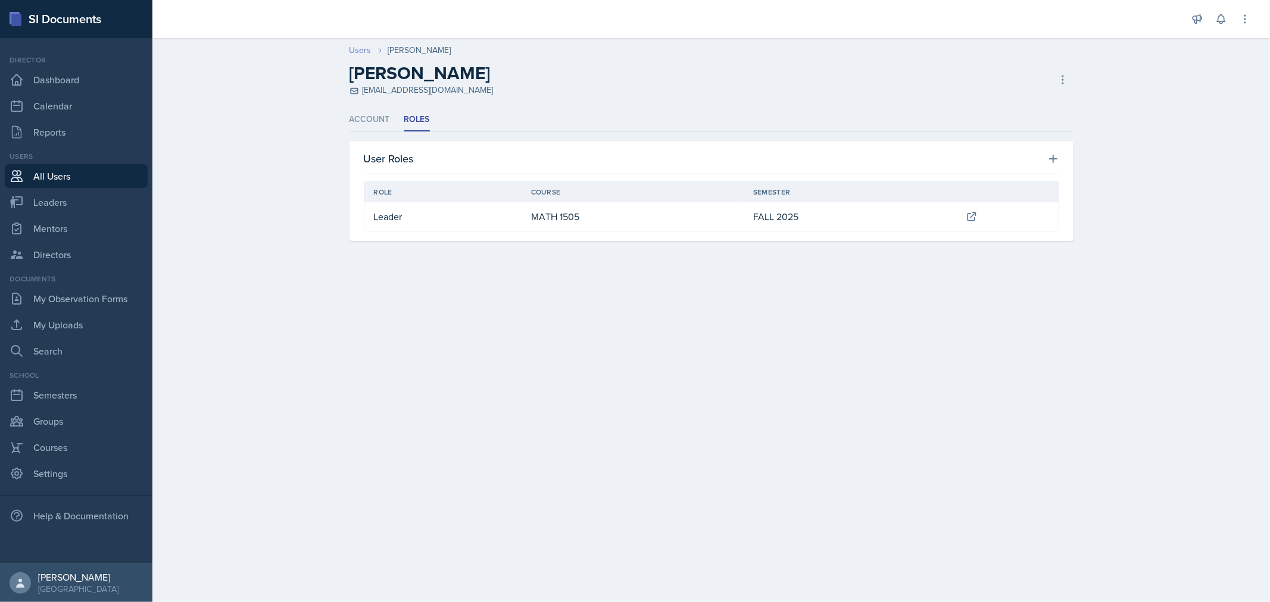
click at [358, 51] on link "Users" at bounding box center [360, 50] width 22 height 13
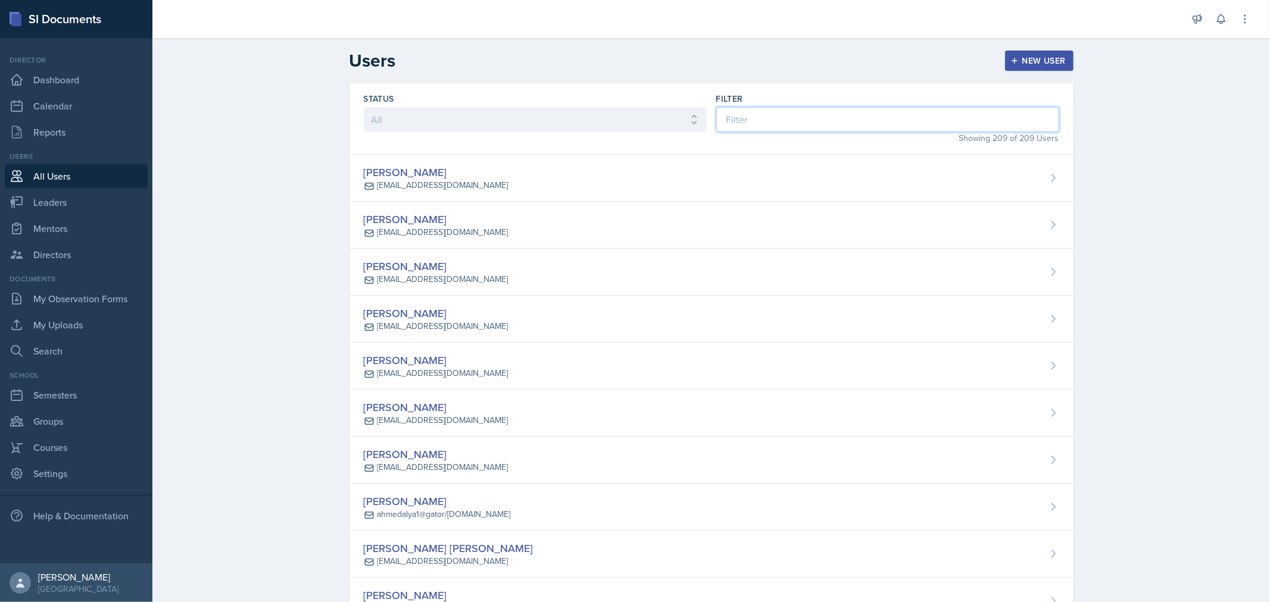
click at [824, 115] on input at bounding box center [887, 119] width 343 height 25
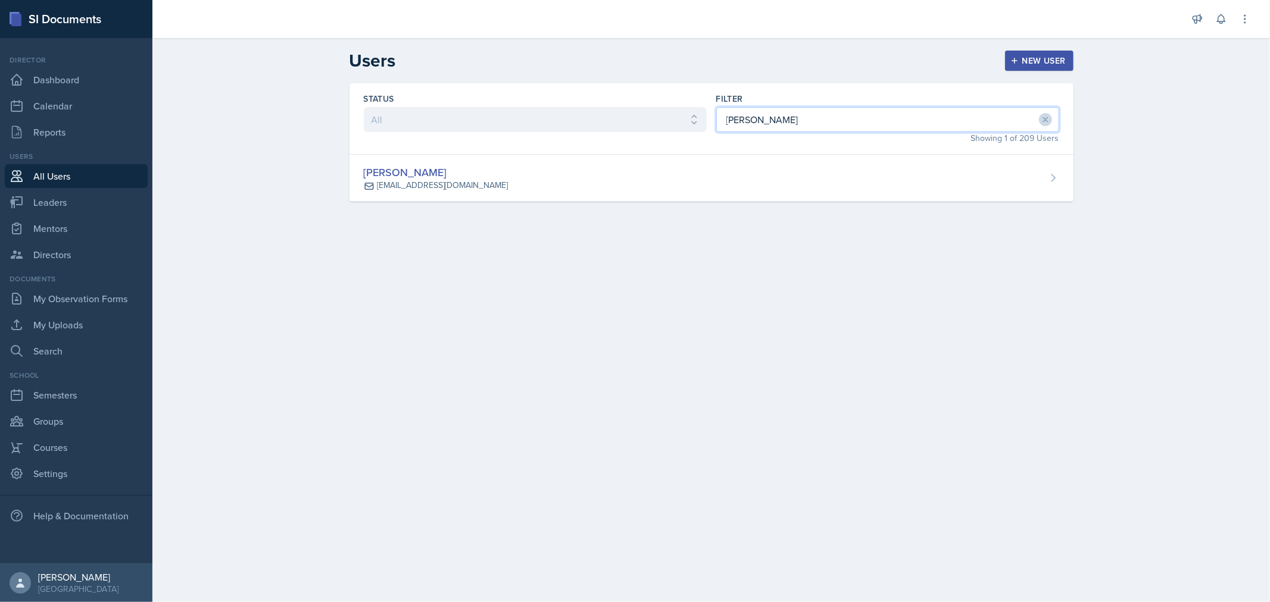
type input "[PERSON_NAME]"
click at [1027, 58] on div "New User" at bounding box center [1039, 61] width 53 height 10
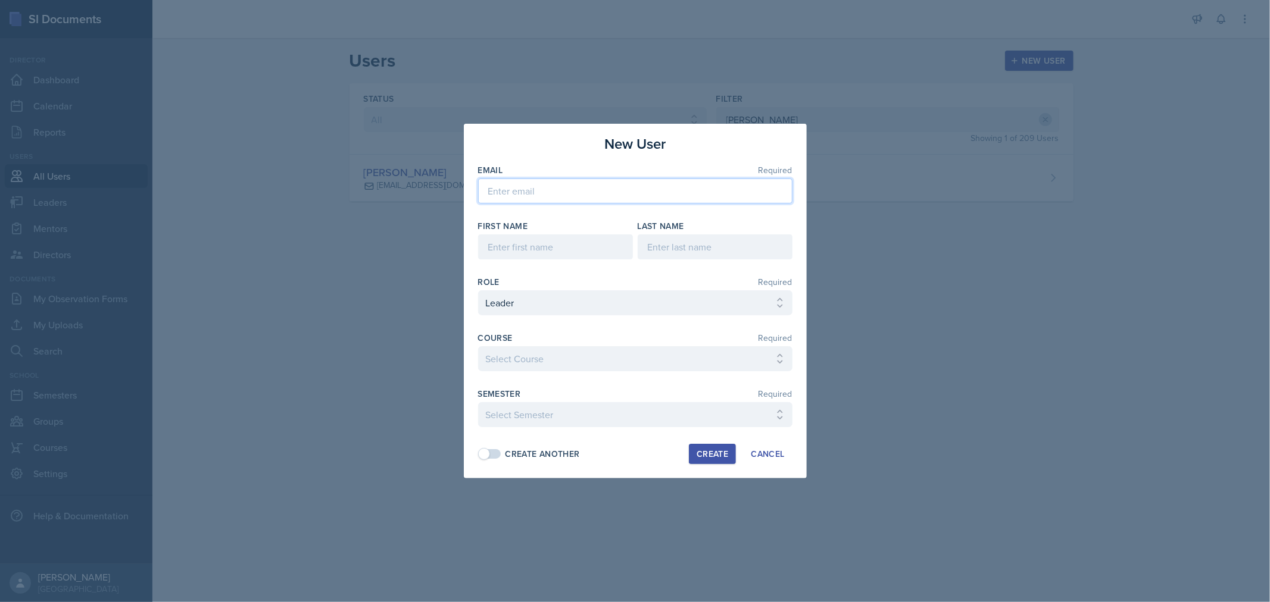
click at [546, 196] on input "email" at bounding box center [635, 191] width 314 height 25
paste input "[EMAIL_ADDRESS][DOMAIN_NAME]"
type input "[EMAIL_ADDRESS][DOMAIN_NAME]"
click at [542, 247] on input at bounding box center [555, 247] width 155 height 25
type input "[PERSON_NAME]"
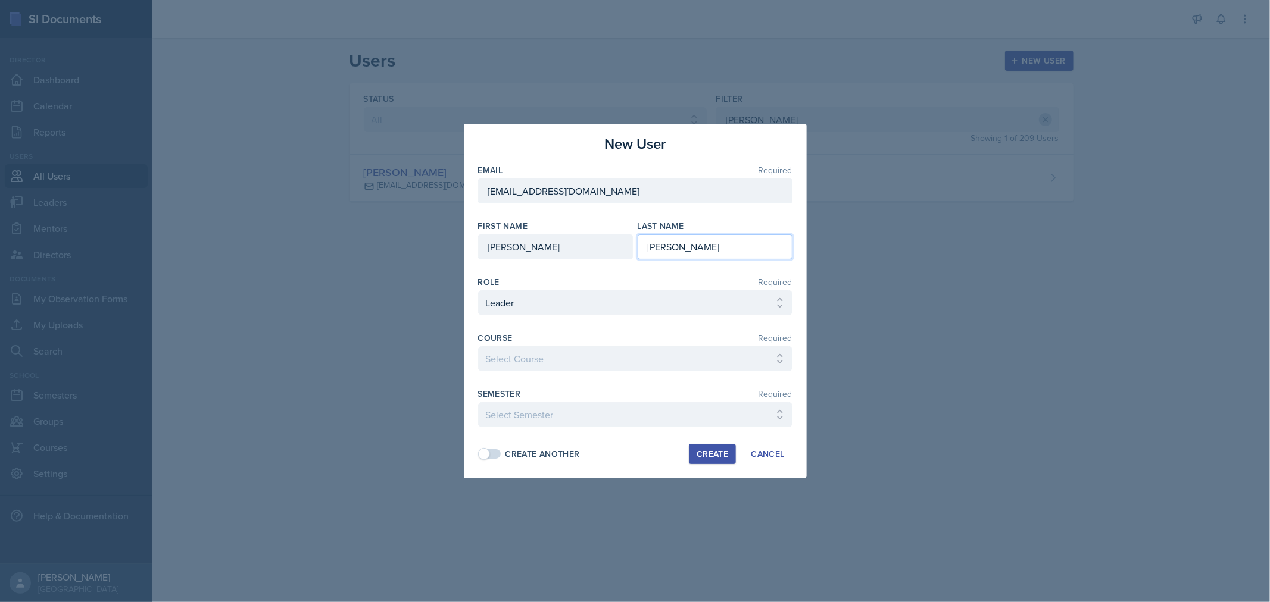
type input "[PERSON_NAME]"
click at [664, 357] on select "Select Course ACC 2301 ART 1301 ART 1302 ART 1310 BIOL 1301 BIOL 1302 BIOL 1310…" at bounding box center [635, 358] width 314 height 25
select select "31b9ddcd-1b0f-4369-9c18-b06cc83889ef"
click at [478, 346] on select "Select Course ACC 2301 ART 1301 ART 1302 ART 1310 BIOL 1301 BIOL 1302 BIOL 1310…" at bounding box center [635, 358] width 314 height 25
click at [620, 414] on select "Select Semester FALL 2025 Summer II 2025 Summer I 2025 Spring 2025 Fall 2024 Su…" at bounding box center [635, 414] width 314 height 25
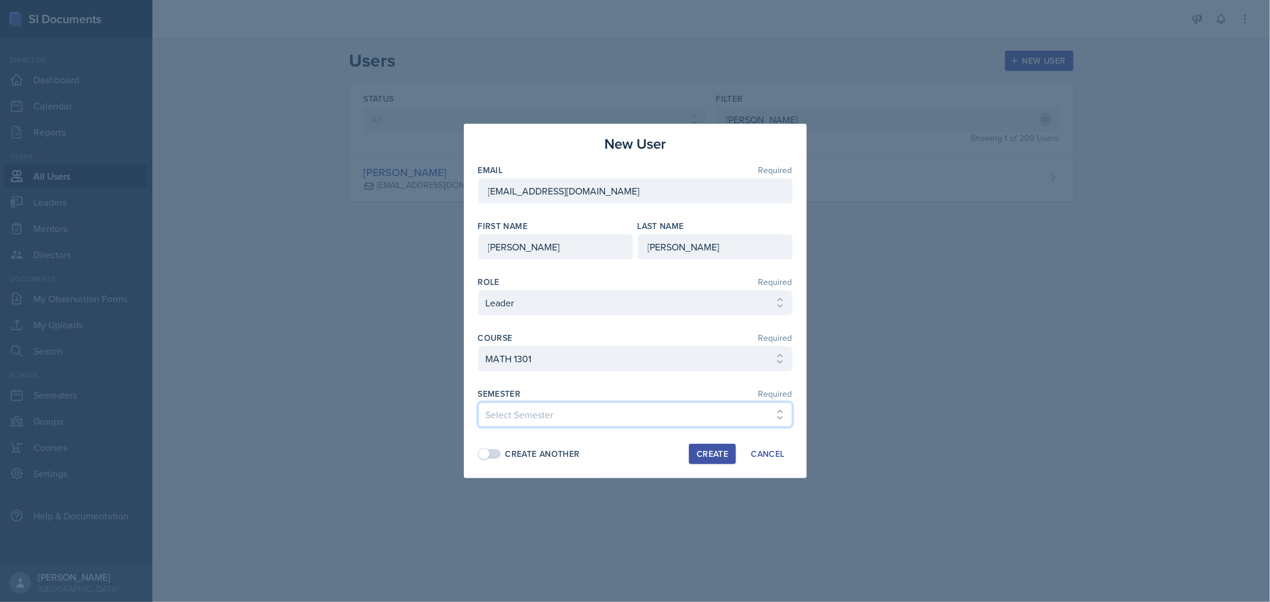
select select "0924c876-6fa7-4296-b593-7db6428ef465"
click at [478, 402] on select "Select Semester FALL 2025 Summer II 2025 Summer I 2025 Spring 2025 Fall 2024 Su…" at bounding box center [635, 414] width 314 height 25
click at [521, 451] on div "Create Another" at bounding box center [542, 454] width 74 height 13
click at [720, 447] on button "Create" at bounding box center [712, 454] width 47 height 20
select select
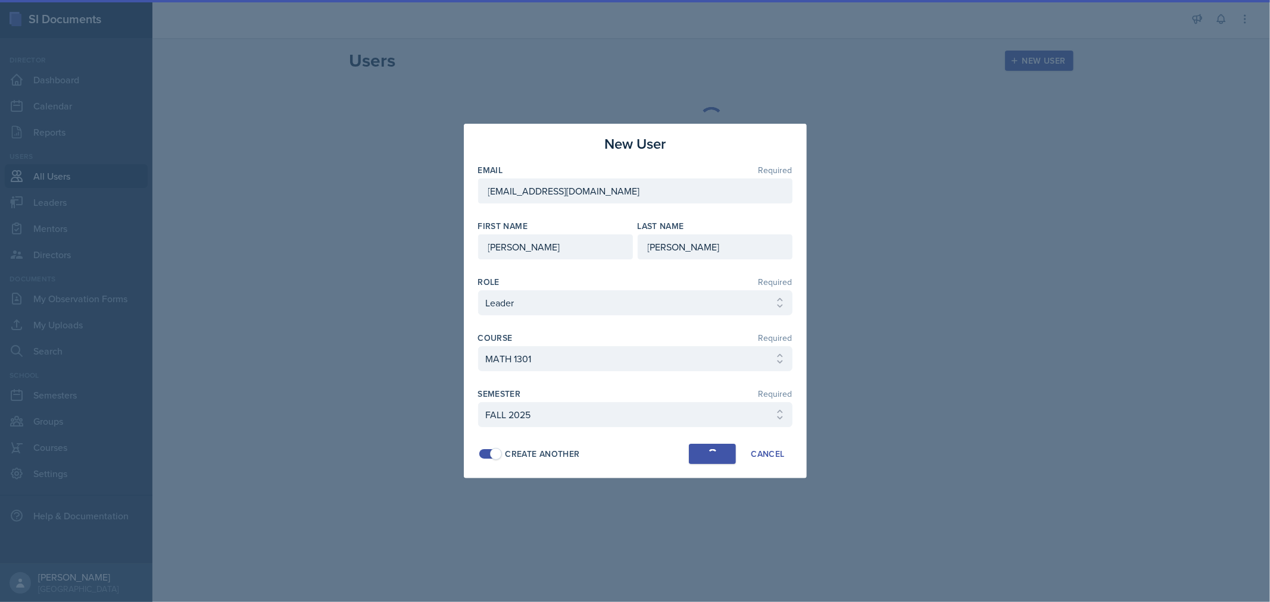
select select
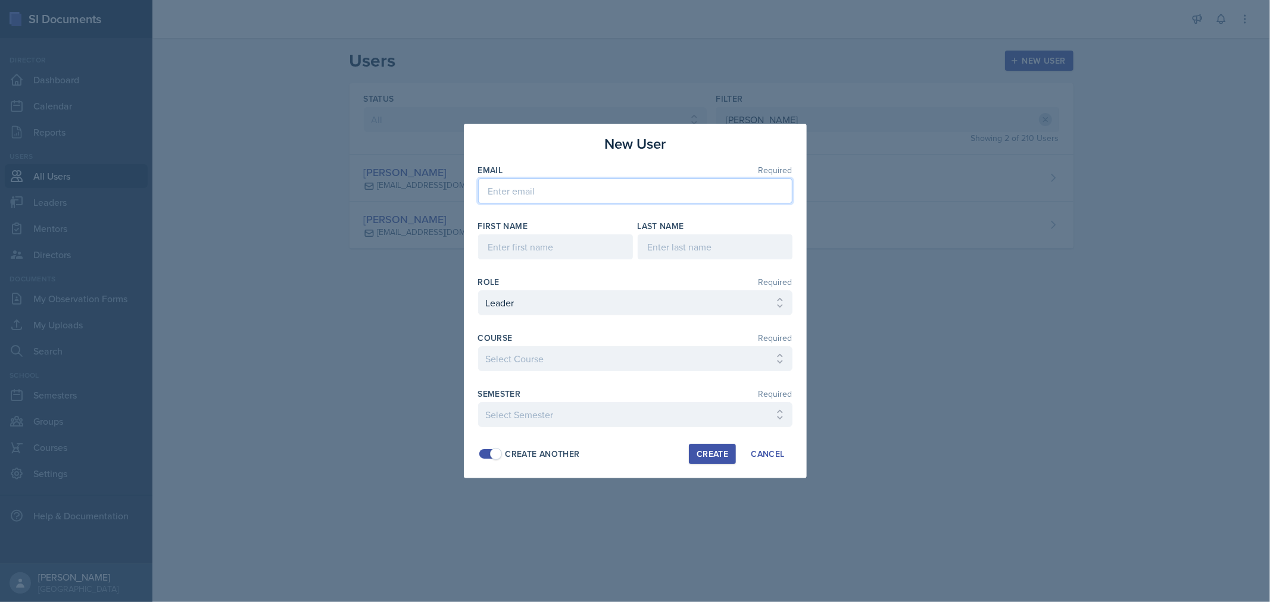
click at [504, 195] on input "email" at bounding box center [635, 191] width 314 height 25
paste input "[EMAIL_ADDRESS][DOMAIN_NAME]"
type input "[EMAIL_ADDRESS][DOMAIN_NAME]"
click at [607, 254] on input at bounding box center [555, 247] width 155 height 25
type input "[PERSON_NAME]"
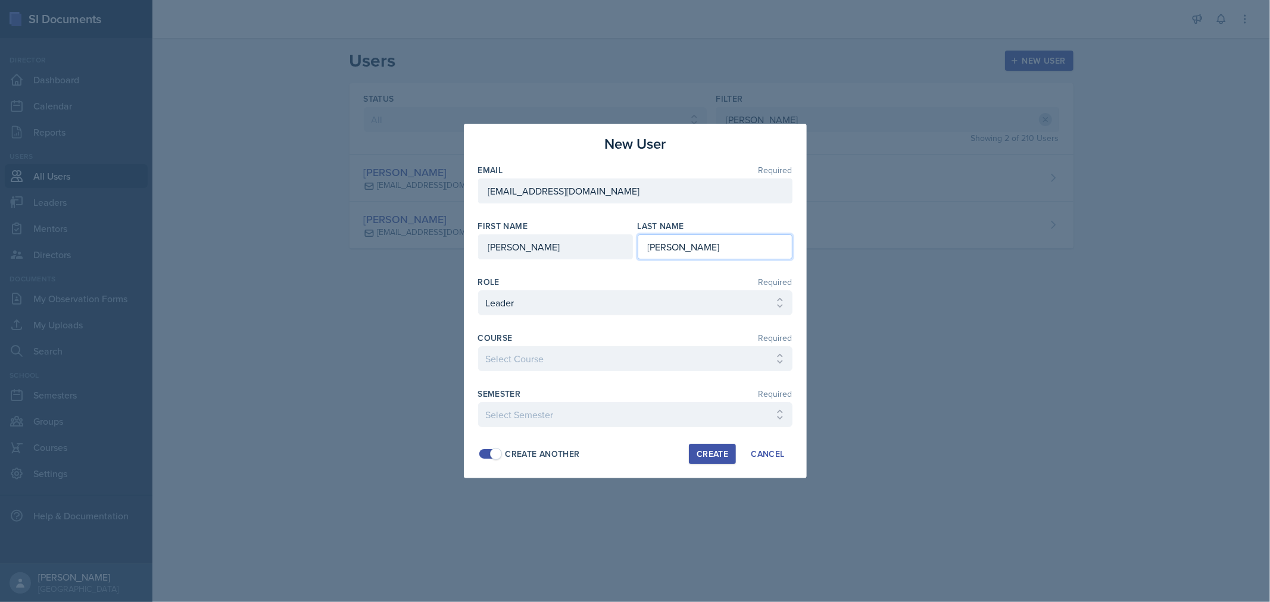
type input "[PERSON_NAME]"
click at [652, 364] on select "Select Course ACC 2301 ART 1301 ART 1302 ART 1310 BIOL 1301 BIOL 1302 BIOL 1310…" at bounding box center [635, 358] width 314 height 25
select select "74435188-c76b-427e-81c4-b8ff91479972"
click at [478, 346] on select "Select Course ACC 2301 ART 1301 ART 1302 ART 1310 BIOL 1301 BIOL 1302 BIOL 1310…" at bounding box center [635, 358] width 314 height 25
click at [621, 419] on select "Select Semester FALL 2025 Summer II 2025 Summer I 2025 Spring 2025 Fall 2024 Su…" at bounding box center [635, 414] width 314 height 25
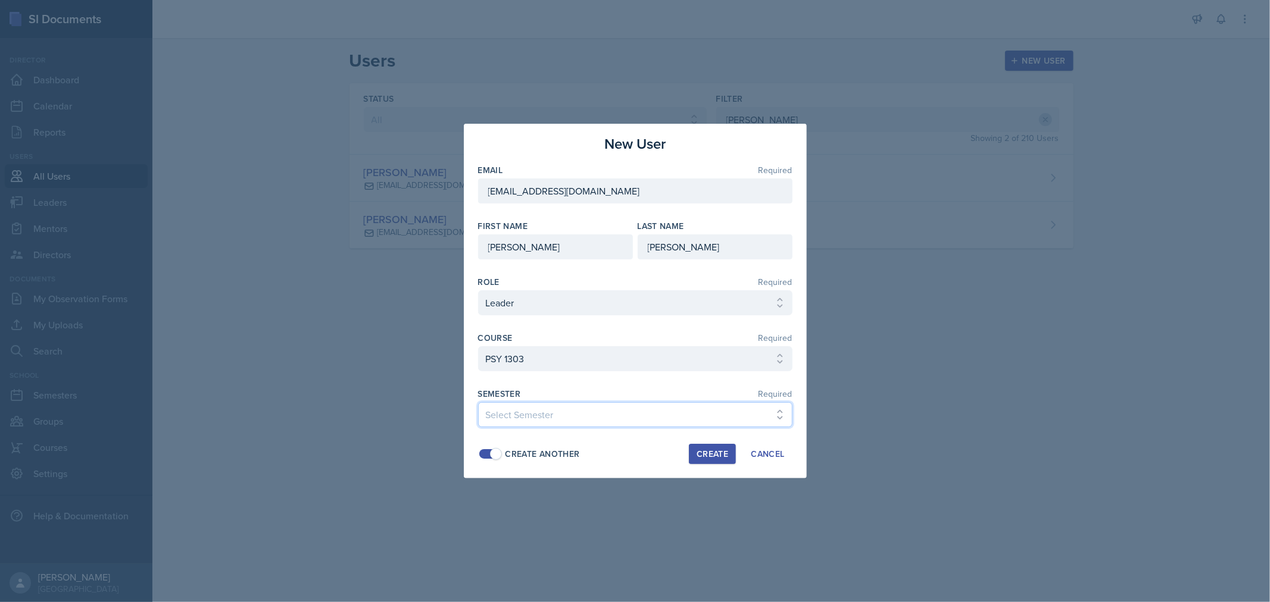
select select "0924c876-6fa7-4296-b593-7db6428ef465"
click at [478, 402] on select "Select Semester FALL 2025 Summer II 2025 Summer I 2025 Spring 2025 Fall 2024 Su…" at bounding box center [635, 414] width 314 height 25
click at [526, 455] on div "Create Another" at bounding box center [542, 454] width 74 height 13
click at [704, 457] on div "Create" at bounding box center [712, 454] width 32 height 10
select select
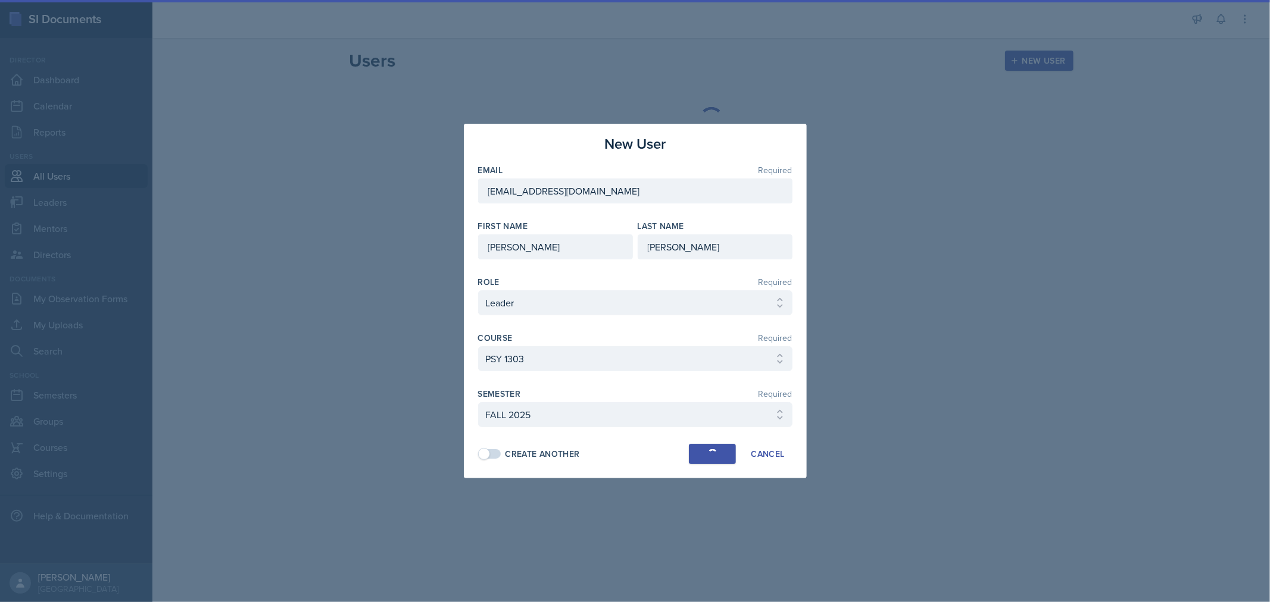
select select
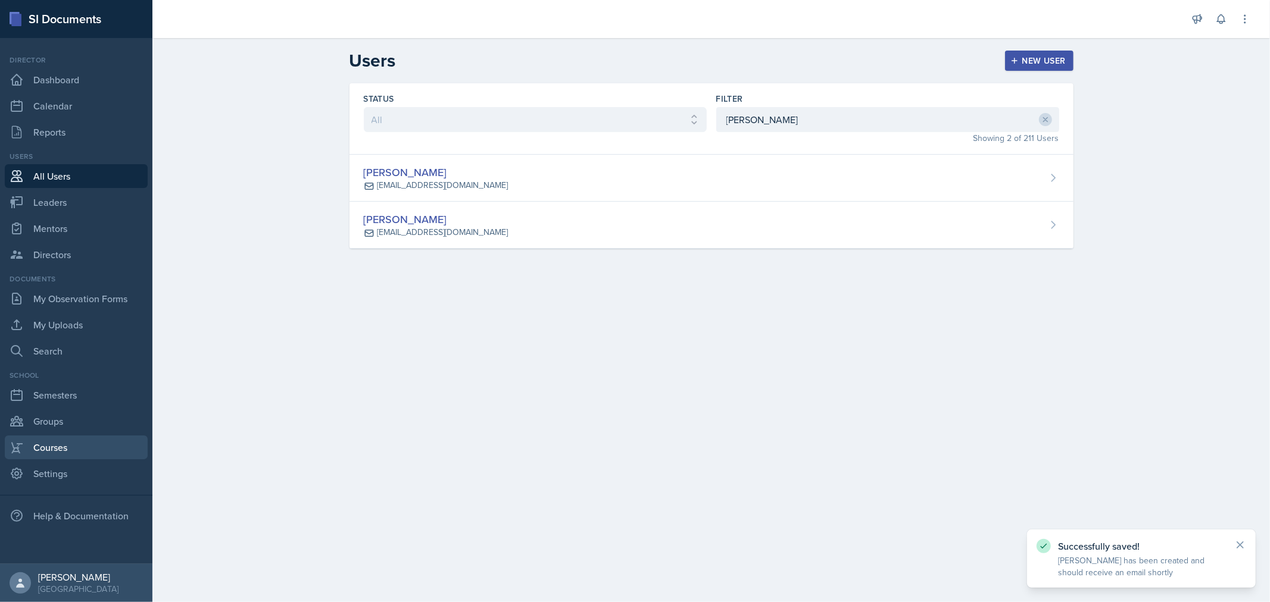
click at [44, 451] on link "Courses" at bounding box center [76, 448] width 143 height 24
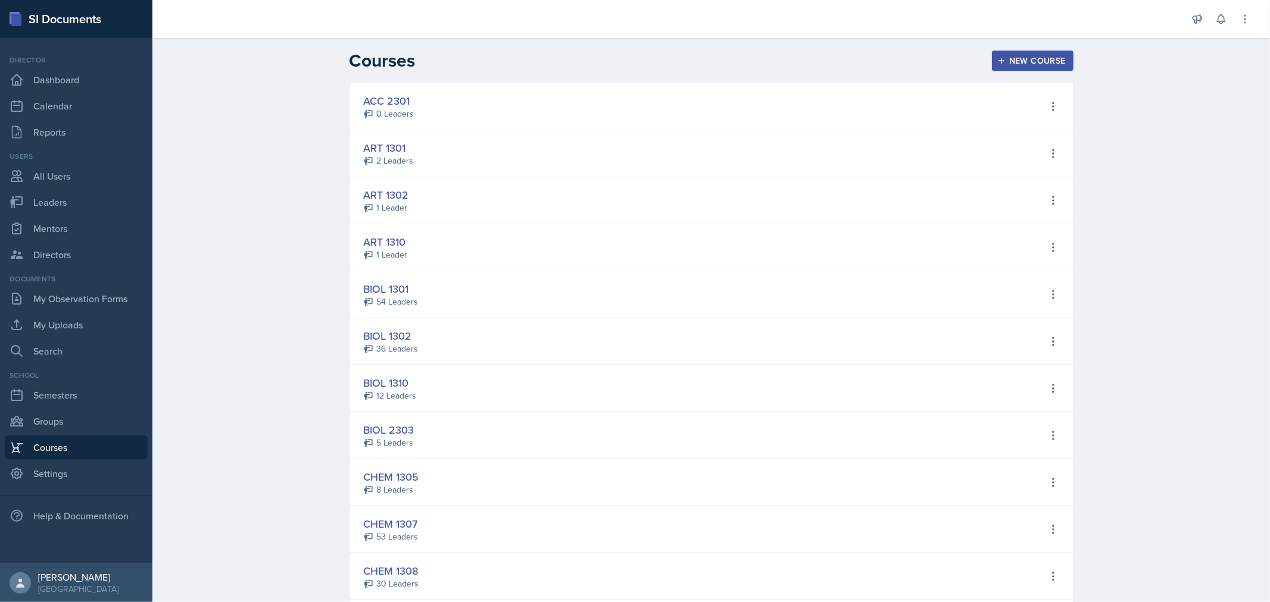
click at [1011, 56] on div "New Course" at bounding box center [1032, 61] width 66 height 10
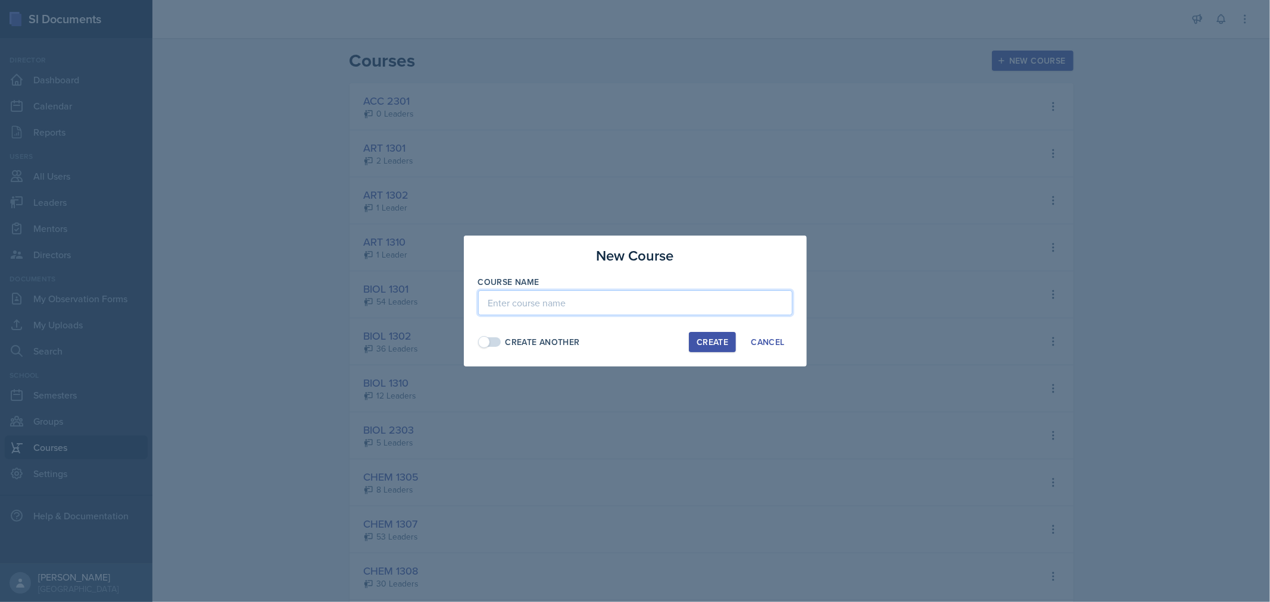
click at [542, 305] on input at bounding box center [635, 302] width 314 height 25
type input "PSY 1301"
click at [720, 338] on div "Create" at bounding box center [712, 343] width 32 height 10
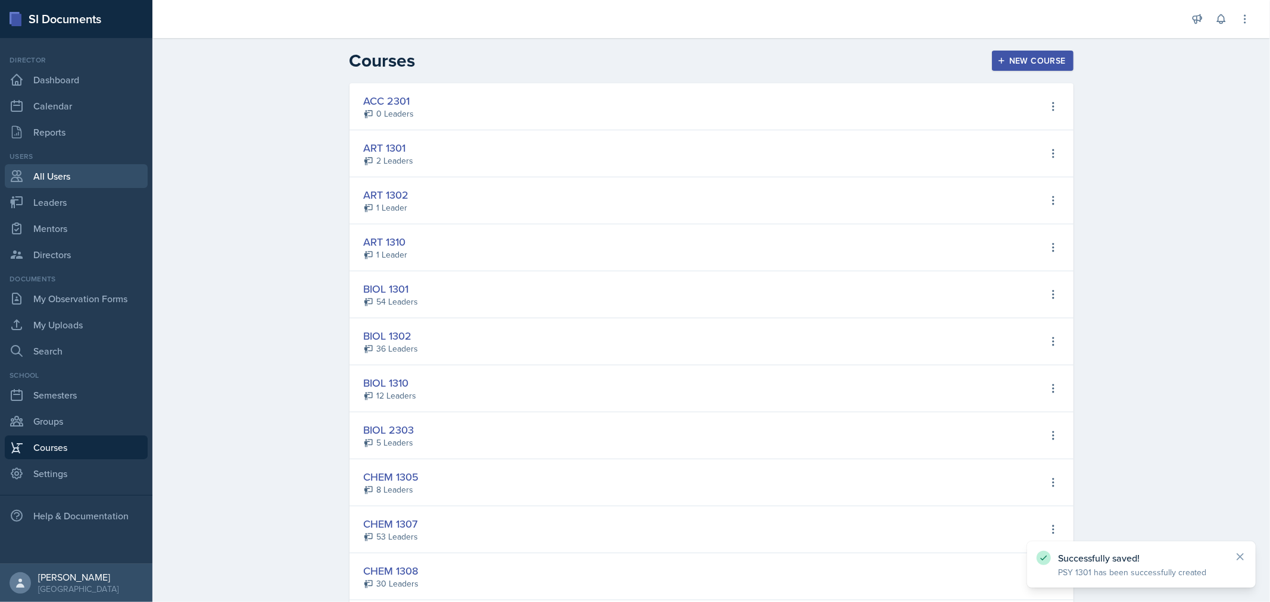
click at [46, 179] on link "All Users" at bounding box center [76, 176] width 143 height 24
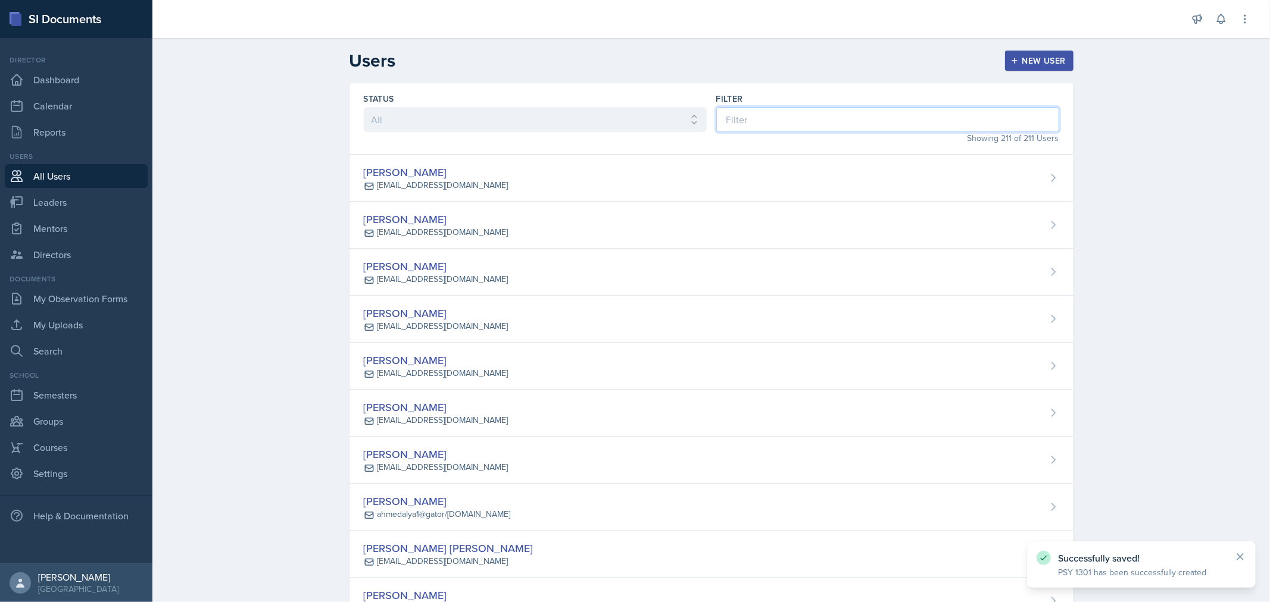
click at [742, 113] on input at bounding box center [887, 119] width 343 height 25
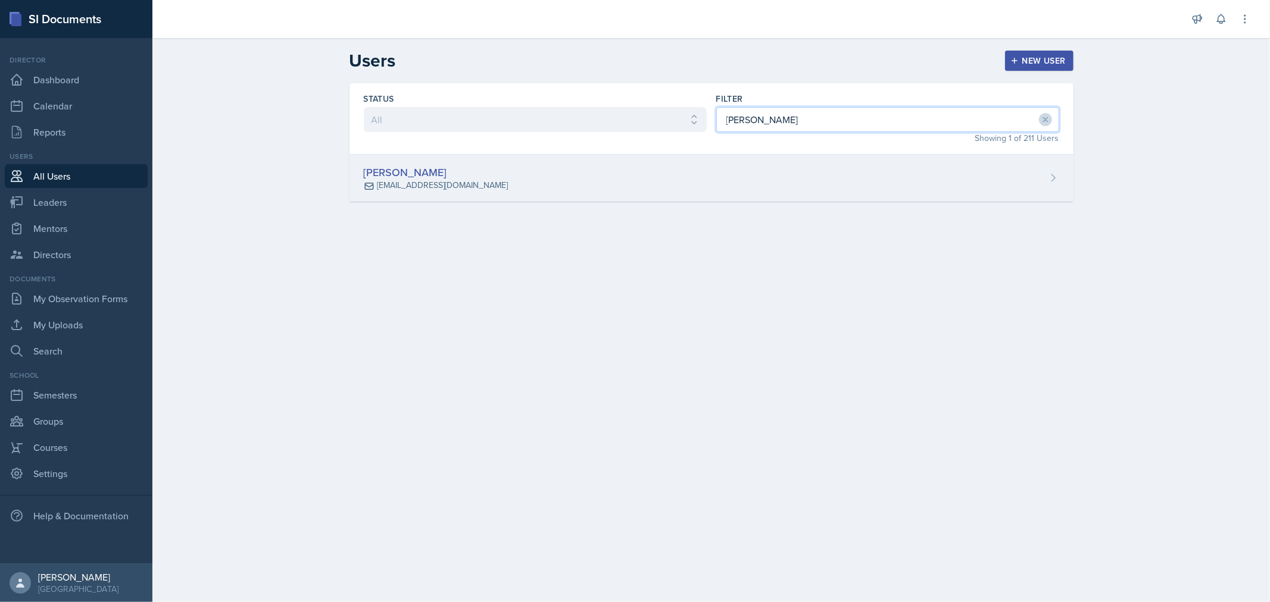
type input "[PERSON_NAME]"
click at [617, 201] on div "[PERSON_NAME] [EMAIL_ADDRESS][DOMAIN_NAME]" at bounding box center [711, 178] width 724 height 47
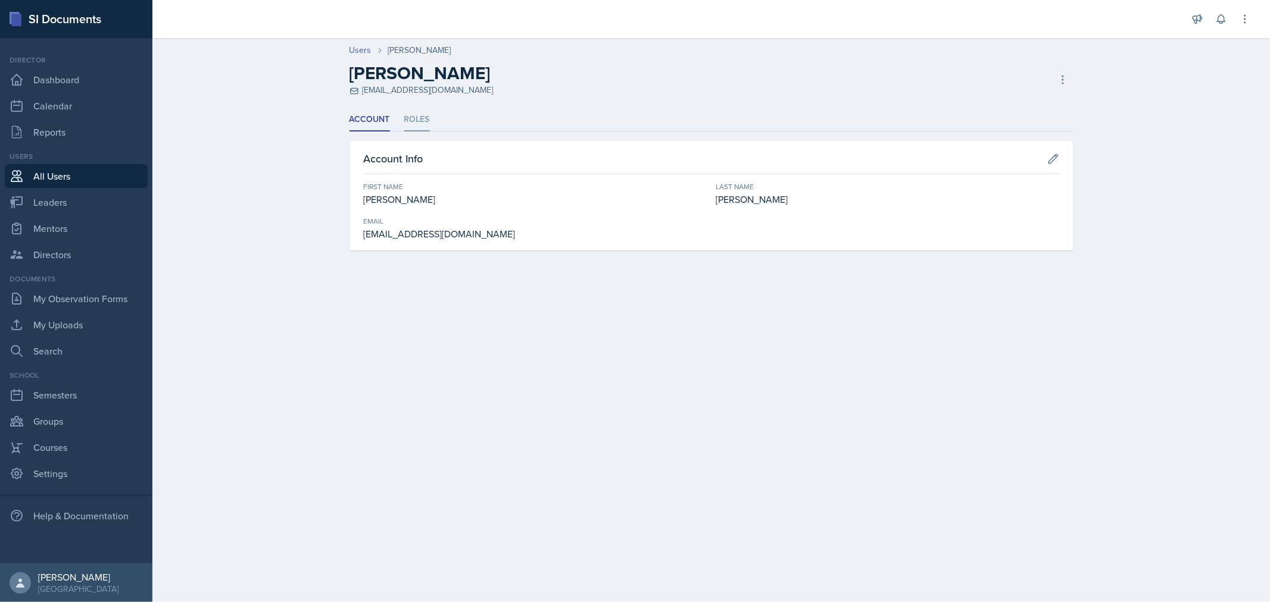
click at [417, 123] on li "Roles" at bounding box center [417, 119] width 26 height 23
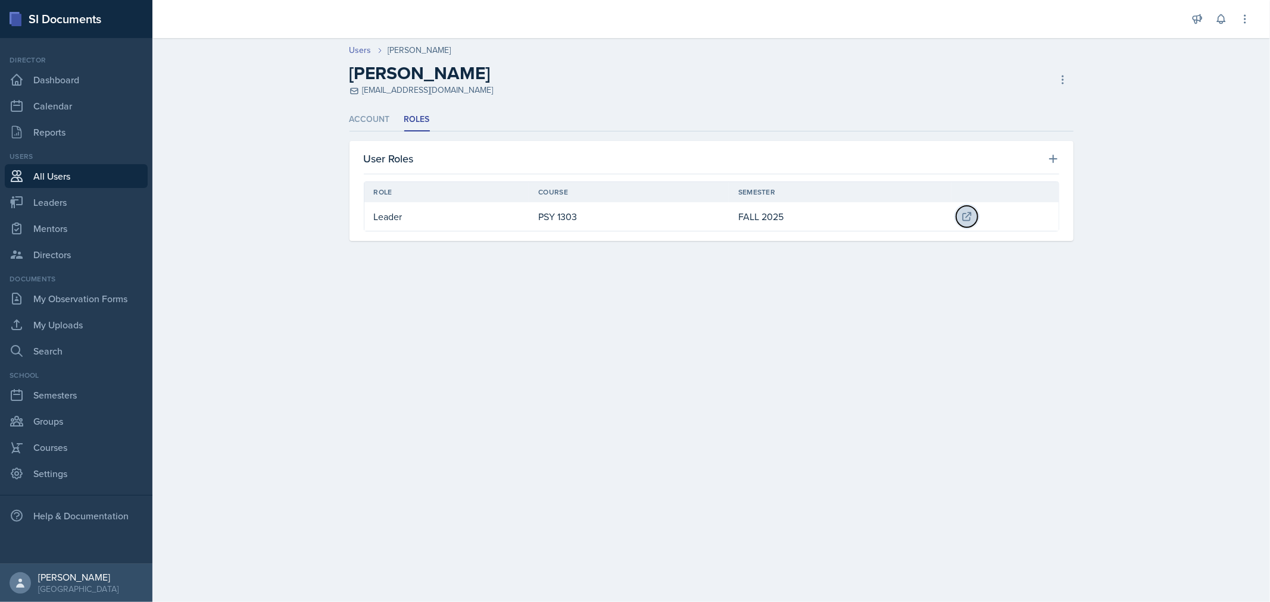
click at [973, 213] on icon at bounding box center [967, 217] width 12 height 12
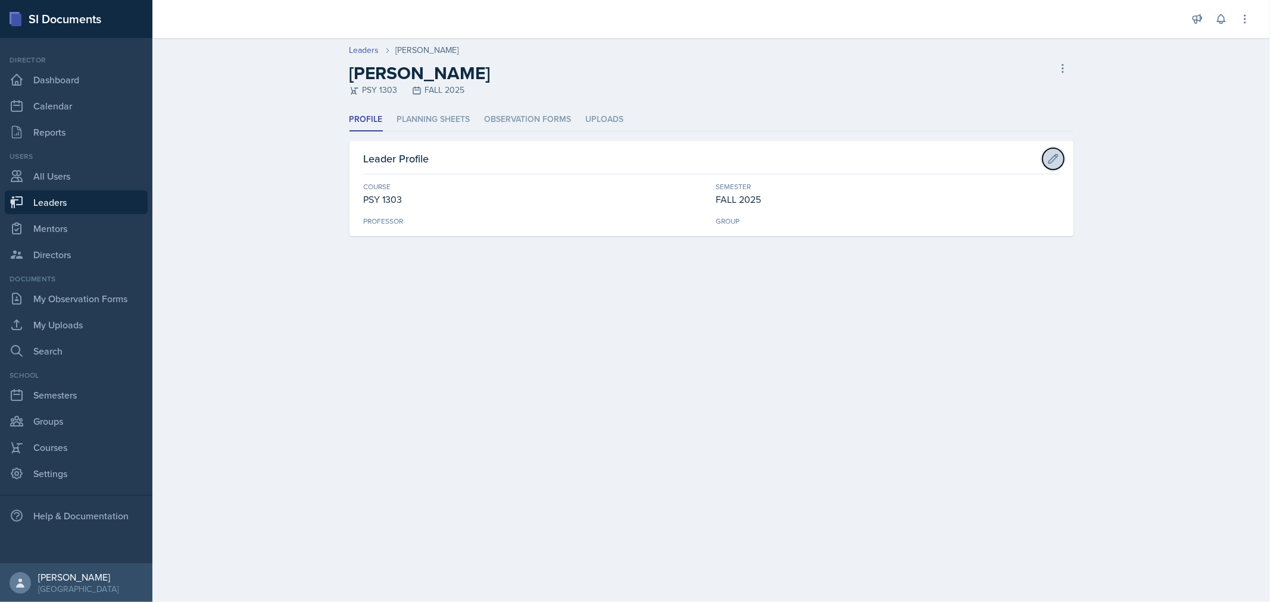
click at [1050, 157] on icon at bounding box center [1053, 159] width 12 height 12
select select "74435188-c76b-427e-81c4-b8ff91479972"
select select "0924c876-6fa7-4296-b593-7db6428ef465"
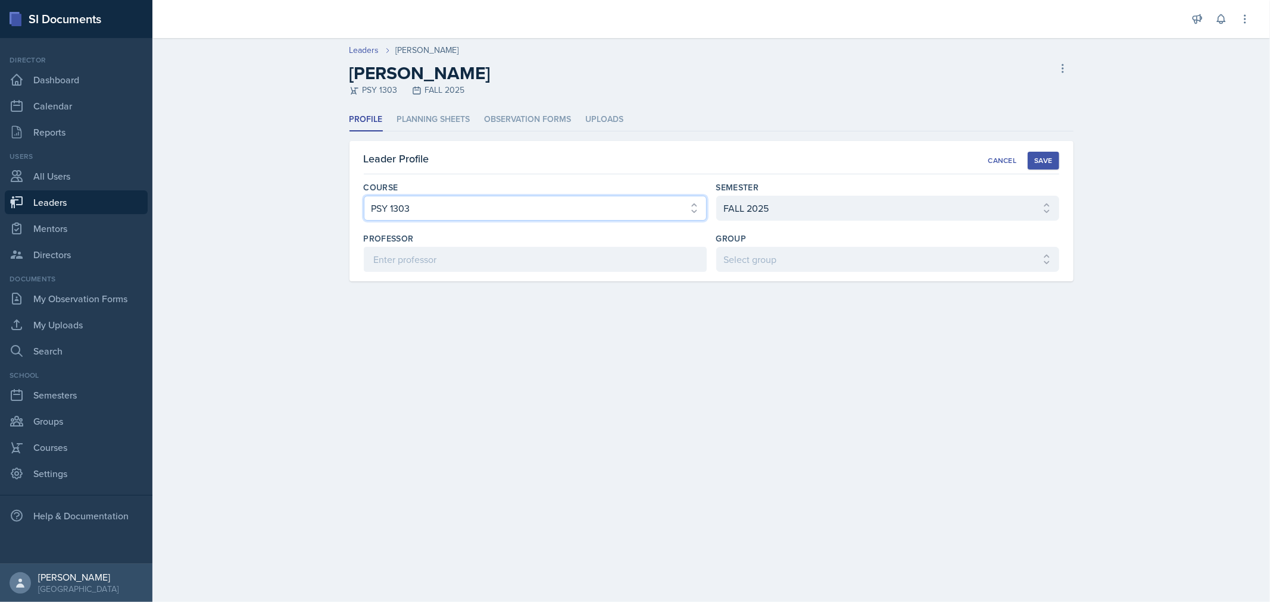
click at [695, 217] on select "Select course ACC 2301 ART 1301 ART 1302 ART 1310 BIOL 1301 BIOL 1302 BIOL 1310…" at bounding box center [535, 208] width 343 height 25
select select "5a722c9b-c5bc-4a71-bbad-448d49c008a0"
click at [364, 196] on select "Select course ACC 2301 ART 1301 ART 1302 ART 1310 BIOL 1301 BIOL 1302 BIOL 1310…" at bounding box center [535, 208] width 343 height 25
click at [1046, 161] on div "Save" at bounding box center [1043, 161] width 18 height 10
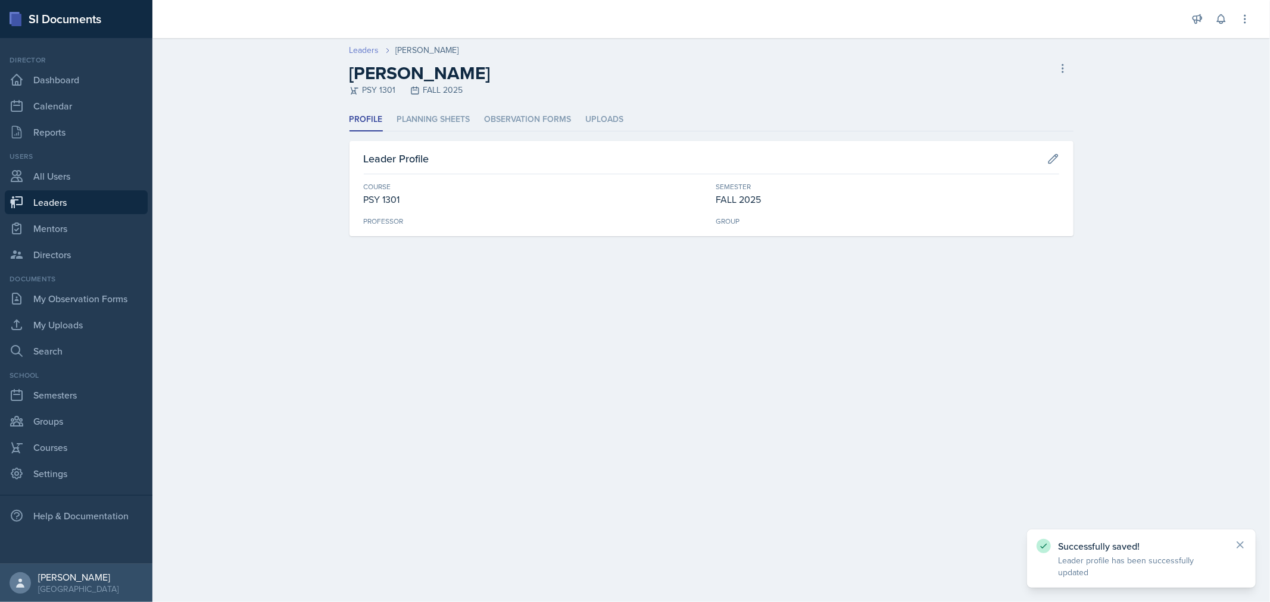
click at [364, 44] on link "Leaders" at bounding box center [364, 50] width 30 height 13
select select "0924c876-6fa7-4296-b593-7db6428ef465"
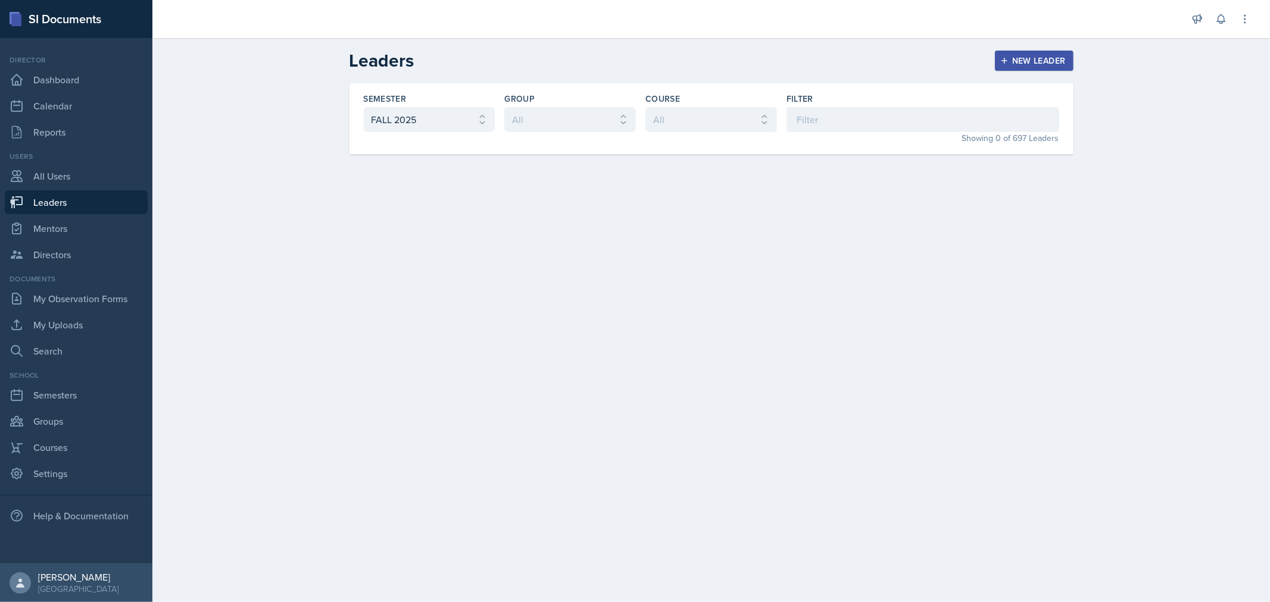
click at [1038, 56] on div "New Leader" at bounding box center [1033, 61] width 63 height 10
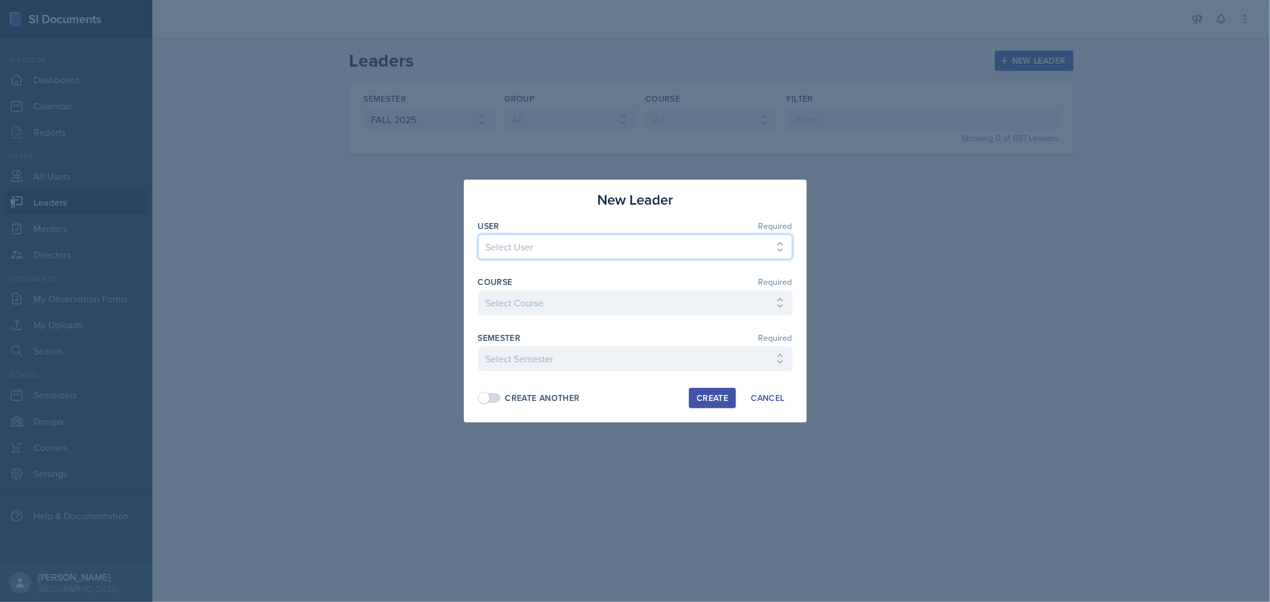
click at [629, 251] on select "Select User [PERSON_NAME] [PERSON_NAME] [PERSON_NAME] [PERSON_NAME] [PERSON_NAM…" at bounding box center [635, 247] width 314 height 25
click at [812, 261] on div at bounding box center [635, 301] width 1270 height 602
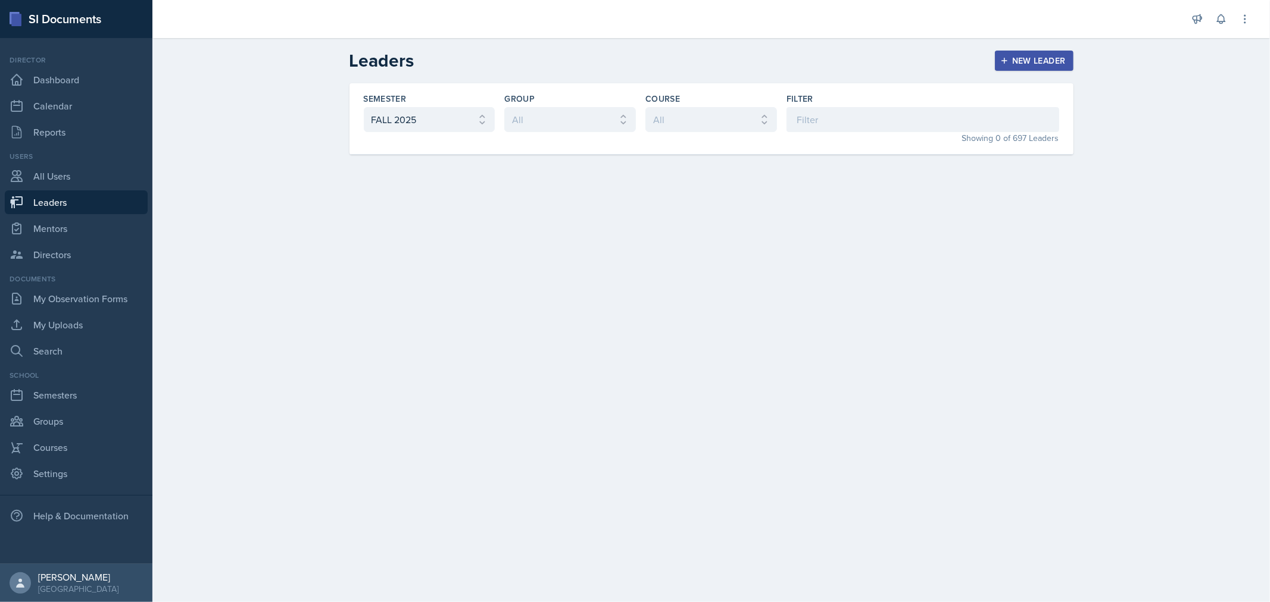
click at [1016, 58] on div "New Leader" at bounding box center [1033, 61] width 63 height 10
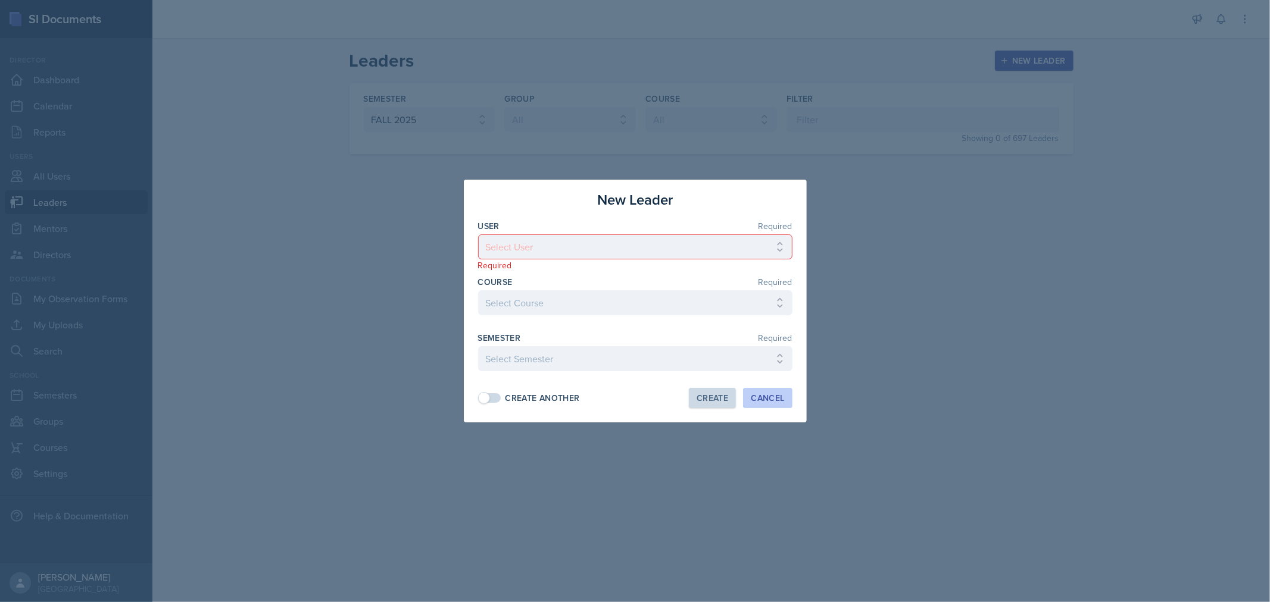
click at [770, 395] on div "Cancel" at bounding box center [767, 398] width 33 height 10
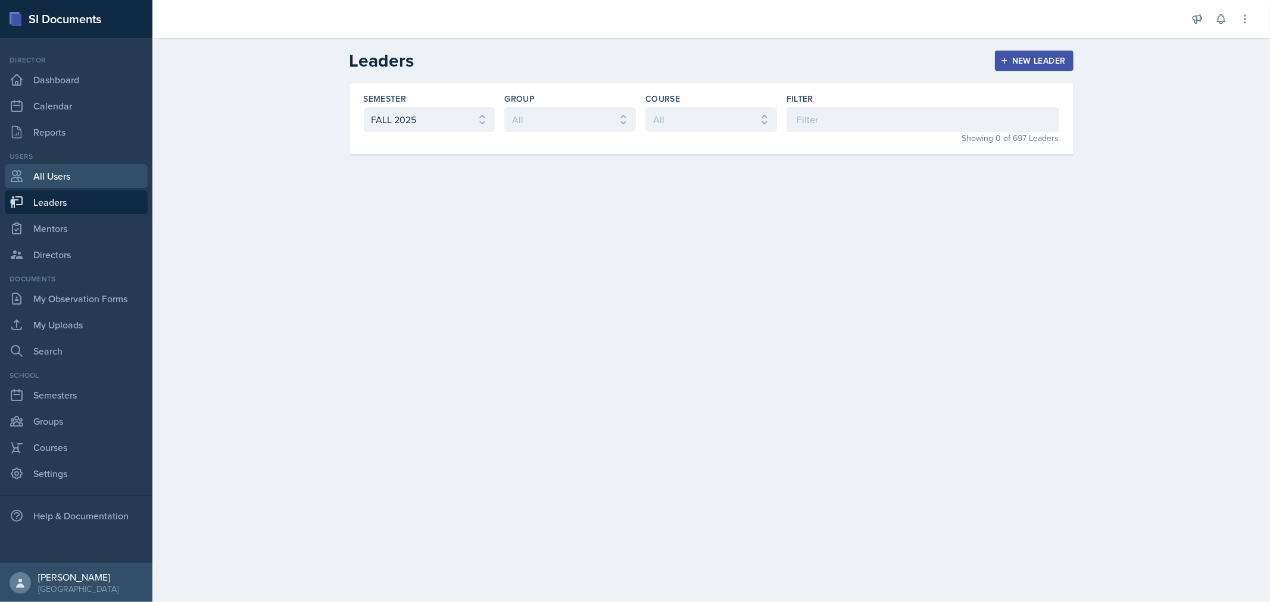
click at [52, 173] on link "All Users" at bounding box center [76, 176] width 143 height 24
select select "1"
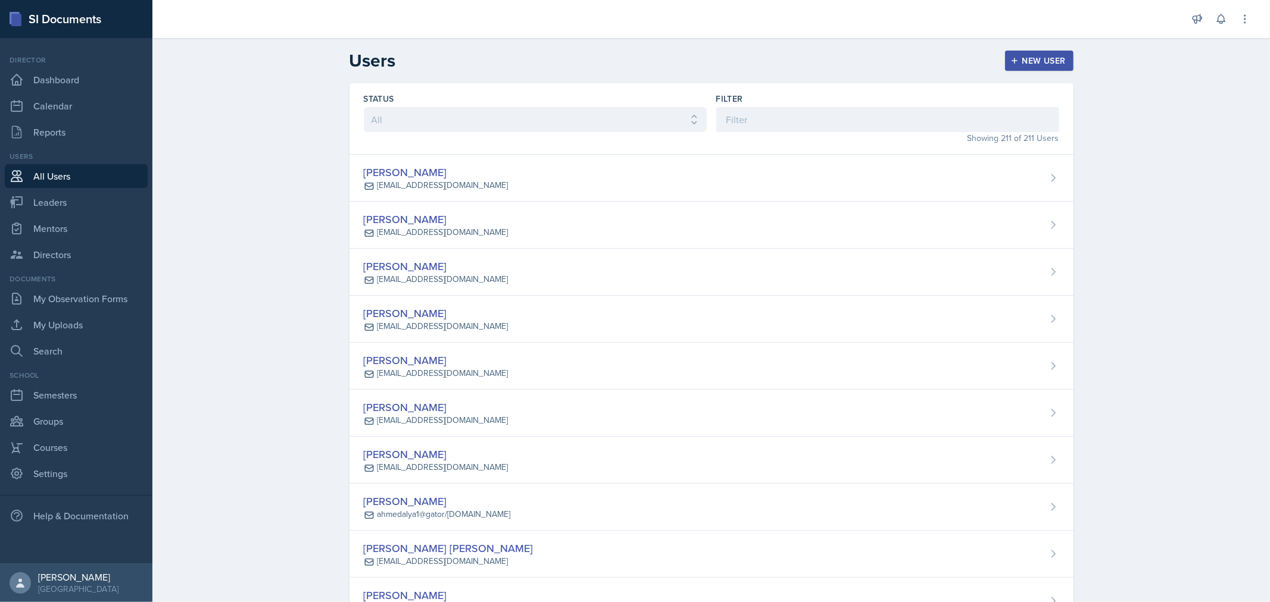
click at [1016, 60] on div "New User" at bounding box center [1039, 61] width 53 height 10
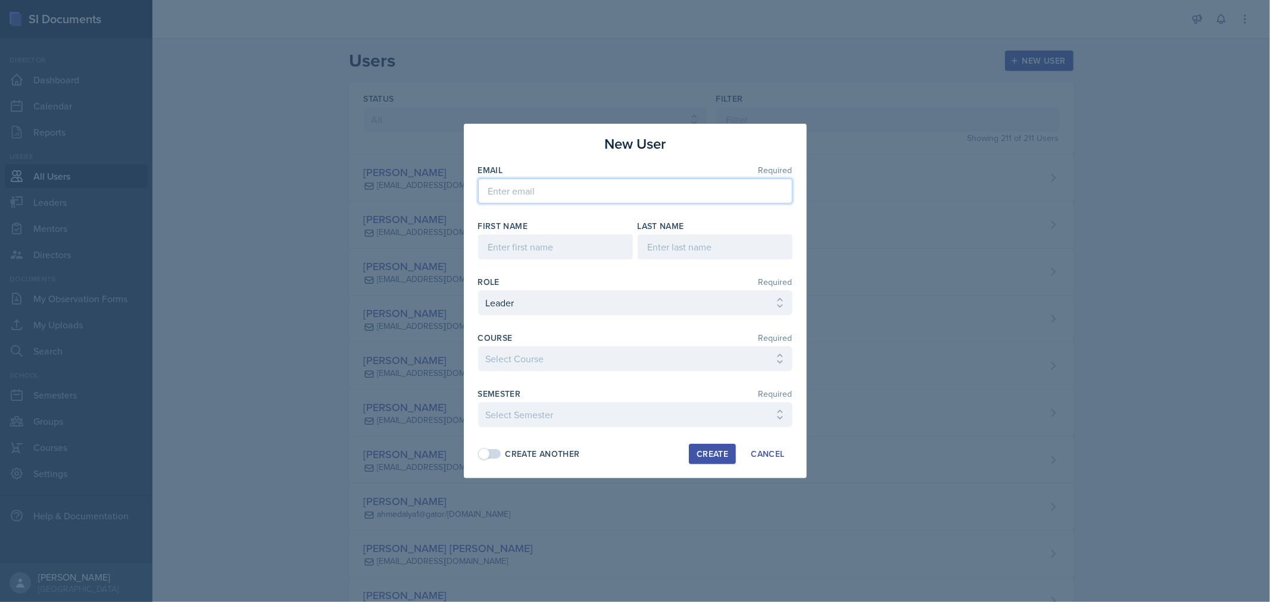
click at [516, 190] on input "email" at bounding box center [635, 191] width 314 height 25
paste input "[EMAIL_ADDRESS][DOMAIN_NAME]"
type input "[EMAIL_ADDRESS][DOMAIN_NAME]"
click at [566, 245] on input at bounding box center [555, 247] width 155 height 25
type input "[PERSON_NAME]"
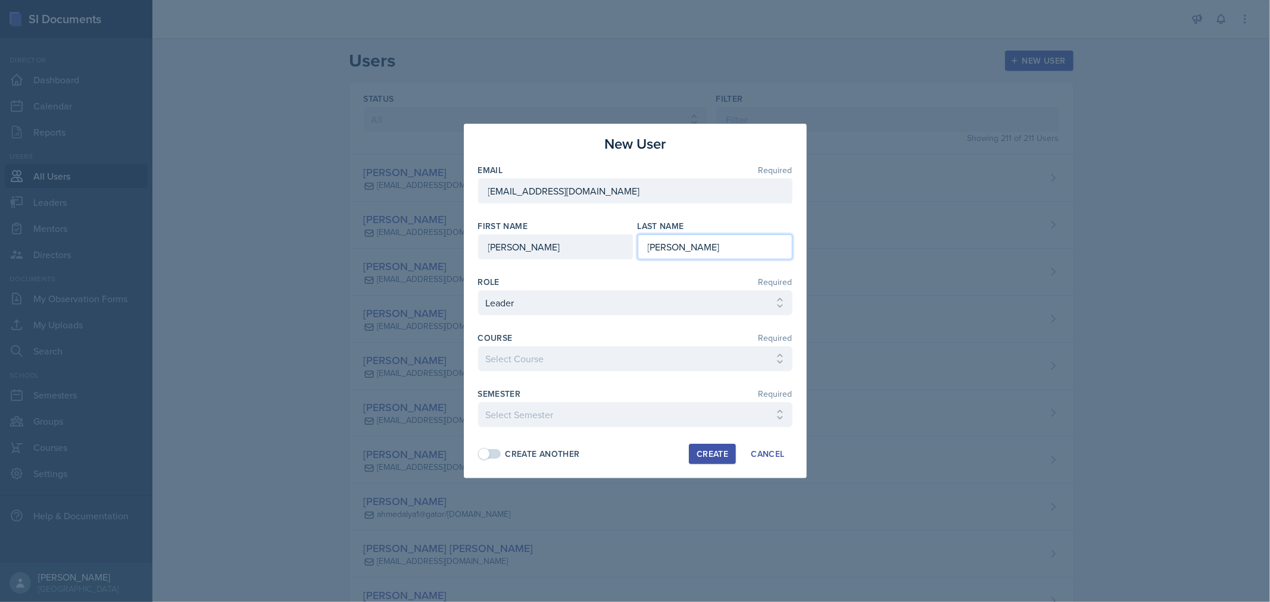
type input "[PERSON_NAME]"
click at [603, 359] on select "Select Course ACC 2301 ART 1301 ART 1302 ART 1310 BIOL 1301 BIOL 1302 BIOL 1310…" at bounding box center [635, 358] width 314 height 25
select select "6e1a4b93-f5fd-4070-b51e-66a0c143b2cb"
click at [478, 346] on select "Select Course ACC 2301 ART 1301 ART 1302 ART 1310 BIOL 1301 BIOL 1302 BIOL 1310…" at bounding box center [635, 358] width 314 height 25
click at [585, 414] on select "Select Semester FALL 2025 Summer II 2025 Summer I 2025 Spring 2025 Fall 2024 Su…" at bounding box center [635, 414] width 314 height 25
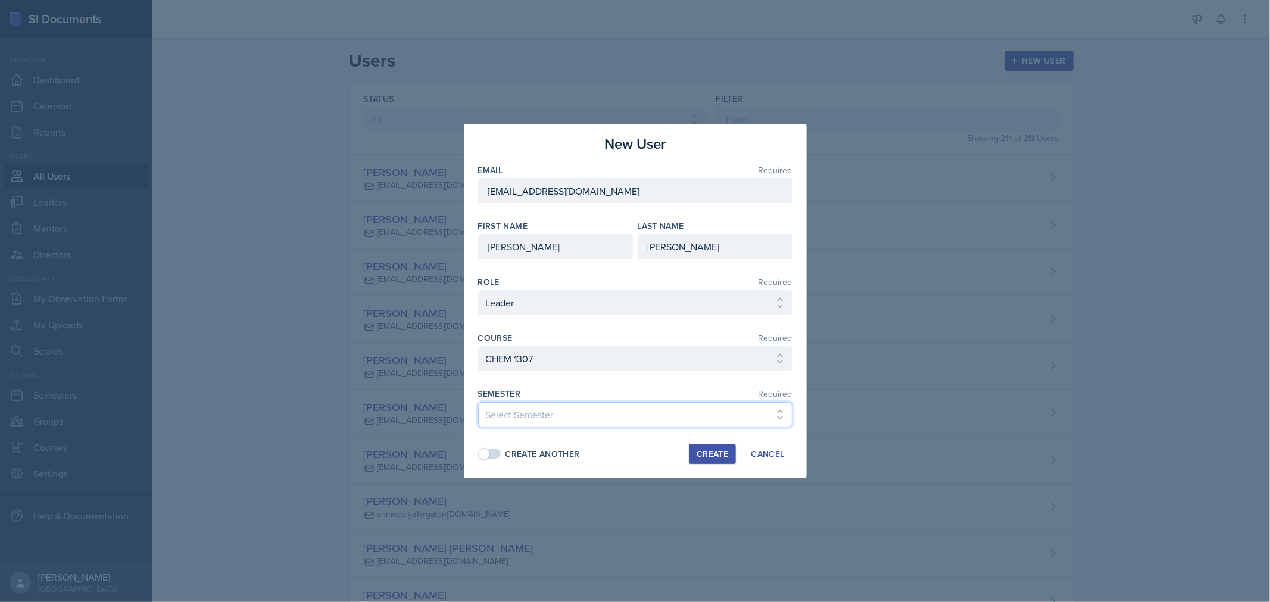
select select "0924c876-6fa7-4296-b593-7db6428ef465"
click at [478, 402] on select "Select Semester FALL 2025 Summer II 2025 Summer I 2025 Spring 2025 Fall 2024 Su…" at bounding box center [635, 414] width 314 height 25
click at [512, 454] on div "Create Another" at bounding box center [542, 454] width 74 height 13
click at [707, 454] on div "Create" at bounding box center [712, 454] width 32 height 10
select select
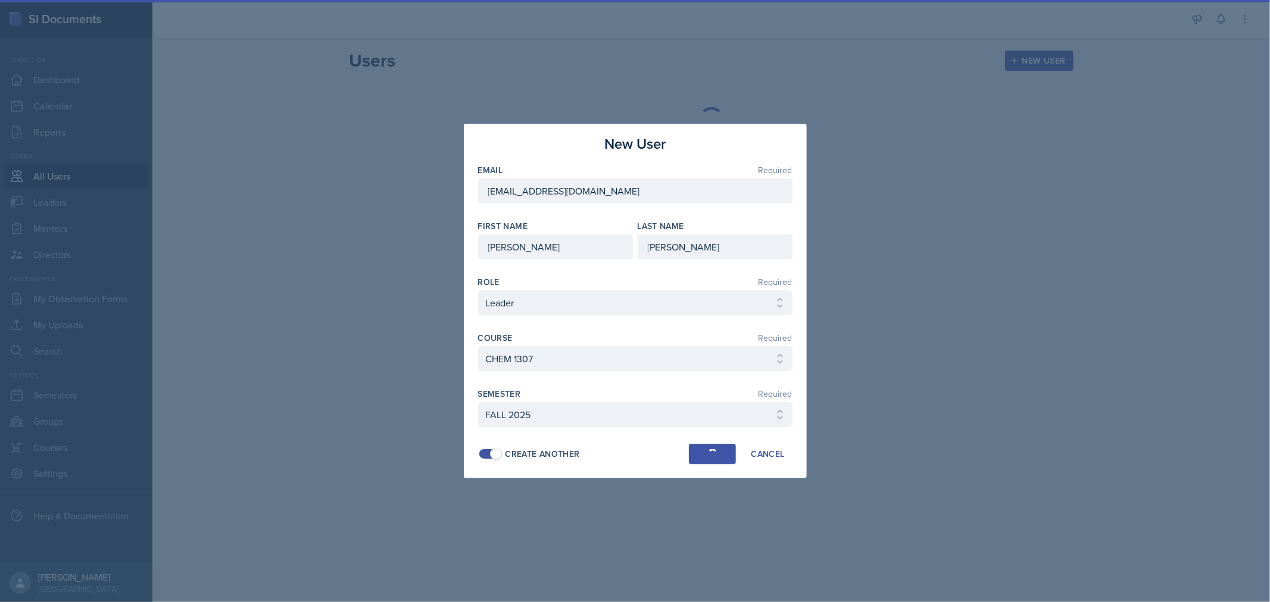
select select
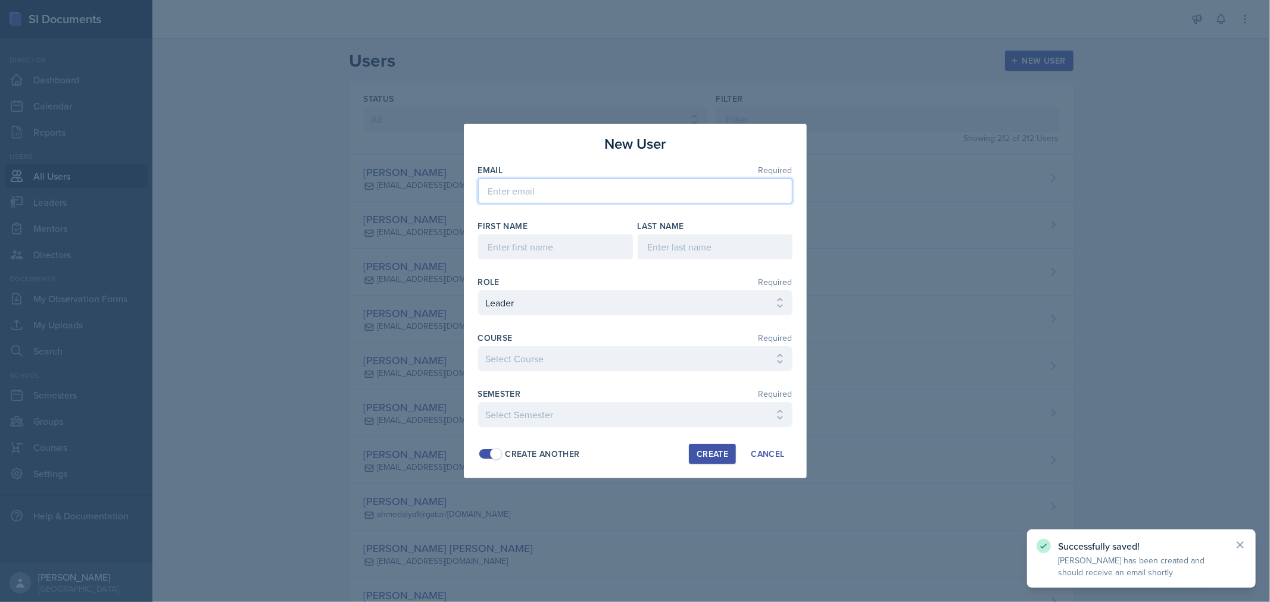
click at [542, 190] on input "email" at bounding box center [635, 191] width 314 height 25
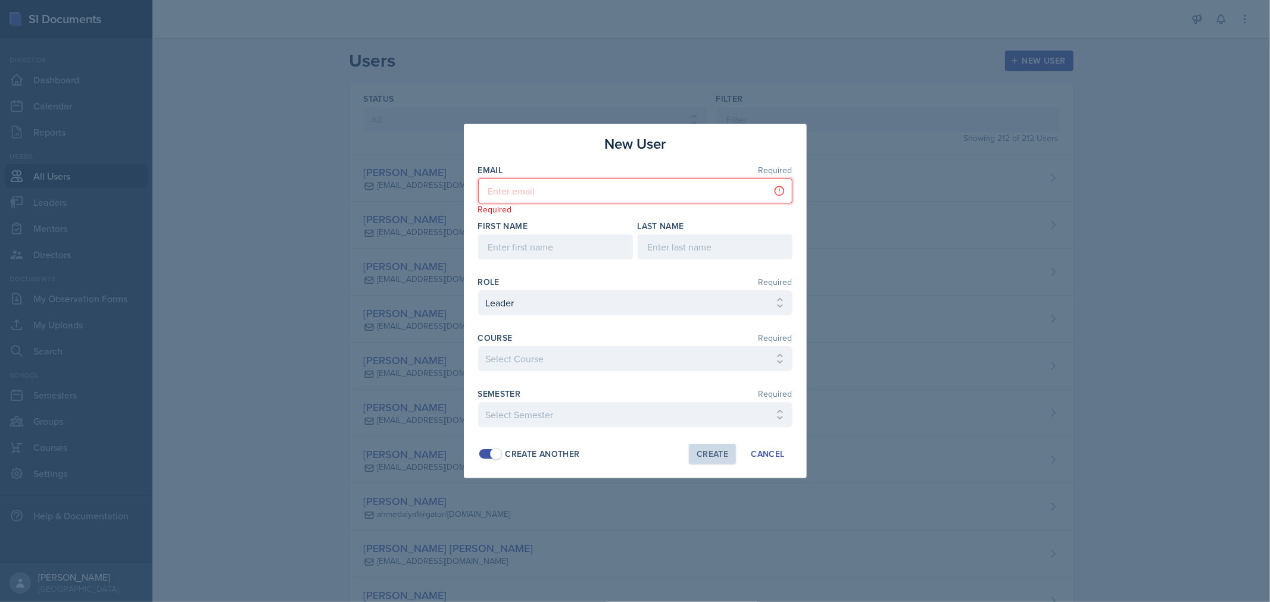
click at [621, 182] on input "email" at bounding box center [635, 191] width 314 height 25
paste input "[EMAIL_ADDRESS][DOMAIN_NAME]"
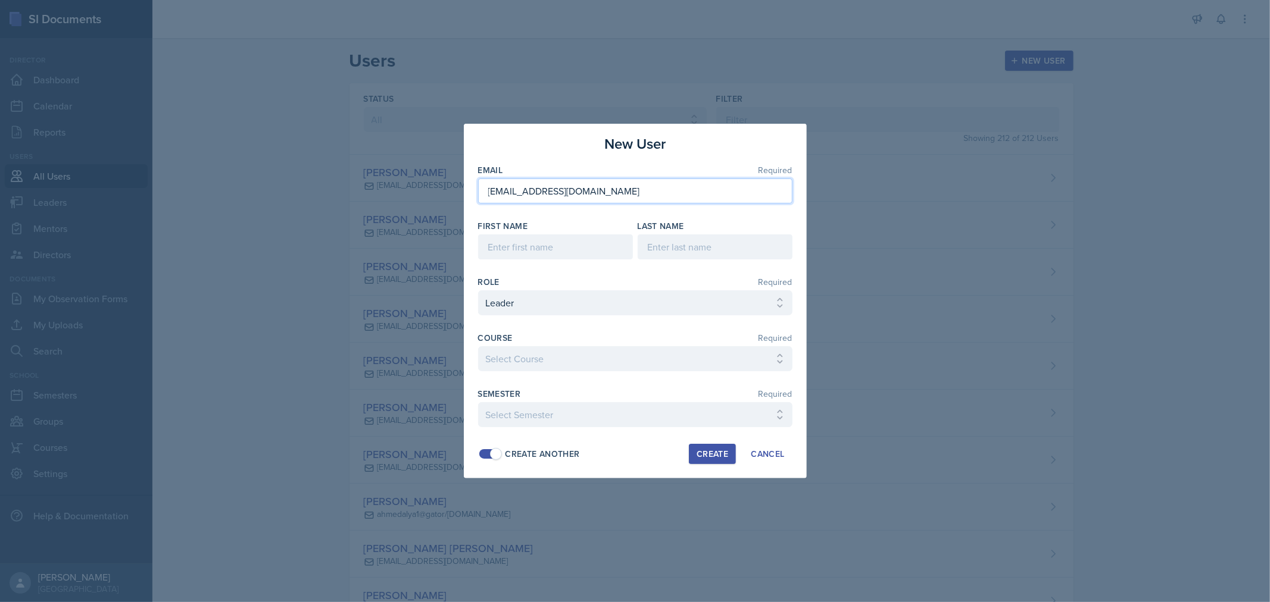
type input "[EMAIL_ADDRESS][DOMAIN_NAME]"
click at [561, 242] on input at bounding box center [555, 247] width 155 height 25
type input "[PERSON_NAME]"
type input "Linden"
click at [692, 360] on select "Select Course ACC 2301 ART 1301 ART 1302 ART 1310 BIOL 1301 BIOL 1302 BIOL 1310…" at bounding box center [635, 358] width 314 height 25
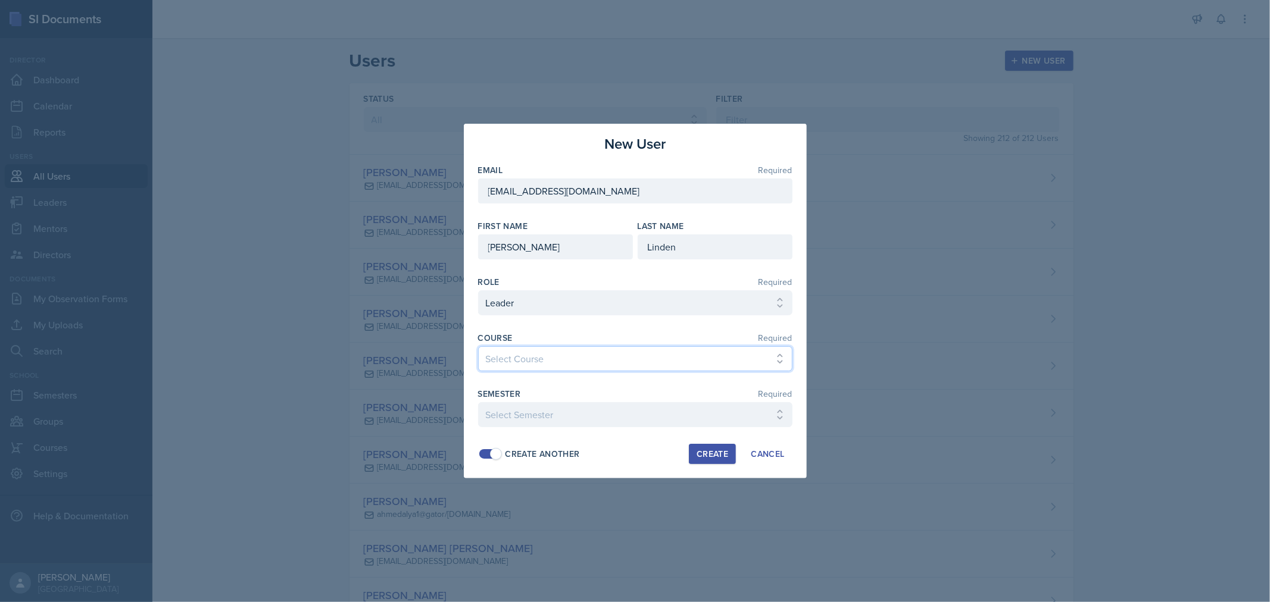
select select "876c96fd-daf2-47bd-b8e9-fda129c68bb1"
click at [478, 346] on select "Select Course ACC 2301 ART 1301 ART 1302 ART 1310 BIOL 1301 BIOL 1302 BIOL 1310…" at bounding box center [635, 358] width 314 height 25
click at [619, 418] on select "Select Semester FALL 2025 Summer II 2025 Summer I 2025 Spring 2025 Fall 2024 Su…" at bounding box center [635, 414] width 314 height 25
select select "0924c876-6fa7-4296-b593-7db6428ef465"
click at [478, 402] on select "Select Semester FALL 2025 Summer II 2025 Summer I 2025 Spring 2025 Fall 2024 Su…" at bounding box center [635, 414] width 314 height 25
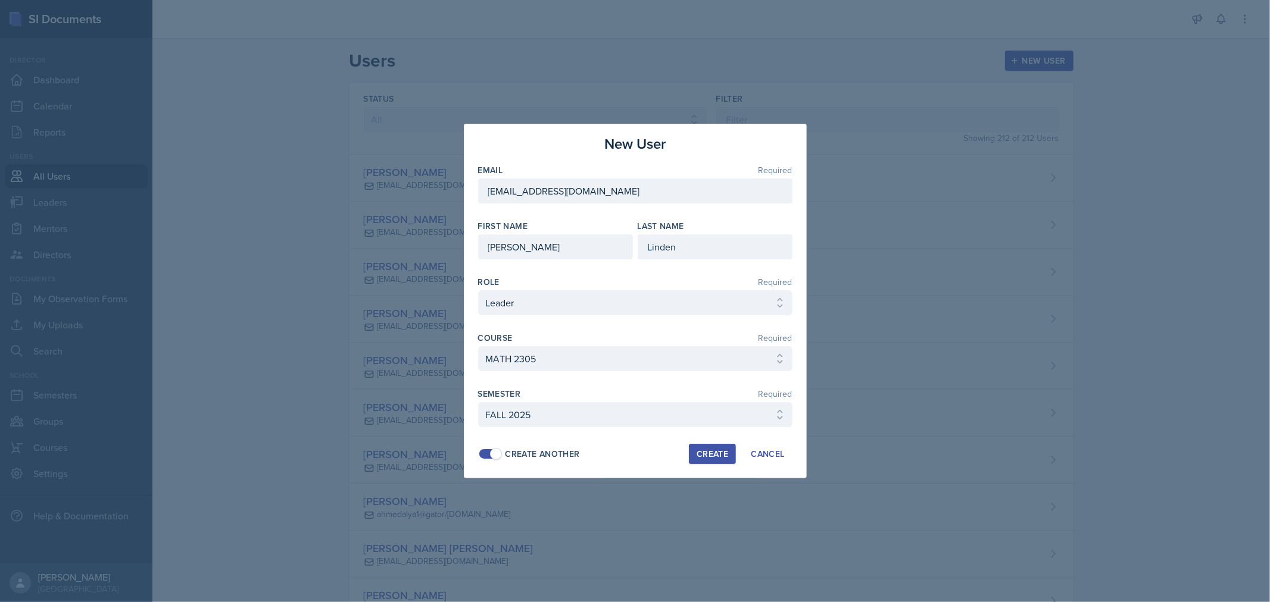
click at [702, 461] on button "Create" at bounding box center [712, 454] width 47 height 20
select select
click at [658, 198] on input "email" at bounding box center [635, 191] width 314 height 25
paste input "[EMAIL_ADDRESS][DOMAIN_NAME]"
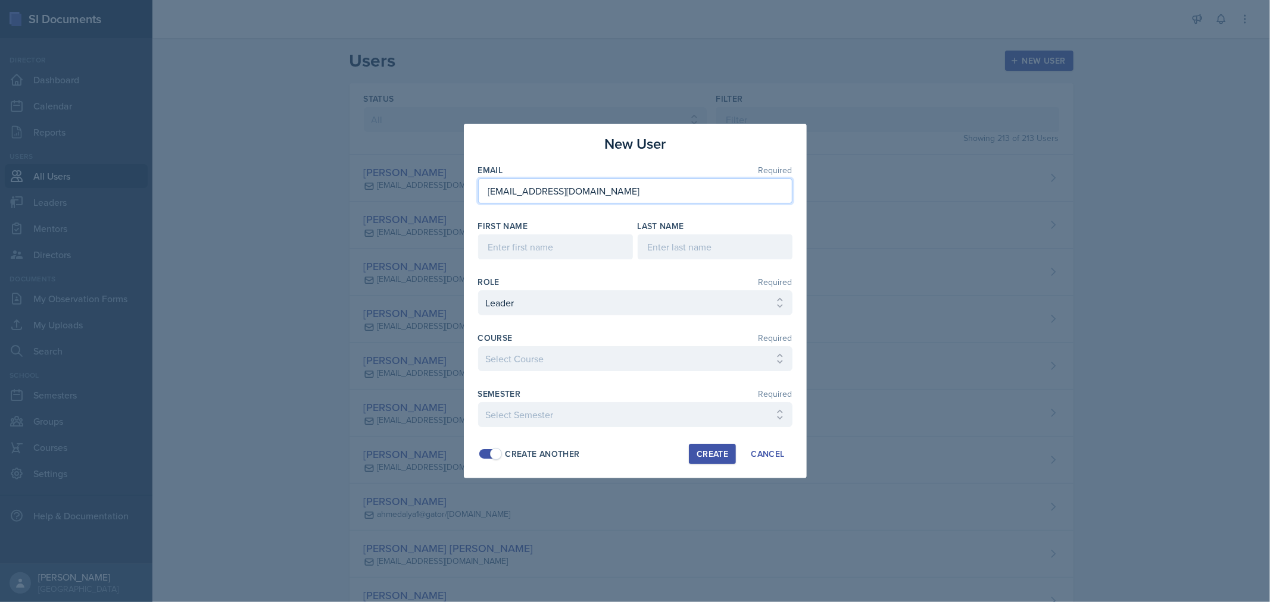
type input "[EMAIL_ADDRESS][DOMAIN_NAME]"
click at [617, 253] on input at bounding box center [555, 247] width 155 height 25
type input "[PERSON_NAME]"
type input "Balonwu"
click at [758, 360] on select "Select Course ACC 2301 ART 1301 ART 1302 ART 1310 BIOL 1301 BIOL 1302 BIOL 1310…" at bounding box center [635, 358] width 314 height 25
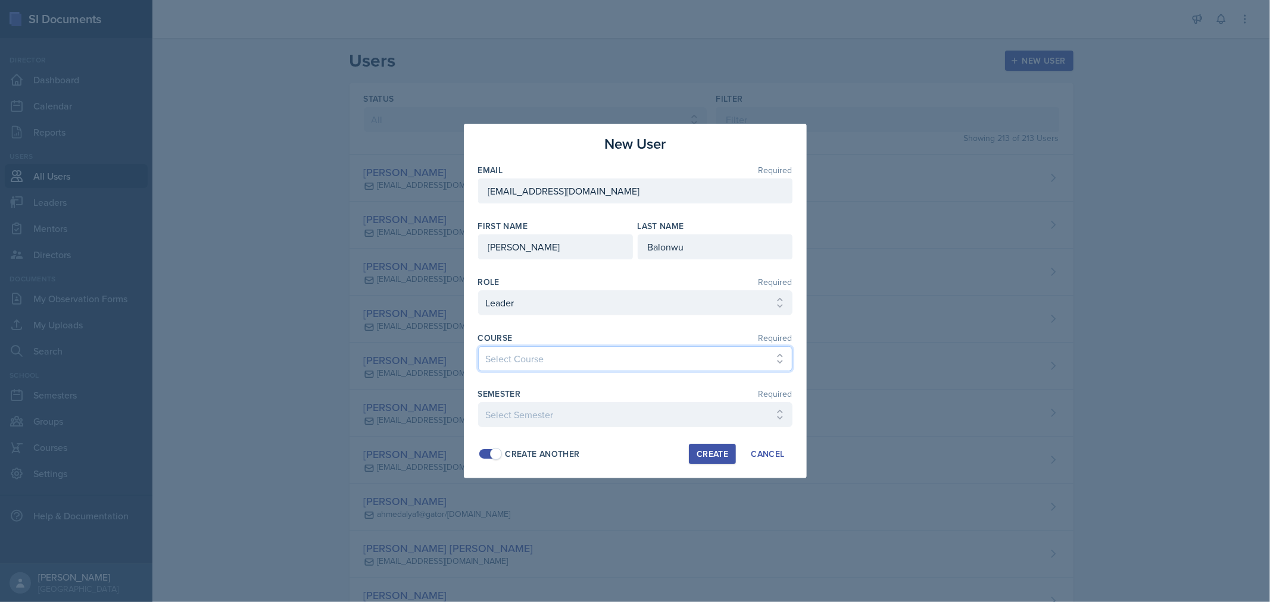
select select "2a8f0f0c-d0f7-4f08-85d7-9ac7cbf7d462"
click at [478, 346] on select "Select Course ACC 2301 ART 1301 ART 1302 ART 1310 BIOL 1301 BIOL 1302 BIOL 1310…" at bounding box center [635, 358] width 314 height 25
click at [654, 413] on select "Select Semester FALL 2025 Summer II 2025 Summer I 2025 Spring 2025 Fall 2024 Su…" at bounding box center [635, 414] width 314 height 25
select select "0924c876-6fa7-4296-b593-7db6428ef465"
click at [478, 402] on select "Select Semester FALL 2025 Summer II 2025 Summer I 2025 Spring 2025 Fall 2024 Su…" at bounding box center [635, 414] width 314 height 25
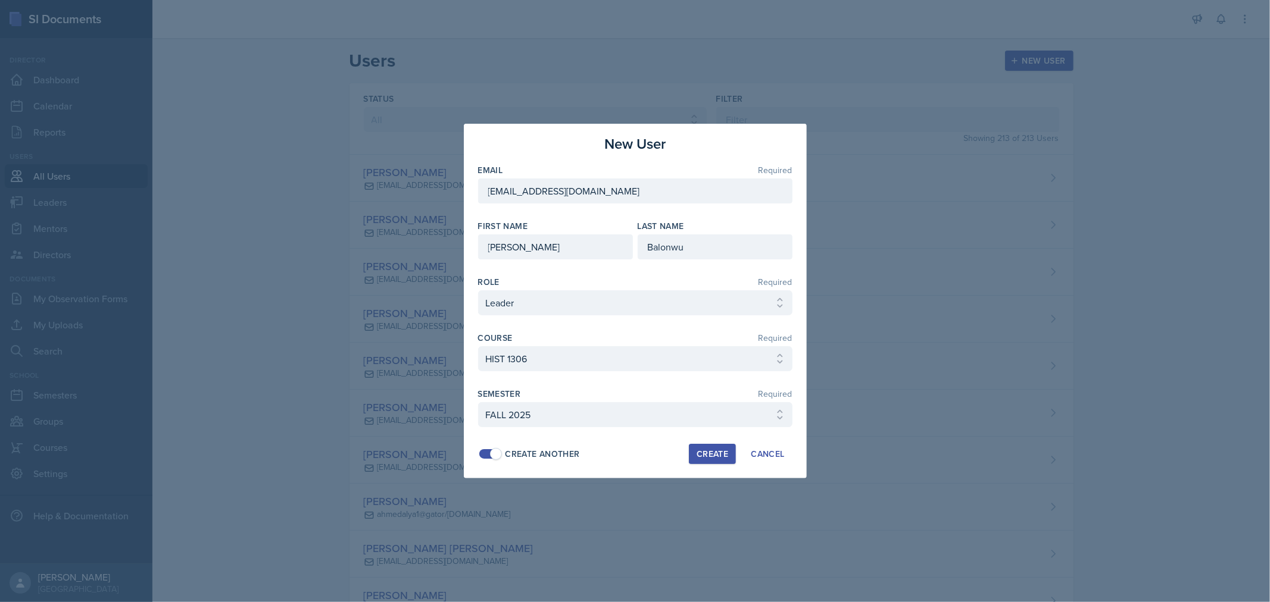
click at [713, 456] on div "Create" at bounding box center [712, 454] width 32 height 10
select select
click at [572, 202] on input "email" at bounding box center [635, 191] width 314 height 25
paste input "[EMAIL_ADDRESS][DOMAIN_NAME]"
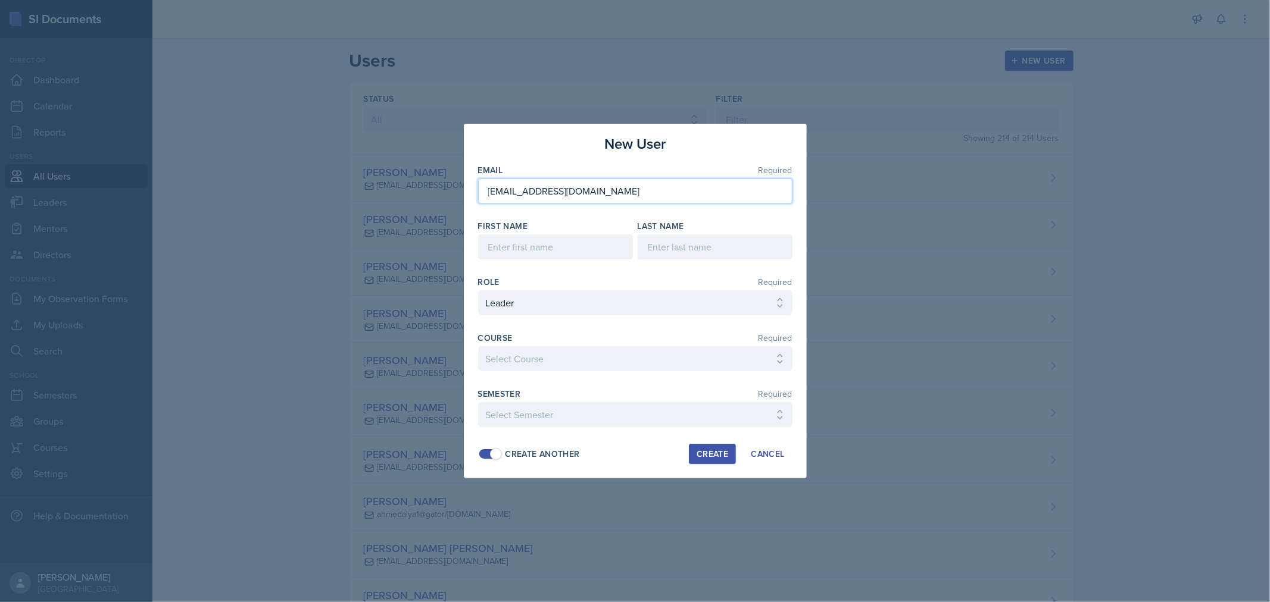
type input "[EMAIL_ADDRESS][DOMAIN_NAME]"
click at [564, 247] on input at bounding box center [555, 247] width 155 height 25
type input "Melina"
type input "[PERSON_NAME]"
click at [766, 358] on select "Select Course ACC 2301 ART 1301 ART 1302 ART 1310 BIOL 1301 BIOL 1302 BIOL 1310…" at bounding box center [635, 358] width 314 height 25
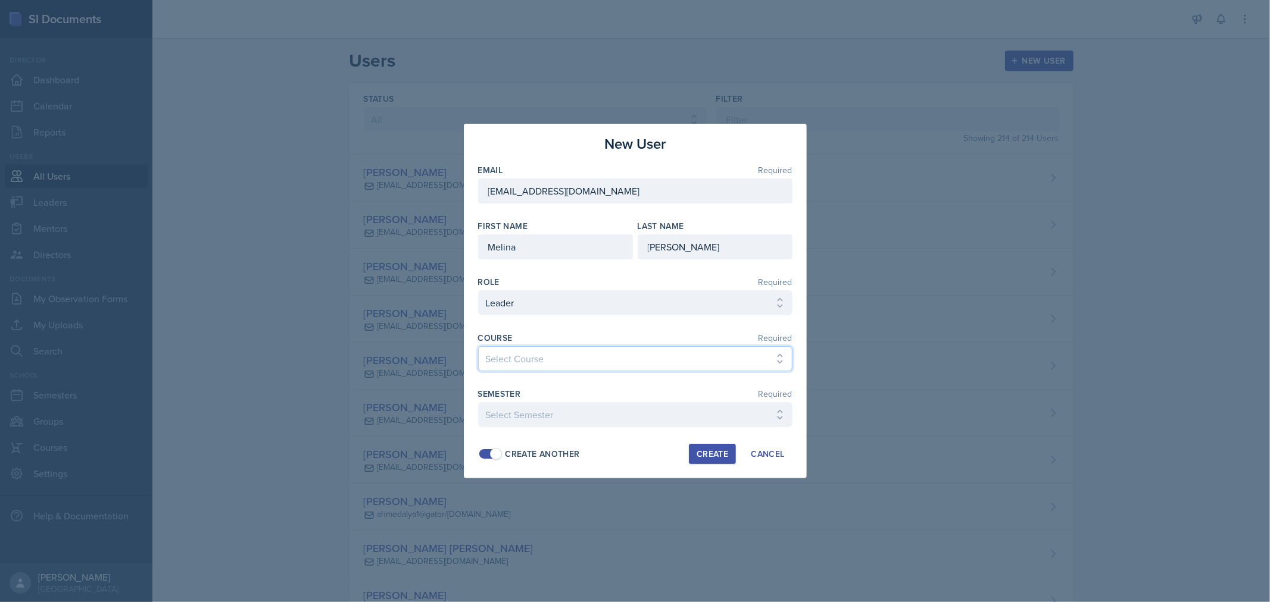
select select "c73234d0-58dc-4671-94d5-5ef6a03f38bd"
click at [478, 346] on select "Select Course ACC 2301 ART 1301 ART 1302 ART 1310 BIOL 1301 BIOL 1302 BIOL 1310…" at bounding box center [635, 358] width 314 height 25
click at [669, 412] on select "Select Semester FALL 2025 Summer II 2025 Summer I 2025 Spring 2025 Fall 2024 Su…" at bounding box center [635, 414] width 314 height 25
select select "0924c876-6fa7-4296-b593-7db6428ef465"
click at [478, 402] on select "Select Semester FALL 2025 Summer II 2025 Summer I 2025 Spring 2025 Fall 2024 Su…" at bounding box center [635, 414] width 314 height 25
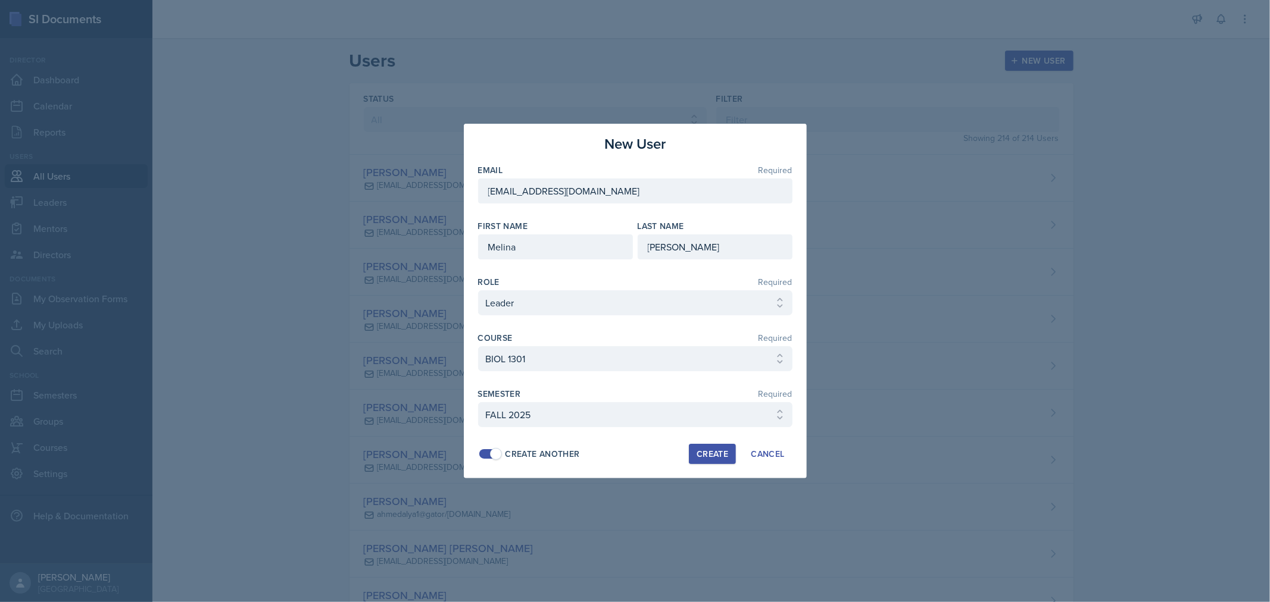
click at [707, 450] on div "Create" at bounding box center [712, 454] width 32 height 10
select select
click at [610, 192] on input "email" at bounding box center [635, 191] width 314 height 25
paste input "[EMAIL_ADDRESS][DOMAIN_NAME]"
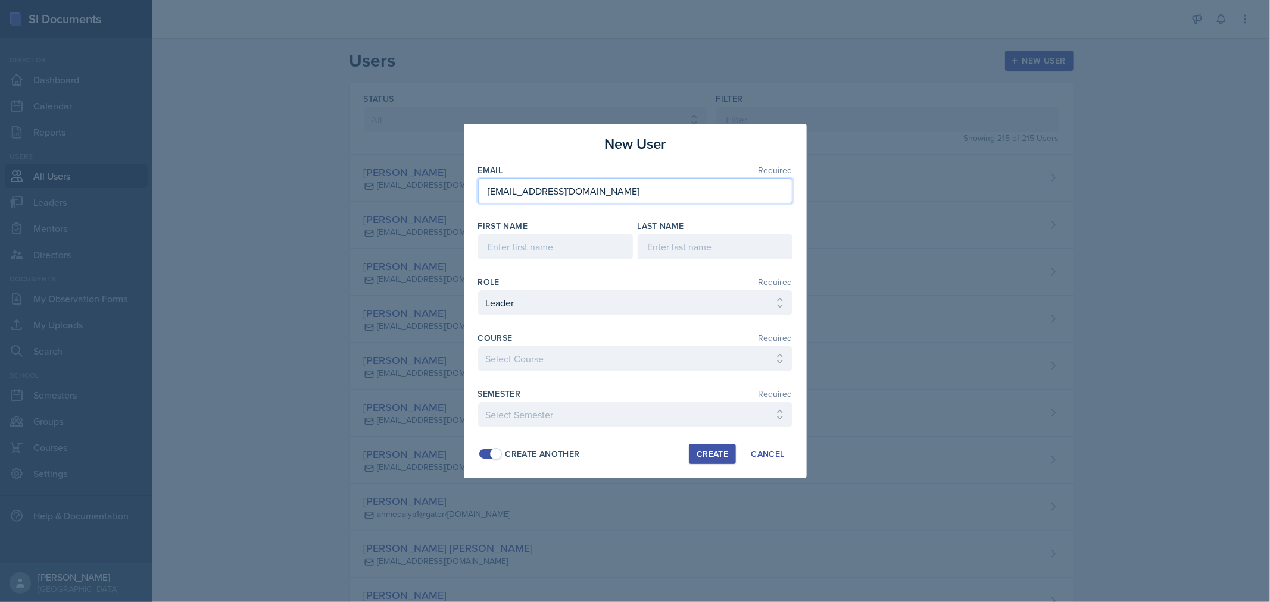
type input "[EMAIL_ADDRESS][DOMAIN_NAME]"
click at [590, 245] on input at bounding box center [555, 247] width 155 height 25
type input "[GEOGRAPHIC_DATA]"
type input "Estimable"
click at [705, 361] on select "Select Course ACC 2301 ART 1301 ART 1302 ART 1310 BIOL 1301 BIOL 1302 BIOL 1310…" at bounding box center [635, 358] width 314 height 25
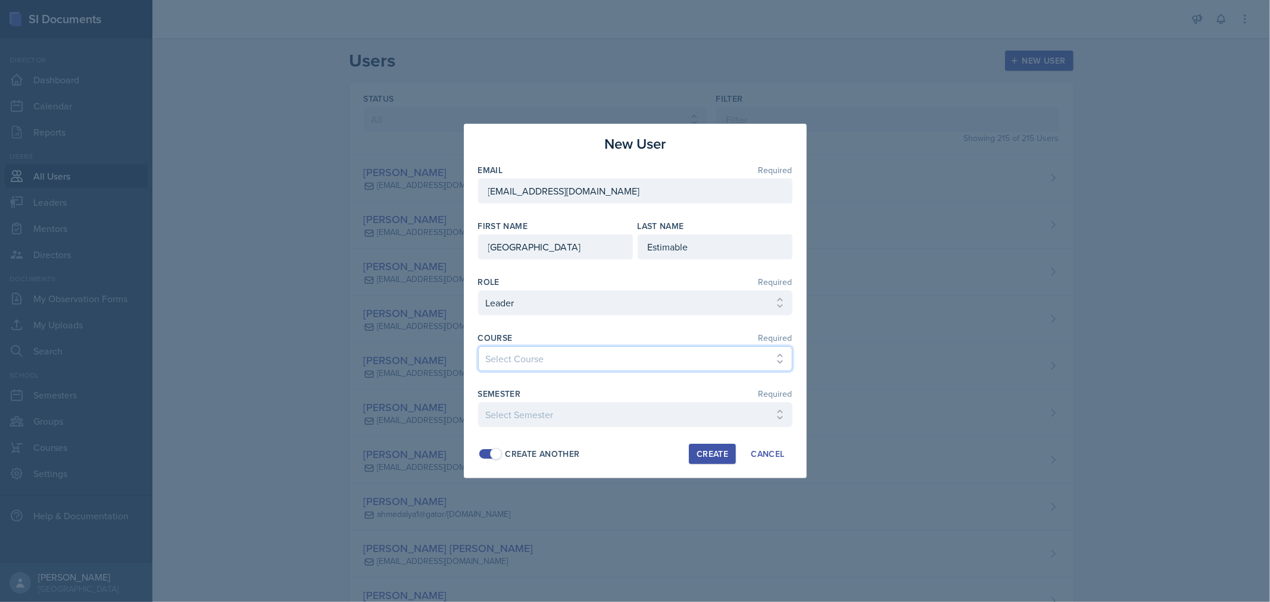
select select "c3a50d7d-2f3e-4127-8f4d-13a89c89b7bc"
click at [478, 346] on select "Select Course ACC 2301 ART 1301 ART 1302 ART 1310 BIOL 1301 BIOL 1302 BIOL 1310…" at bounding box center [635, 358] width 314 height 25
click at [586, 417] on select "Select Semester FALL 2025 Summer II 2025 Summer I 2025 Spring 2025 Fall 2024 Su…" at bounding box center [635, 414] width 314 height 25
select select "0924c876-6fa7-4296-b593-7db6428ef465"
click at [478, 402] on select "Select Semester FALL 2025 Summer II 2025 Summer I 2025 Spring 2025 Fall 2024 Su…" at bounding box center [635, 414] width 314 height 25
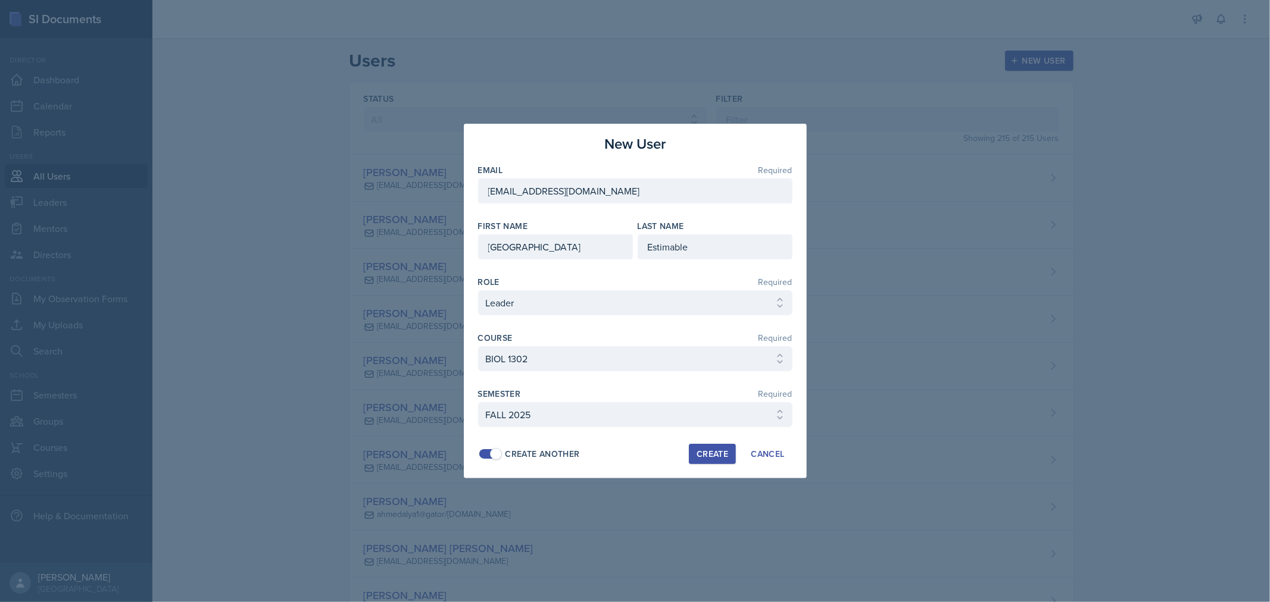
click at [706, 452] on div "Create" at bounding box center [712, 454] width 32 height 10
select select
click at [647, 196] on input "email" at bounding box center [635, 191] width 314 height 25
paste input "[EMAIL_ADDRESS][DOMAIN_NAME]"
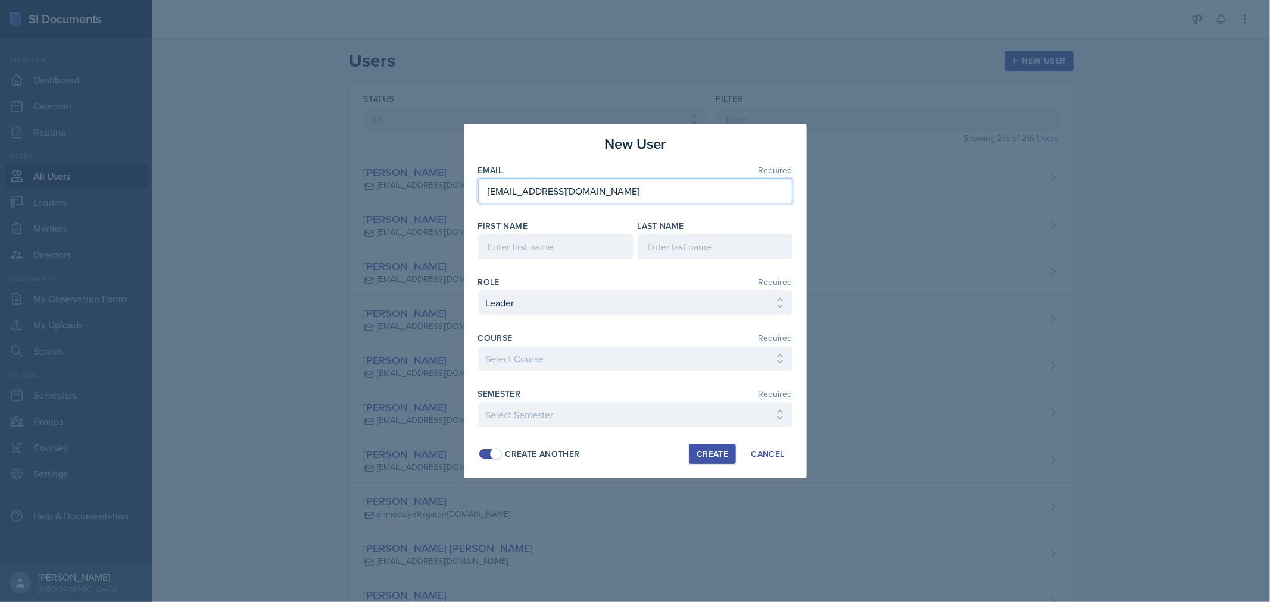
type input "[EMAIL_ADDRESS][DOMAIN_NAME]"
click at [587, 248] on input at bounding box center [555, 247] width 155 height 25
type input "[PERSON_NAME]"
click at [628, 374] on div at bounding box center [635, 377] width 314 height 12
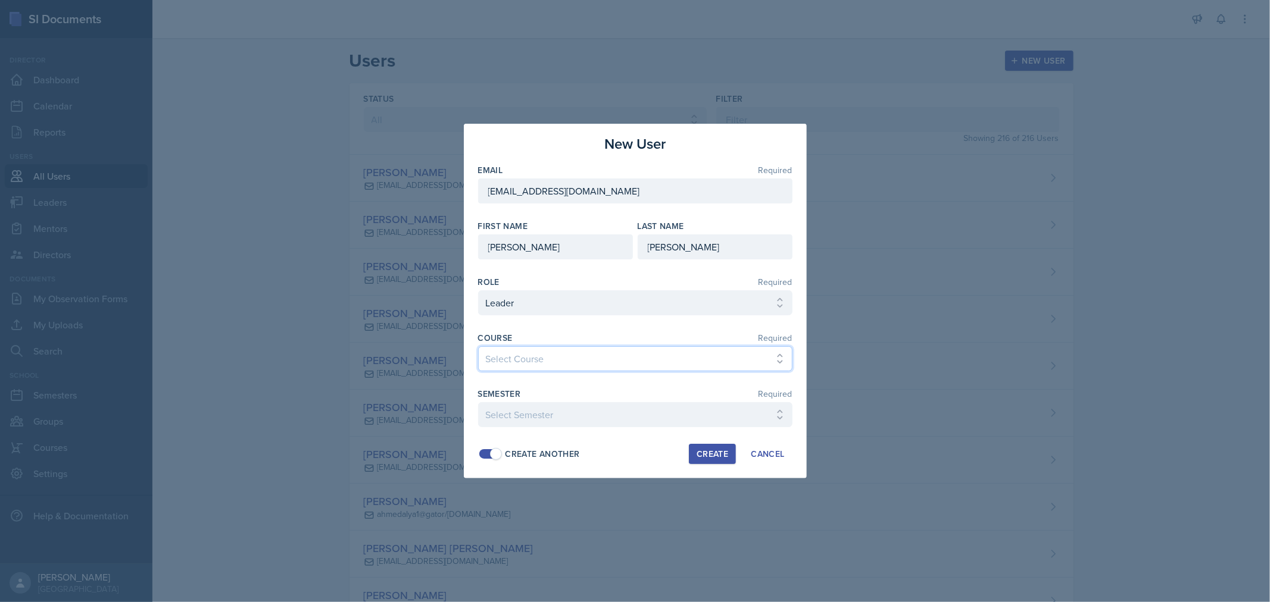
click at [634, 364] on select "Select Course ACC 2301 ART 1301 ART 1302 ART 1310 BIOL 1301 BIOL 1302 BIOL 1310…" at bounding box center [635, 358] width 314 height 25
select select "b506d540-8bee-4b1c-adf1-4088499205bd"
click at [478, 346] on select "Select Course ACC 2301 ART 1301 ART 1302 ART 1310 BIOL 1301 BIOL 1302 BIOL 1310…" at bounding box center [635, 358] width 314 height 25
click at [669, 418] on select "Select Semester FALL 2025 Summer II 2025 Summer I 2025 Spring 2025 Fall 2024 Su…" at bounding box center [635, 414] width 314 height 25
select select "0924c876-6fa7-4296-b593-7db6428ef465"
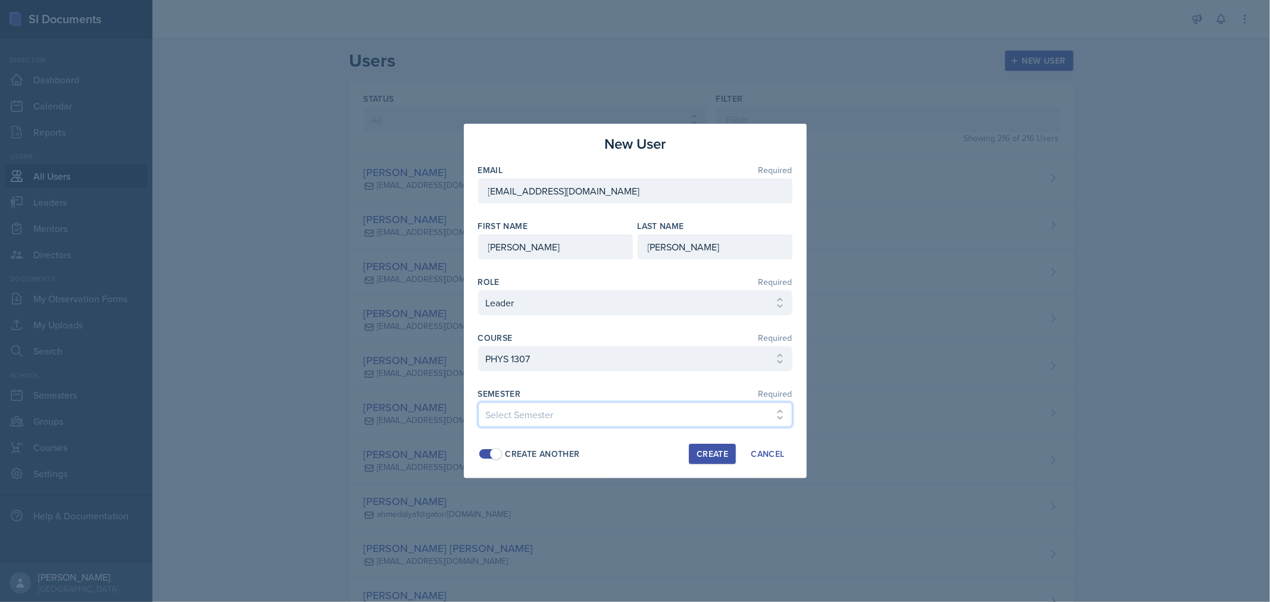
click at [478, 402] on select "Select Semester FALL 2025 Summer II 2025 Summer I 2025 Spring 2025 Fall 2024 Su…" at bounding box center [635, 414] width 314 height 25
click at [507, 449] on div "Create Another" at bounding box center [542, 454] width 74 height 13
click at [711, 454] on div "Create" at bounding box center [712, 454] width 32 height 10
select select
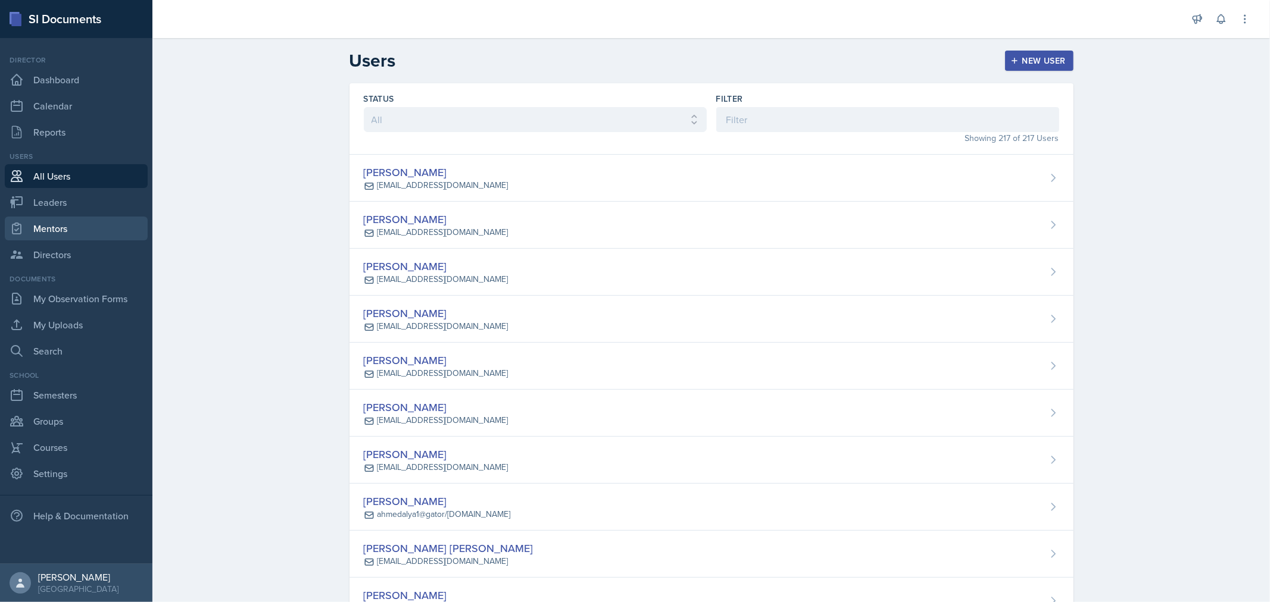
click at [94, 219] on link "Mentors" at bounding box center [76, 229] width 143 height 24
select select "0924c876-6fa7-4296-b593-7db6428ef465"
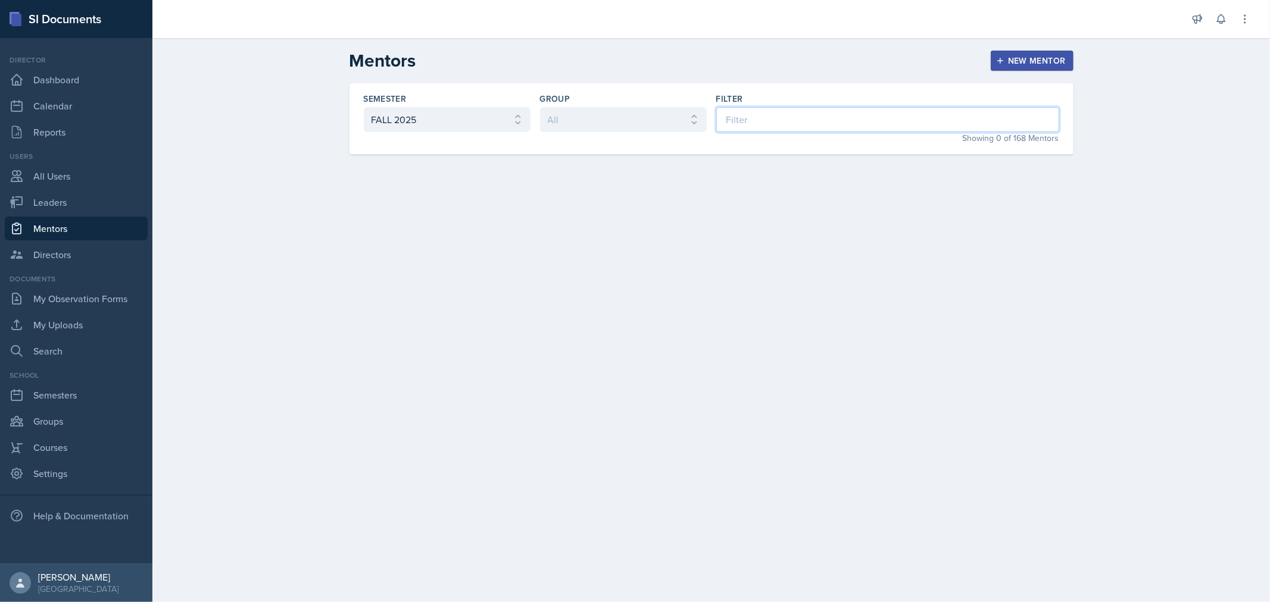
click at [776, 126] on input at bounding box center [887, 119] width 343 height 25
type input "m"
type input "max"
click at [455, 117] on select "All FALL 2025 Summer II 2025 Summer I 2025 Spring 2025 Fall 2024 Summer II 2024…" at bounding box center [447, 119] width 167 height 25
click at [364, 107] on select "All FALL 2025 Summer II 2025 Summer I 2025 Spring 2025 Fall 2024 Summer II 2024…" at bounding box center [447, 119] width 167 height 25
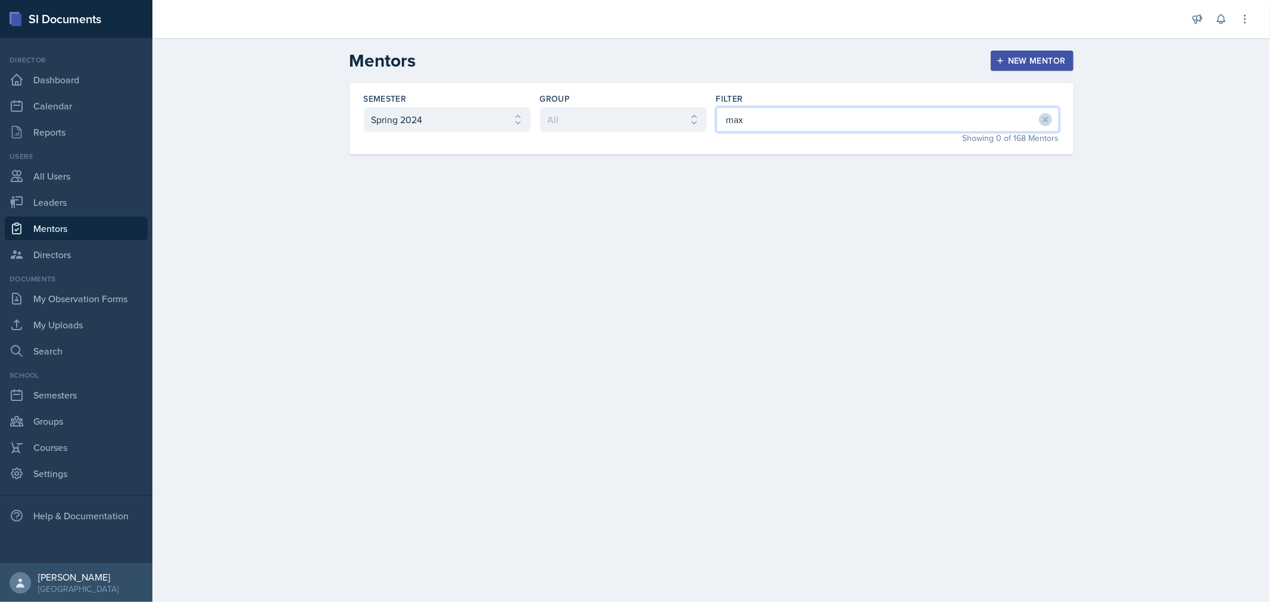
click at [770, 121] on input "max" at bounding box center [887, 119] width 343 height 25
click at [521, 123] on select "All FALL 2025 Summer II 2025 Summer I 2025 Spring 2025 Fall 2024 Summer II 2024…" at bounding box center [447, 119] width 167 height 25
select select "7f45929c-d643-49f6-8fd4-d438319b7156"
click at [364, 107] on select "All FALL 2025 Summer II 2025 Summer I 2025 Spring 2025 Fall 2024 Summer II 2024…" at bounding box center [447, 119] width 167 height 25
click at [449, 180] on span "COP #1 - Carnation" at bounding box center [473, 185] width 82 height 13
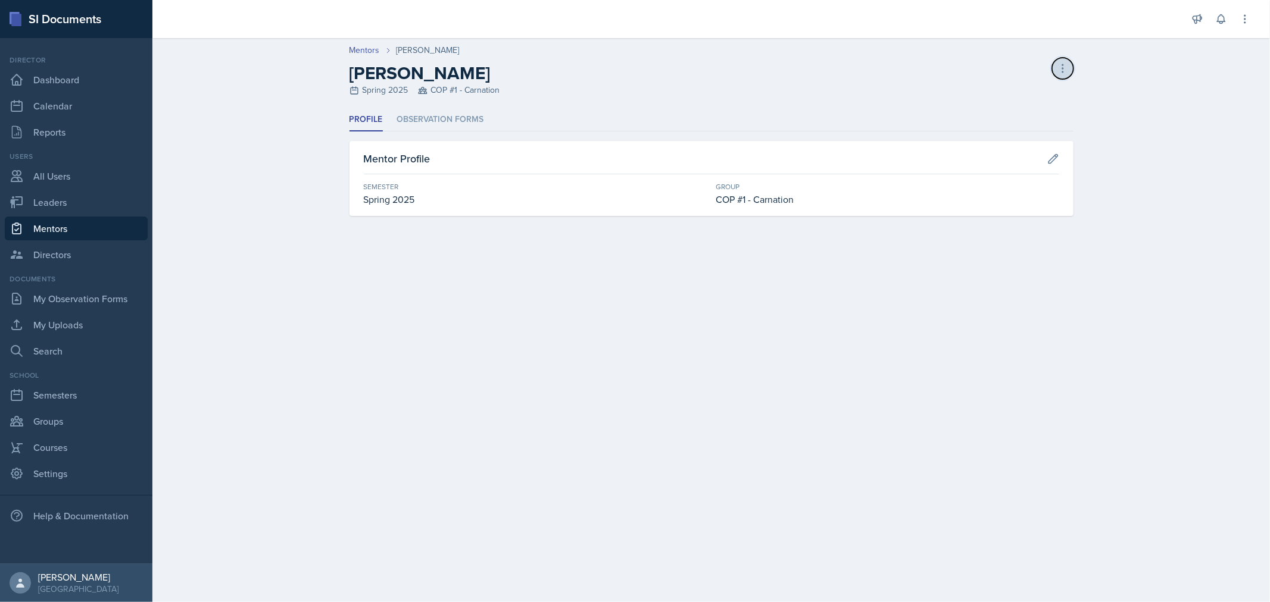
click at [1064, 73] on icon at bounding box center [1063, 69] width 12 height 12
click at [852, 73] on div "[PERSON_NAME] Spring 2025 COP #1 - Carnation Delete Mentor" at bounding box center [711, 80] width 724 height 34
click at [54, 168] on link "All Users" at bounding box center [76, 176] width 143 height 24
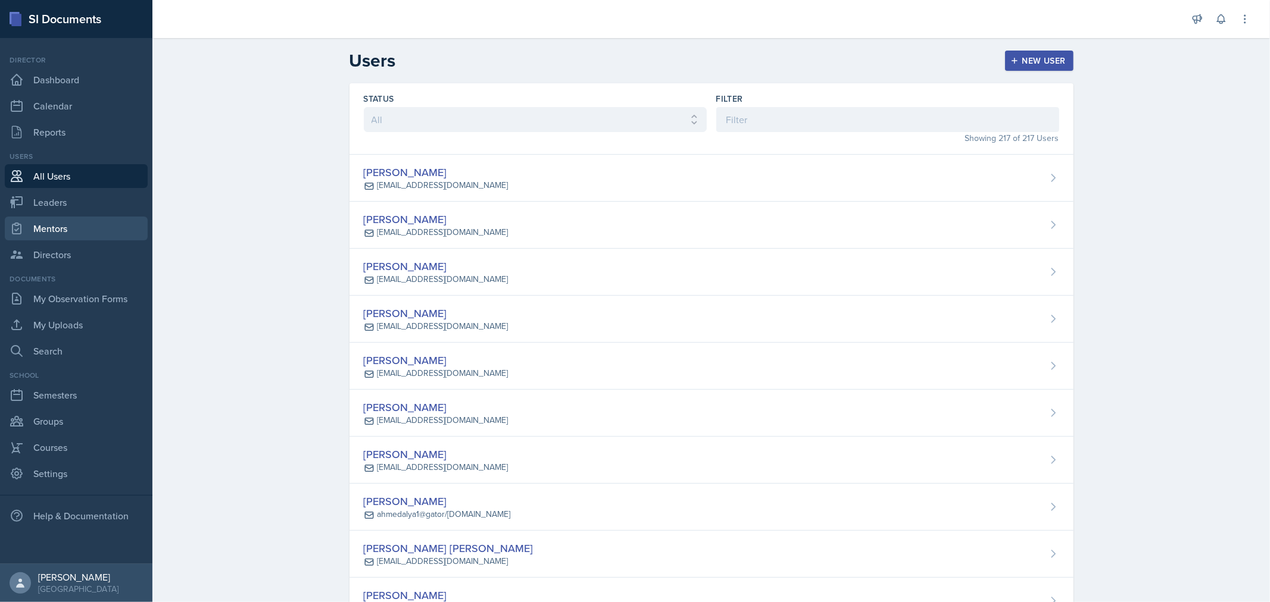
click at [61, 230] on link "Mentors" at bounding box center [76, 229] width 143 height 24
select select "0924c876-6fa7-4296-b593-7db6428ef465"
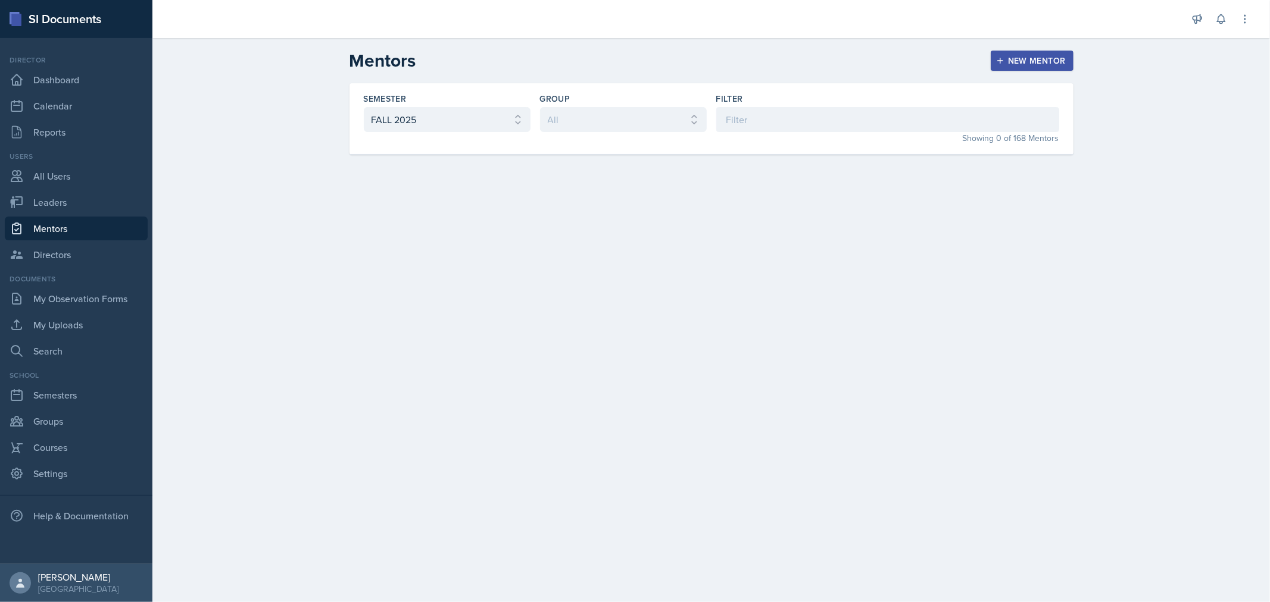
click at [995, 60] on button "New Mentor" at bounding box center [1032, 61] width 83 height 20
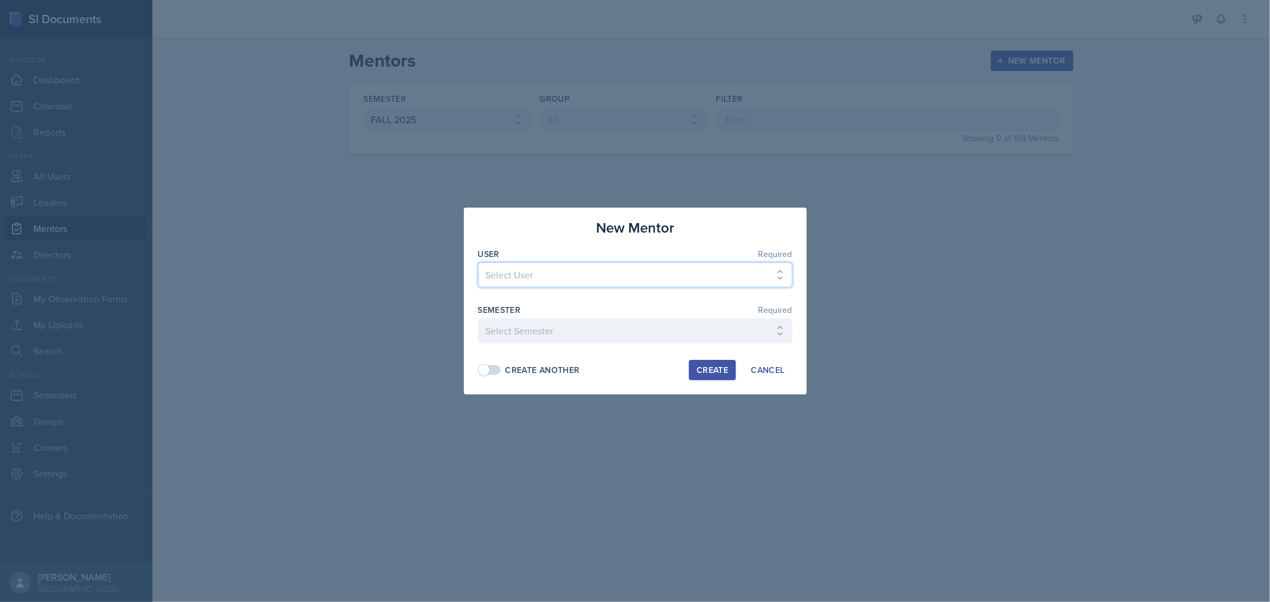
click at [637, 276] on select "Select User [PERSON_NAME] [PERSON_NAME] [PERSON_NAME] [PERSON_NAME] [PERSON_NAM…" at bounding box center [635, 275] width 314 height 25
select select "08964d22-2629-4413-98cc-4ecedf0f9bae"
click at [478, 263] on select "Select User [PERSON_NAME] [PERSON_NAME] [PERSON_NAME] [PERSON_NAME] [PERSON_NAM…" at bounding box center [635, 275] width 314 height 25
click at [785, 330] on select "Select Semester FALL 2025 Summer II 2025 Summer I 2025 Spring 2025 Fall 2024 Su…" at bounding box center [635, 330] width 314 height 25
select select "0924c876-6fa7-4296-b593-7db6428ef465"
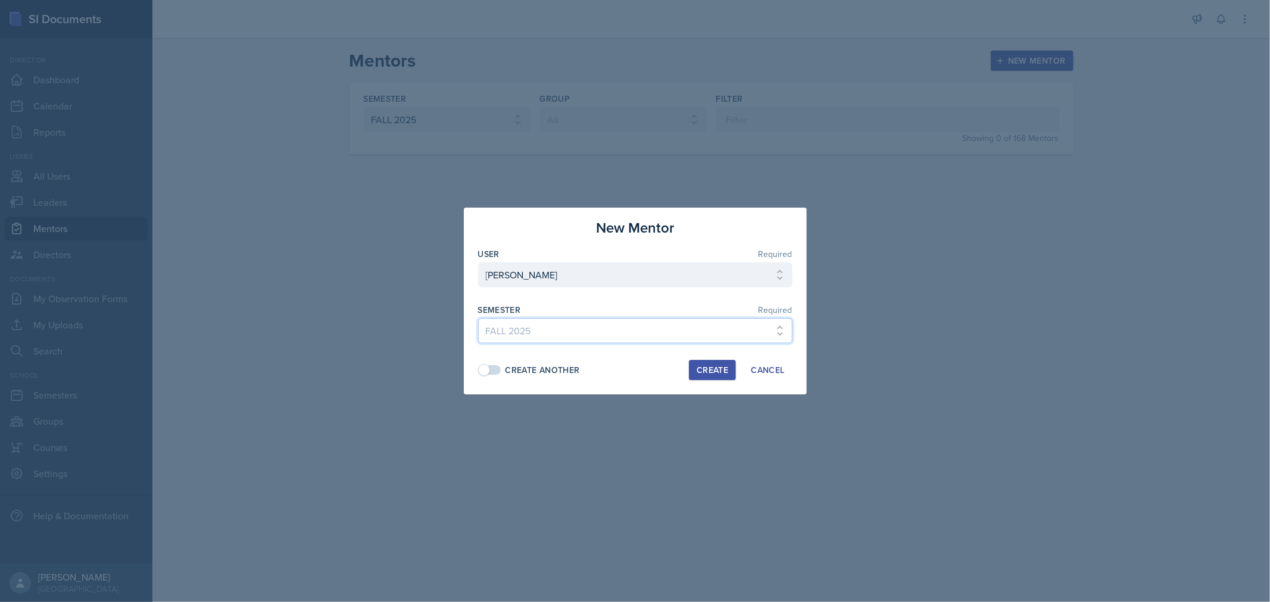
click at [478, 318] on select "Select Semester FALL 2025 Summer II 2025 Summer I 2025 Spring 2025 Fall 2024 Su…" at bounding box center [635, 330] width 314 height 25
click at [521, 366] on div "Create Another" at bounding box center [542, 370] width 74 height 13
click at [712, 369] on div "Create" at bounding box center [712, 371] width 32 height 10
select select
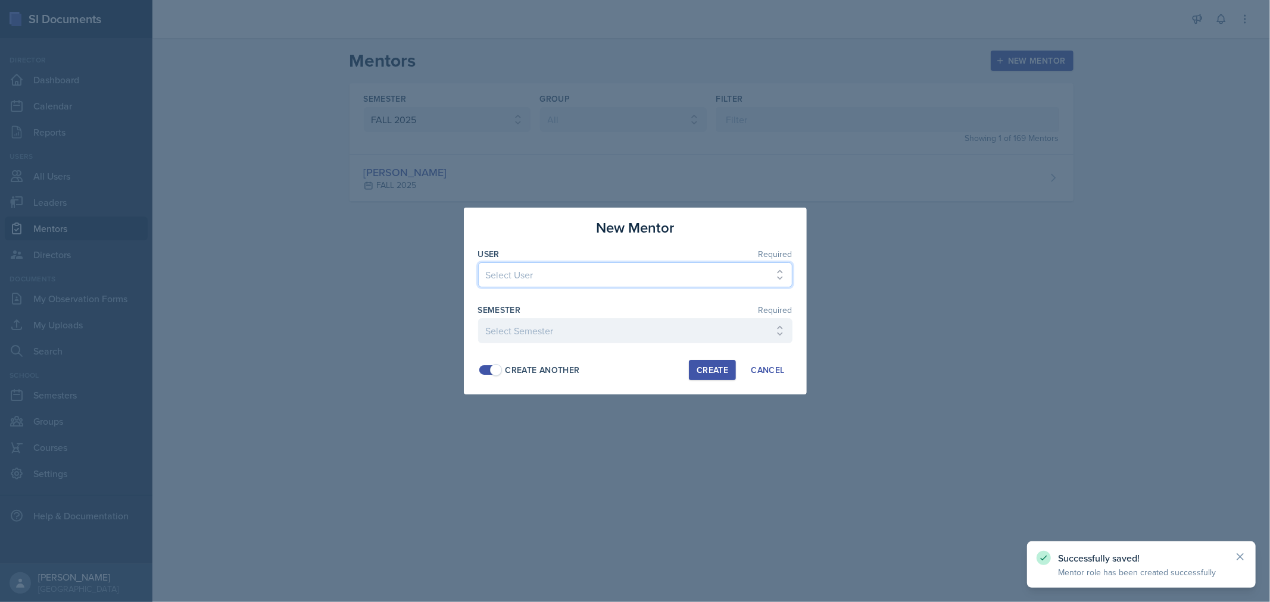
click at [526, 277] on select "Select User [PERSON_NAME] [PERSON_NAME] [PERSON_NAME] [PERSON_NAME] [PERSON_NAM…" at bounding box center [635, 275] width 314 height 25
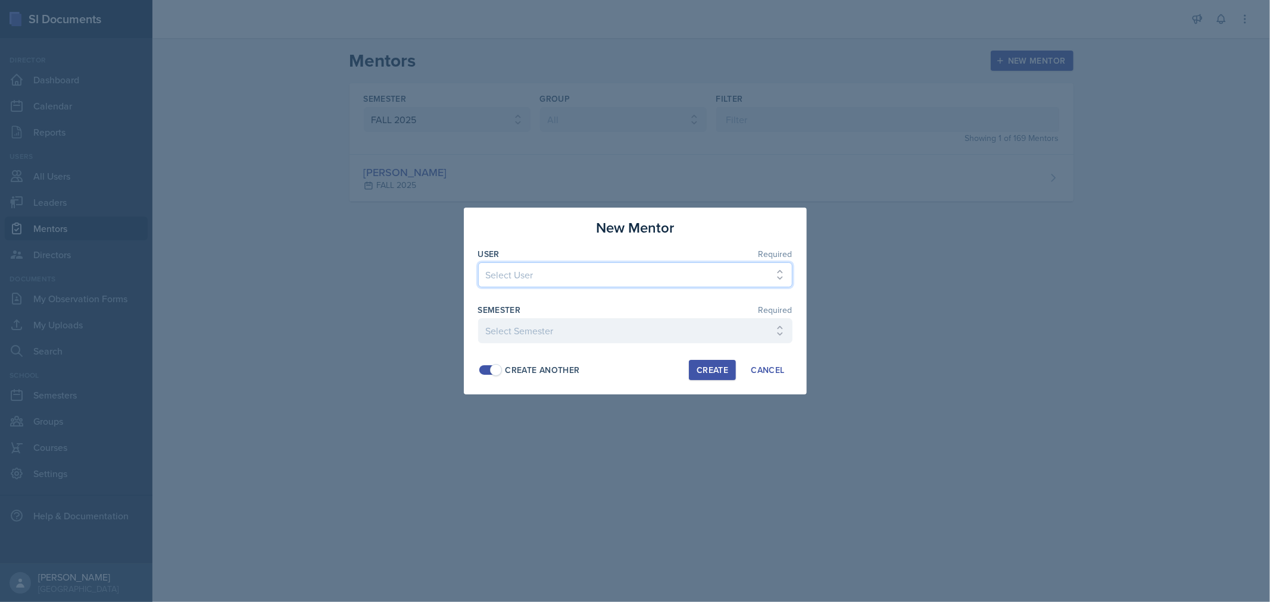
select select "fee6a067-eda3-4a6e-836d-5af52e27c12c"
click at [478, 263] on select "Select User [PERSON_NAME] [PERSON_NAME] [PERSON_NAME] [PERSON_NAME] [PERSON_NAM…" at bounding box center [635, 275] width 314 height 25
click at [579, 326] on select "Select Semester FALL 2025 Summer II 2025 Summer I 2025 Spring 2025 Fall 2024 Su…" at bounding box center [635, 330] width 314 height 25
select select "0924c876-6fa7-4296-b593-7db6428ef465"
click at [478, 318] on select "Select Semester FALL 2025 Summer II 2025 Summer I 2025 Spring 2025 Fall 2024 Su…" at bounding box center [635, 330] width 314 height 25
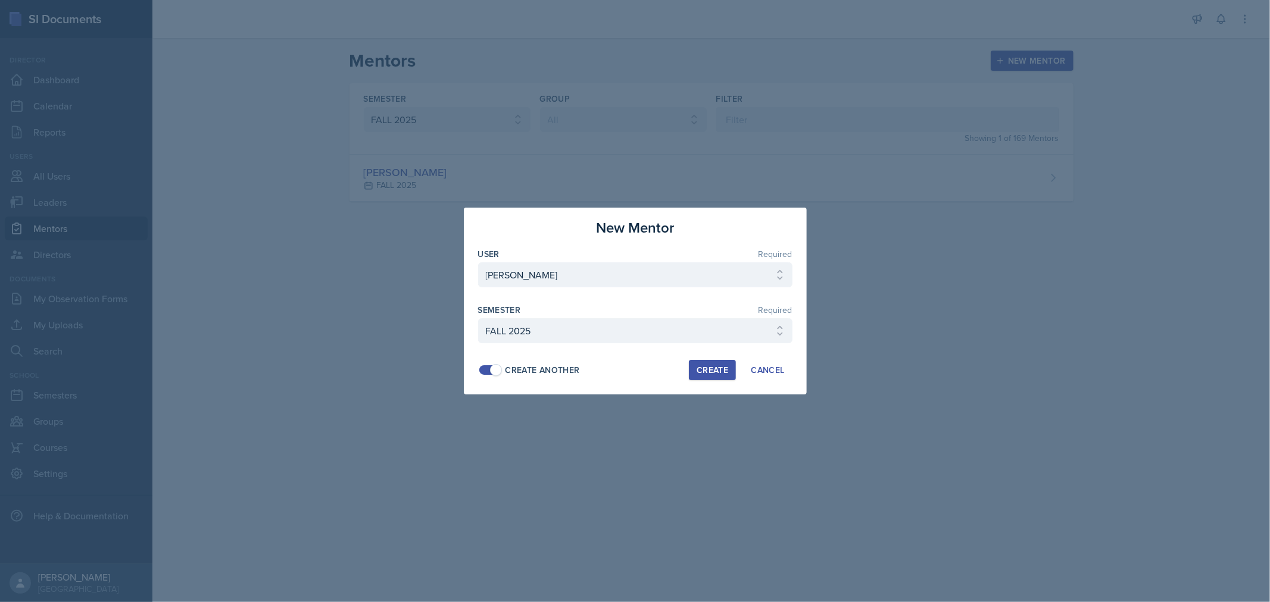
click at [702, 373] on div "Create" at bounding box center [712, 371] width 32 height 10
select select
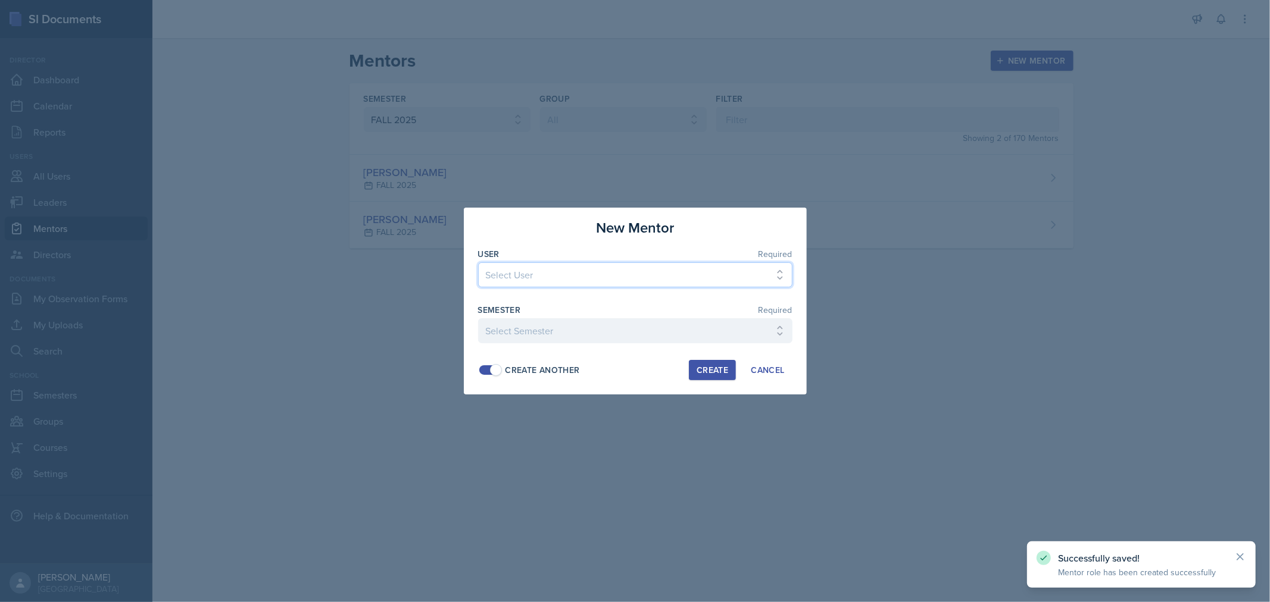
click at [548, 277] on select "Select User [PERSON_NAME] [PERSON_NAME] [PERSON_NAME] [PERSON_NAME] [PERSON_NAM…" at bounding box center [635, 275] width 314 height 25
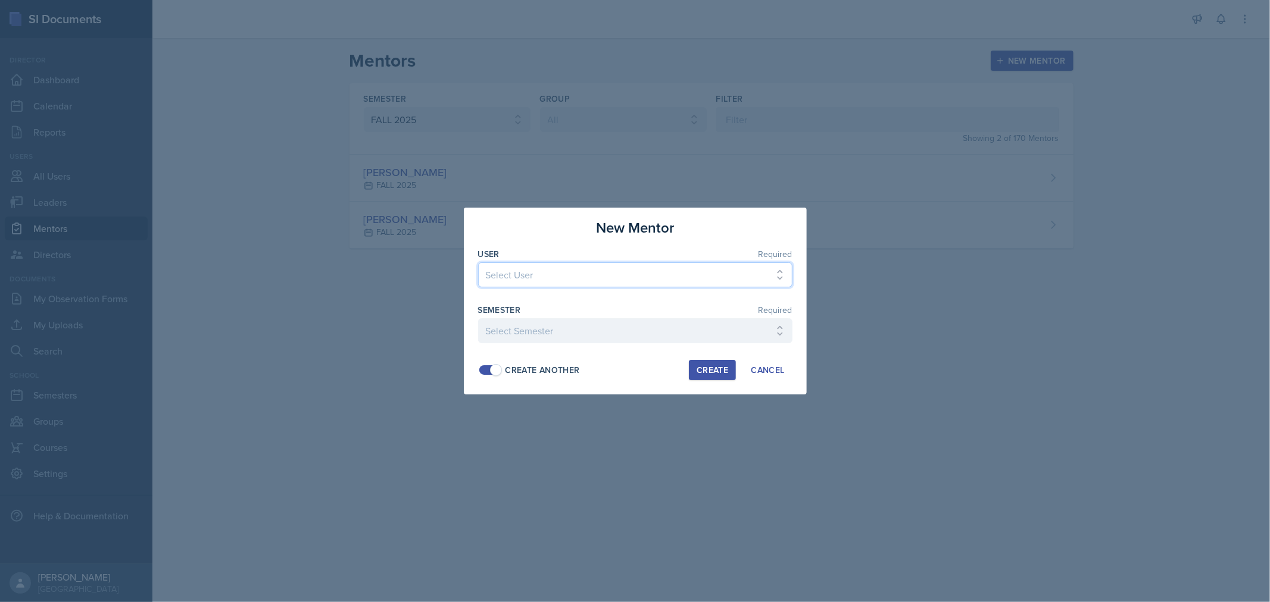
select select "03de9c6e-75fd-4054-a9dc-d0ccd1be2d8d"
click at [478, 263] on select "Select User [PERSON_NAME] [PERSON_NAME] [PERSON_NAME] [PERSON_NAME] [PERSON_NAM…" at bounding box center [635, 275] width 314 height 25
click at [568, 335] on select "Select Semester FALL 2025 Summer II 2025 Summer I 2025 Spring 2025 Fall 2024 Su…" at bounding box center [635, 330] width 314 height 25
select select "0924c876-6fa7-4296-b593-7db6428ef465"
click at [478, 318] on select "Select Semester FALL 2025 Summer II 2025 Summer I 2025 Spring 2025 Fall 2024 Su…" at bounding box center [635, 330] width 314 height 25
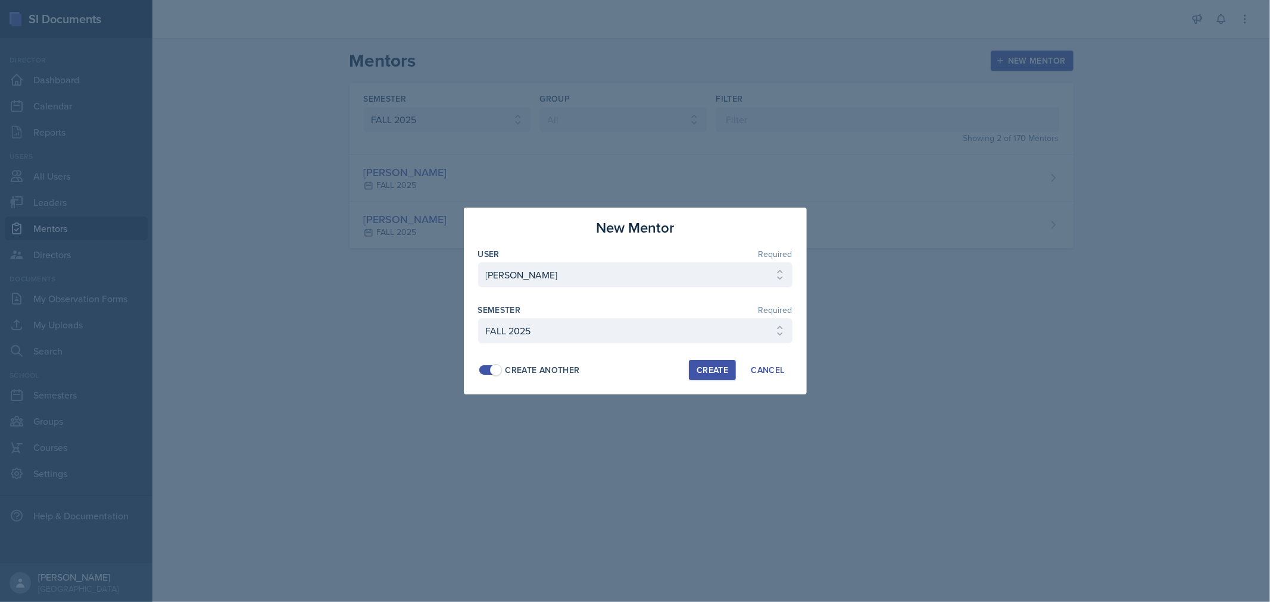
click at [714, 366] on div "Create" at bounding box center [712, 371] width 32 height 10
select select
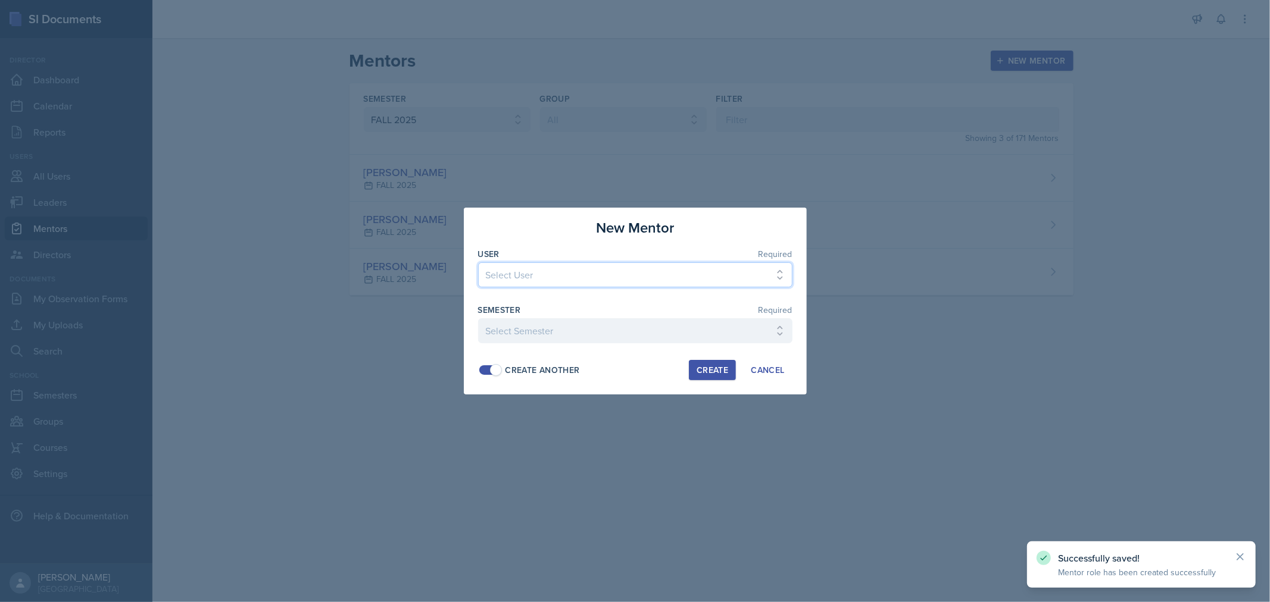
click at [534, 282] on select "Select User [PERSON_NAME] [PERSON_NAME] [PERSON_NAME] [PERSON_NAME] [PERSON_NAM…" at bounding box center [635, 275] width 314 height 25
select select "43a5f8a4-9ec8-4271-8937-348f3583d95f"
click at [478, 263] on select "Select User [PERSON_NAME] [PERSON_NAME] [PERSON_NAME] [PERSON_NAME] [PERSON_NAM…" at bounding box center [635, 275] width 314 height 25
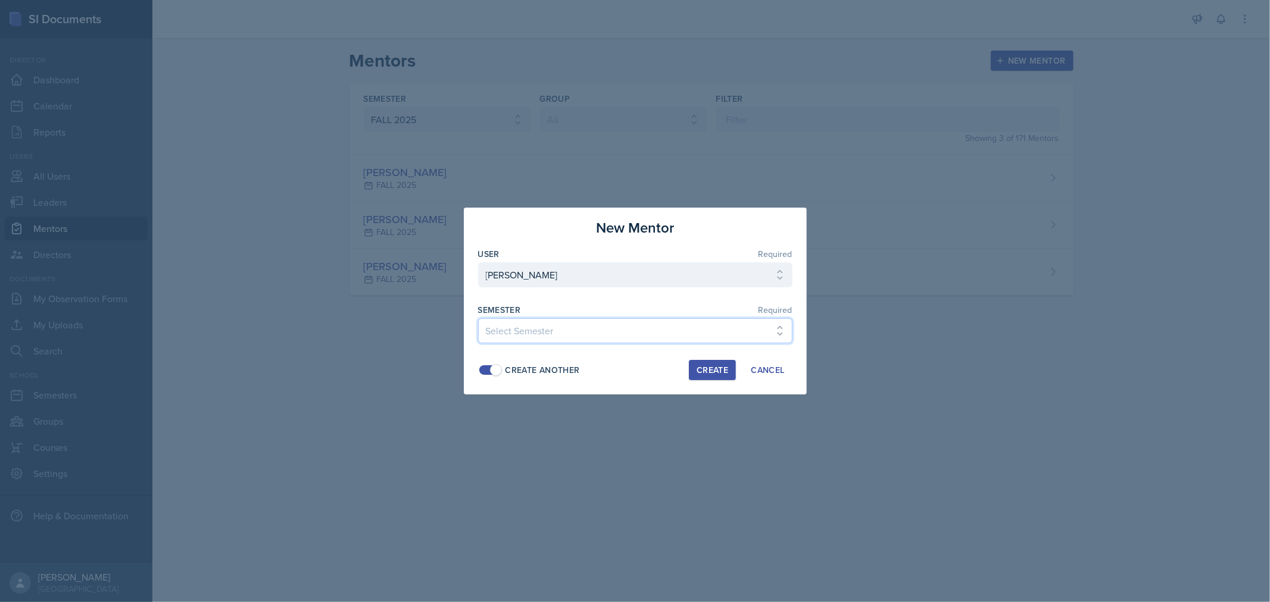
click at [538, 333] on select "Select Semester FALL 2025 Summer II 2025 Summer I 2025 Spring 2025 Fall 2024 Su…" at bounding box center [635, 330] width 314 height 25
select select "0924c876-6fa7-4296-b593-7db6428ef465"
click at [478, 318] on select "Select Semester FALL 2025 Summer II 2025 Summer I 2025 Spring 2025 Fall 2024 Su…" at bounding box center [635, 330] width 314 height 25
click at [717, 370] on div "Create" at bounding box center [712, 371] width 32 height 10
select select
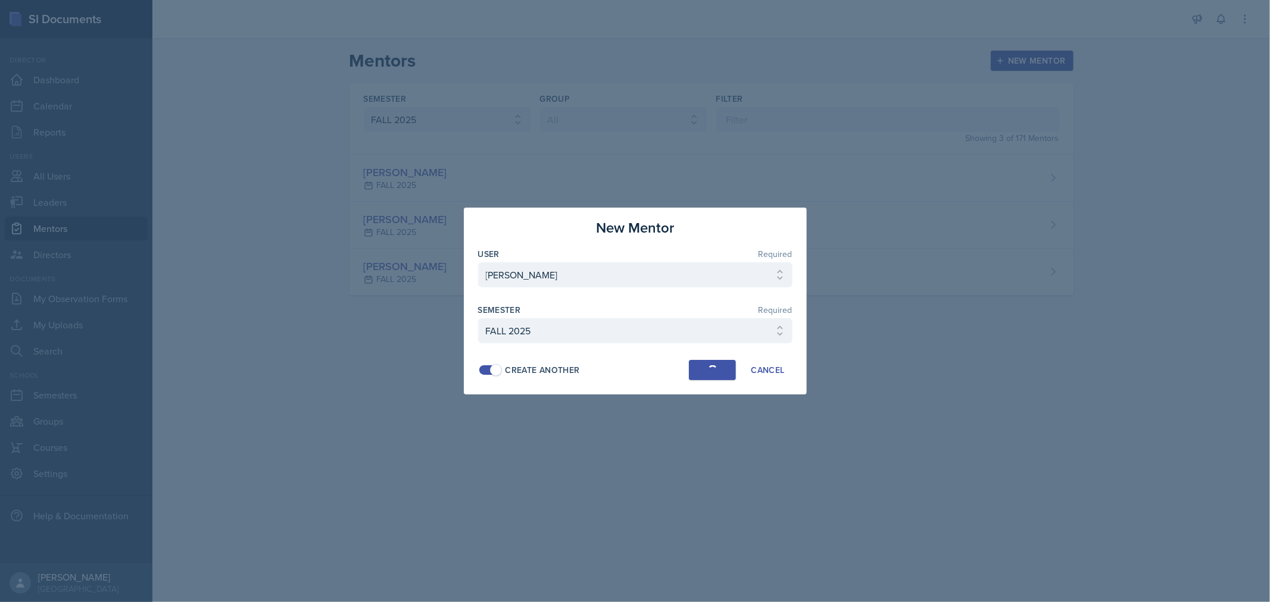
select select
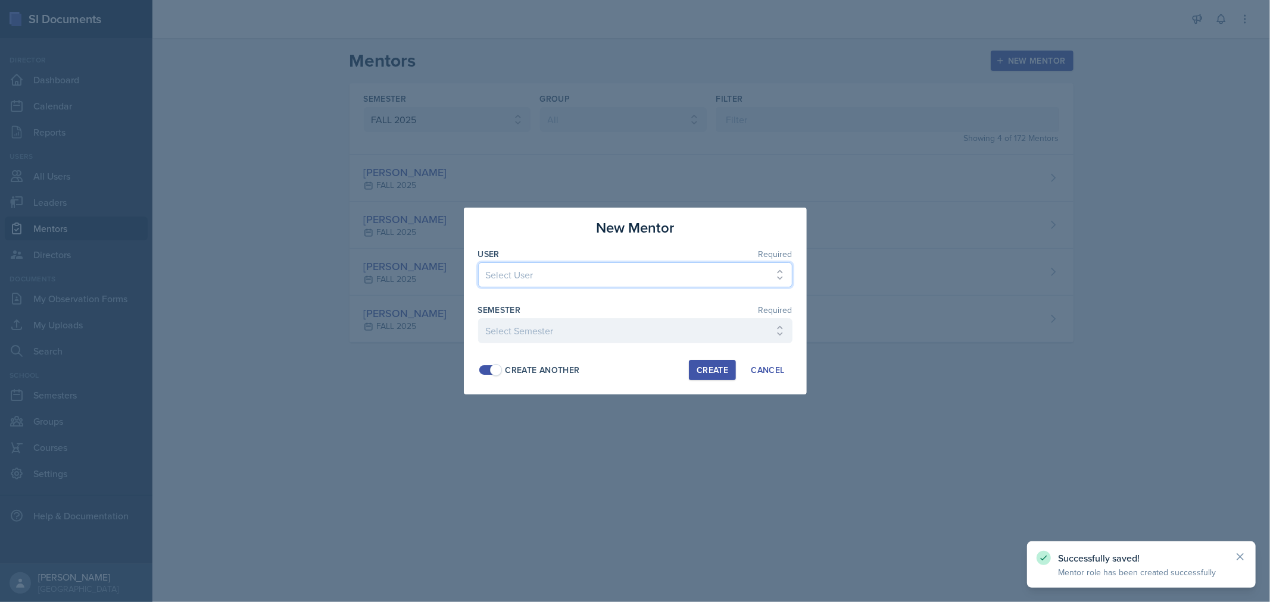
click at [536, 282] on select "Select User [PERSON_NAME] [PERSON_NAME] [PERSON_NAME] [PERSON_NAME] [PERSON_NAM…" at bounding box center [635, 275] width 314 height 25
select select "e262857f-f301-4bdc-84a9-6fde330b8415"
click at [536, 282] on select "Select User [PERSON_NAME] [PERSON_NAME] [PERSON_NAME] [PERSON_NAME] [PERSON_NAM…" at bounding box center [635, 275] width 314 height 25
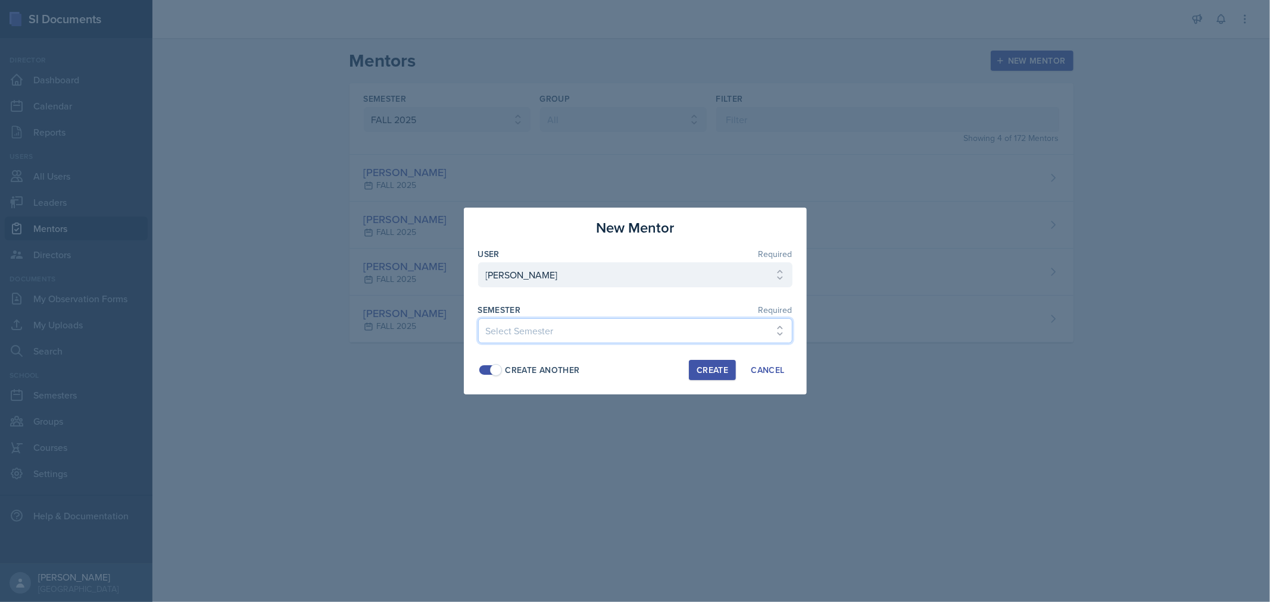
click at [550, 336] on select "Select Semester FALL 2025 Summer II 2025 Summer I 2025 Spring 2025 Fall 2024 Su…" at bounding box center [635, 330] width 314 height 25
select select "0924c876-6fa7-4296-b593-7db6428ef465"
click at [478, 318] on select "Select Semester FALL 2025 Summer II 2025 Summer I 2025 Spring 2025 Fall 2024 Su…" at bounding box center [635, 330] width 314 height 25
click at [549, 373] on div "Create Another" at bounding box center [542, 370] width 74 height 13
click at [701, 371] on div "Create" at bounding box center [712, 371] width 32 height 10
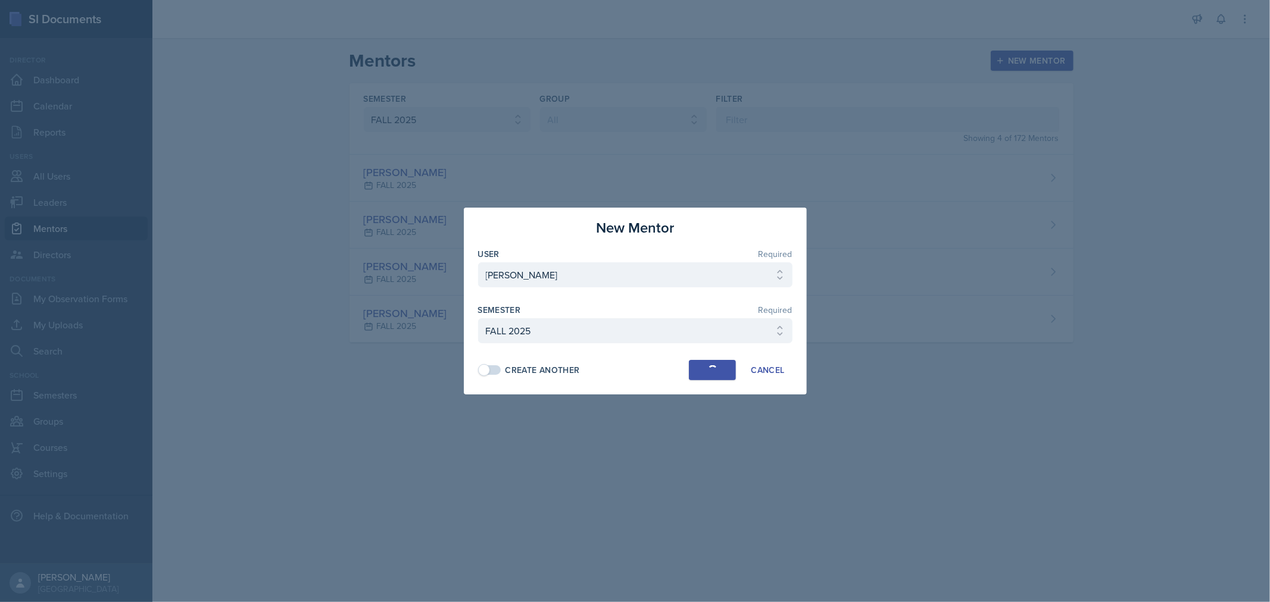
select select
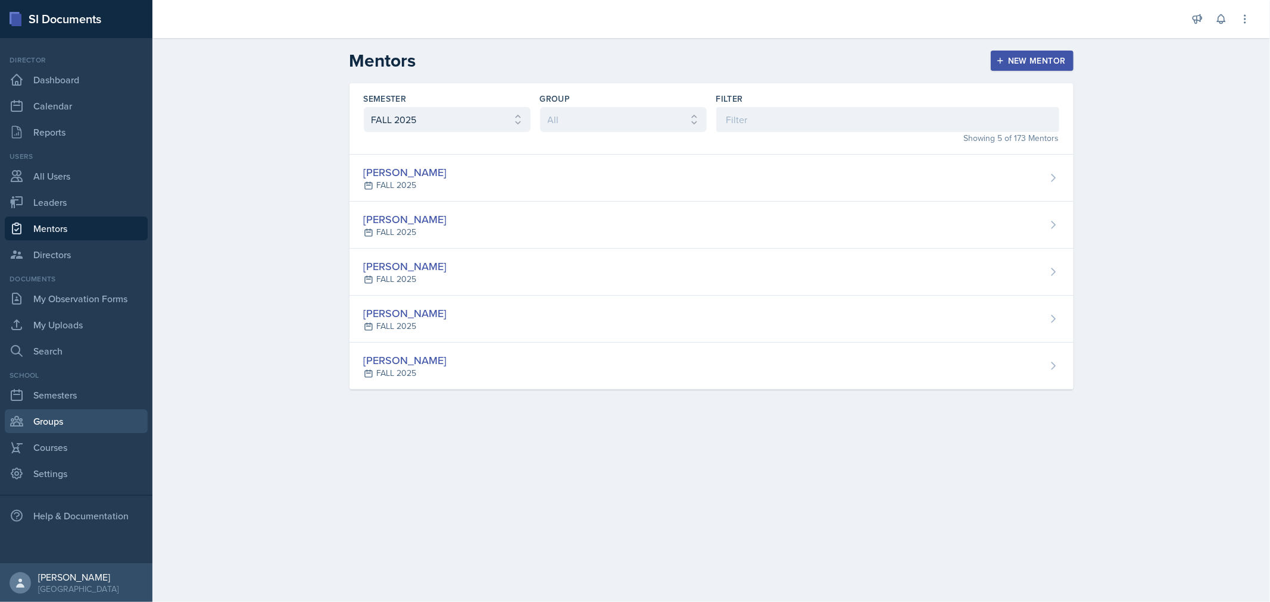
click at [56, 425] on link "Groups" at bounding box center [76, 422] width 143 height 24
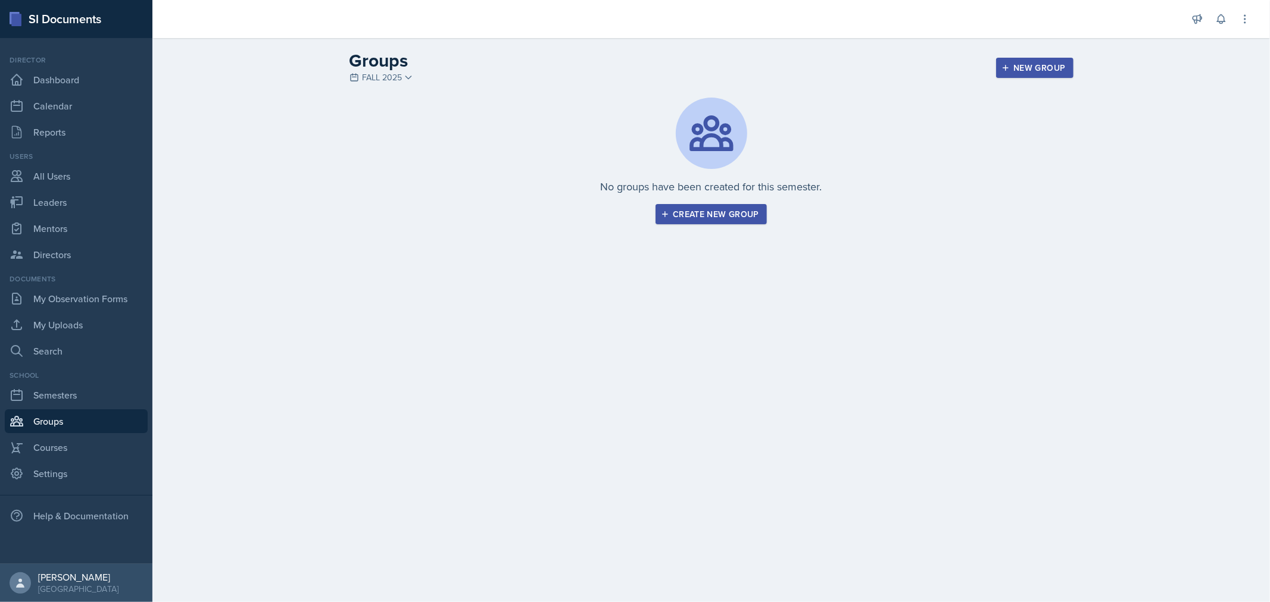
click at [377, 71] on span "FALL 2025" at bounding box center [383, 77] width 40 height 13
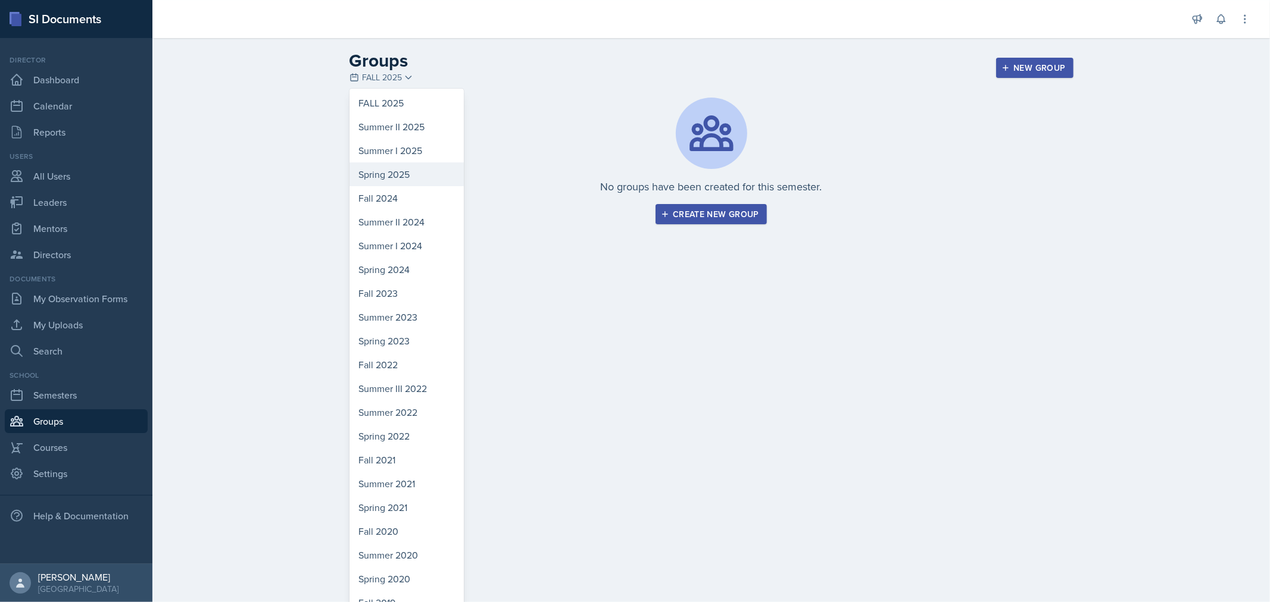
click at [404, 180] on div "Spring 2025" at bounding box center [406, 175] width 114 height 24
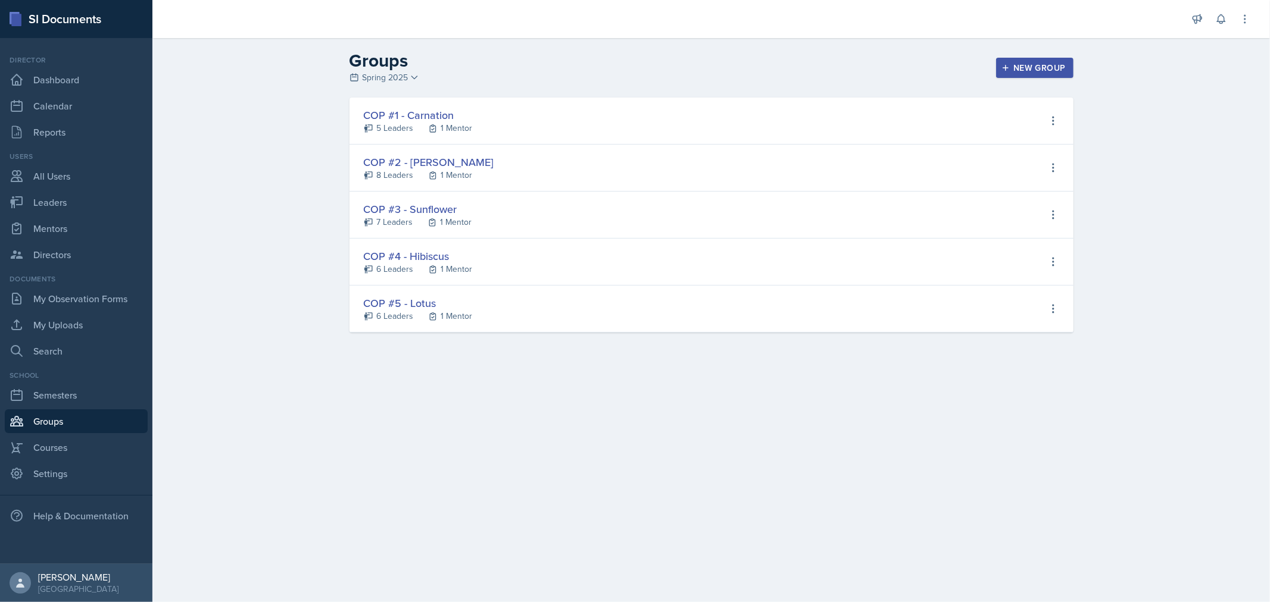
click at [375, 74] on span "Spring 2025" at bounding box center [386, 77] width 46 height 13
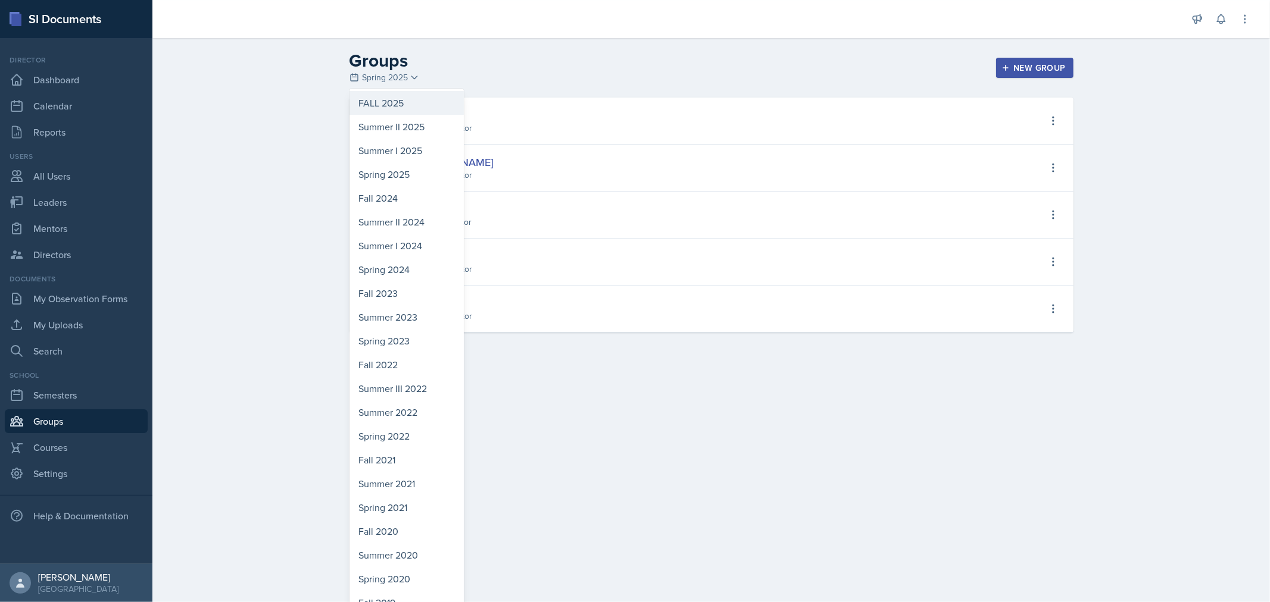
click at [377, 94] on div "FALL 2025" at bounding box center [406, 103] width 114 height 24
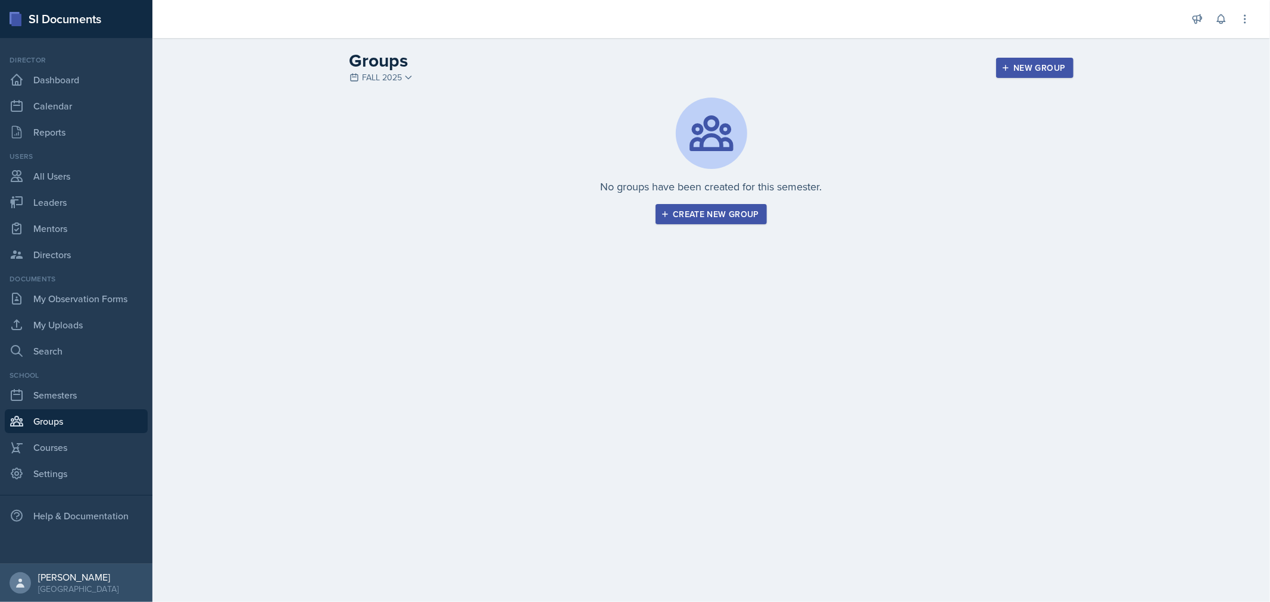
click at [731, 215] on div "Create new group" at bounding box center [711, 215] width 96 height 10
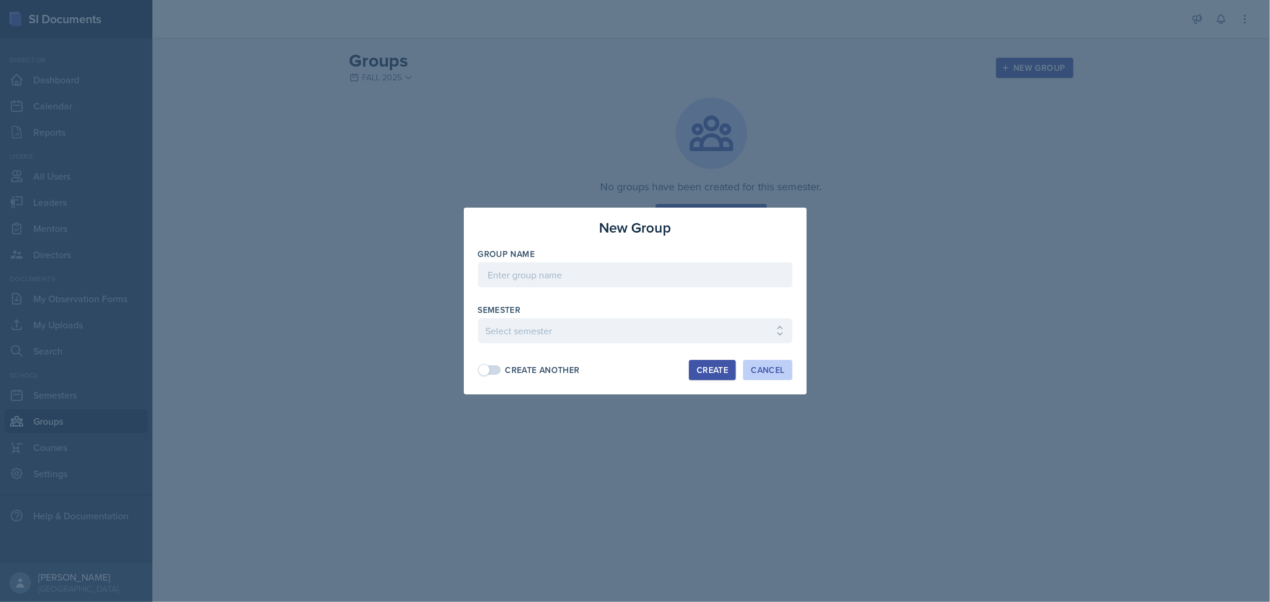
click at [774, 376] on button "Cancel" at bounding box center [767, 370] width 49 height 20
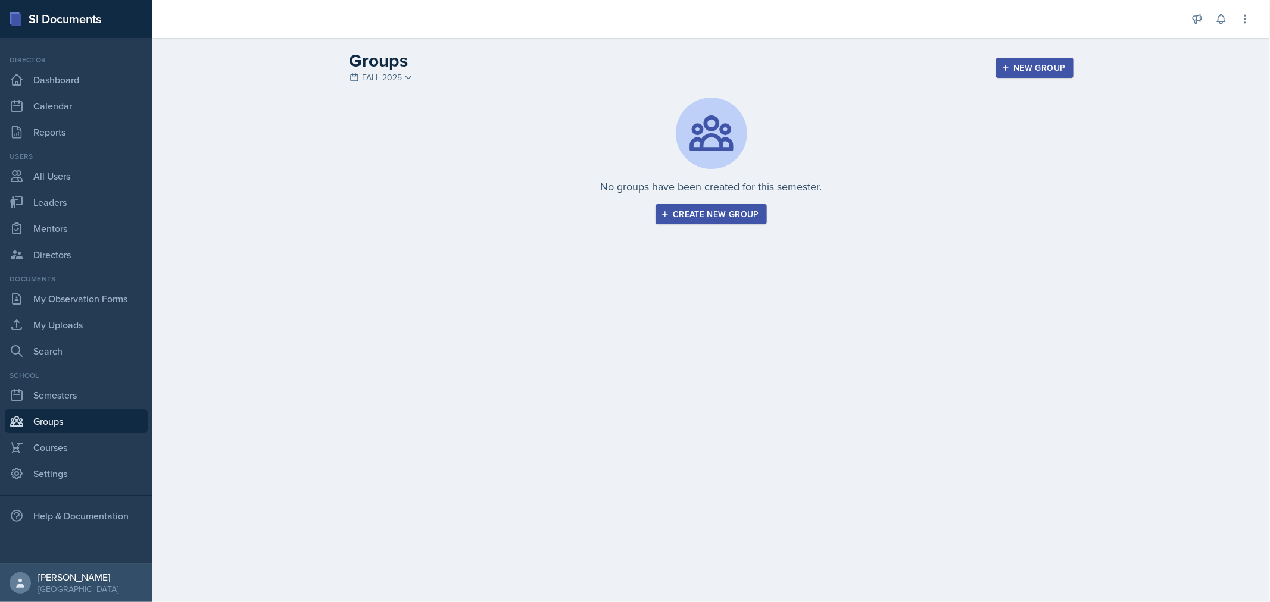
click at [396, 80] on span "FALL 2025" at bounding box center [383, 77] width 40 height 13
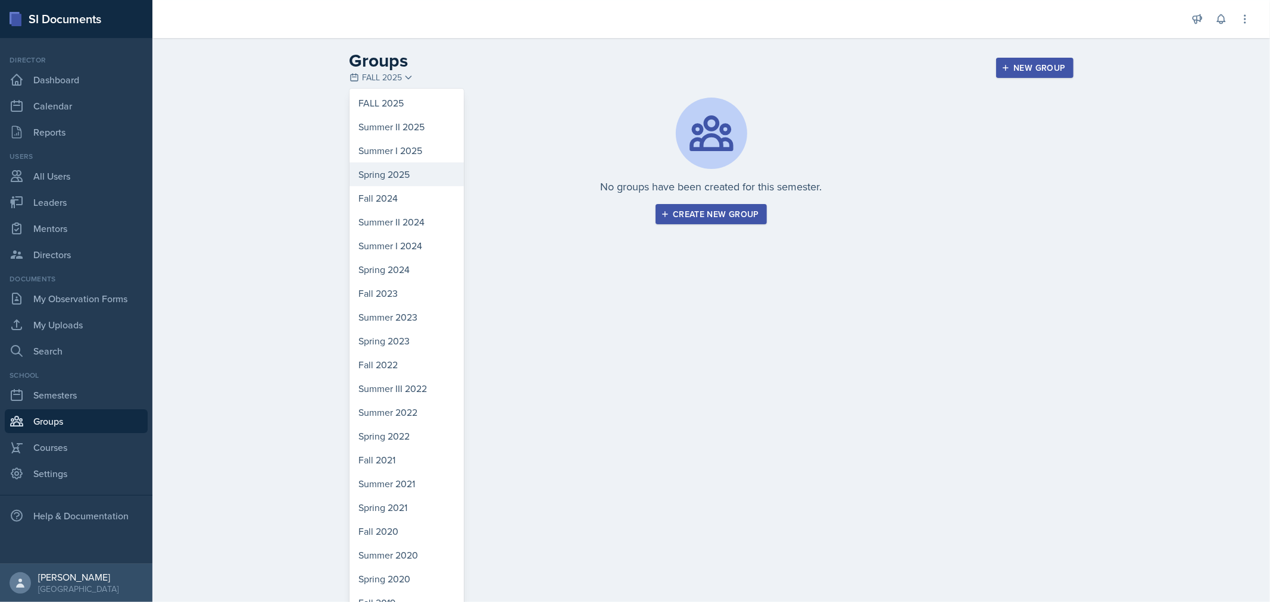
click at [382, 177] on div "Spring 2025" at bounding box center [406, 175] width 114 height 24
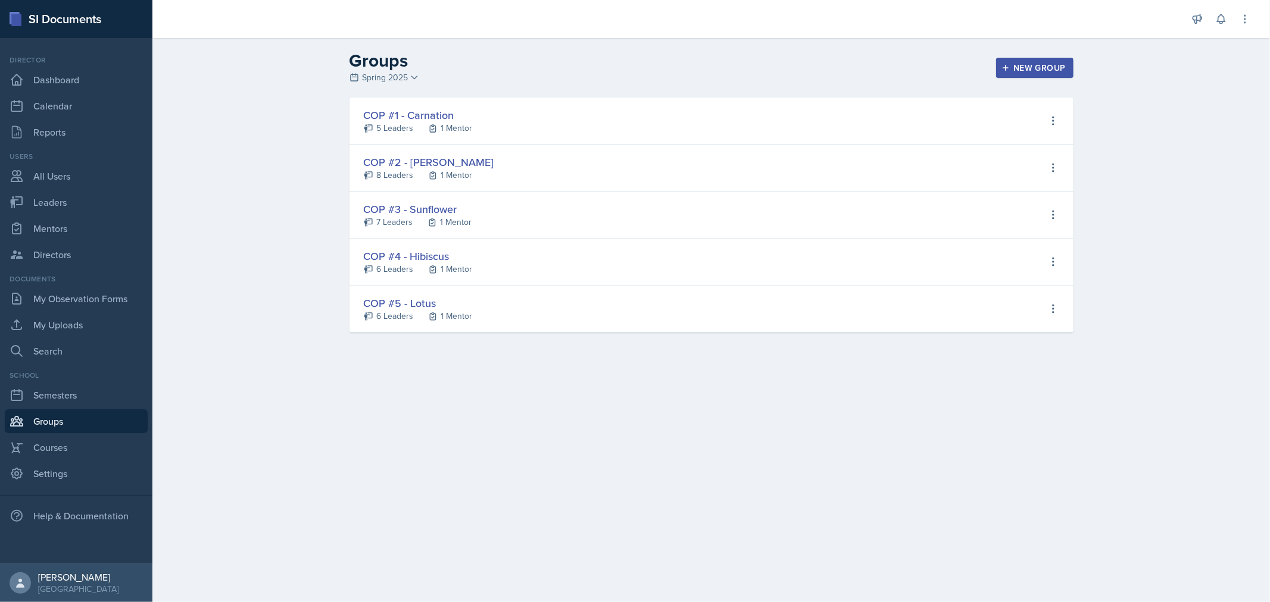
click at [403, 74] on span "Spring 2025" at bounding box center [386, 77] width 46 height 13
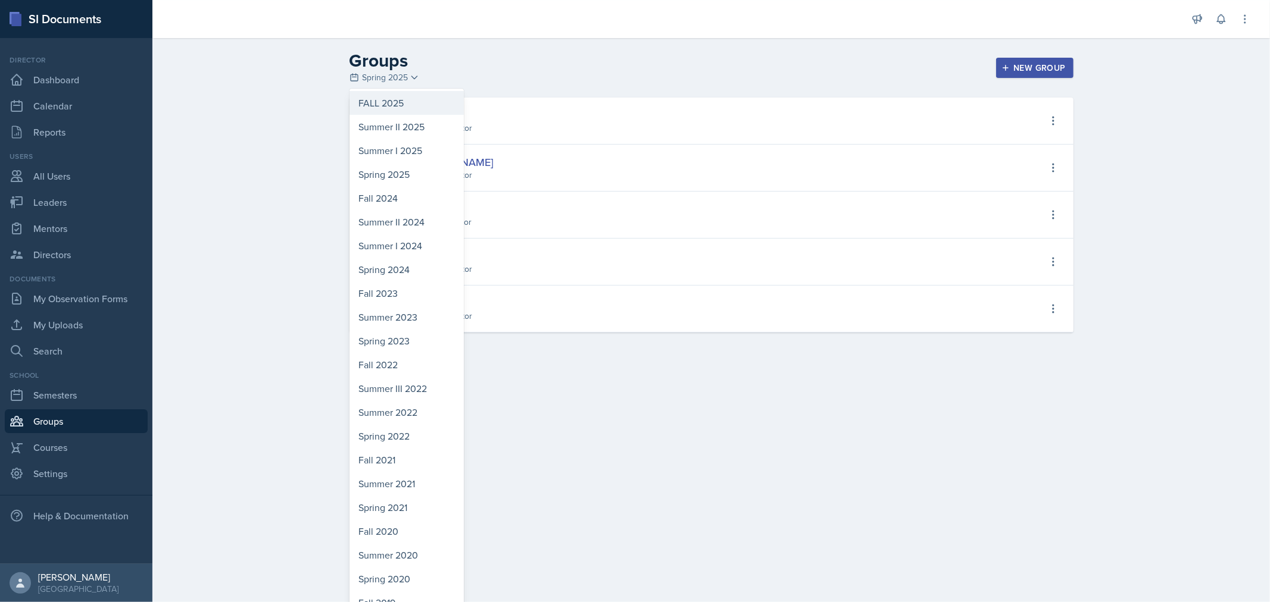
click at [392, 99] on div "FALL 2025" at bounding box center [406, 103] width 114 height 24
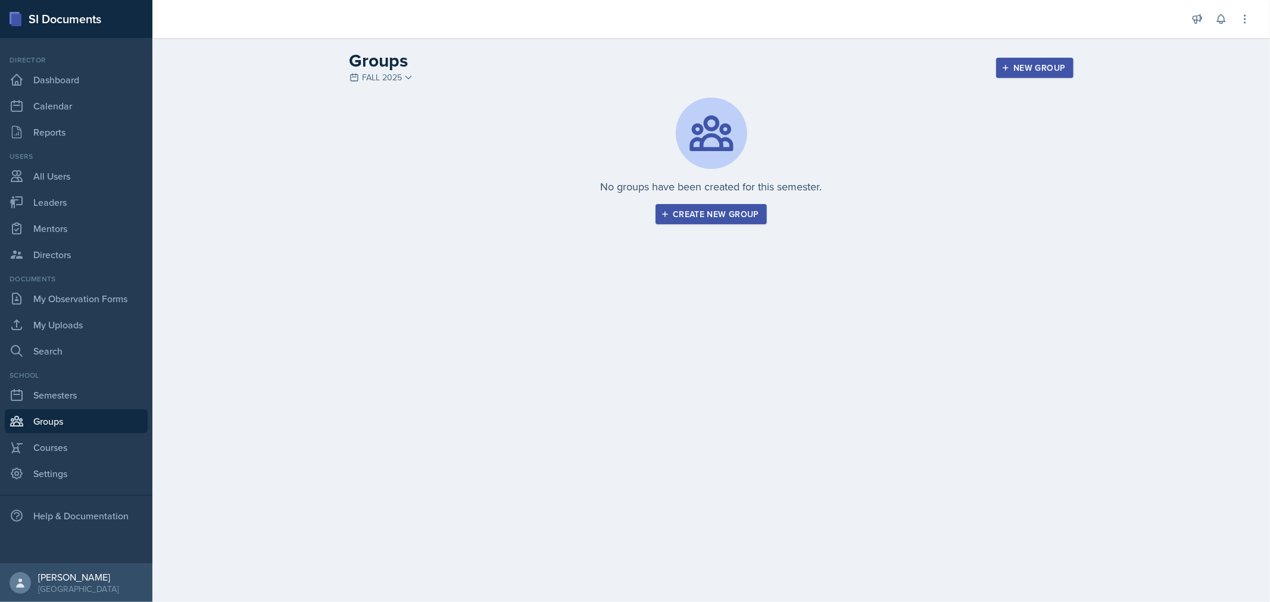
click at [732, 205] on button "Create new group" at bounding box center [710, 214] width 111 height 20
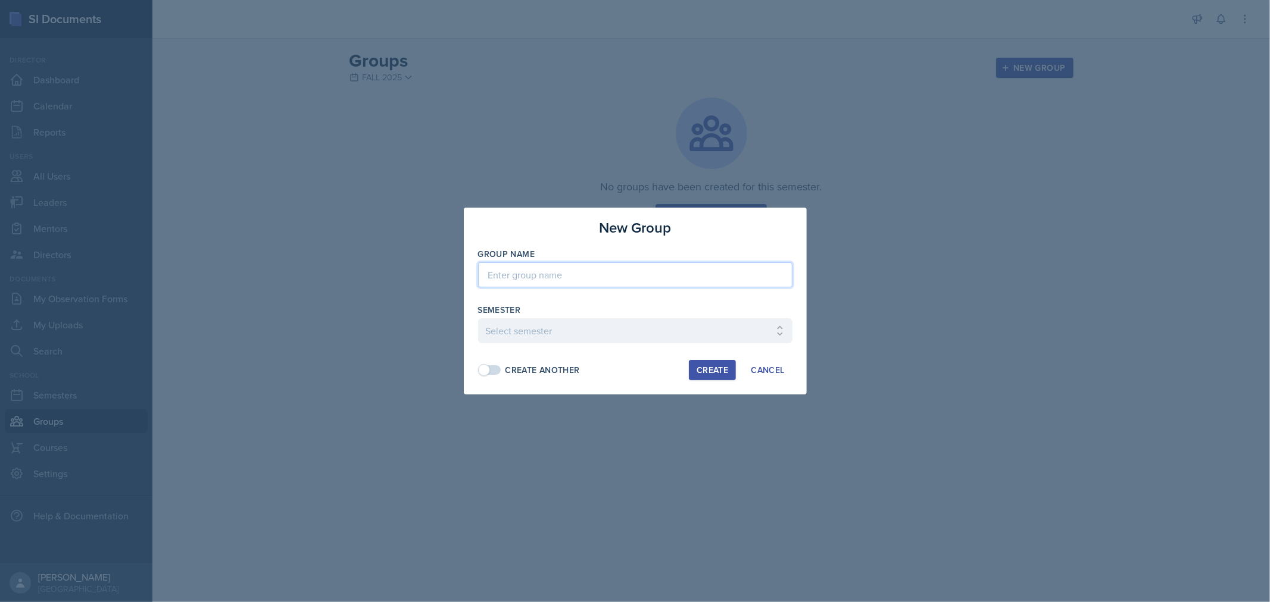
click at [575, 269] on input at bounding box center [635, 275] width 314 height 25
click at [683, 330] on select "Select semester FALL 2025 Summer II 2025 Summer I 2025 Spring 2025 Fall 2024 Su…" at bounding box center [635, 330] width 314 height 25
click at [478, 318] on select "Select semester FALL 2025 Summer II 2025 Summer I 2025 Spring 2025 Fall 2024 Su…" at bounding box center [635, 330] width 314 height 25
click at [561, 367] on div "Create Another" at bounding box center [542, 370] width 74 height 13
click at [720, 374] on div "Create" at bounding box center [712, 371] width 32 height 10
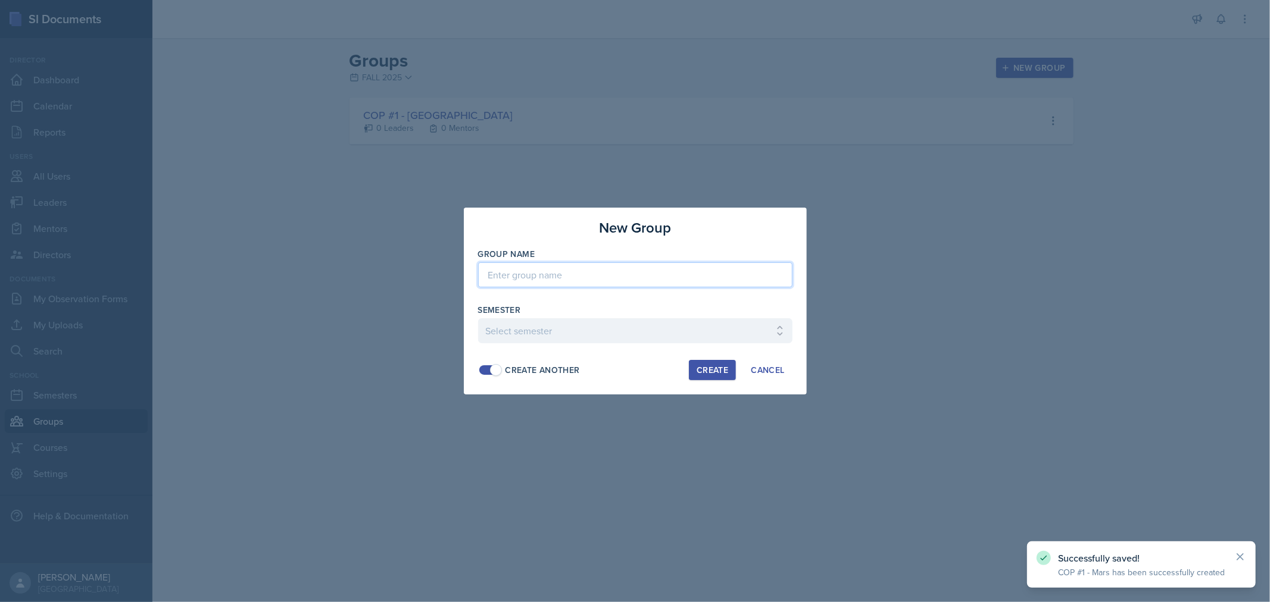
click at [592, 268] on input at bounding box center [635, 275] width 314 height 25
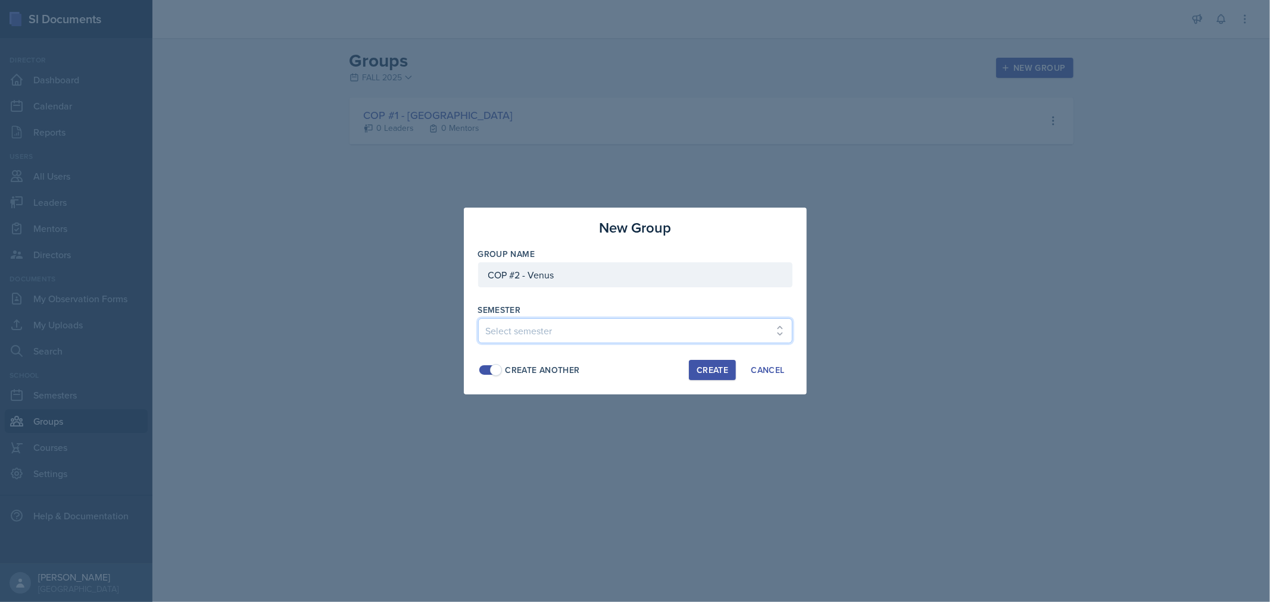
click at [562, 336] on select "Select semester FALL 2025 Summer II 2025 Summer I 2025 Spring 2025 Fall 2024 Su…" at bounding box center [635, 330] width 314 height 25
click at [478, 318] on select "Select semester FALL 2025 Summer II 2025 Summer I 2025 Spring 2025 Fall 2024 Su…" at bounding box center [635, 330] width 314 height 25
click at [711, 363] on button "Create" at bounding box center [712, 370] width 47 height 20
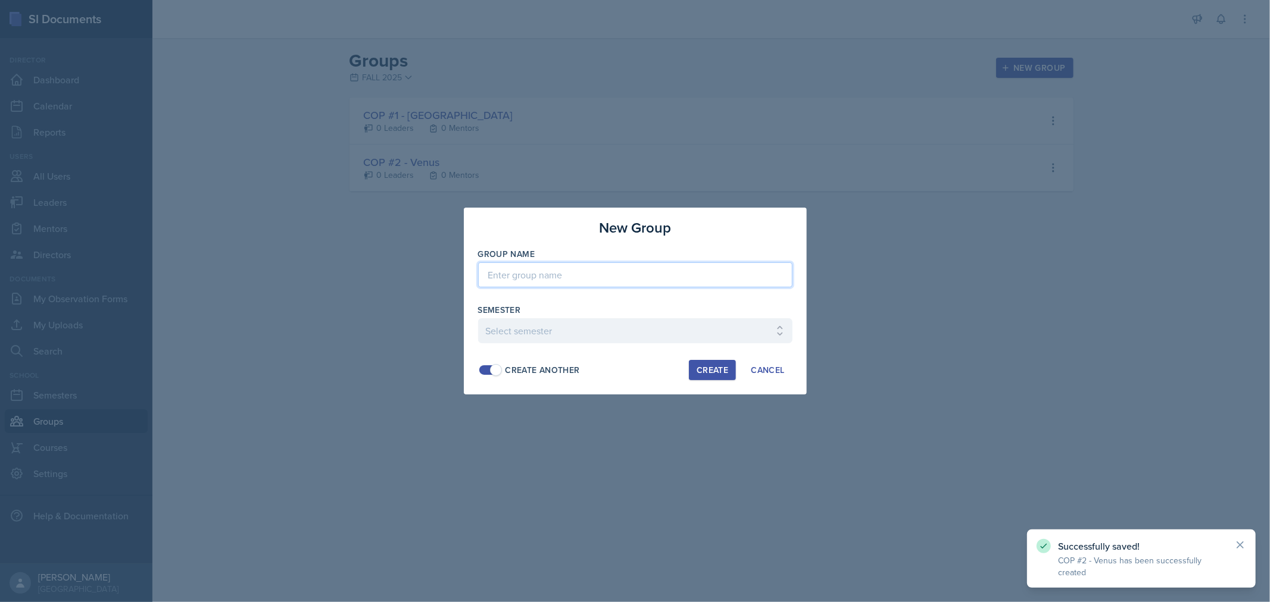
click at [640, 286] on input at bounding box center [635, 275] width 314 height 25
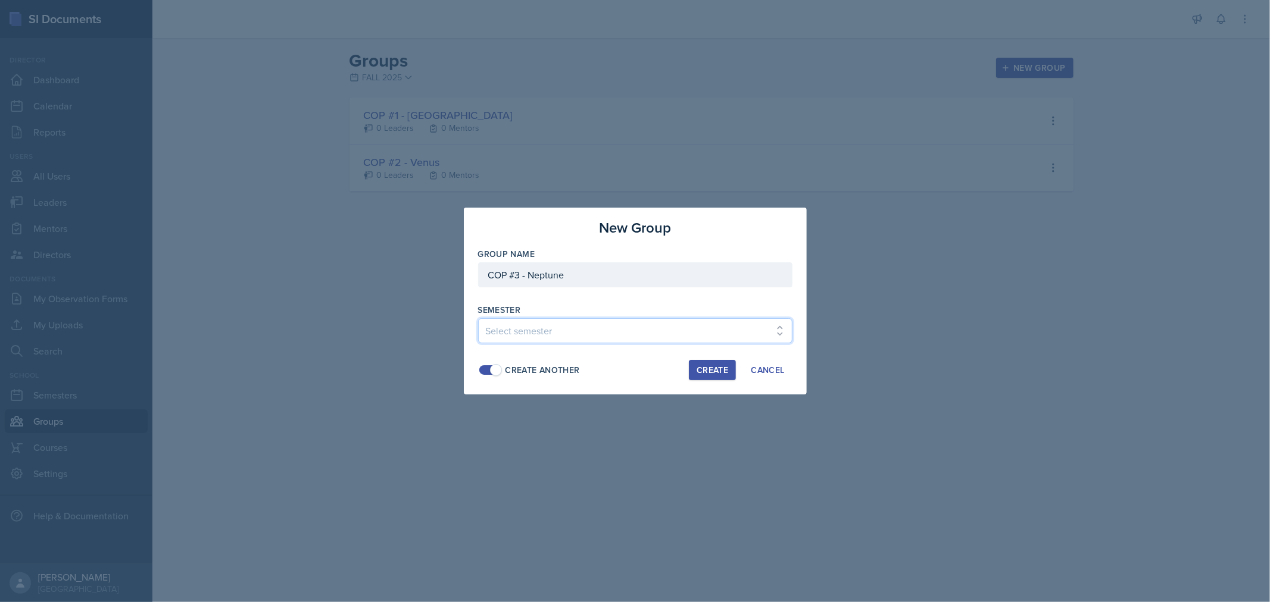
click at [645, 332] on select "Select semester FALL 2025 Summer II 2025 Summer I 2025 Spring 2025 Fall 2024 Su…" at bounding box center [635, 330] width 314 height 25
click at [478, 318] on select "Select semester FALL 2025 Summer II 2025 Summer I 2025 Spring 2025 Fall 2024 Su…" at bounding box center [635, 330] width 314 height 25
click at [724, 372] on div "Create" at bounding box center [712, 371] width 32 height 10
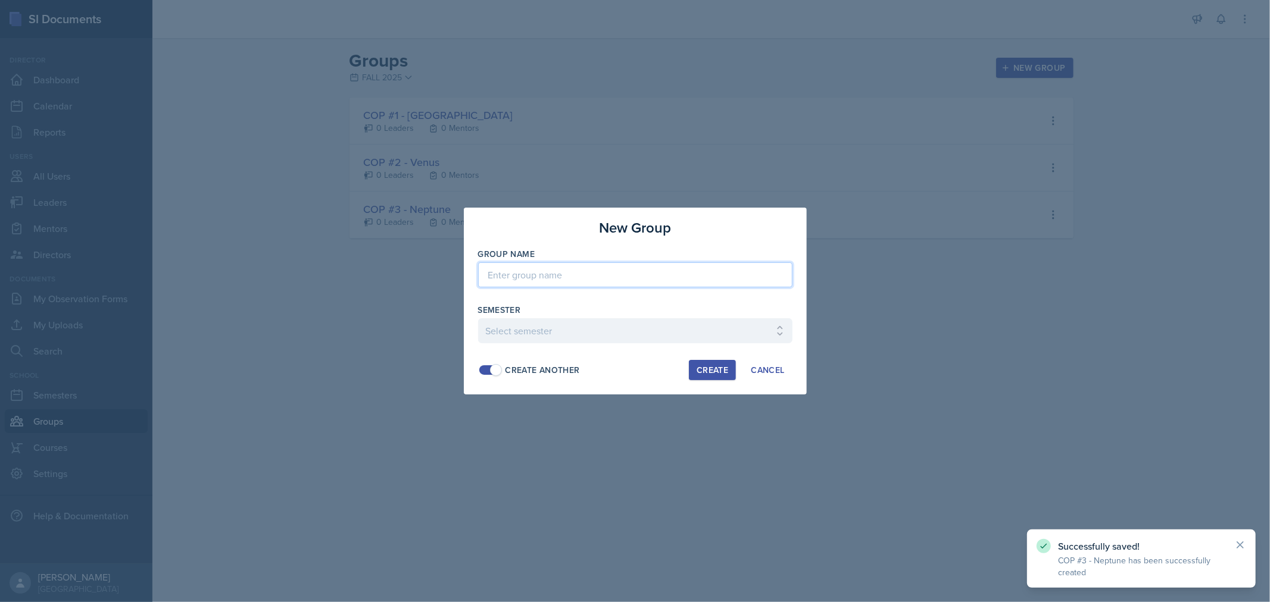
click at [502, 275] on input at bounding box center [635, 275] width 314 height 25
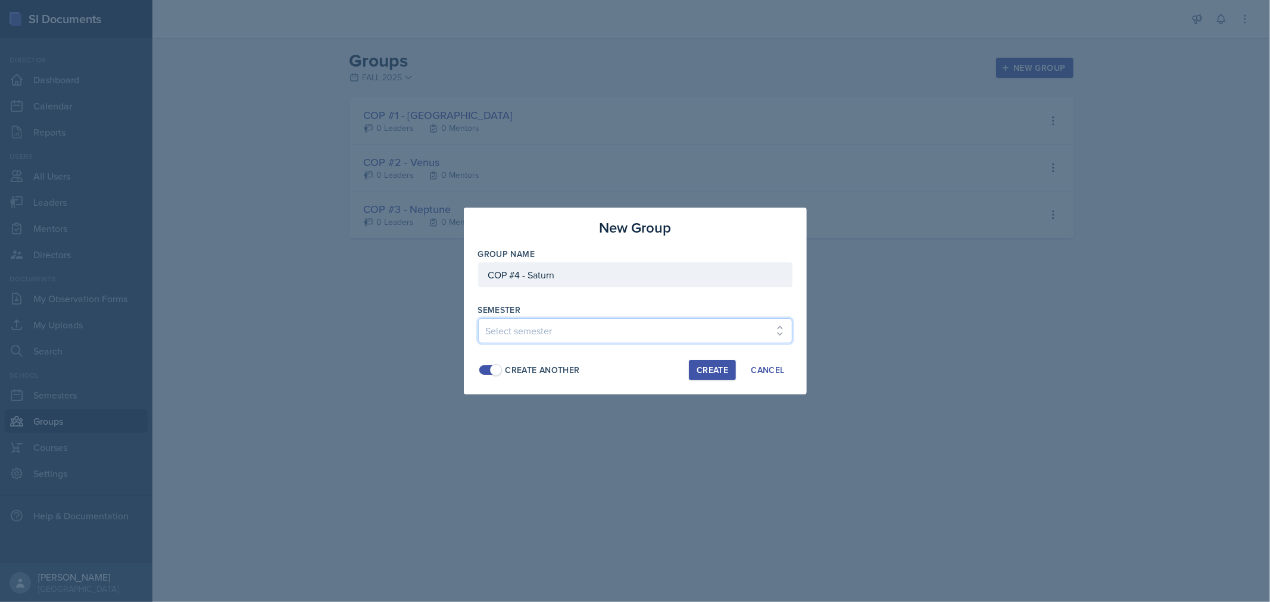
click at [575, 338] on select "Select semester FALL 2025 Summer II 2025 Summer I 2025 Spring 2025 Fall 2024 Su…" at bounding box center [635, 330] width 314 height 25
click at [478, 318] on select "Select semester FALL 2025 Summer II 2025 Summer I 2025 Spring 2025 Fall 2024 Su…" at bounding box center [635, 330] width 314 height 25
click at [701, 368] on div "Create" at bounding box center [712, 371] width 32 height 10
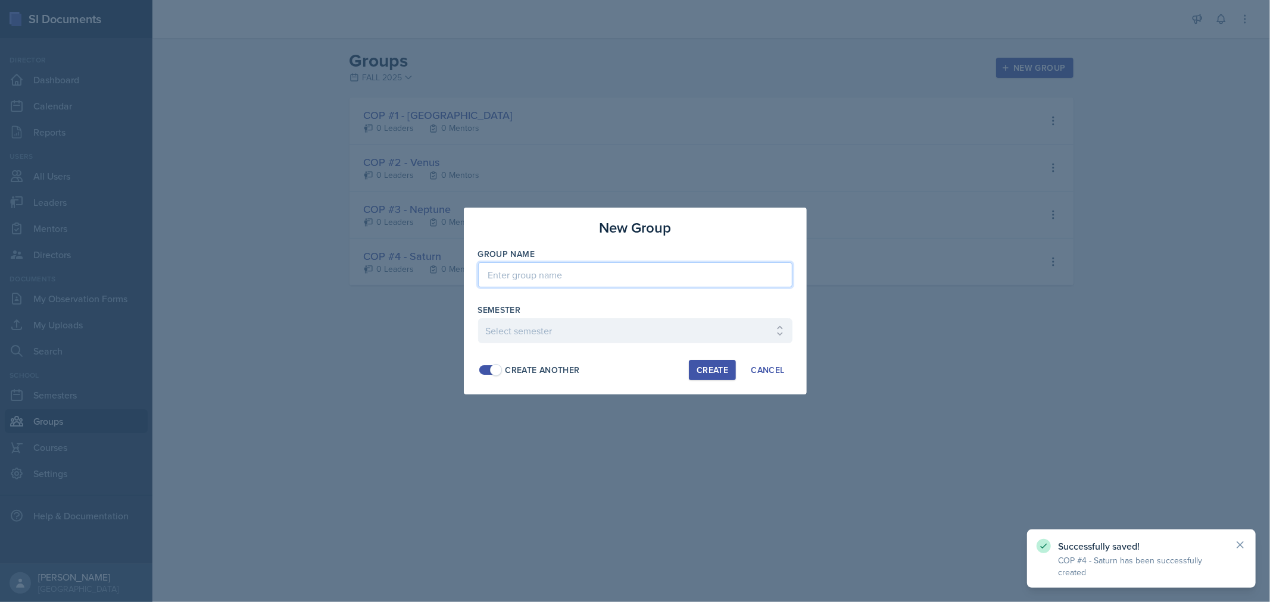
click at [509, 276] on input at bounding box center [635, 275] width 314 height 25
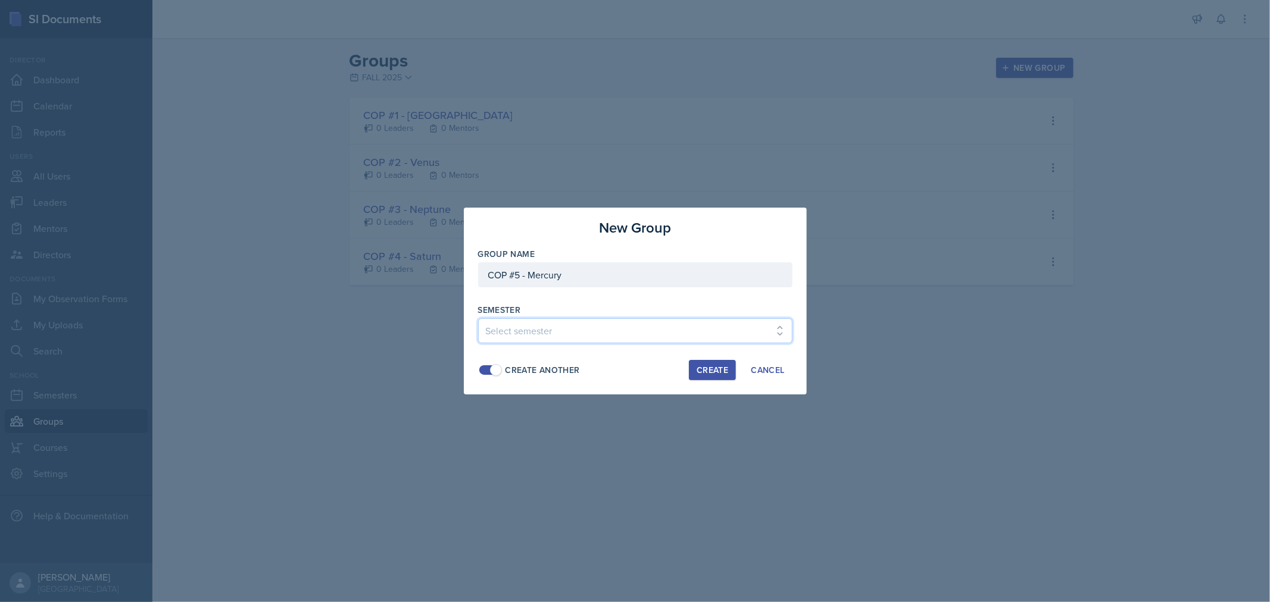
click at [579, 320] on select "Select semester FALL 2025 Summer II 2025 Summer I 2025 Spring 2025 Fall 2024 Su…" at bounding box center [635, 330] width 314 height 25
click at [478, 318] on select "Select semester FALL 2025 Summer II 2025 Summer I 2025 Spring 2025 Fall 2024 Su…" at bounding box center [635, 330] width 314 height 25
click at [498, 364] on div "Create Another" at bounding box center [529, 370] width 102 height 13
click at [723, 370] on div "Create" at bounding box center [712, 371] width 32 height 10
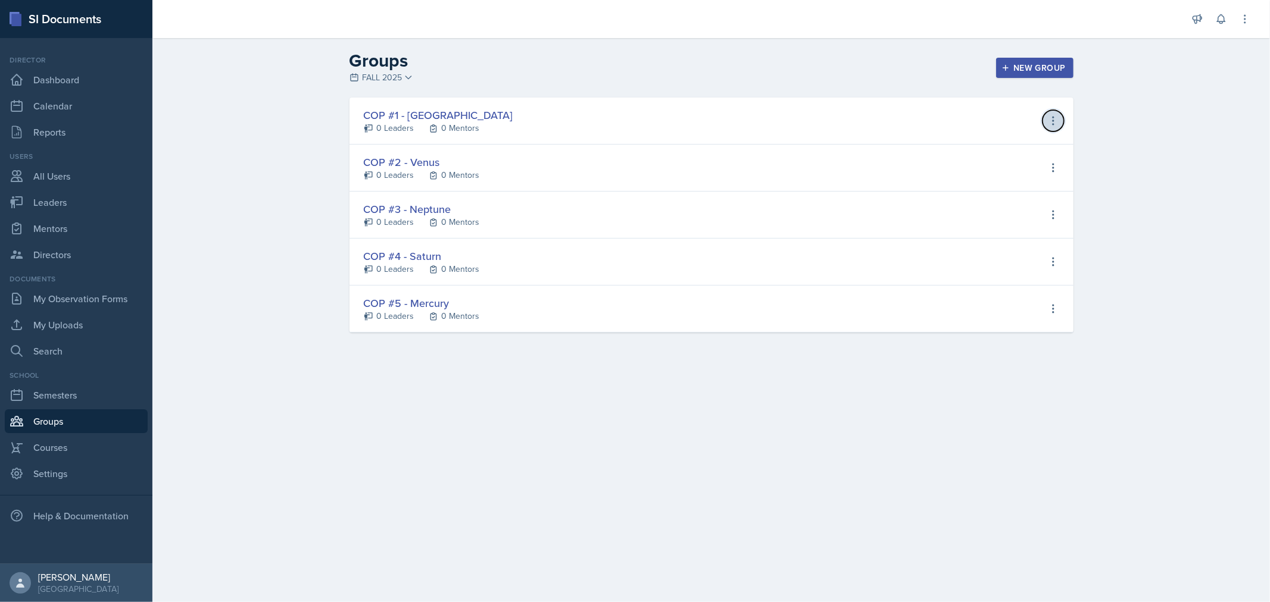
click at [1050, 114] on button at bounding box center [1052, 120] width 21 height 21
click at [1001, 170] on div "View Mentors" at bounding box center [1002, 170] width 58 height 14
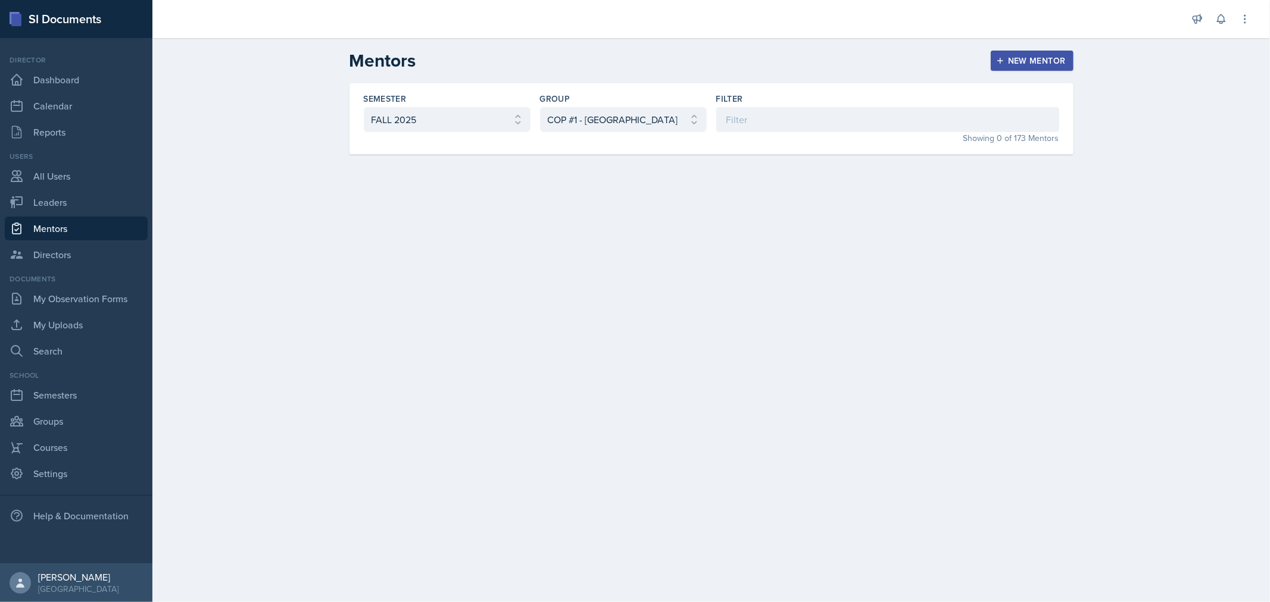
click at [1013, 56] on div "New Mentor" at bounding box center [1031, 61] width 67 height 10
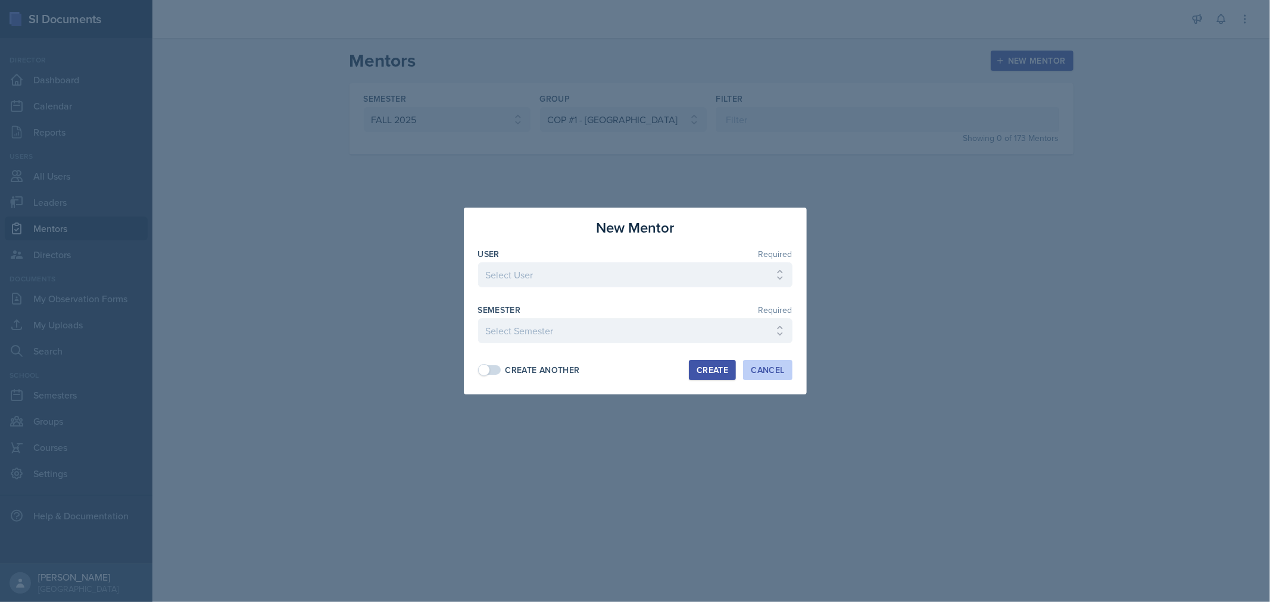
click at [751, 369] on div "Cancel" at bounding box center [767, 371] width 33 height 10
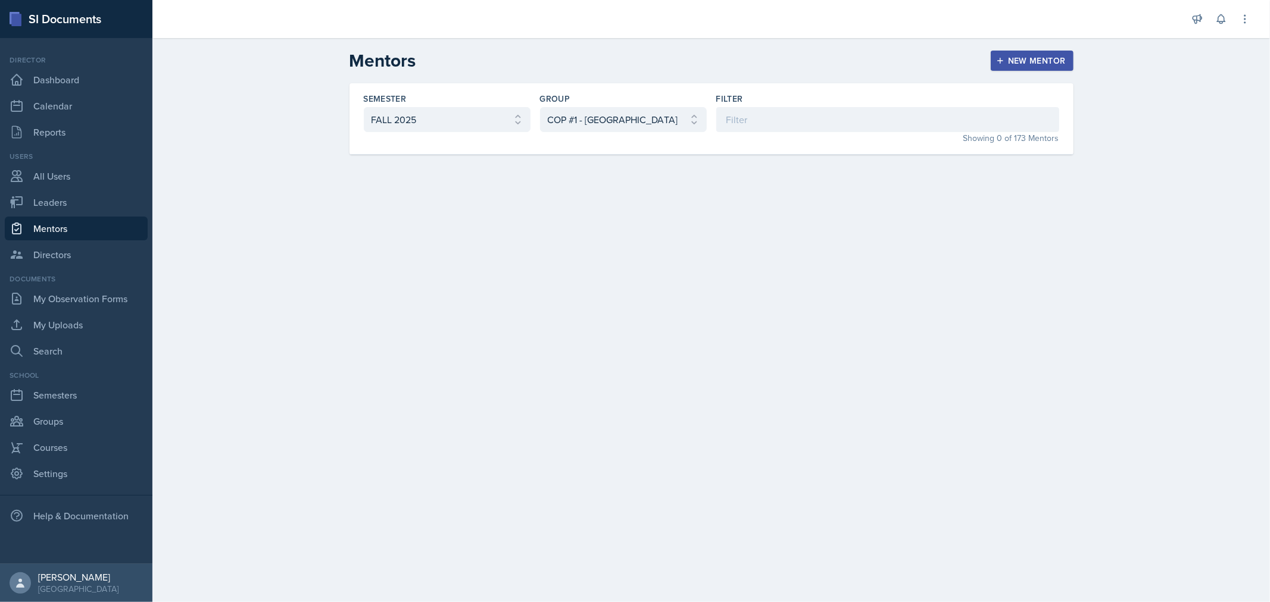
click at [789, 139] on div "Showing 0 of 173 Mentors" at bounding box center [887, 138] width 343 height 13
click at [799, 111] on input at bounding box center [887, 119] width 343 height 25
click at [525, 78] on header "Mentors New Mentor" at bounding box center [710, 60] width 1117 height 45
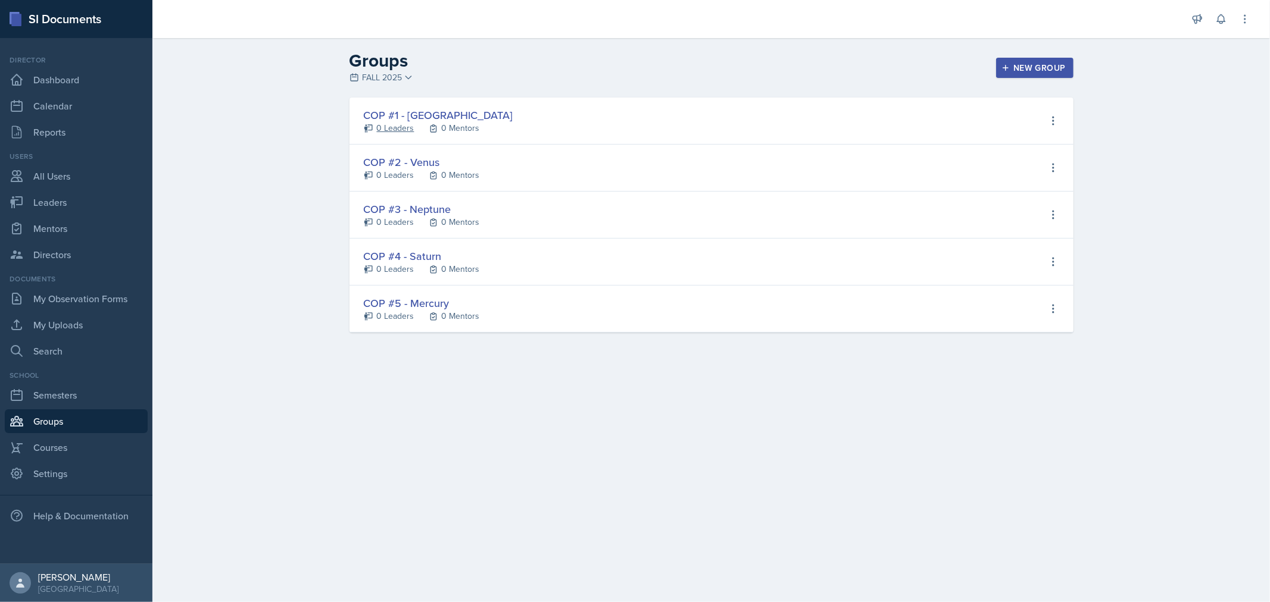
click at [410, 124] on div "0 Leaders" at bounding box center [396, 128] width 38 height 13
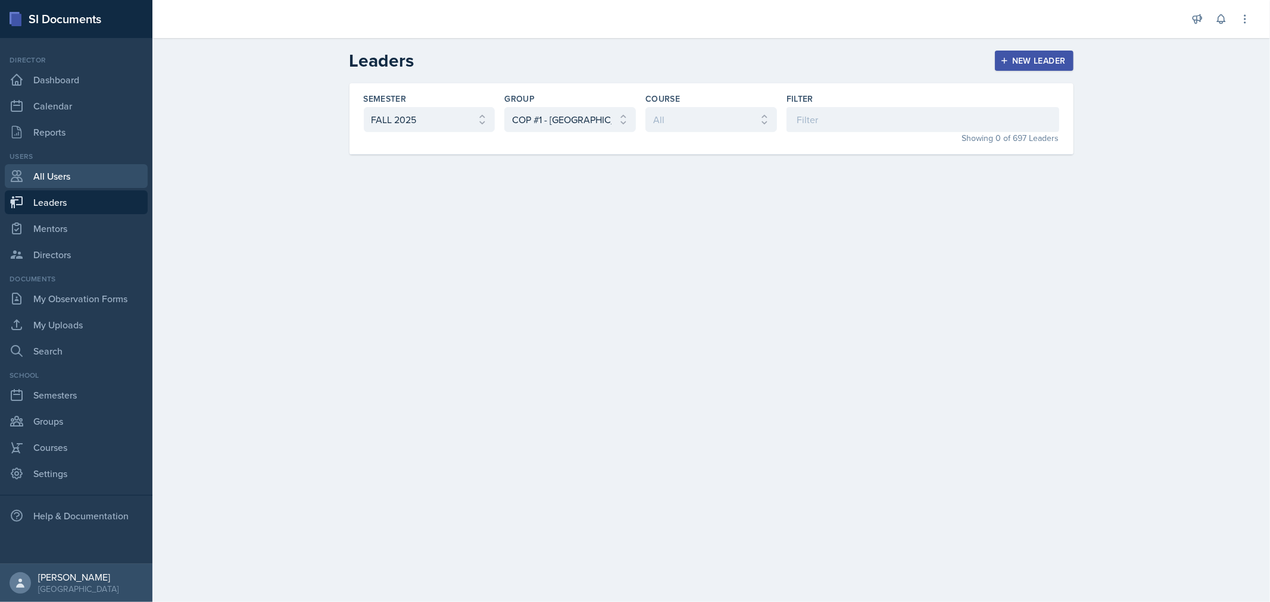
click at [73, 179] on link "All Users" at bounding box center [76, 176] width 143 height 24
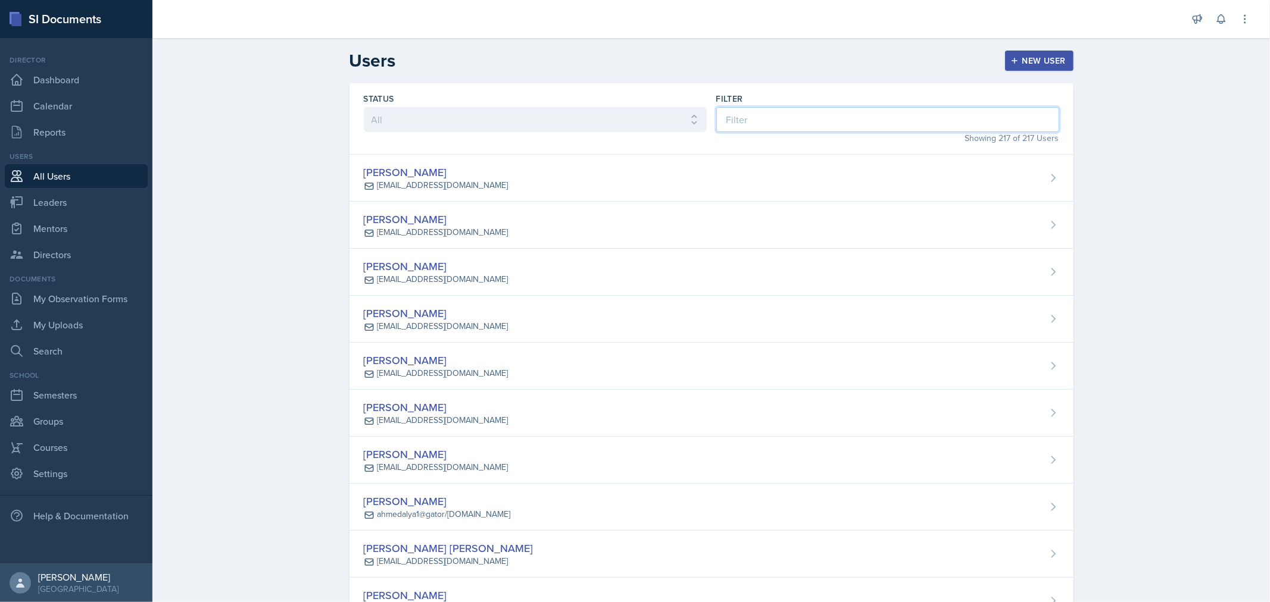
click at [740, 120] on input at bounding box center [887, 119] width 343 height 25
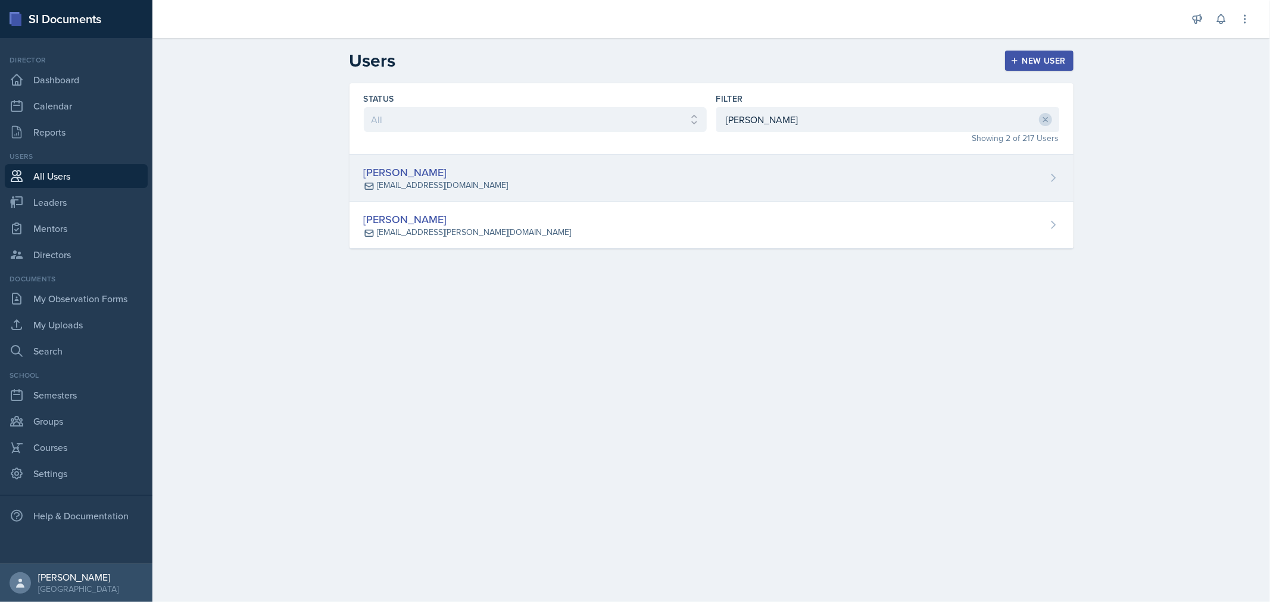
click at [670, 162] on div "[PERSON_NAME] [EMAIL_ADDRESS][DOMAIN_NAME]" at bounding box center [711, 178] width 724 height 47
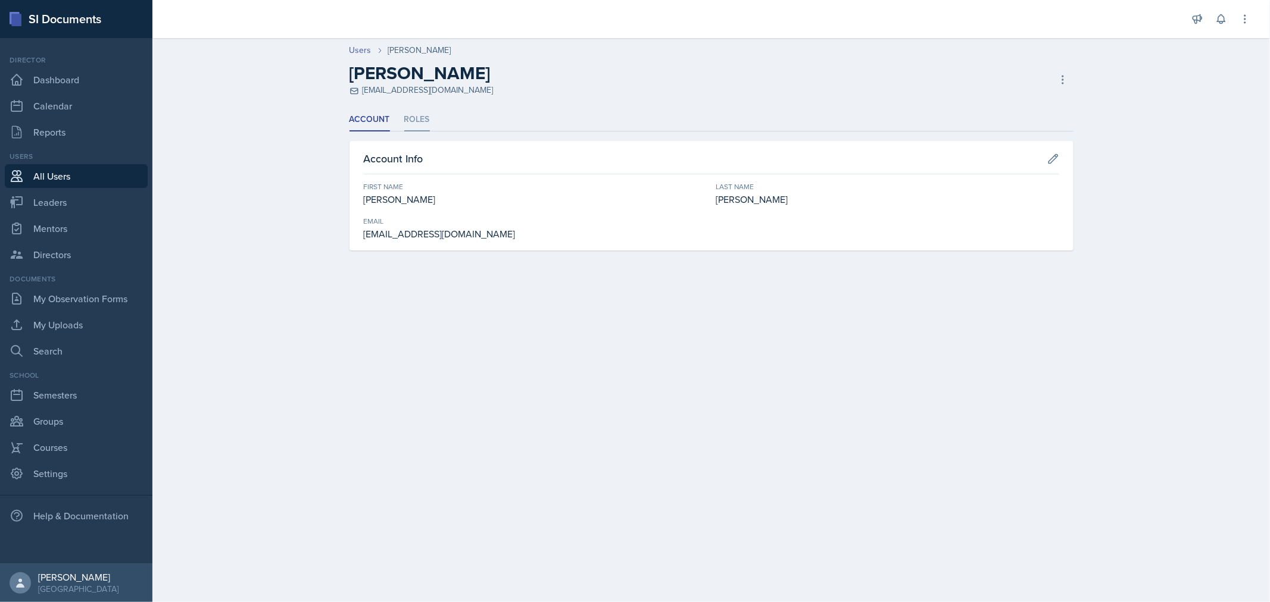
click at [404, 115] on li "Roles" at bounding box center [417, 119] width 26 height 23
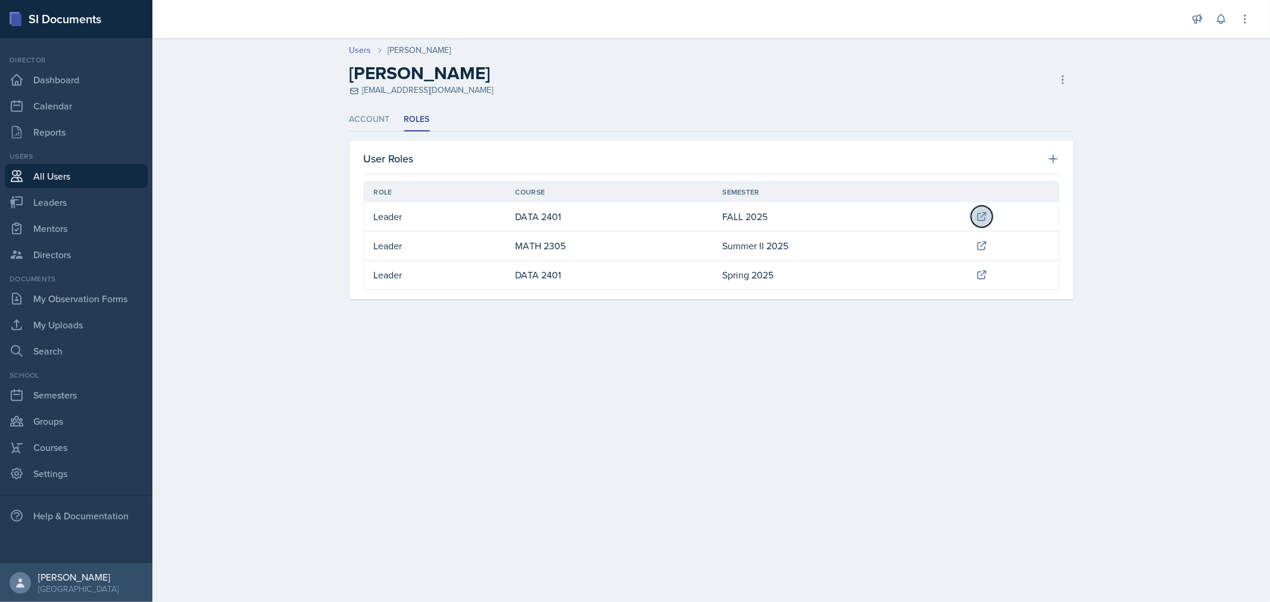
click at [982, 216] on icon at bounding box center [981, 217] width 8 height 8
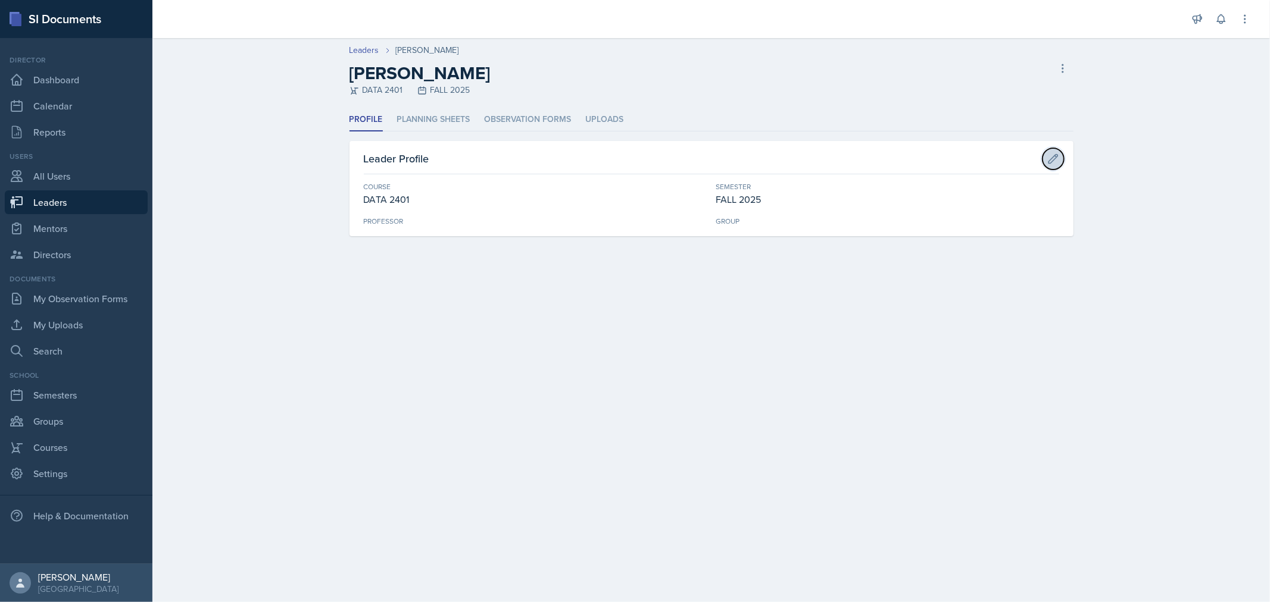
click at [1054, 163] on icon at bounding box center [1053, 159] width 12 height 12
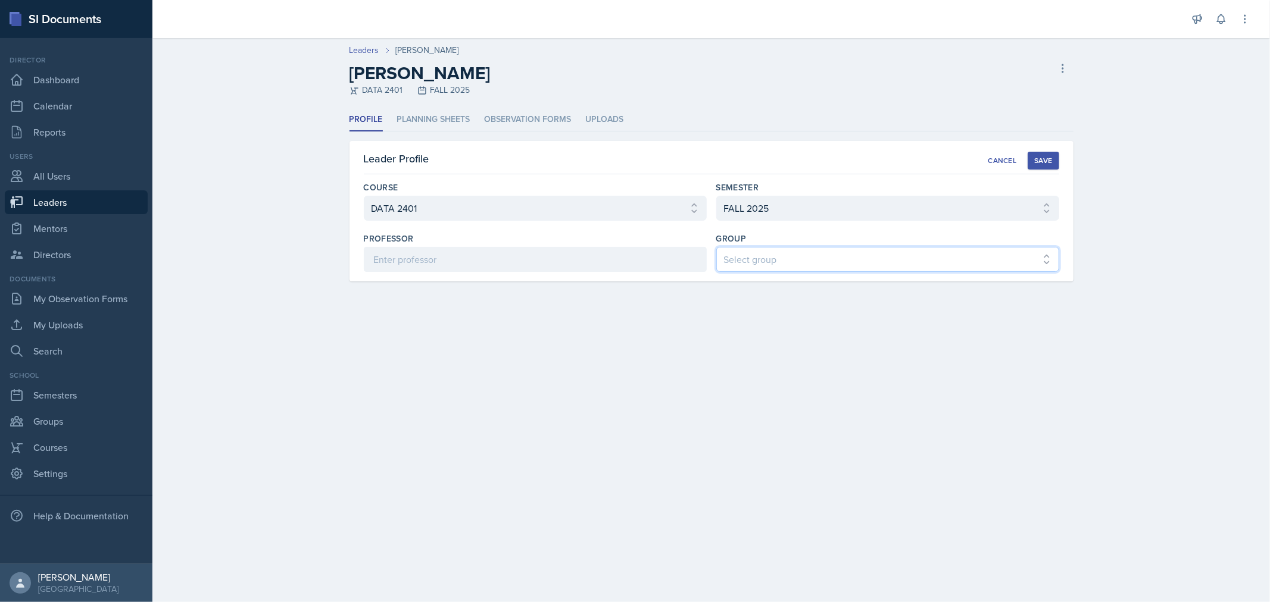
click at [860, 259] on select "Select group COP #1 - Mars COP #2 - Venus COP #3 - Neptune COP #4 - Saturn COP …" at bounding box center [887, 259] width 343 height 25
click at [716, 247] on select "Select group COP #1 - Mars COP #2 - Venus COP #3 - Neptune COP #4 - Saturn COP …" at bounding box center [887, 259] width 343 height 25
click at [1042, 154] on button "Save" at bounding box center [1042, 161] width 31 height 18
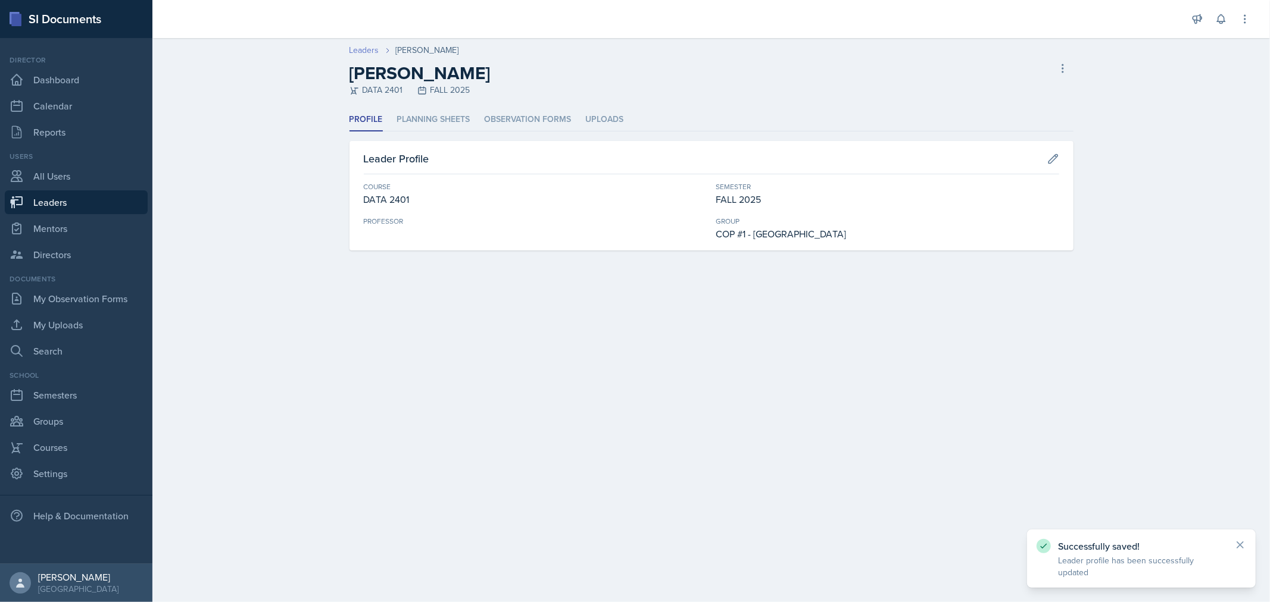
click at [364, 48] on link "Leaders" at bounding box center [364, 50] width 30 height 13
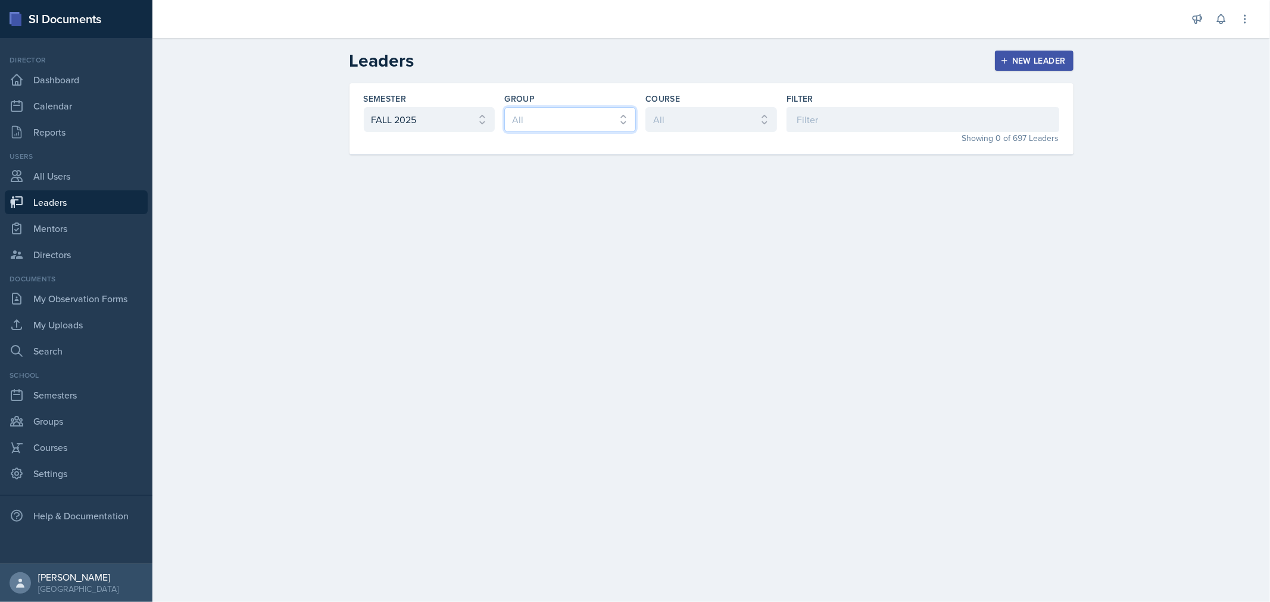
click at [627, 111] on select "All COP #1 - Mars COP #2 - Venus COP #3 - Neptune COP #4 - Saturn COP #5 - Merc…" at bounding box center [570, 119] width 132 height 25
click at [504, 107] on select "All COP #1 - Mars COP #2 - Venus COP #3 - Neptune COP #4 - Saturn COP #5 - Merc…" at bounding box center [570, 119] width 132 height 25
click at [825, 121] on input at bounding box center [922, 119] width 273 height 25
click at [55, 417] on link "Groups" at bounding box center [76, 422] width 143 height 24
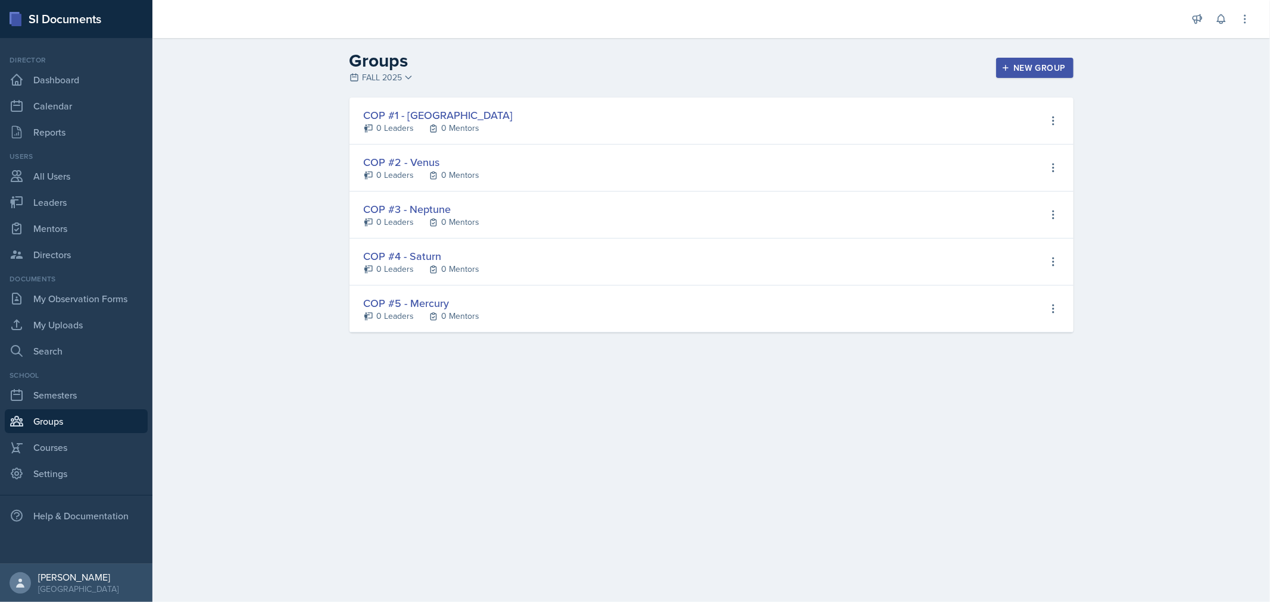
click at [399, 117] on div "COP #1 - [GEOGRAPHIC_DATA]" at bounding box center [438, 115] width 149 height 16
click at [421, 114] on div "COP #1 - [GEOGRAPHIC_DATA]" at bounding box center [438, 115] width 149 height 16
click at [403, 124] on div "0 Leaders" at bounding box center [396, 128] width 38 height 13
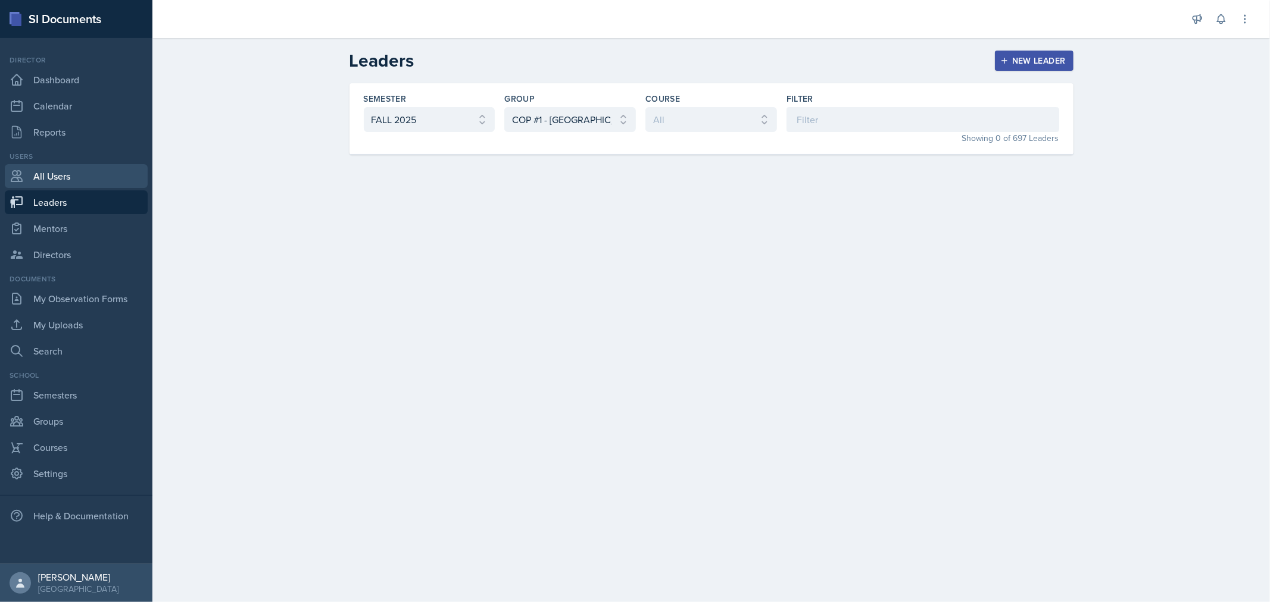
click at [55, 175] on link "All Users" at bounding box center [76, 176] width 143 height 24
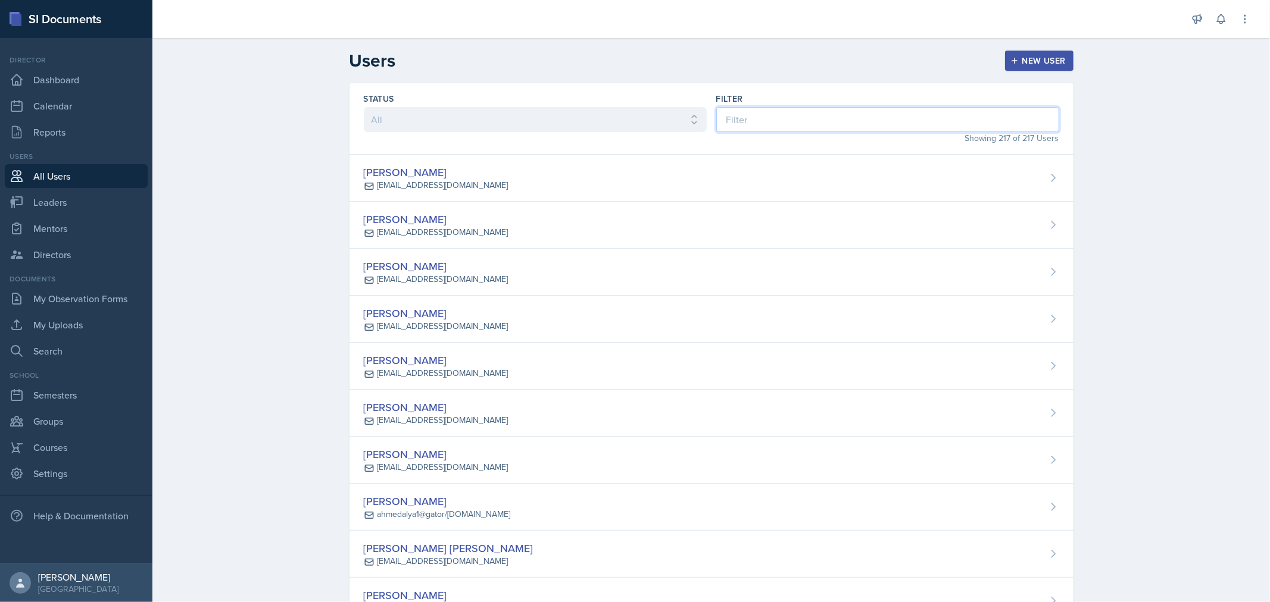
click at [744, 120] on input at bounding box center [887, 119] width 343 height 25
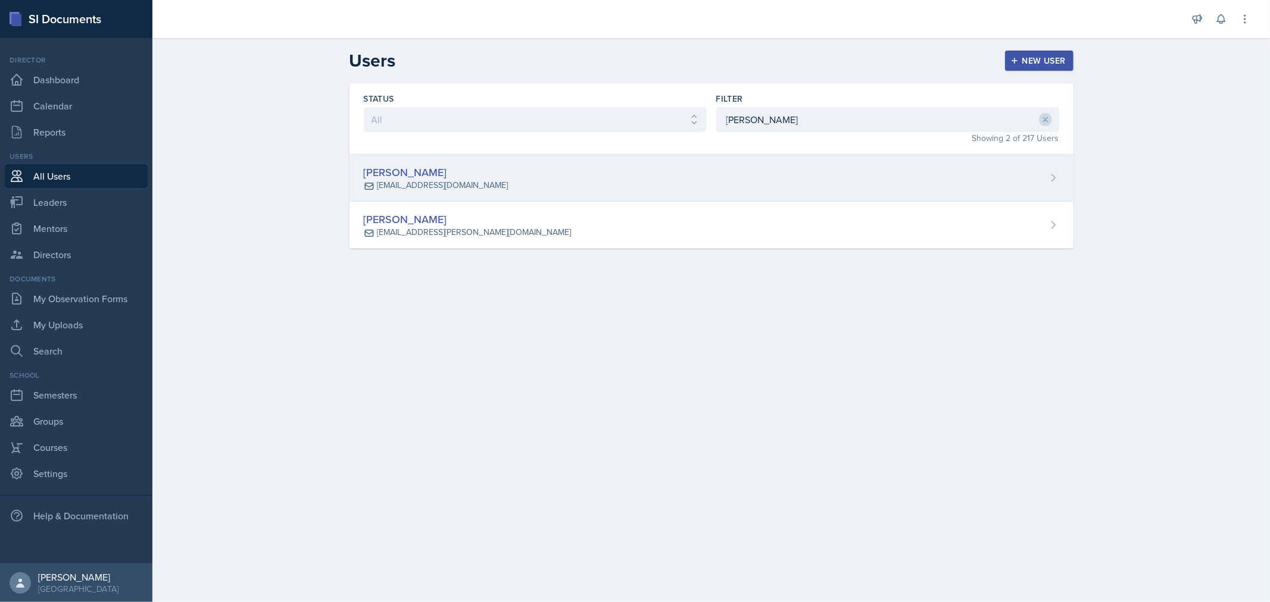
click at [528, 192] on div "[PERSON_NAME] [EMAIL_ADDRESS][DOMAIN_NAME]" at bounding box center [711, 178] width 724 height 47
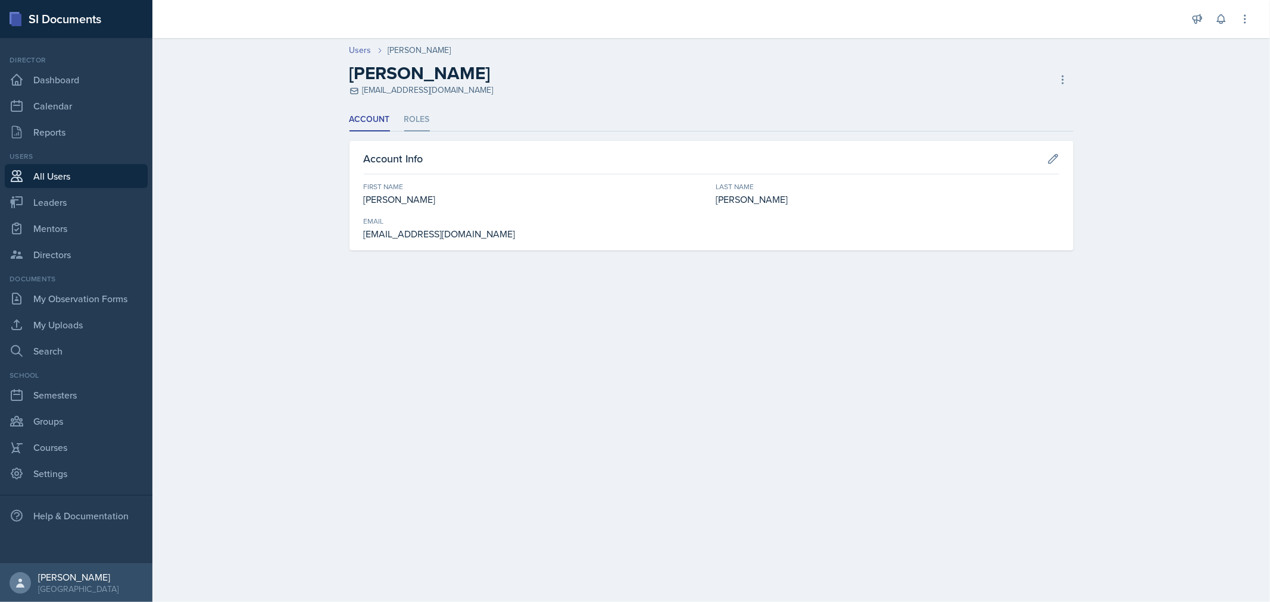
click at [408, 117] on li "Roles" at bounding box center [417, 119] width 26 height 23
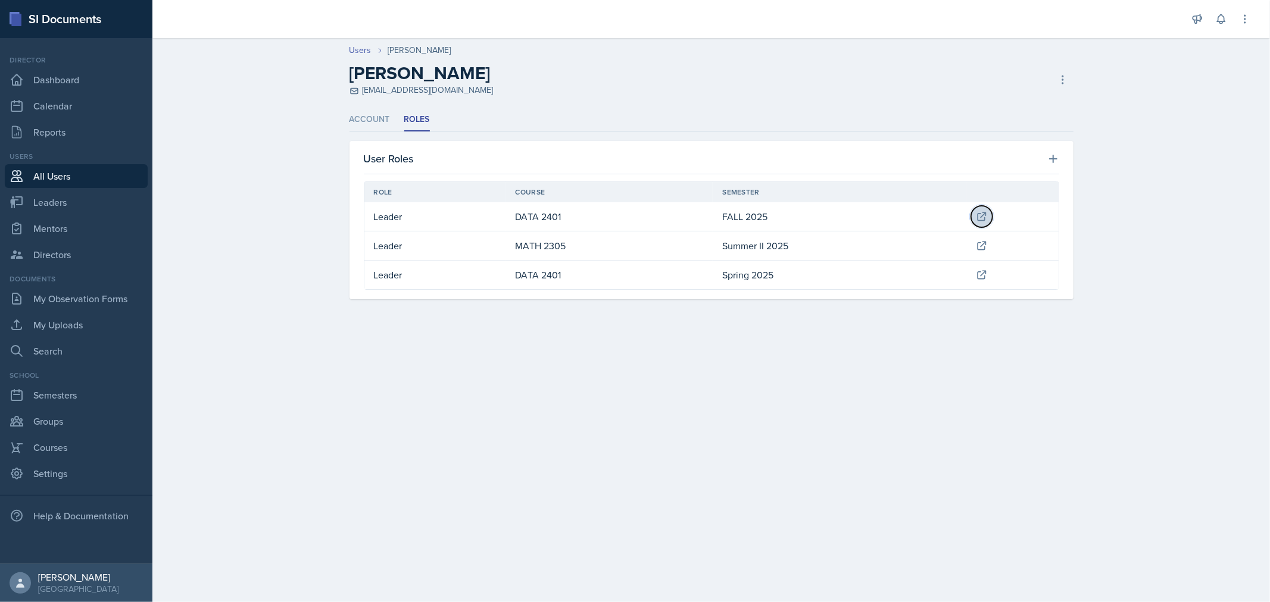
click at [979, 215] on icon at bounding box center [982, 217] width 12 height 12
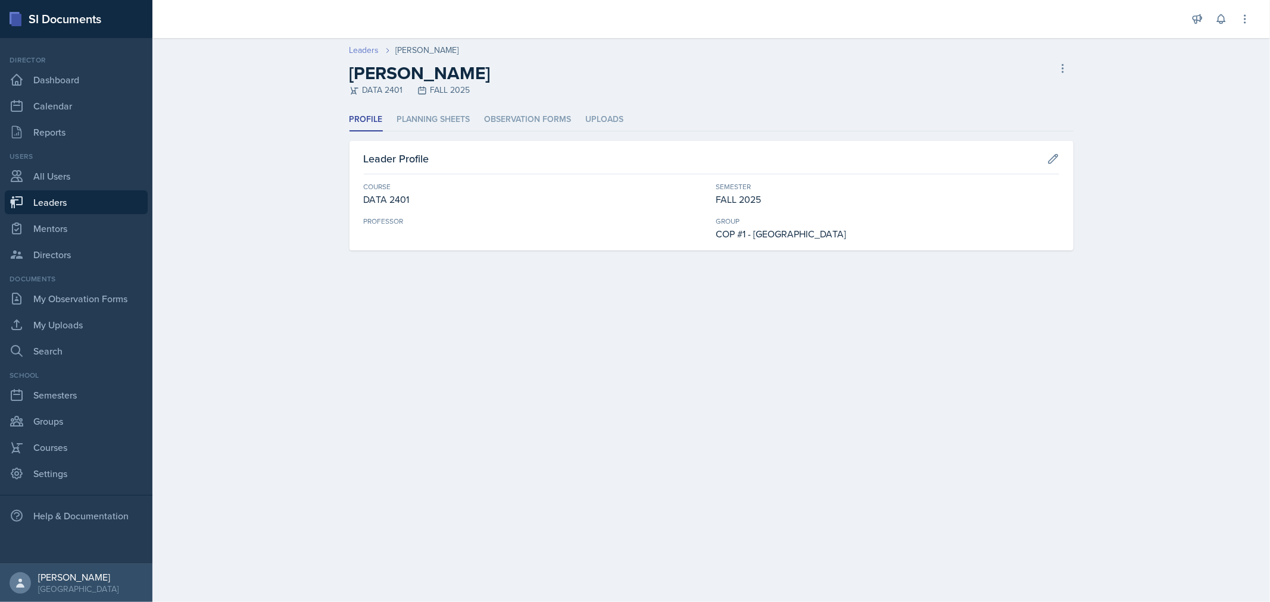
click at [361, 50] on link "Leaders" at bounding box center [364, 50] width 30 height 13
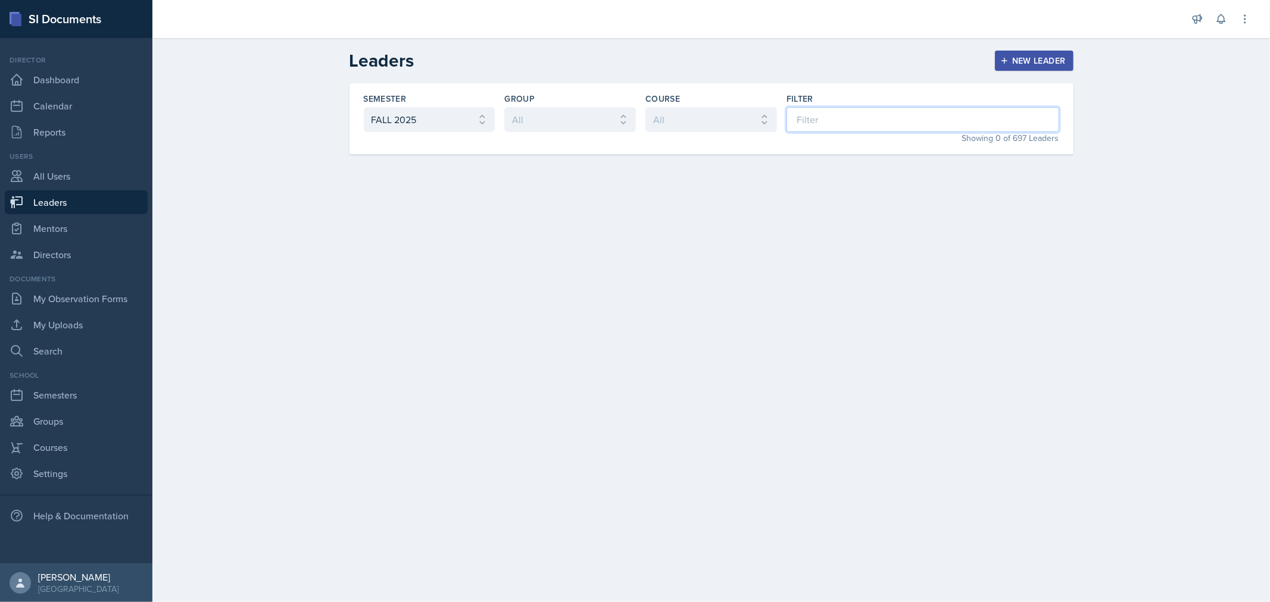
click at [810, 129] on input at bounding box center [922, 119] width 273 height 25
click at [824, 124] on input "max" at bounding box center [922, 119] width 273 height 25
click at [44, 182] on link "All Users" at bounding box center [76, 176] width 143 height 24
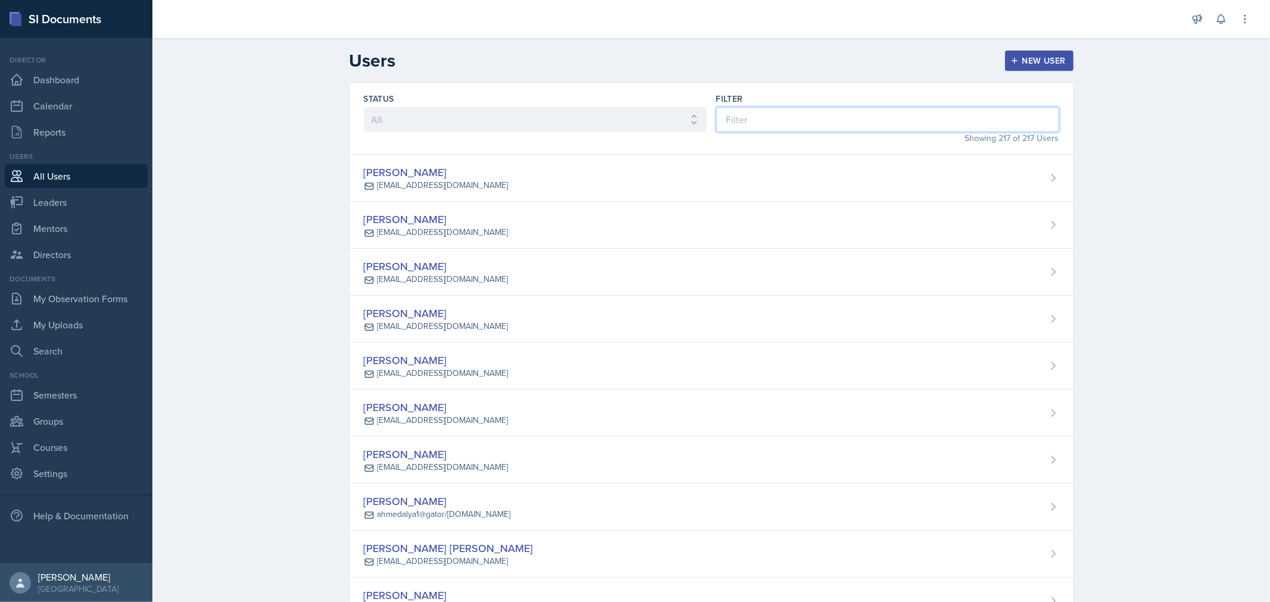
click at [751, 119] on input at bounding box center [887, 119] width 343 height 25
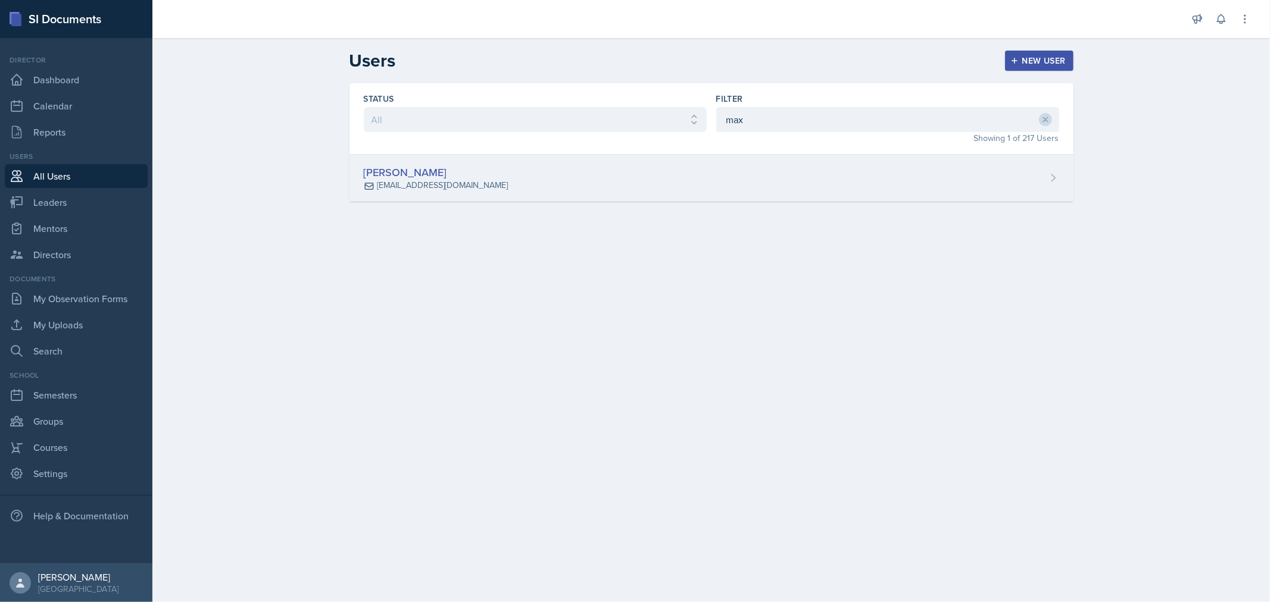
click at [679, 175] on div "[PERSON_NAME] [EMAIL_ADDRESS][DOMAIN_NAME]" at bounding box center [711, 178] width 724 height 47
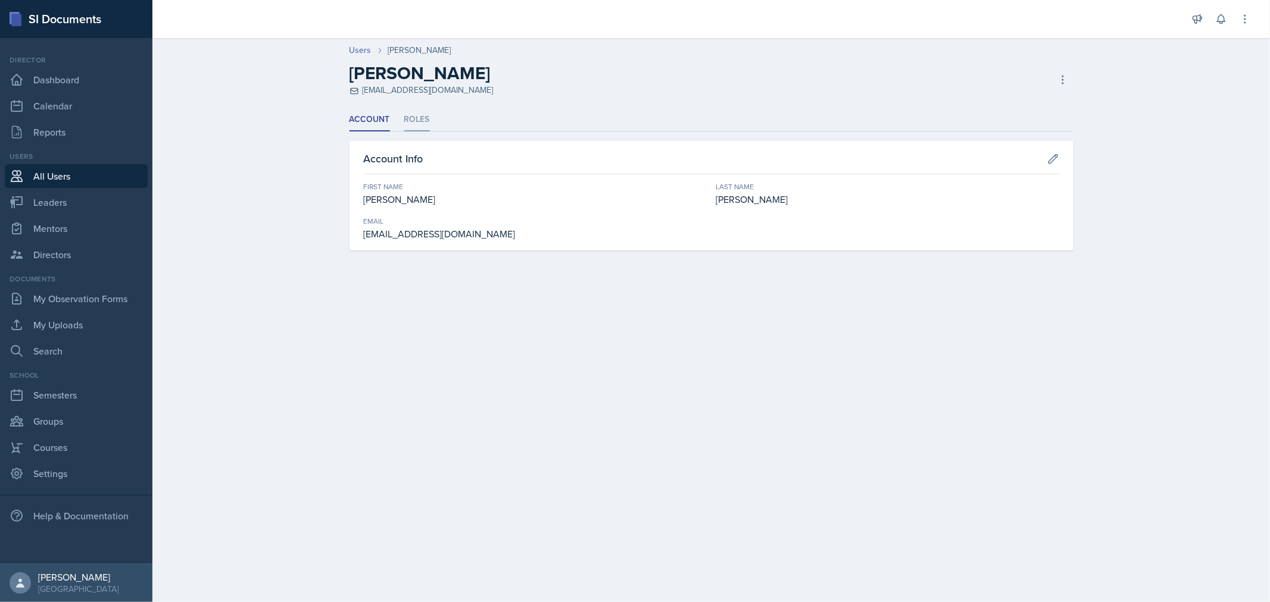
click at [418, 114] on li "Roles" at bounding box center [417, 119] width 26 height 23
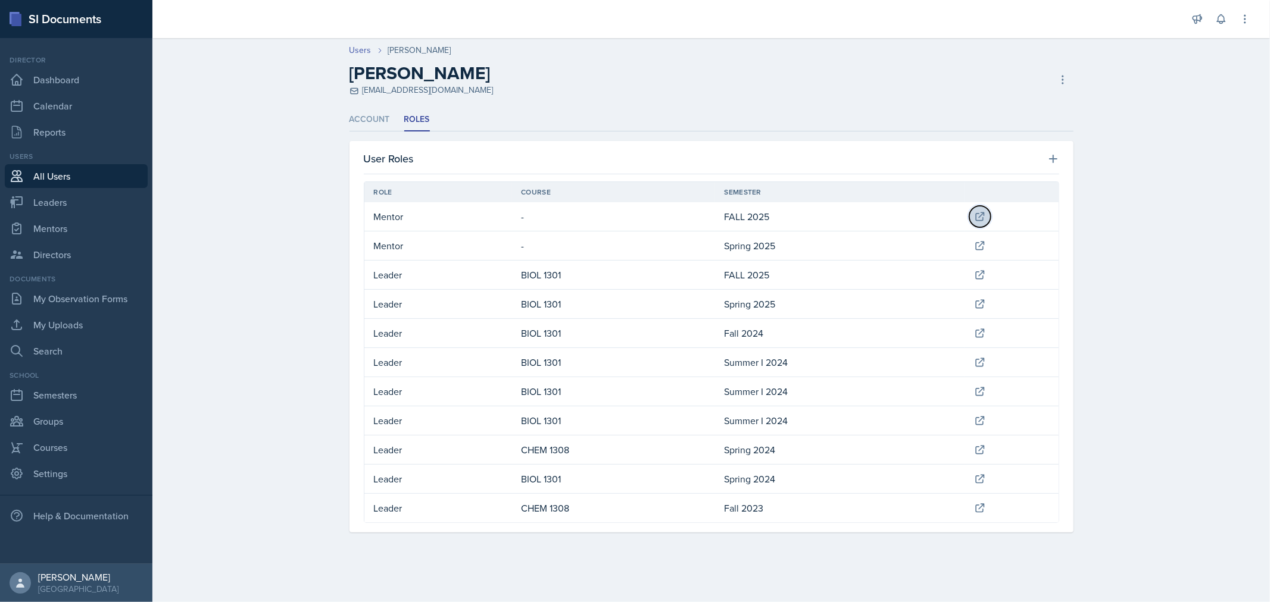
click at [979, 215] on icon at bounding box center [980, 217] width 12 height 12
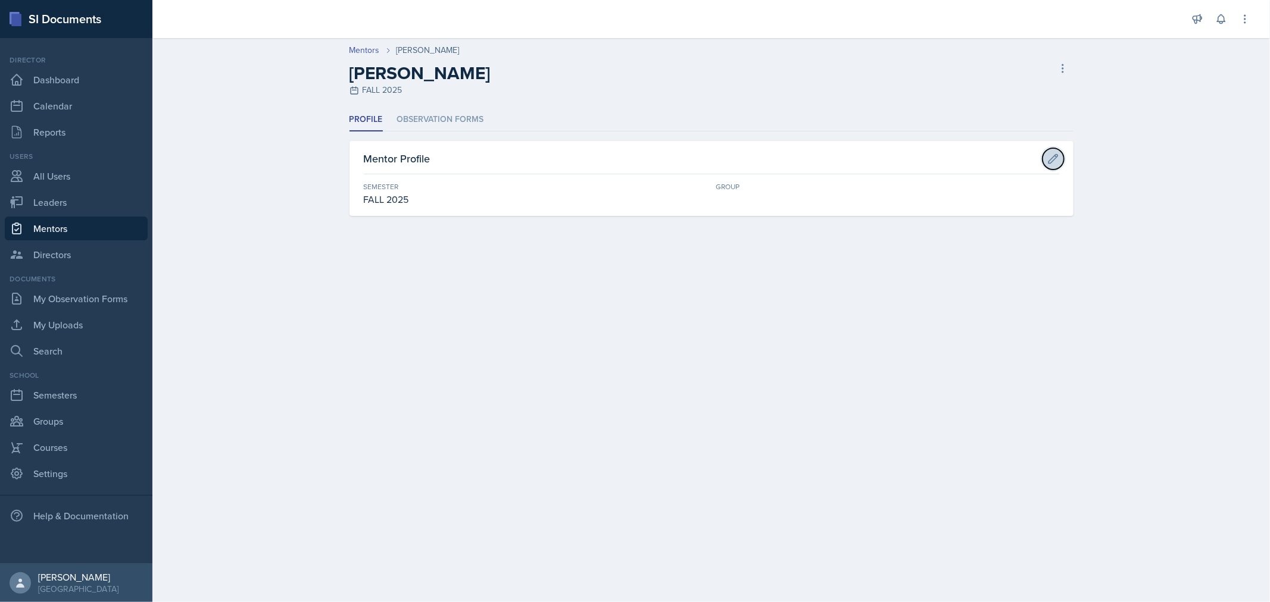
click at [1052, 161] on icon at bounding box center [1052, 158] width 9 height 9
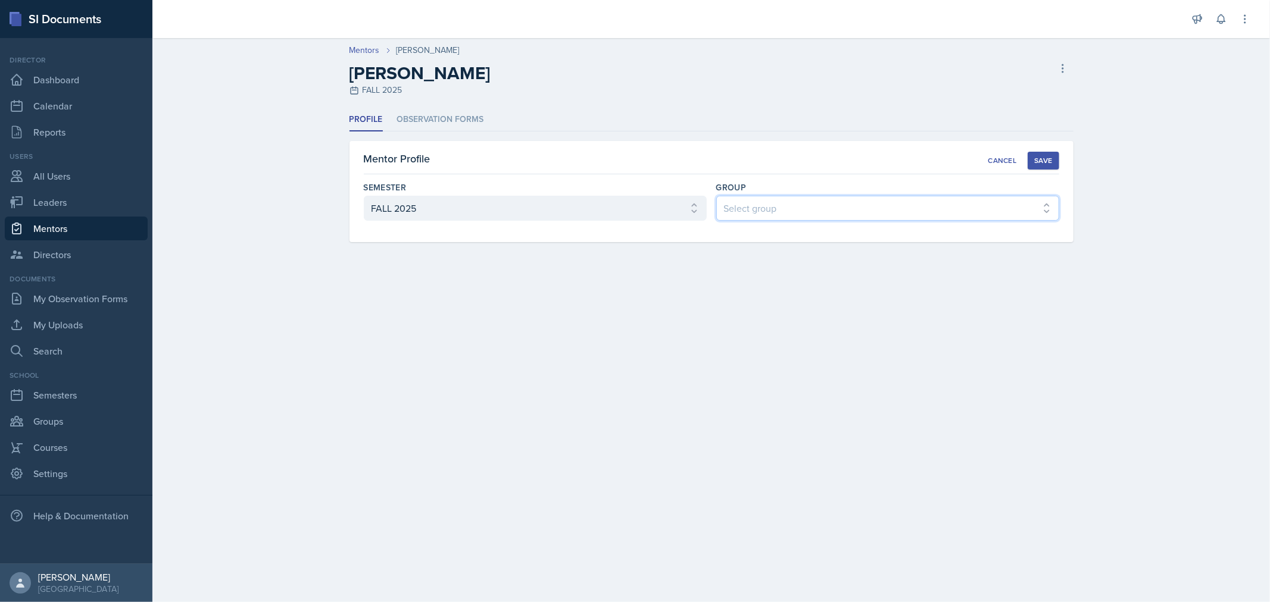
click at [954, 220] on select "Select group COP #1 - Mars COP #2 - Venus COP #3 - Neptune COP #4 - Saturn COP …" at bounding box center [887, 208] width 343 height 25
click at [716, 196] on select "Select group COP #1 - Mars COP #2 - Venus COP #3 - Neptune COP #4 - Saturn COP …" at bounding box center [887, 208] width 343 height 25
click at [1045, 158] on div "Save" at bounding box center [1043, 161] width 18 height 10
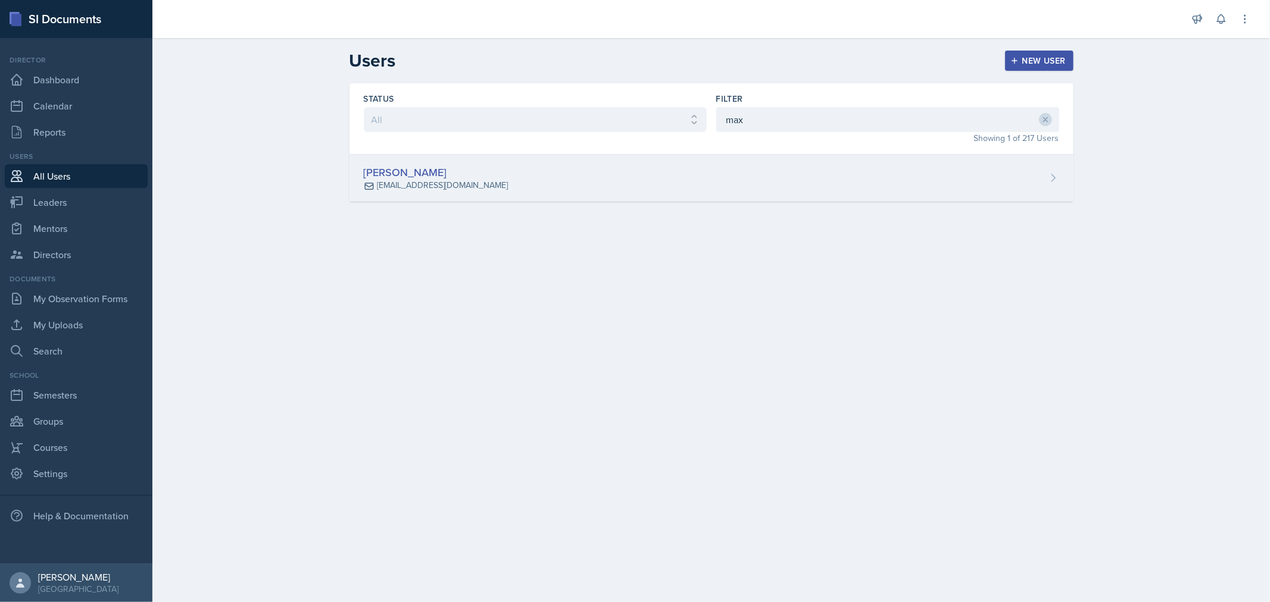
click at [450, 173] on div "[PERSON_NAME]" at bounding box center [436, 172] width 144 height 16
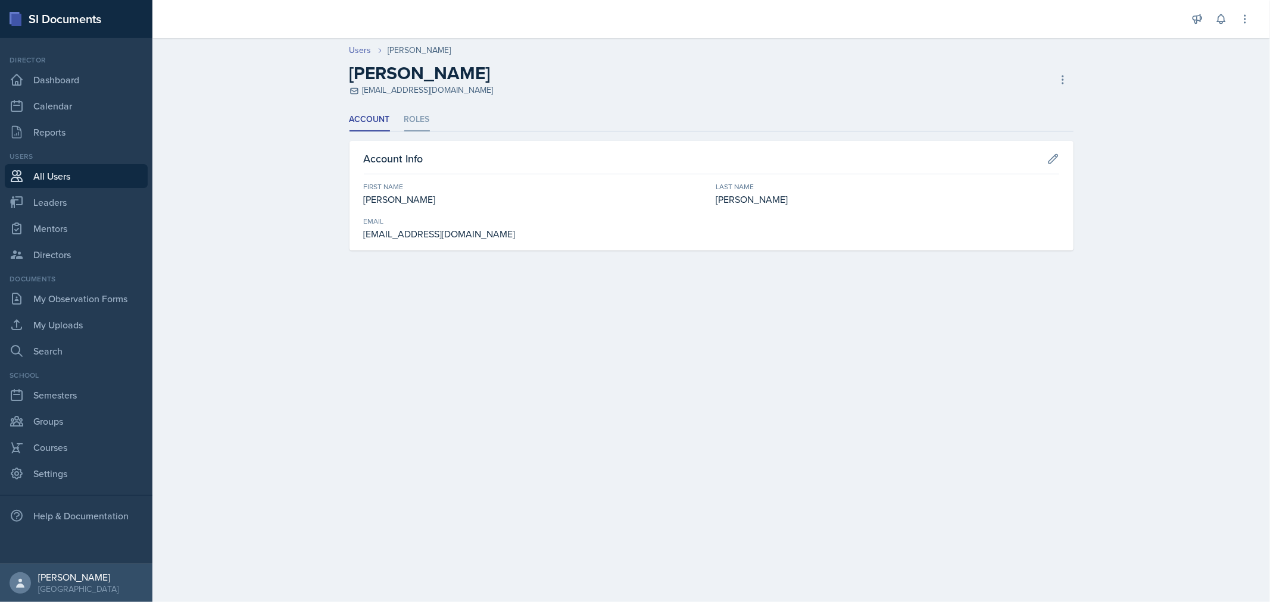
click at [427, 118] on li "Roles" at bounding box center [417, 119] width 26 height 23
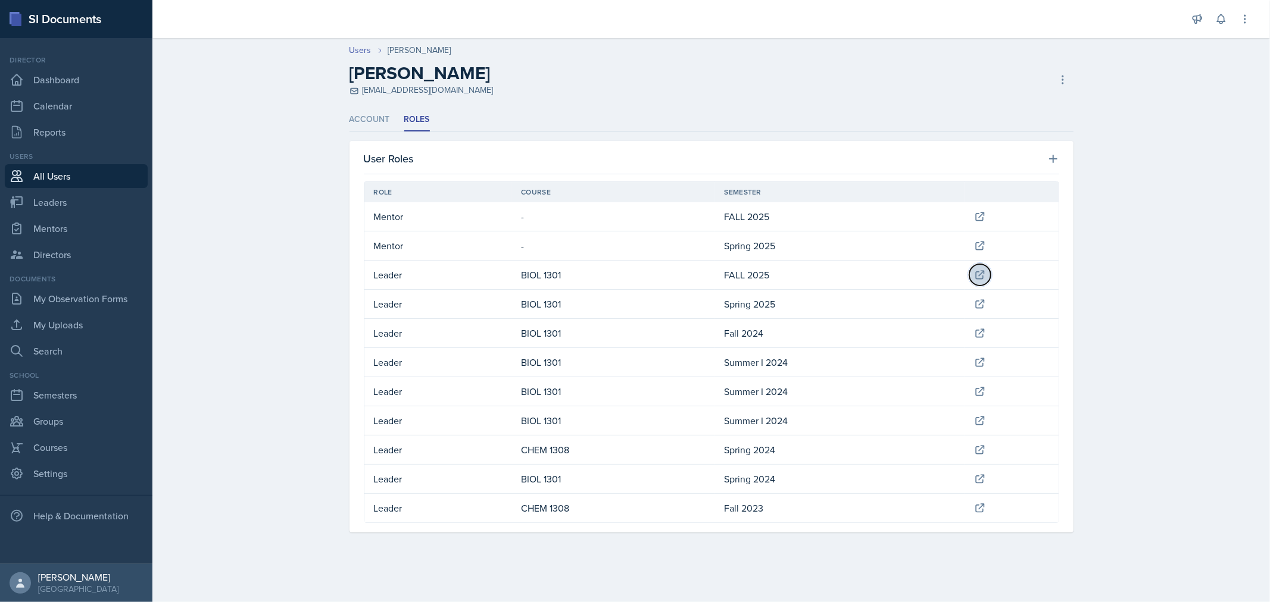
click at [985, 277] on icon at bounding box center [980, 275] width 12 height 12
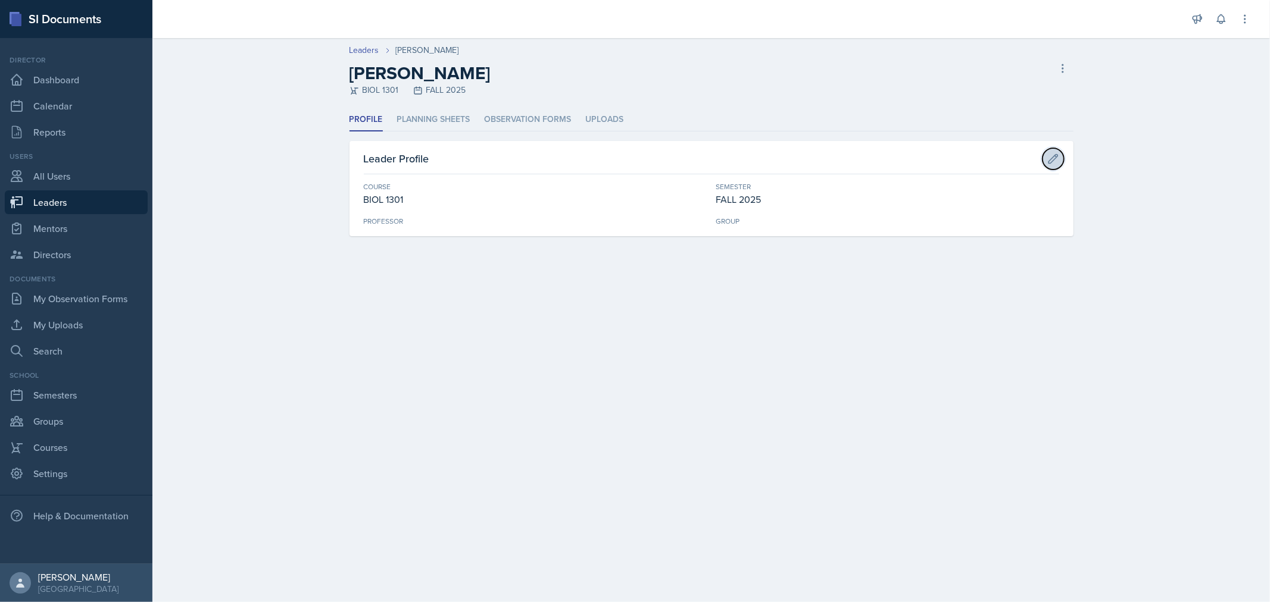
click at [1056, 162] on icon at bounding box center [1053, 159] width 12 height 12
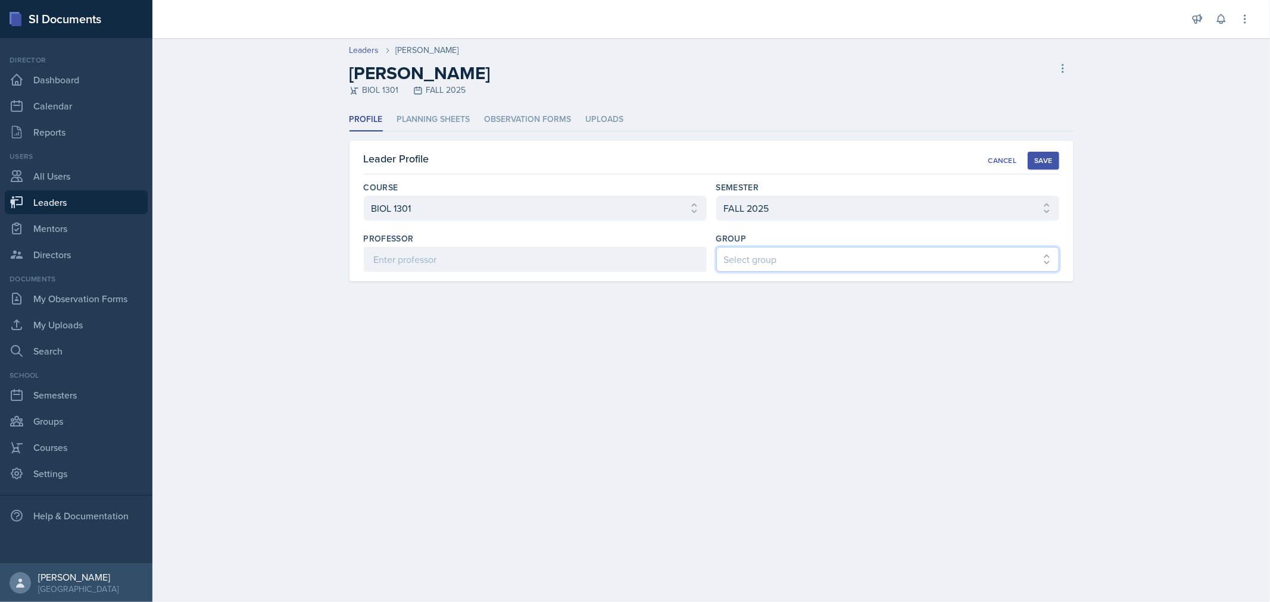
click at [822, 257] on select "Select group COP #1 - Mars COP #2 - Venus COP #3 - Neptune COP #4 - Saturn COP …" at bounding box center [887, 259] width 343 height 25
click at [716, 247] on select "Select group COP #1 - Mars COP #2 - Venus COP #3 - Neptune COP #4 - Saturn COP …" at bounding box center [887, 259] width 343 height 25
click at [1052, 158] on button "Save" at bounding box center [1042, 161] width 31 height 18
